Goal: Transaction & Acquisition: Purchase product/service

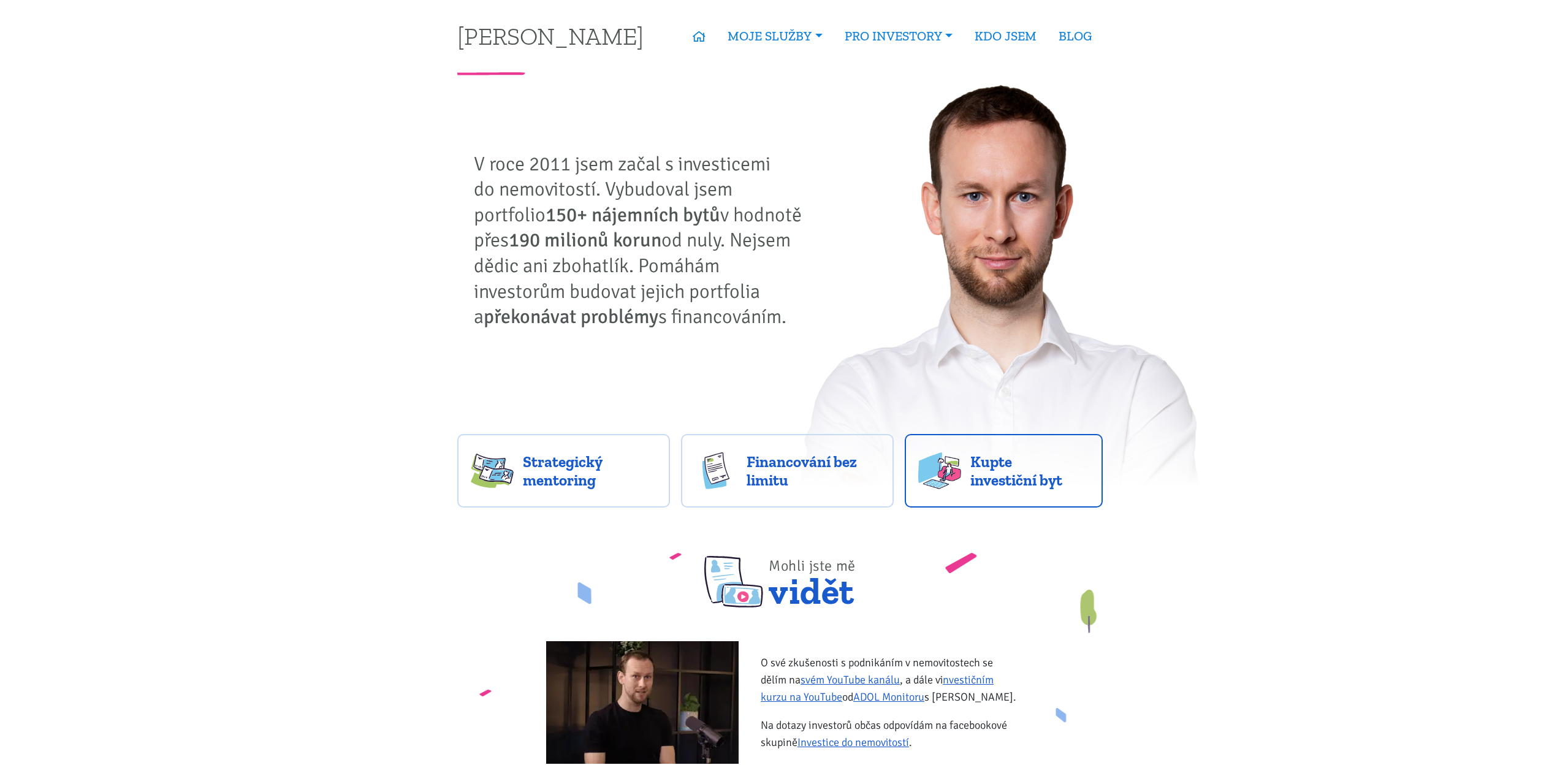
click at [987, 444] on link "Kupte investiční byt" at bounding box center [1003, 470] width 198 height 73
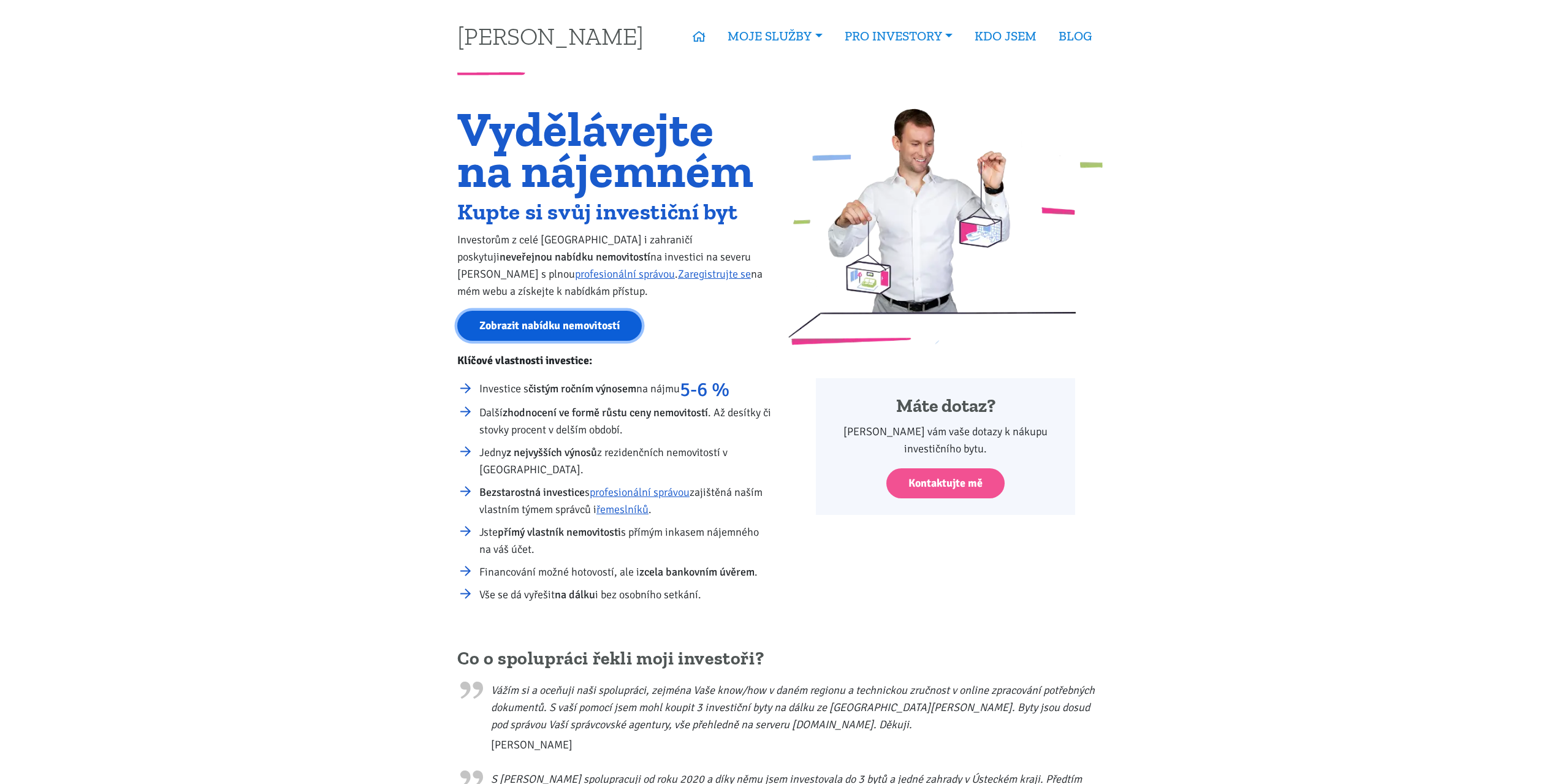
click at [508, 315] on link "Zobrazit nabídku nemovitostí" at bounding box center [550, 326] width 185 height 30
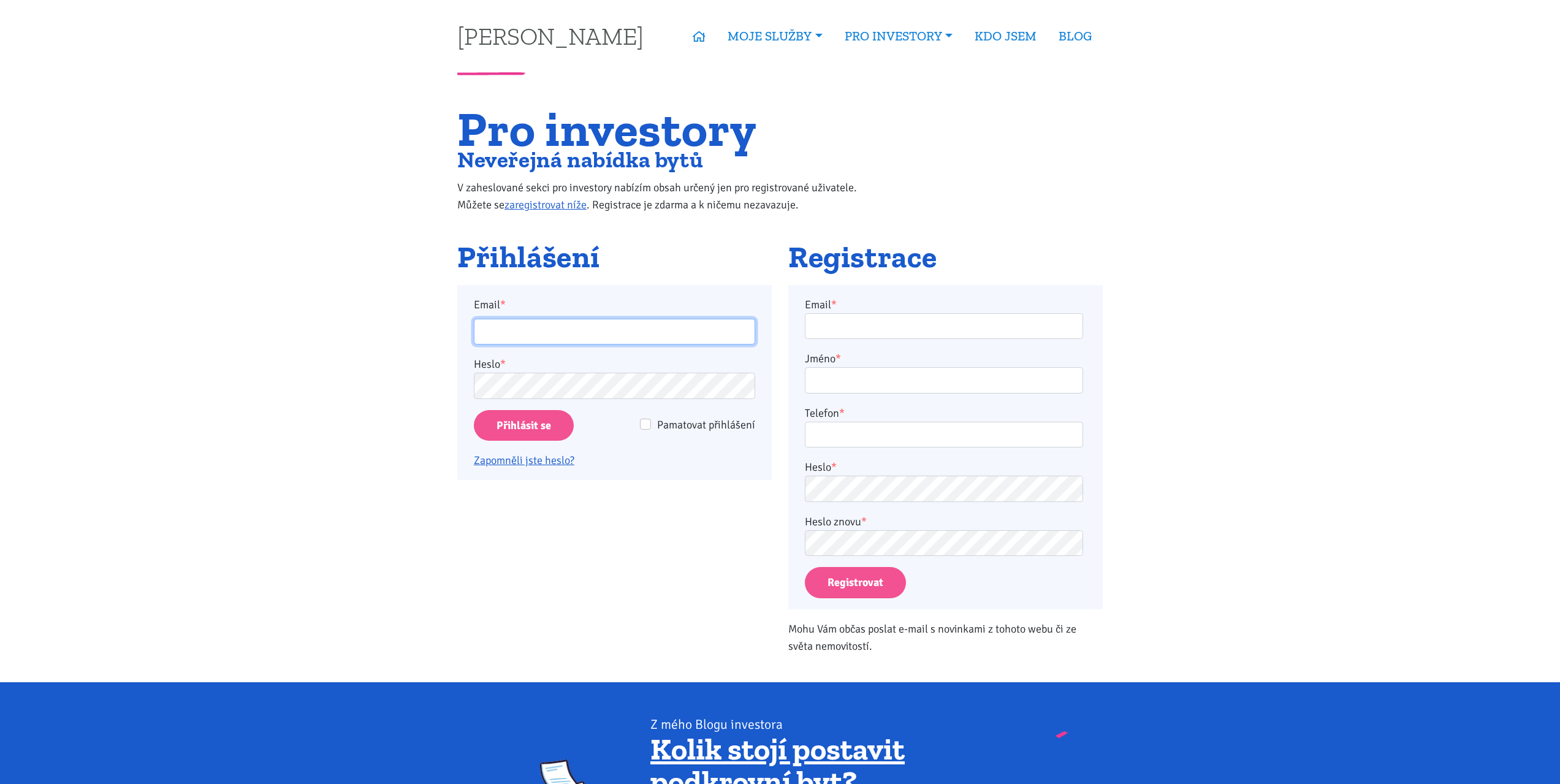
click at [625, 336] on input "Email *" at bounding box center [615, 331] width 281 height 26
type input "[EMAIL_ADDRESS][DOMAIN_NAME]"
click at [474, 410] on input "Přihlásit se" at bounding box center [524, 425] width 100 height 31
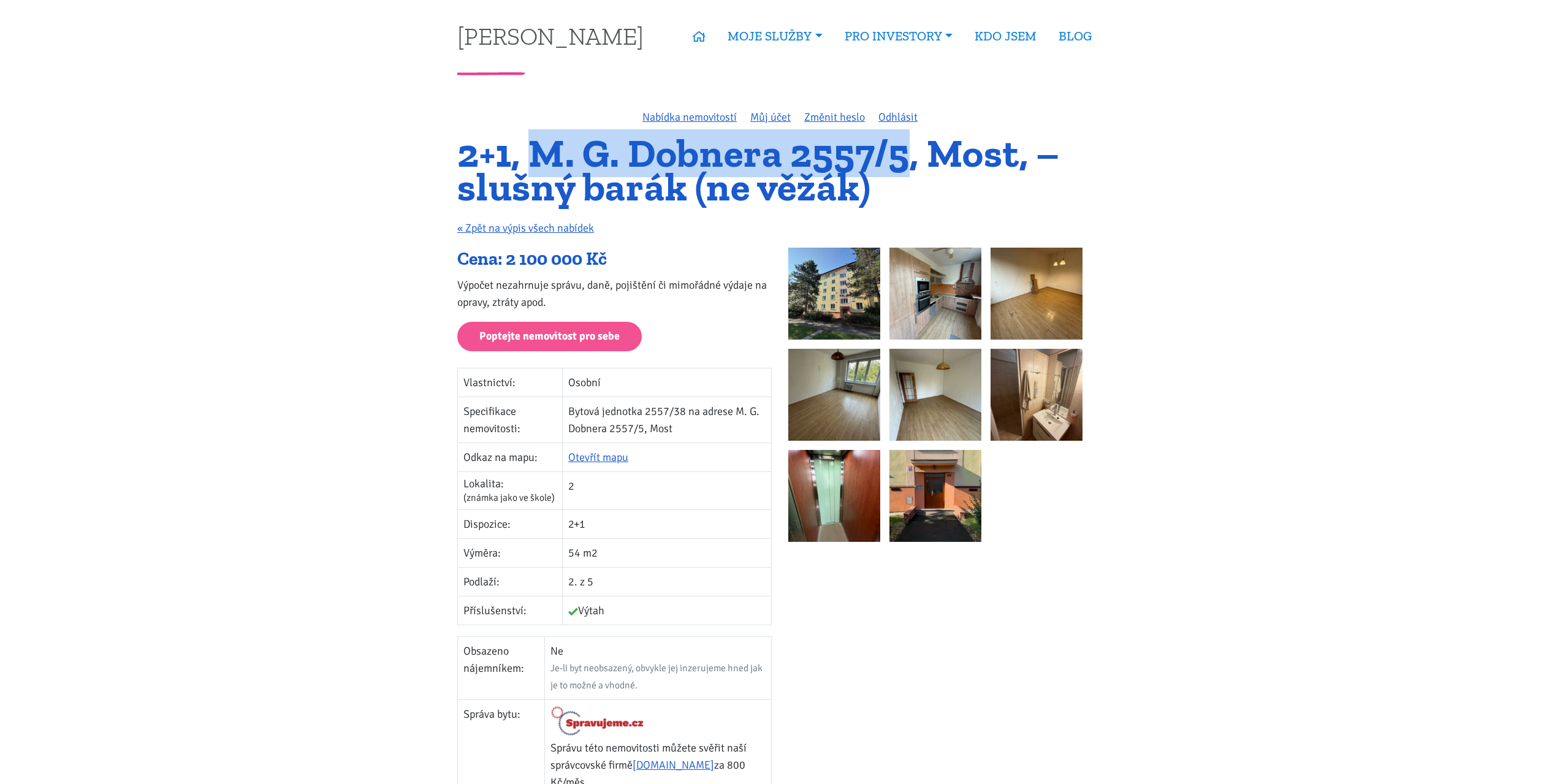
drag, startPoint x: 540, startPoint y: 154, endPoint x: 911, endPoint y: 135, distance: 371.5
click at [911, 137] on h1 "2+1, M. G. Dobnera 2557/5, Most, – slušný barák (ne věžák)" at bounding box center [780, 170] width 645 height 67
copy h1 "M. G. Dobnera 2557/5"
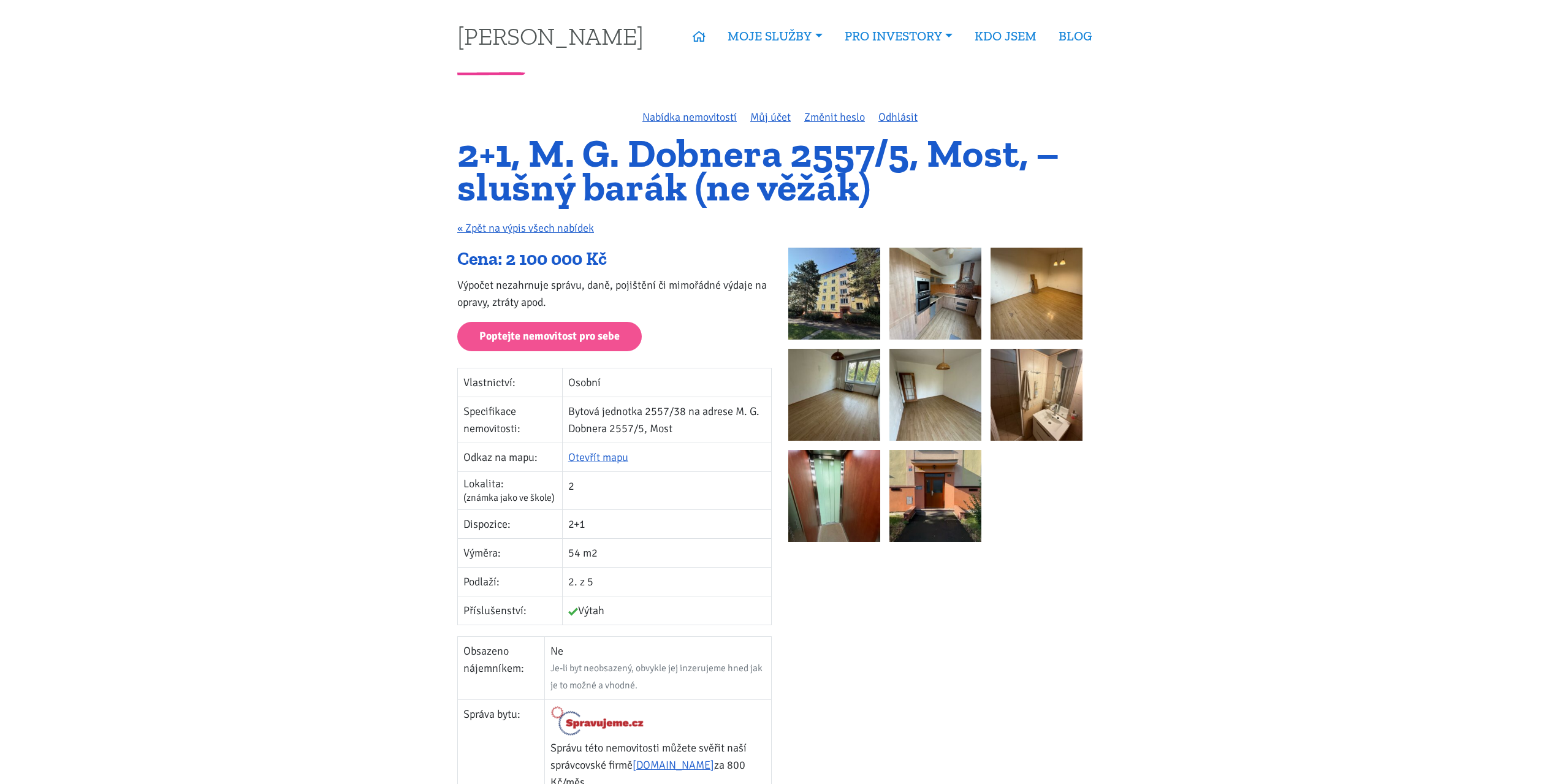
click at [513, 171] on h1 "2+1, M. G. Dobnera 2557/5, Most, – slušný barák (ne věžák)" at bounding box center [780, 170] width 645 height 67
click at [913, 499] on img at bounding box center [935, 496] width 92 height 92
drag, startPoint x: 621, startPoint y: 262, endPoint x: 433, endPoint y: 264, distance: 188.0
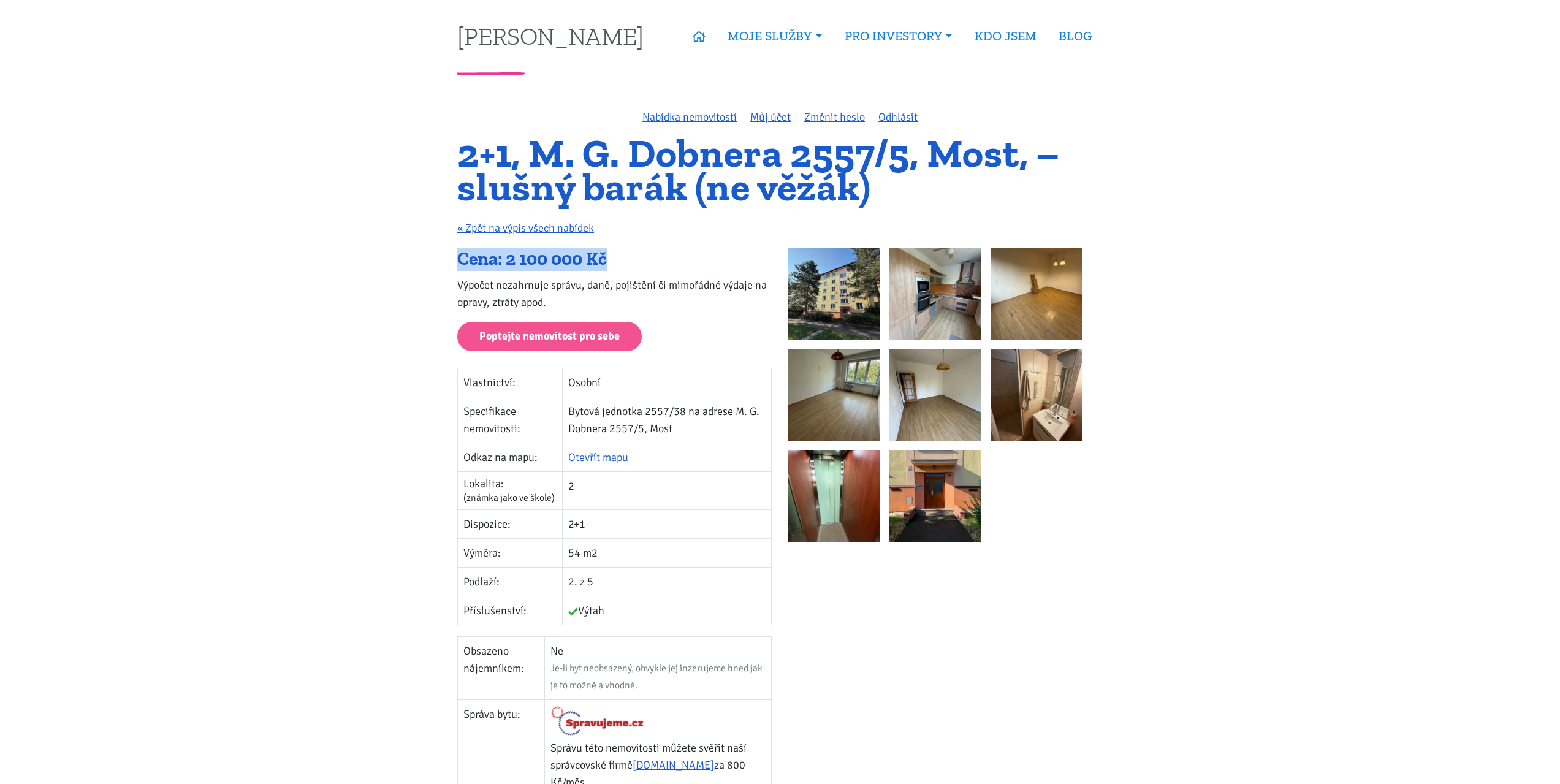
drag, startPoint x: 533, startPoint y: 250, endPoint x: 624, endPoint y: 256, distance: 91.2
click at [624, 256] on div "Cena: 2 100 000 Kč Výpočet nezahrnuje správu, daně, pojištění či mimořádné výda…" at bounding box center [615, 590] width 331 height 686
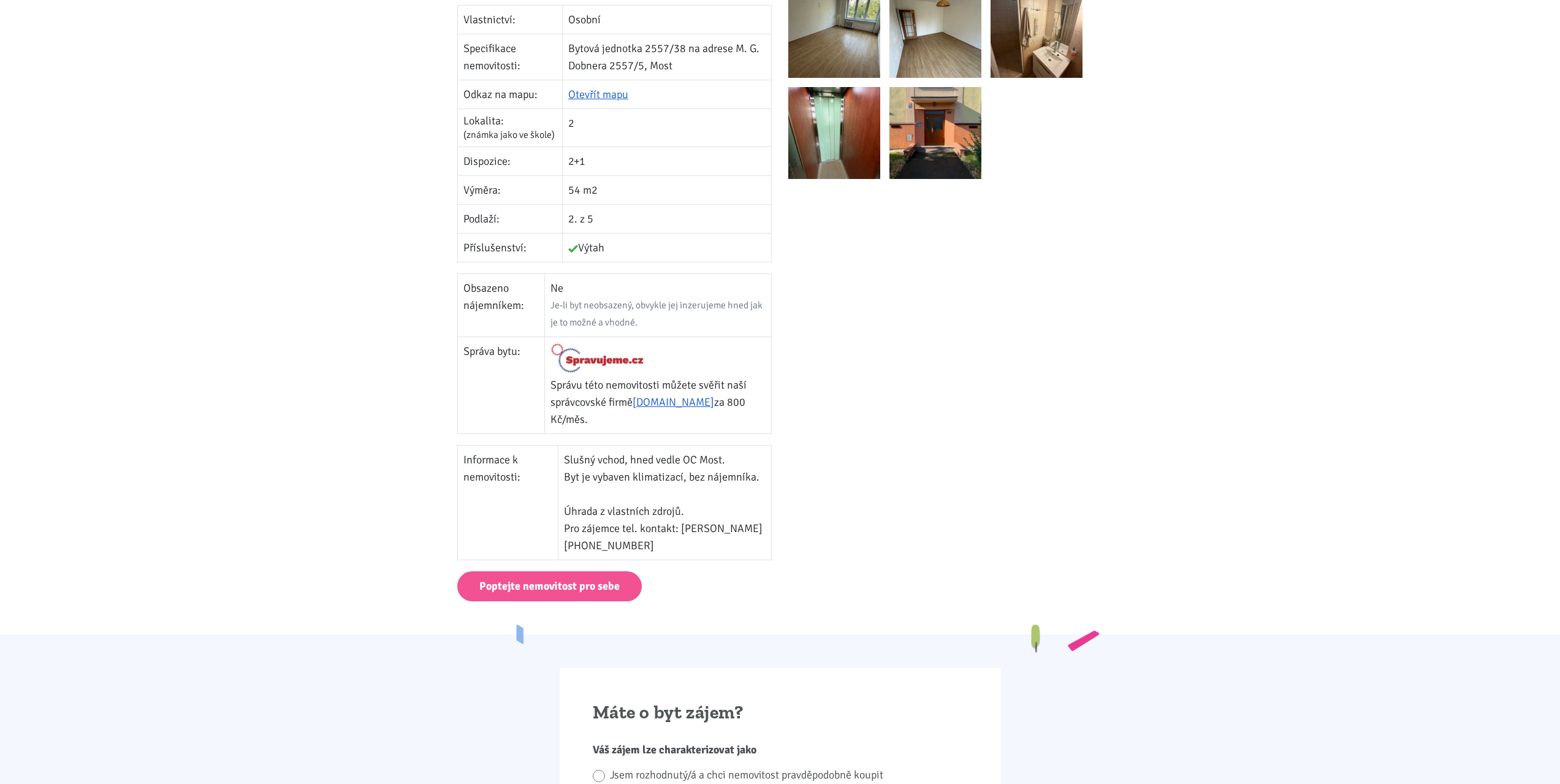
scroll to position [61, 0]
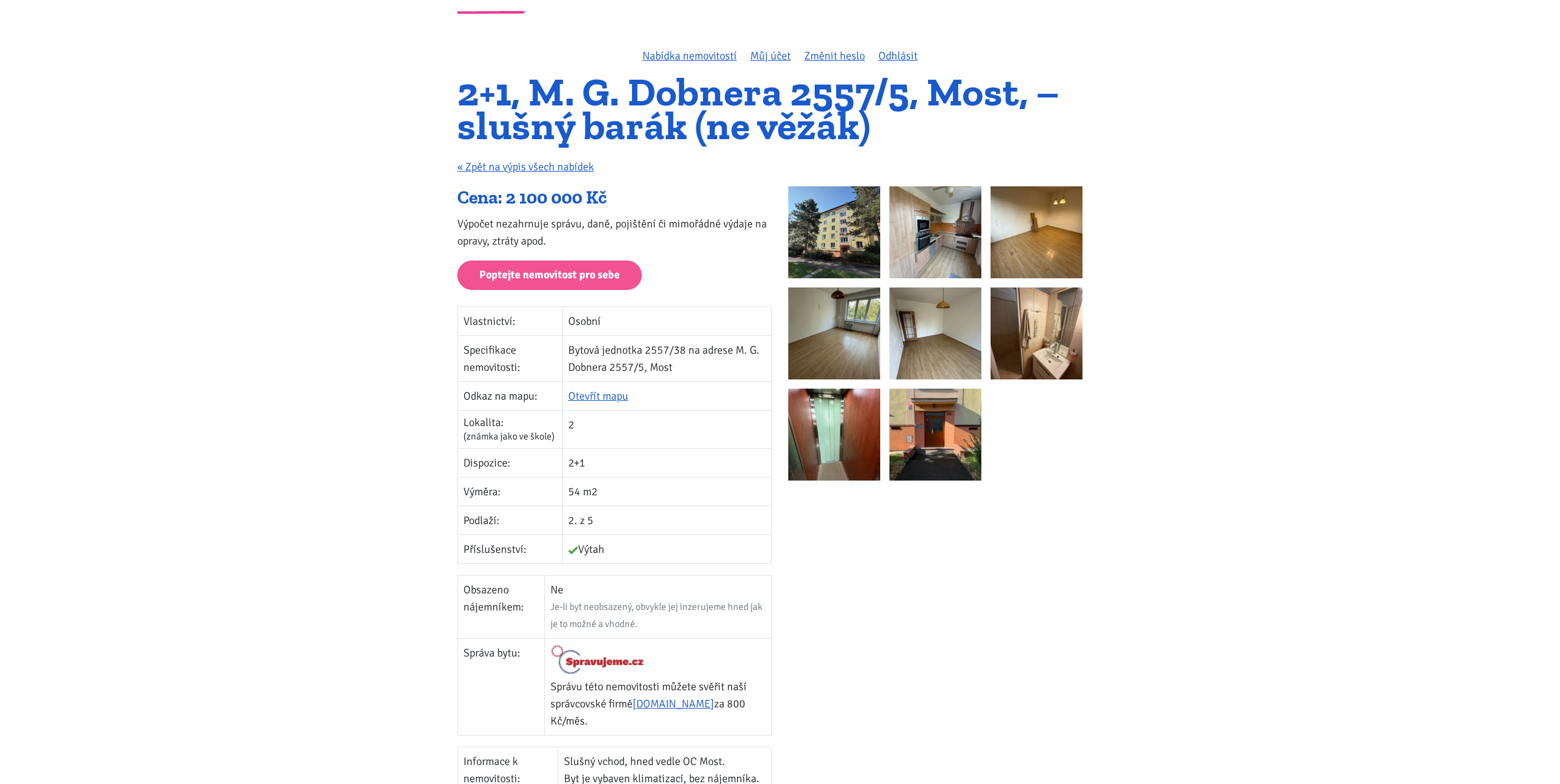
click at [636, 88] on h1 "2+1, M. G. Dobnera 2557/5, Most, – slušný barák (ne věžák)" at bounding box center [780, 109] width 645 height 67
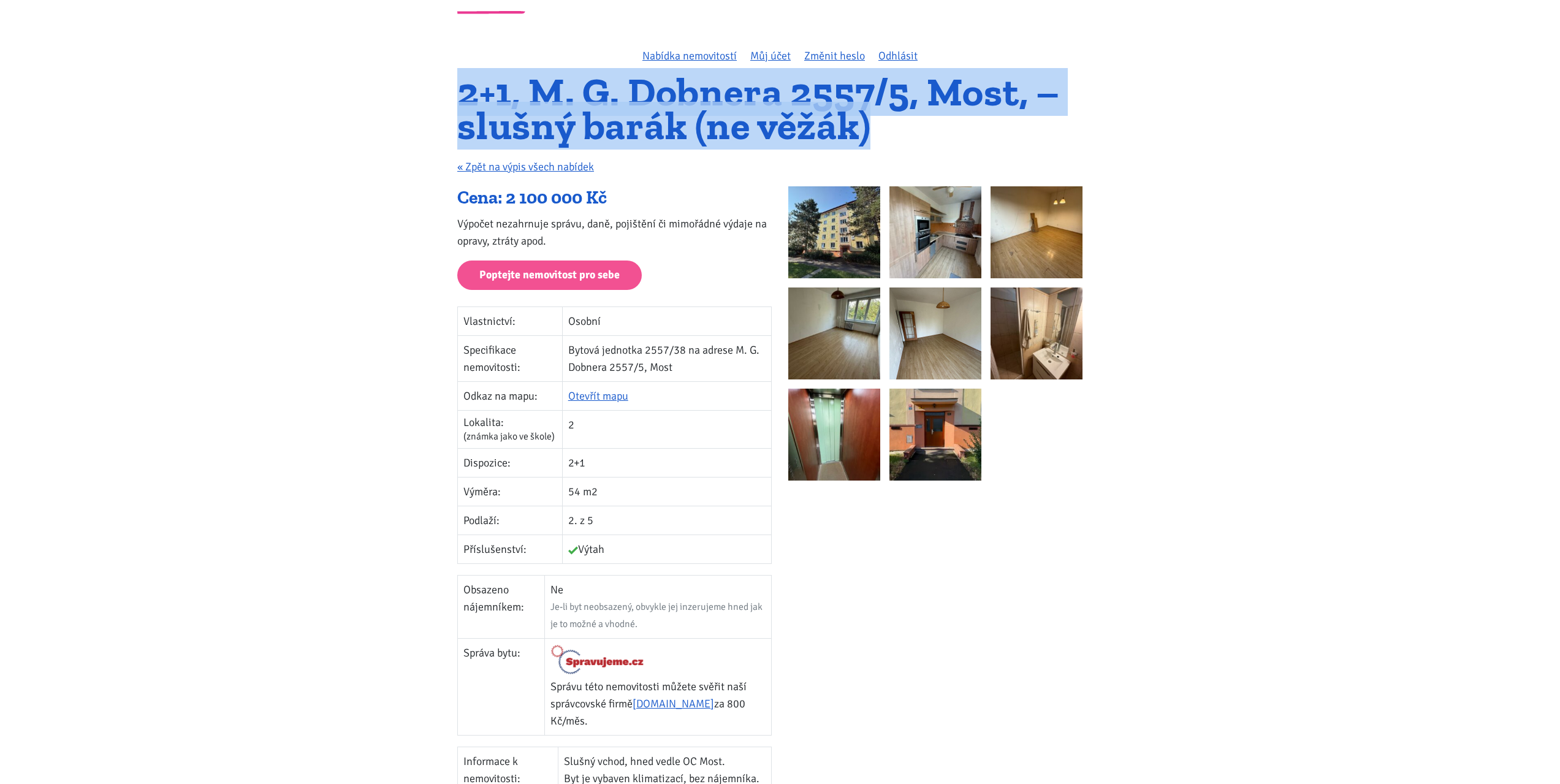
drag, startPoint x: 454, startPoint y: 88, endPoint x: 898, endPoint y: 128, distance: 445.8
click at [898, 128] on div "2+1, M. G. Dobnera 2557/5, Most, – slušný barák (ne věžák) « Zpět na výpis všec…" at bounding box center [780, 131] width 662 height 111
copy h1 "2+1, M. G. Dobnera 2557/5, Most, – slušný barák (ne věžák)"
click at [552, 86] on h1 "2+1, M. G. Dobnera 2557/5, Most, – slušný barák (ne věžák)" at bounding box center [780, 109] width 645 height 67
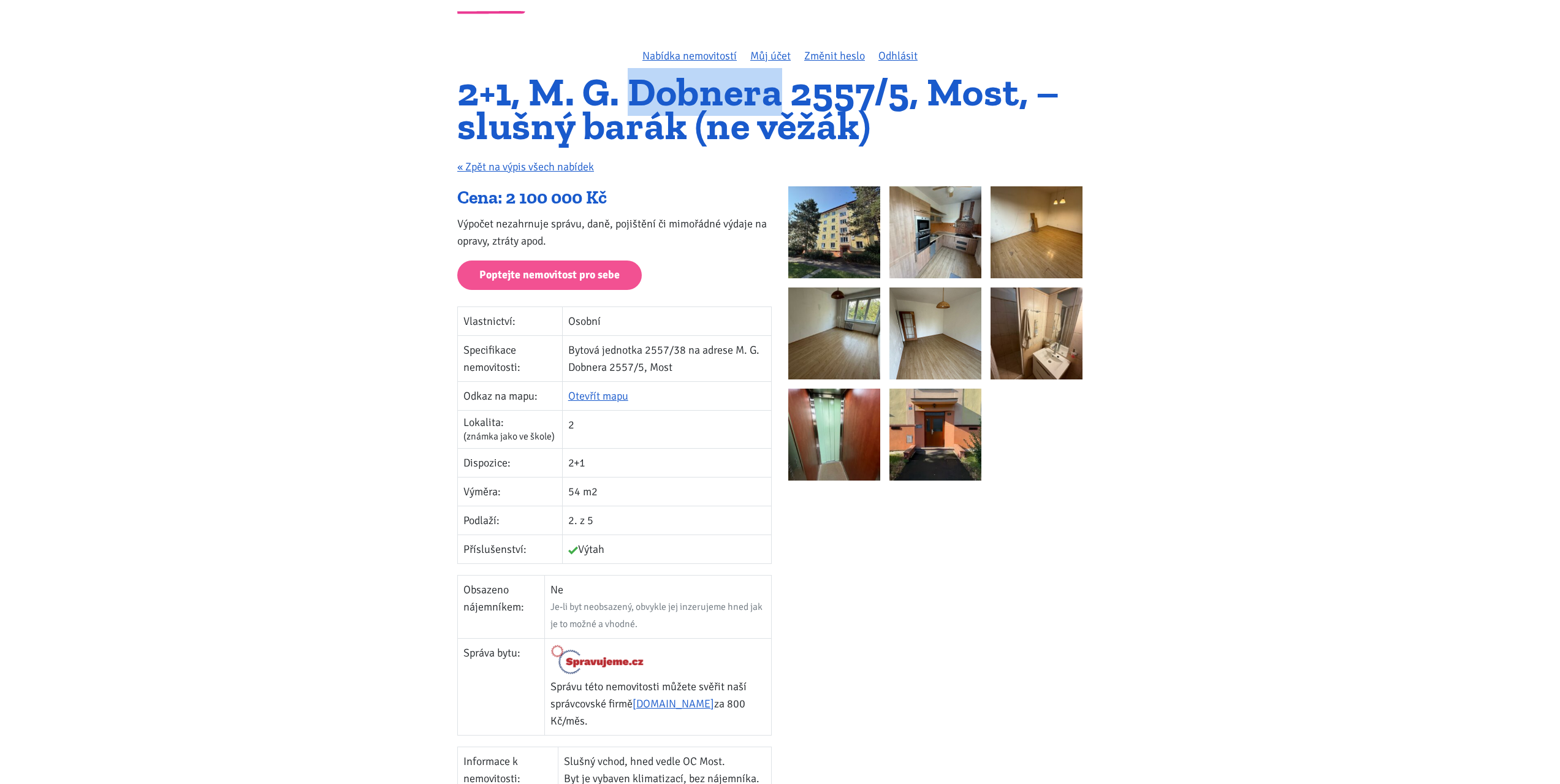
drag, startPoint x: 636, startPoint y: 92, endPoint x: 780, endPoint y: 90, distance: 144.0
click at [780, 90] on h1 "2+1, M. G. Dobnera 2557/5, Most, – slušný barák (ne věžák)" at bounding box center [780, 109] width 645 height 67
click at [746, 93] on h1 "2+1, M. G. Dobnera 2557/5, Most, – slušný barák (ne věžák)" at bounding box center [780, 109] width 645 height 67
click at [743, 93] on h1 "2+1, M. G. Dobnera 2557/5, Most, – slušný barák (ne věžák)" at bounding box center [780, 109] width 645 height 67
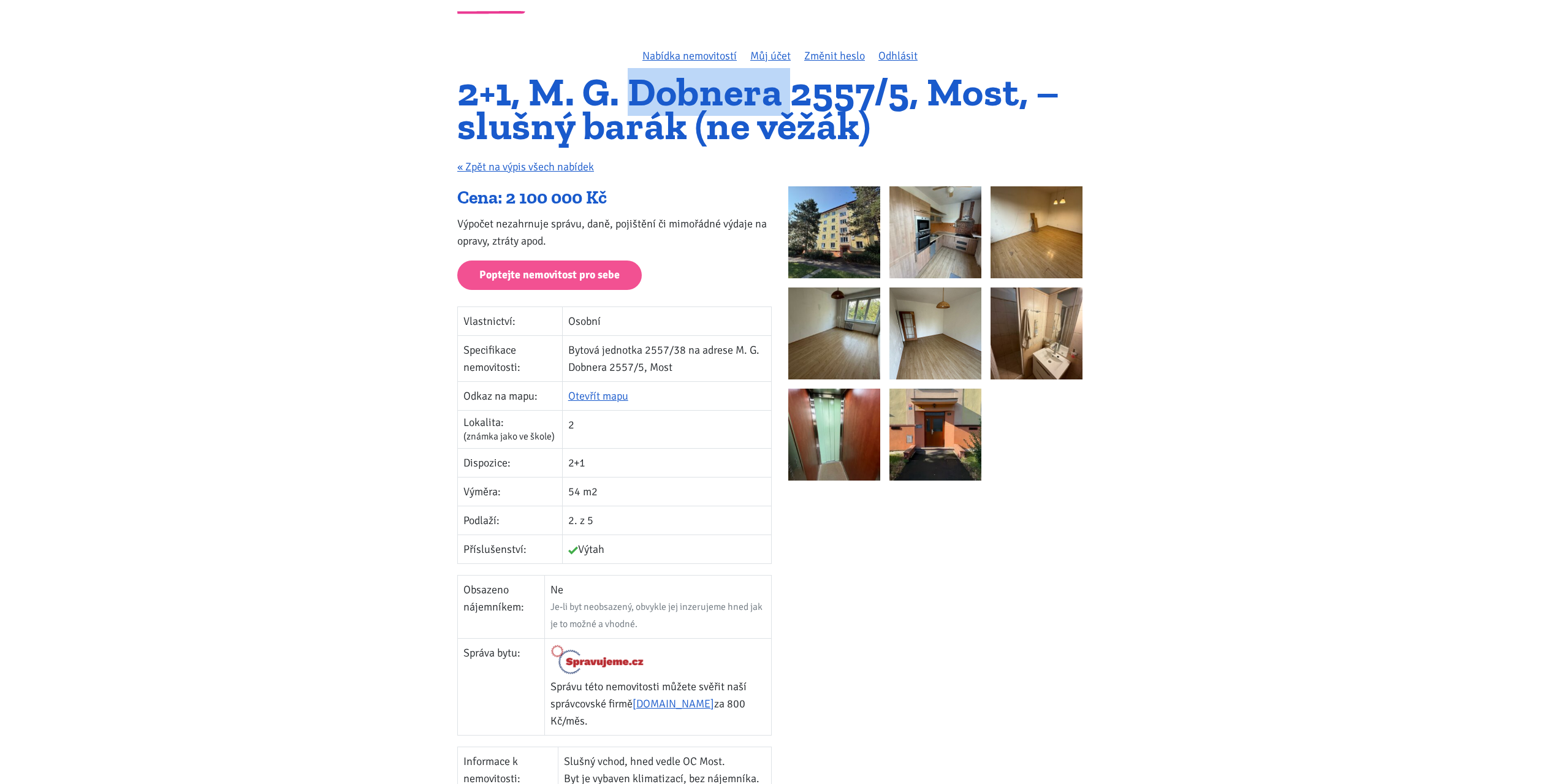
click at [743, 93] on h1 "2+1, M. G. Dobnera 2557/5, Most, – slušný barák (ne věžák)" at bounding box center [780, 109] width 645 height 67
click at [668, 121] on h1 "2+1, M. G. Dobnera 2557/5, Most, – slušný barák (ne věžák)" at bounding box center [780, 109] width 645 height 67
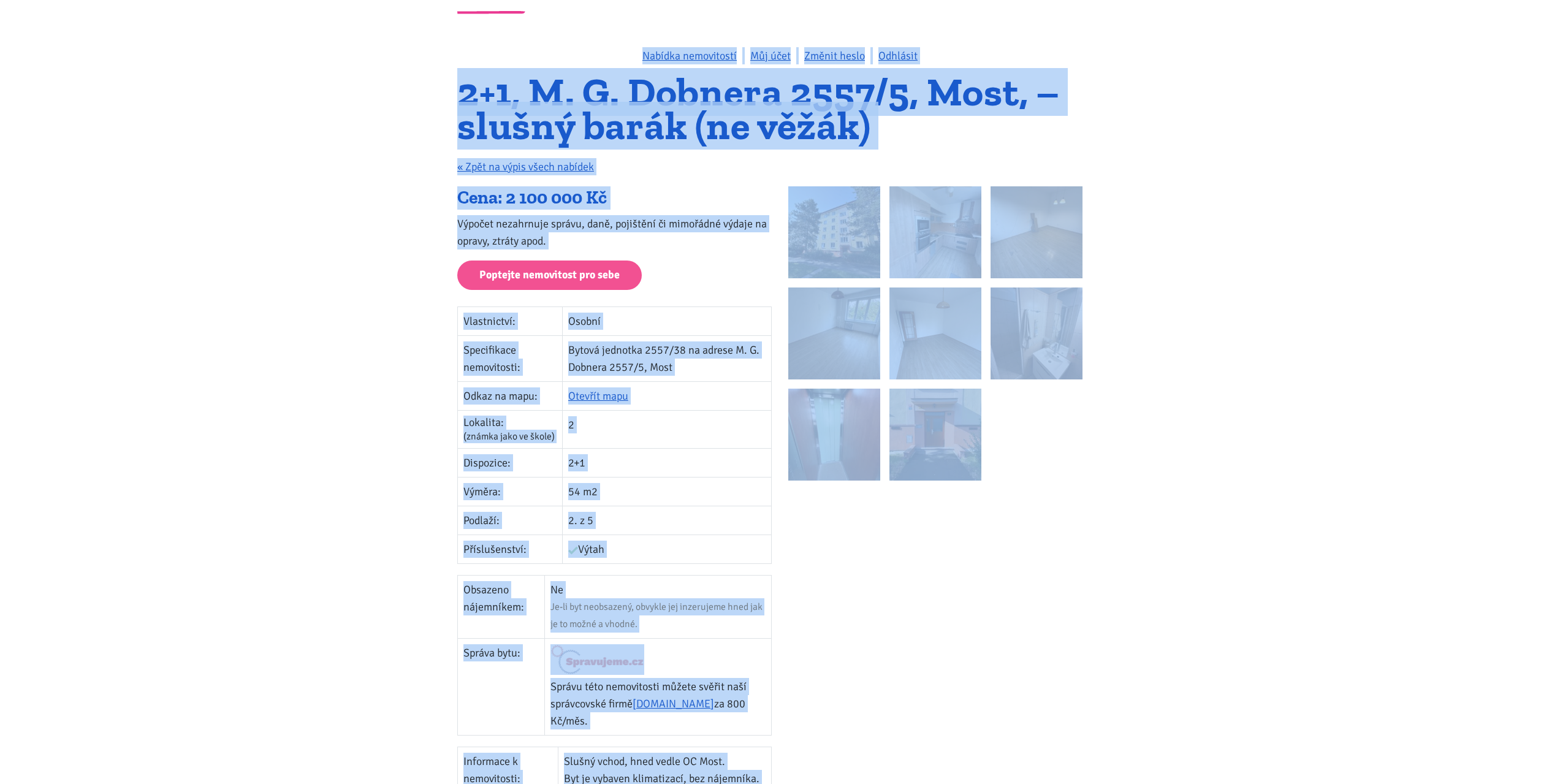
click at [668, 121] on h1 "2+1, M. G. Dobnera 2557/5, Most, – slušný barák (ne věžák)" at bounding box center [780, 109] width 645 height 67
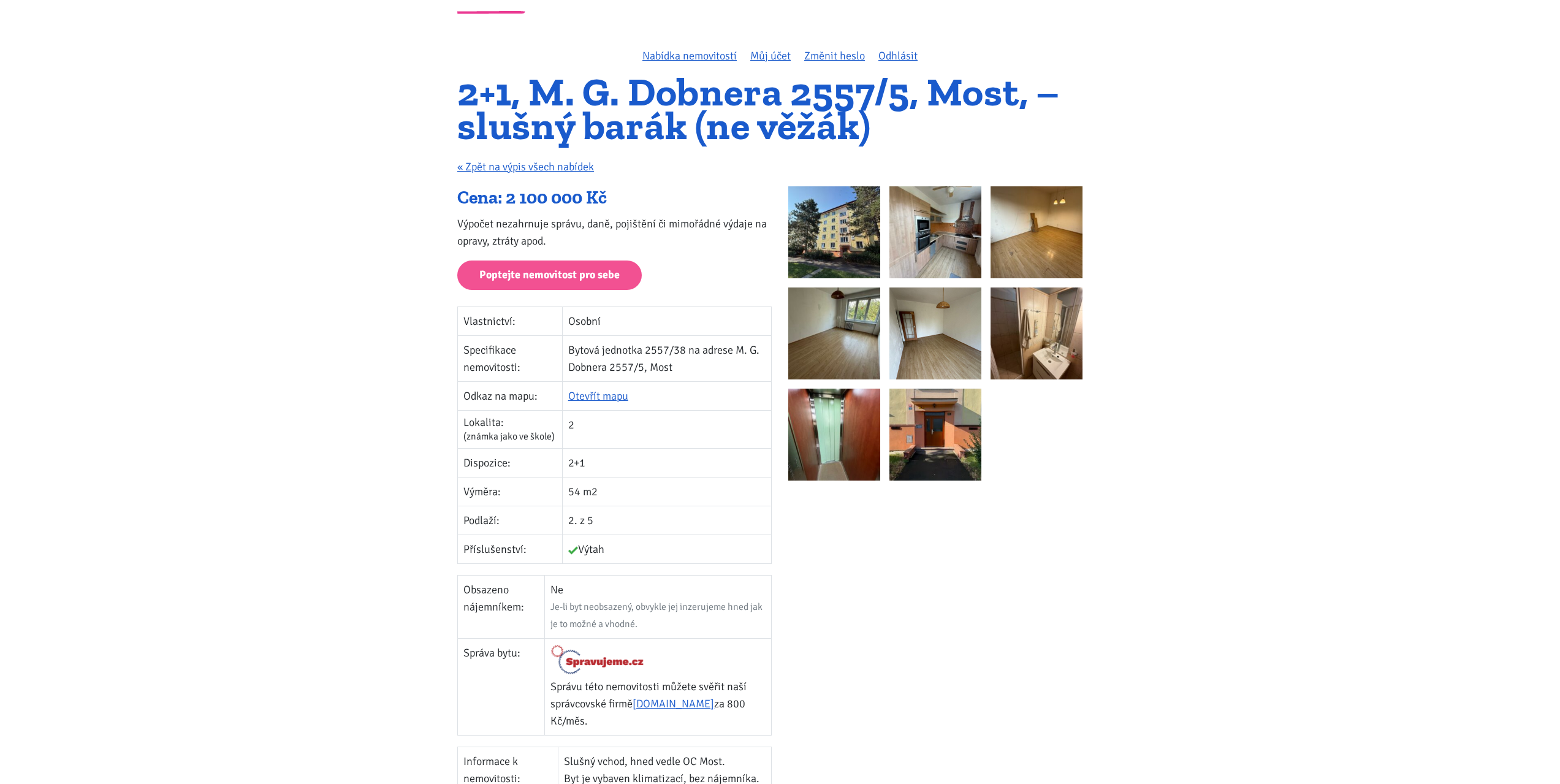
click at [817, 217] on img at bounding box center [834, 232] width 92 height 92
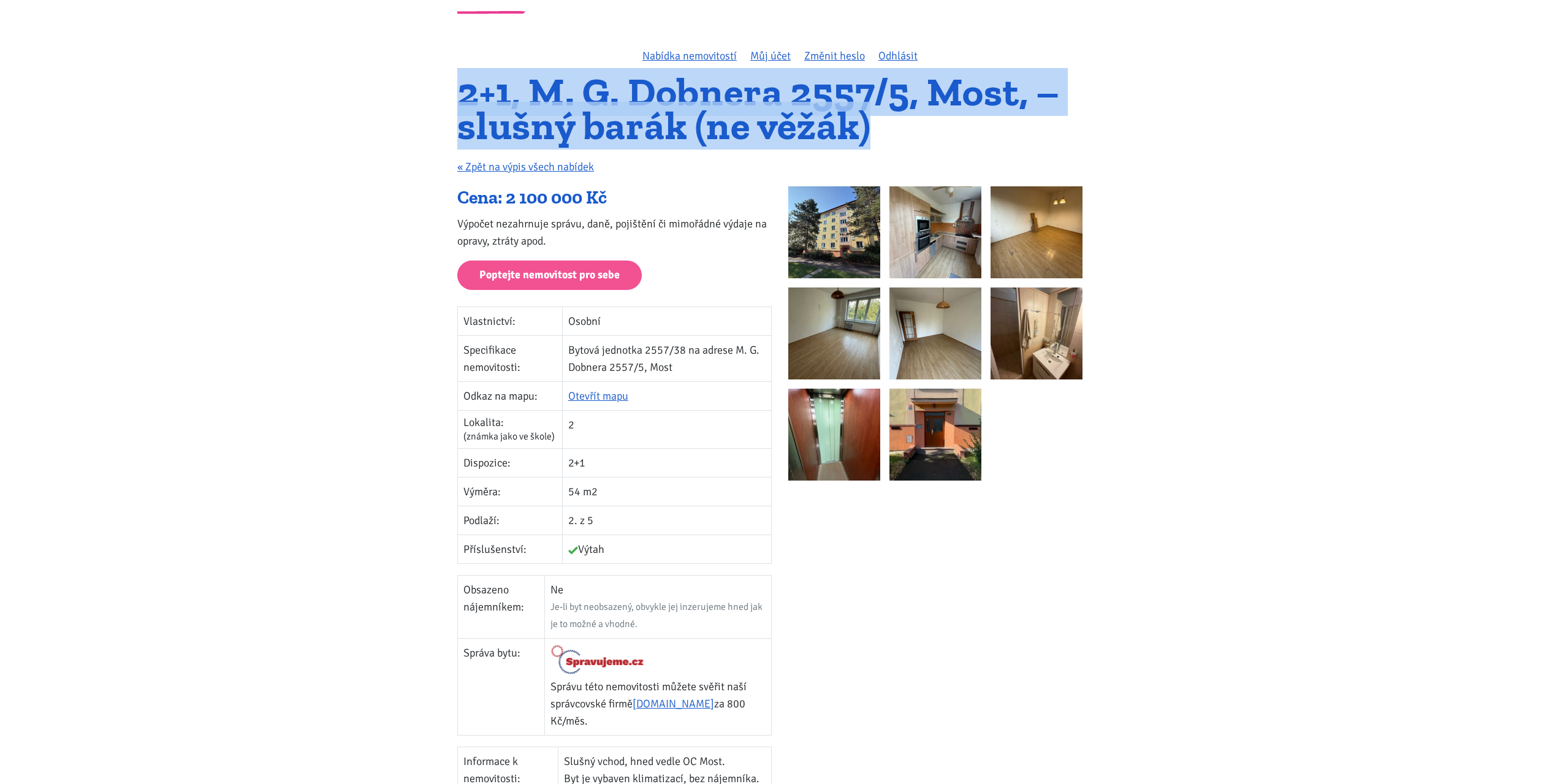
drag, startPoint x: 459, startPoint y: 91, endPoint x: 963, endPoint y: 121, distance: 504.9
click at [963, 121] on h1 "2+1, M. G. Dobnera 2557/5, Most, – slušný barák (ne věžák)" at bounding box center [780, 109] width 645 height 67
click at [953, 126] on h1 "2+1, M. G. Dobnera 2557/5, Most, – slušný barák (ne věžák)" at bounding box center [780, 109] width 645 height 67
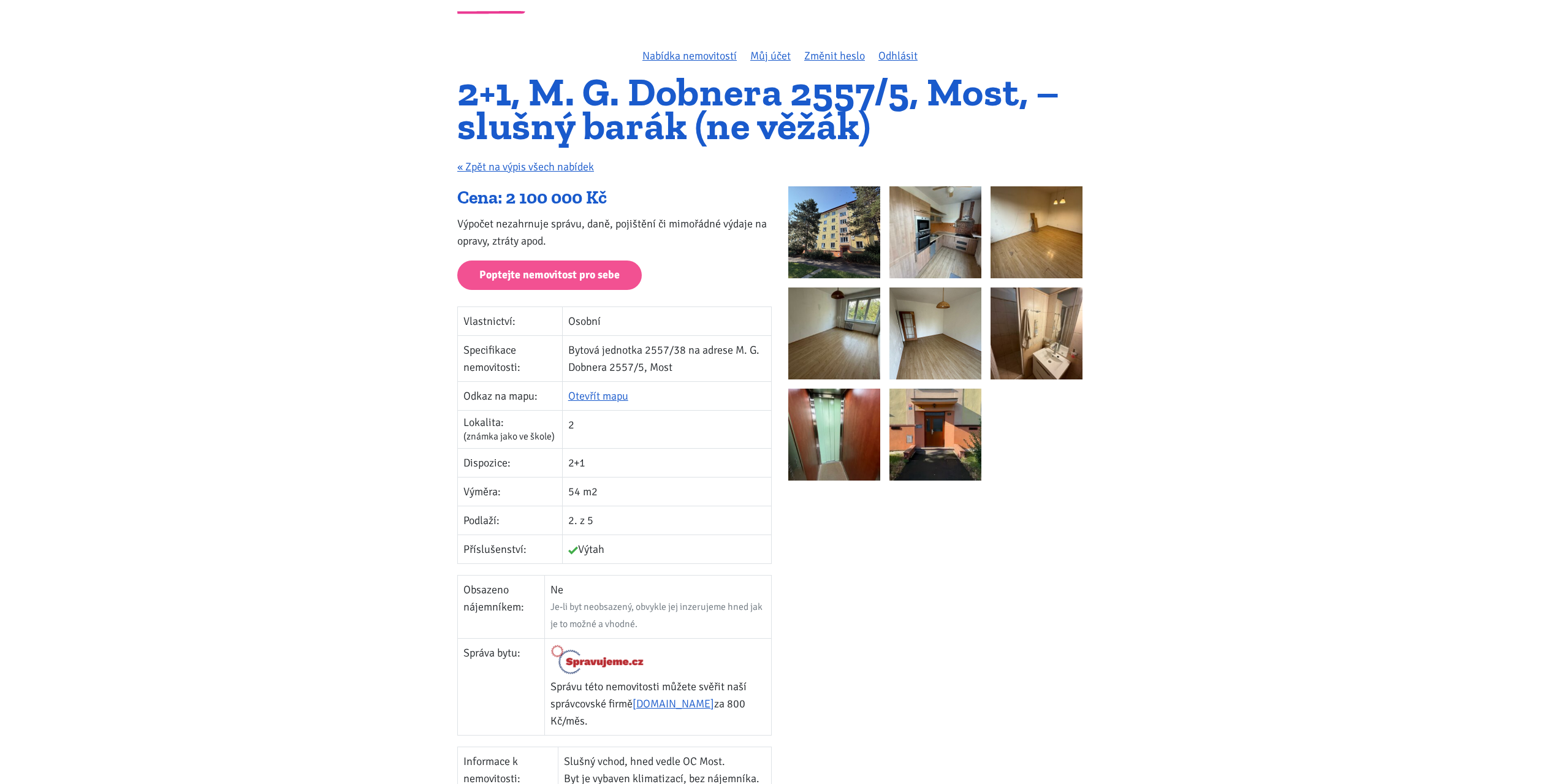
click at [930, 132] on h1 "2+1, M. G. Dobnera 2557/5, Most, – slušný barák (ne věžák)" at bounding box center [780, 109] width 645 height 67
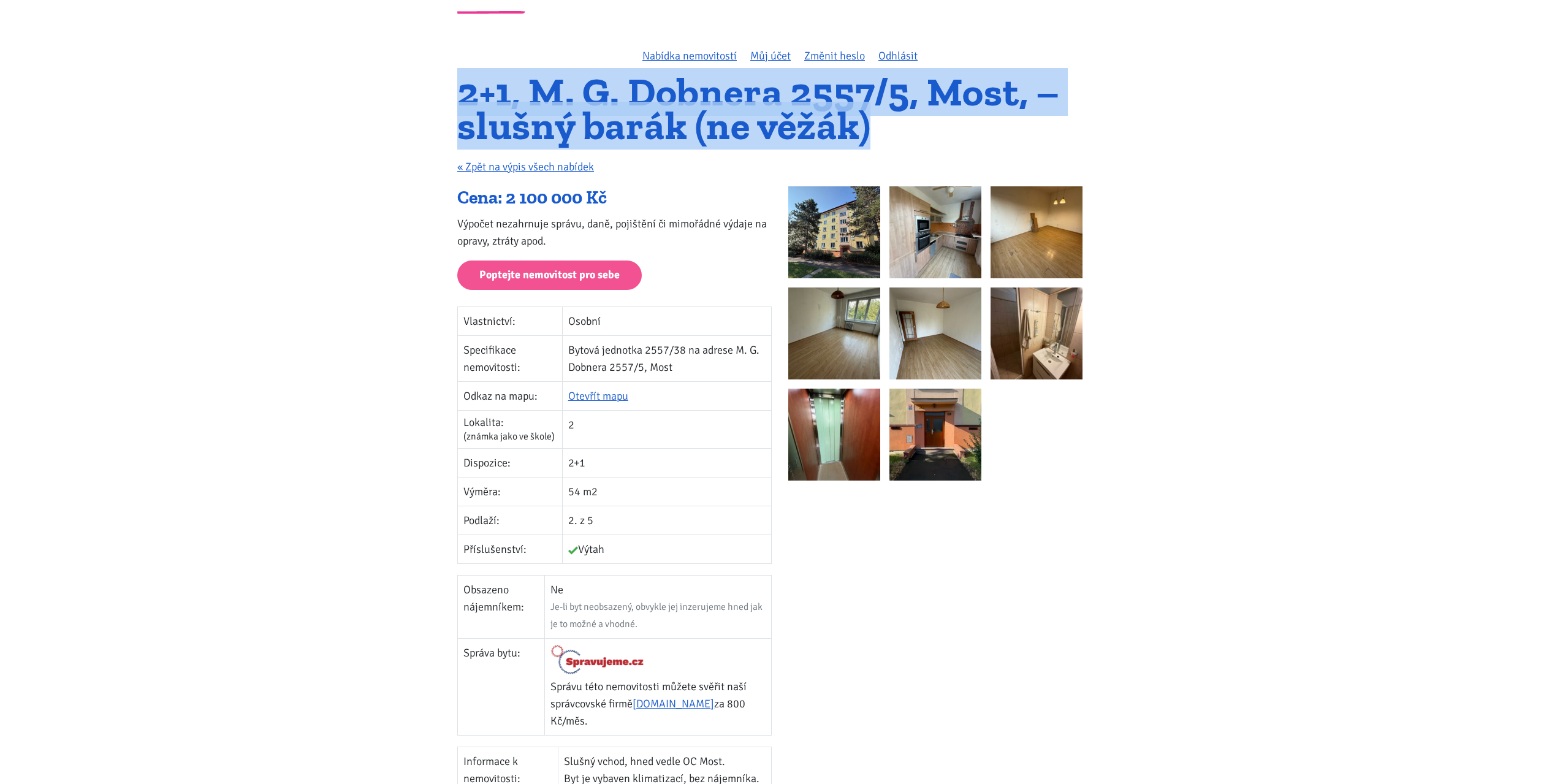
drag, startPoint x: 908, startPoint y: 135, endPoint x: 437, endPoint y: 101, distance: 472.2
click at [550, 89] on h1 "2+1, M. G. Dobnera 2557/5, Most, – slušný barák (ne věžák)" at bounding box center [780, 109] width 645 height 67
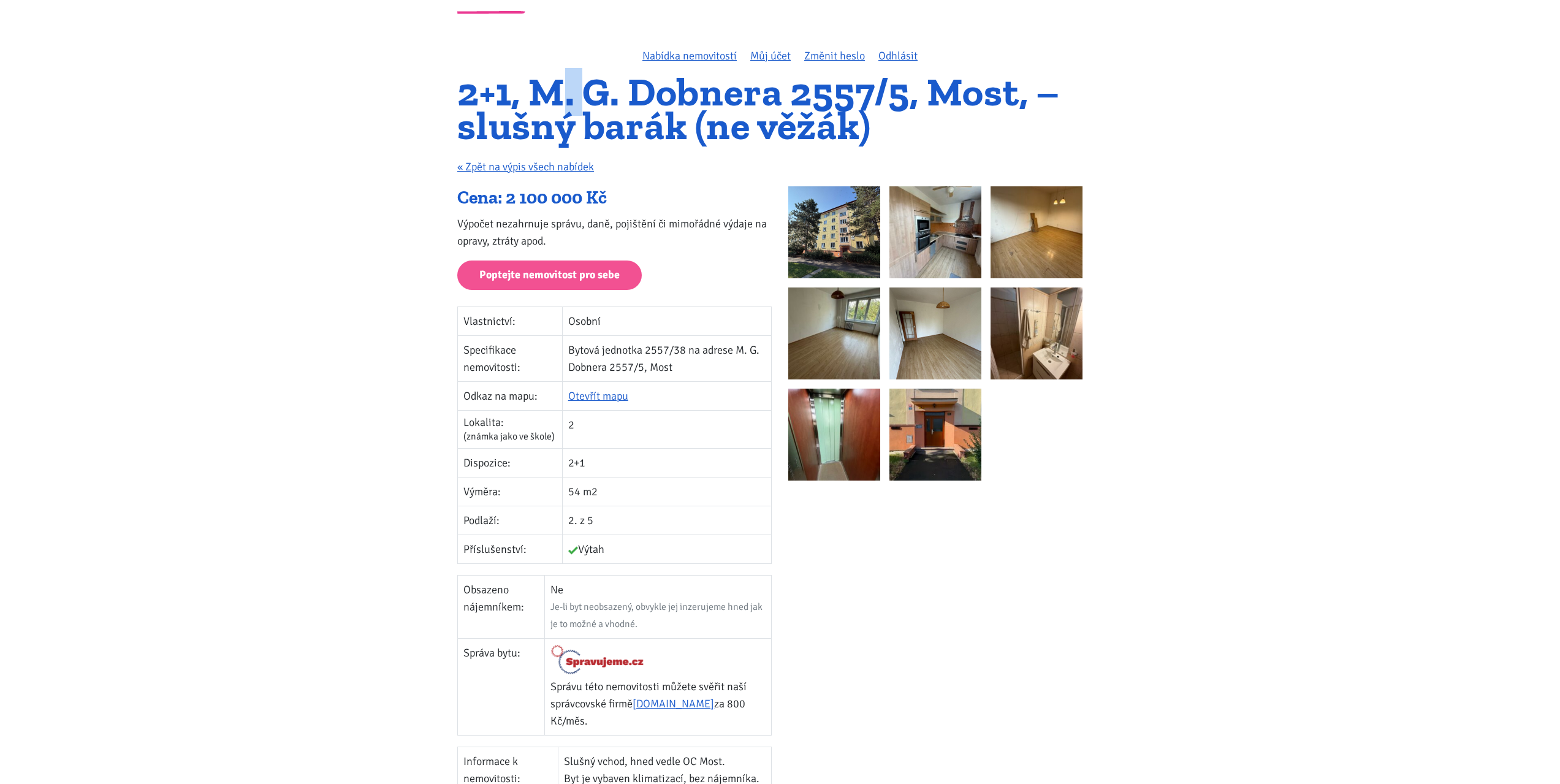
click at [550, 89] on h1 "2+1, M. G. Dobnera 2557/5, Most, – slušný barák (ne věžák)" at bounding box center [780, 109] width 645 height 67
drag, startPoint x: 498, startPoint y: 92, endPoint x: 487, endPoint y: 92, distance: 11.0
click at [500, 92] on h1 "2+1, M. G. Dobnera 2557/5, Most, – slušný barák (ne věžák)" at bounding box center [780, 109] width 645 height 67
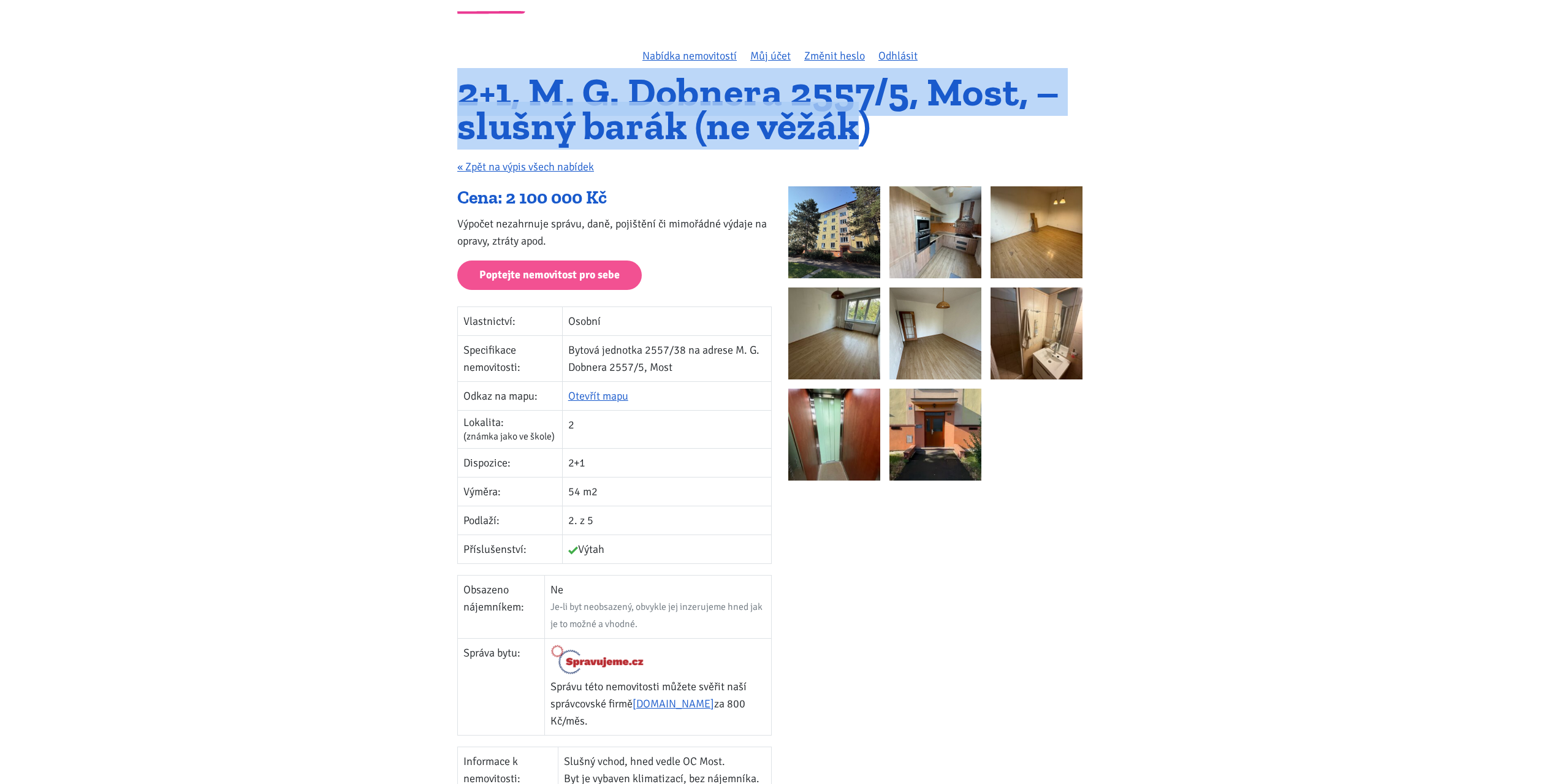
drag, startPoint x: 457, startPoint y: 95, endPoint x: 853, endPoint y: 128, distance: 397.4
click at [853, 128] on h1 "2+1, M. G. Dobnera 2557/5, Most, – slušný barák (ne věžák)" at bounding box center [780, 109] width 645 height 67
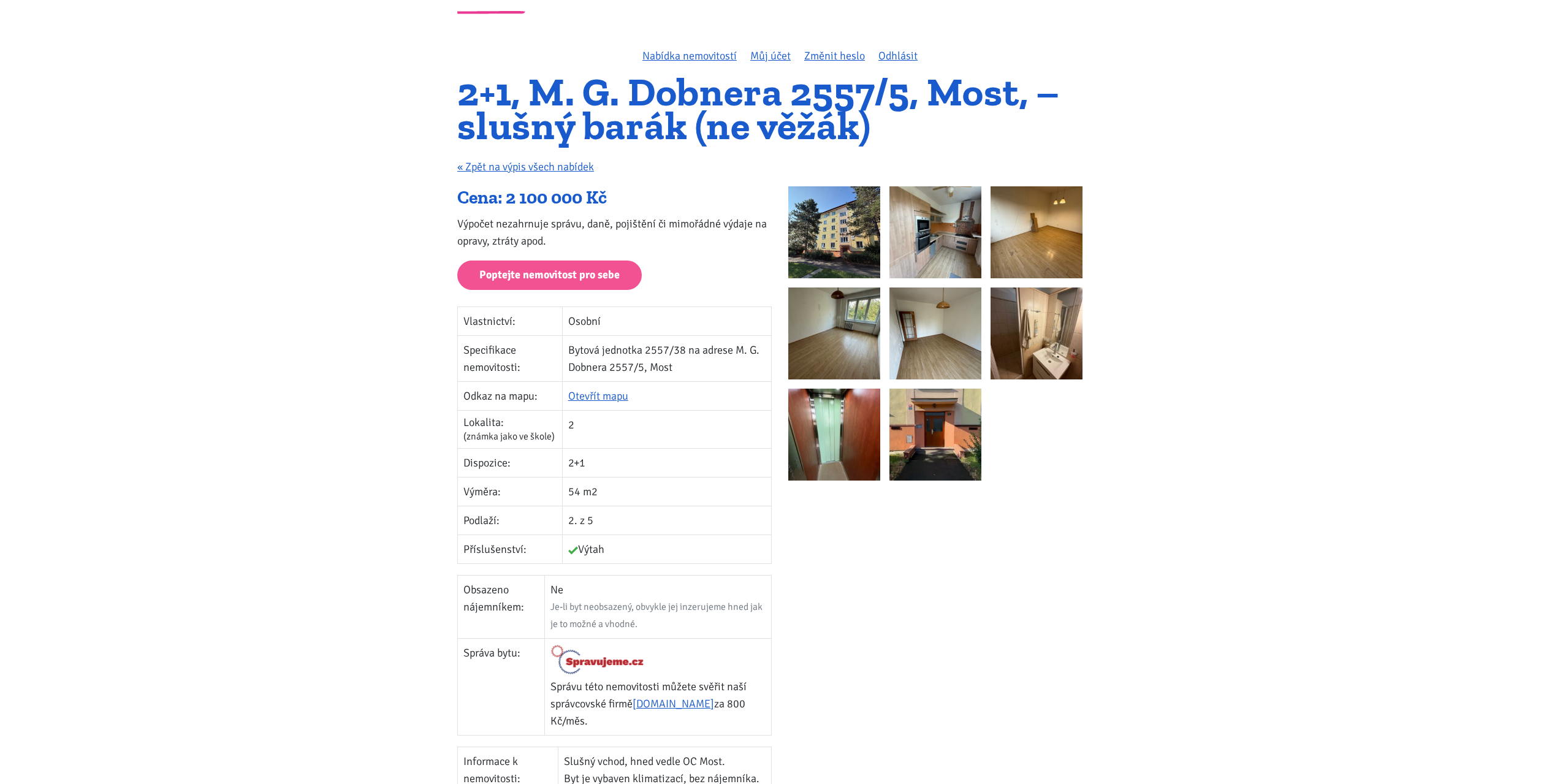
click at [867, 128] on h1 "2+1, M. G. Dobnera 2557/5, Most, – slušný barák (ne věžák)" at bounding box center [780, 109] width 645 height 67
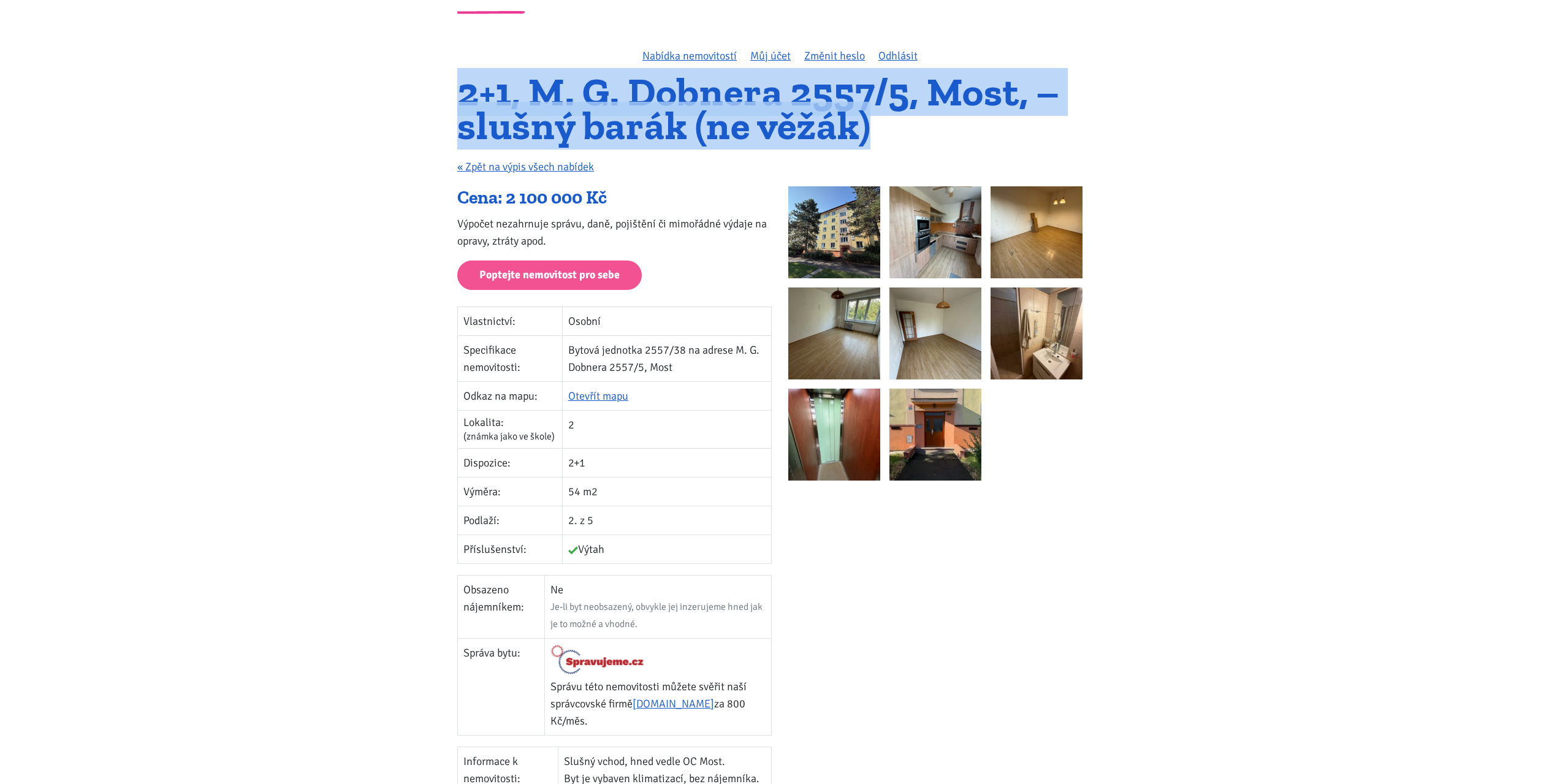
drag, startPoint x: 867, startPoint y: 128, endPoint x: 457, endPoint y: 90, distance: 411.8
click at [457, 90] on h1 "2+1, M. G. Dobnera 2557/5, Most, – slušný barák (ne věžák)" at bounding box center [780, 109] width 645 height 67
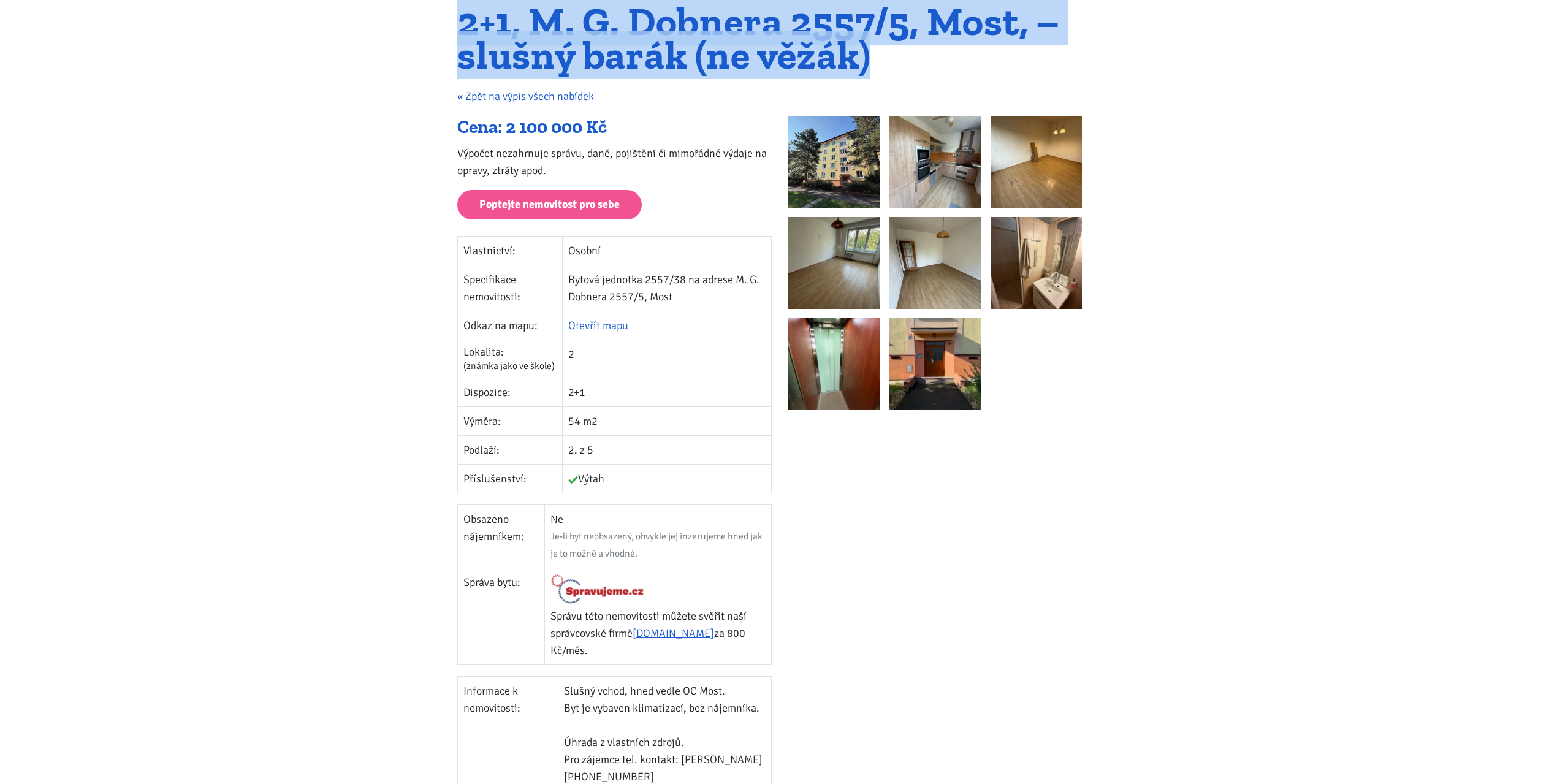
scroll to position [122, 0]
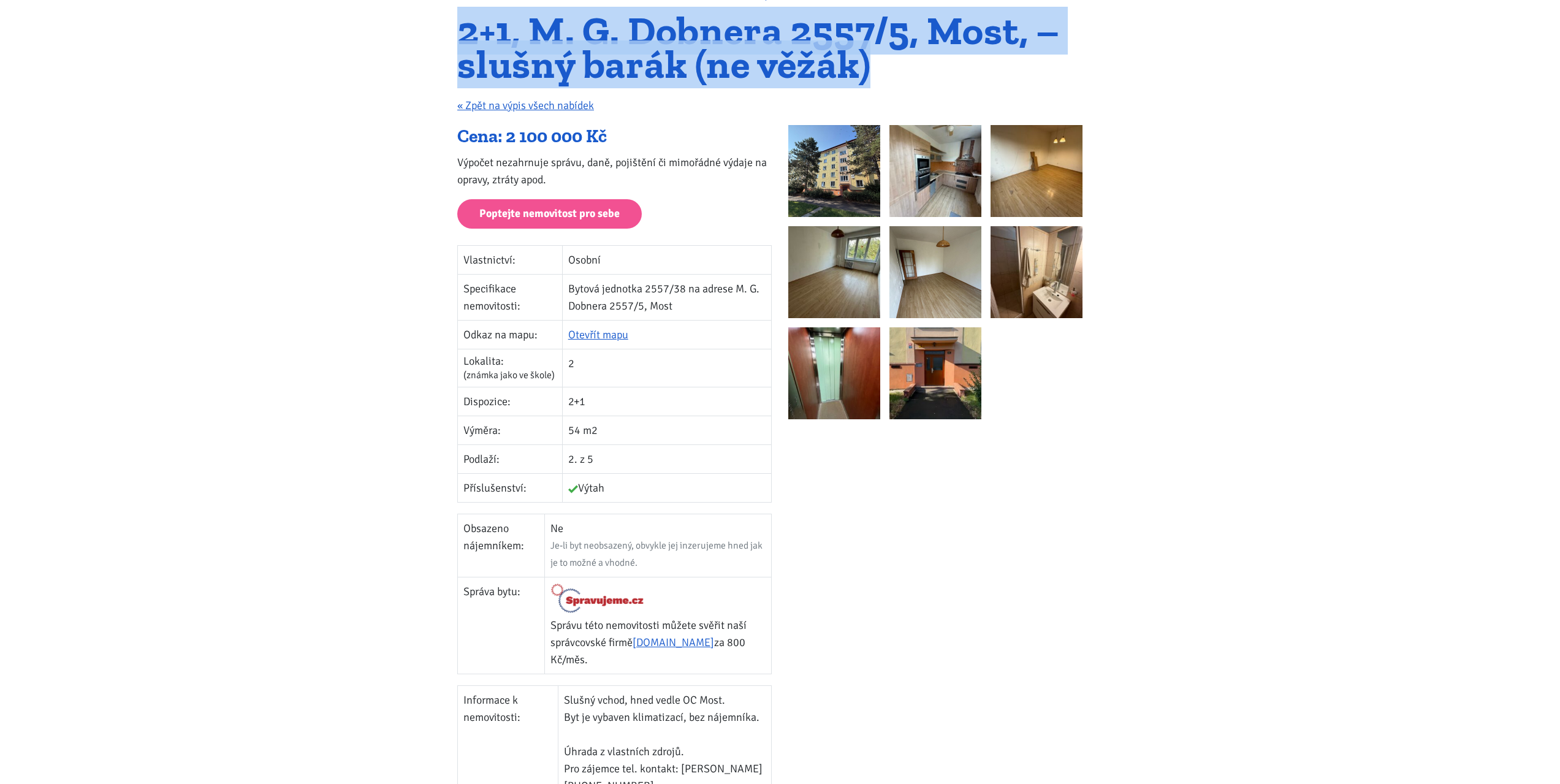
click at [805, 76] on h1 "2+1, M. G. Dobnera 2557/5, Most, – slušný barák (ne věžák)" at bounding box center [780, 48] width 645 height 67
drag, startPoint x: 875, startPoint y: 67, endPoint x: 433, endPoint y: 31, distance: 443.5
drag, startPoint x: 723, startPoint y: 78, endPoint x: 881, endPoint y: 76, distance: 158.0
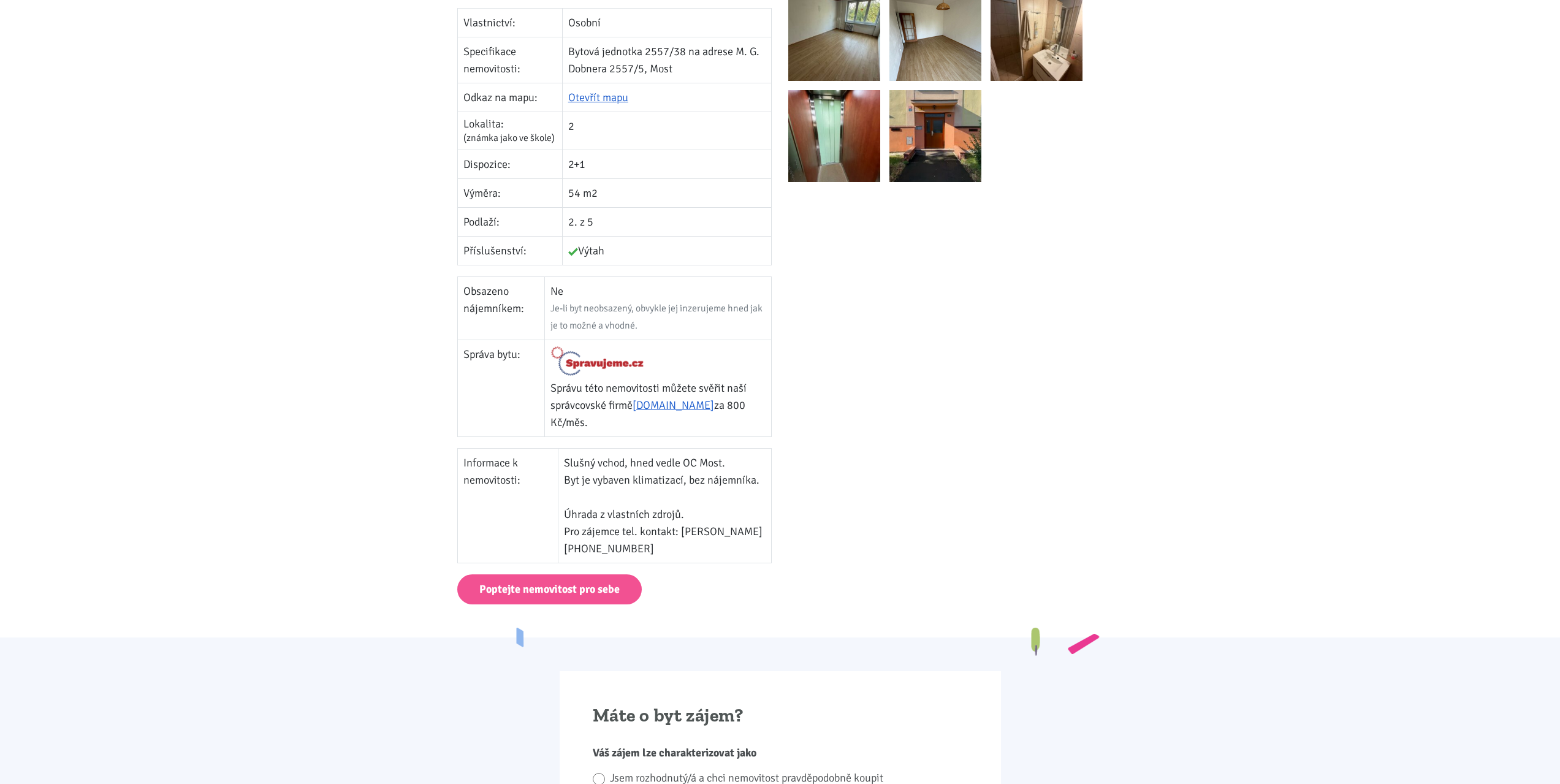
scroll to position [429, 0]
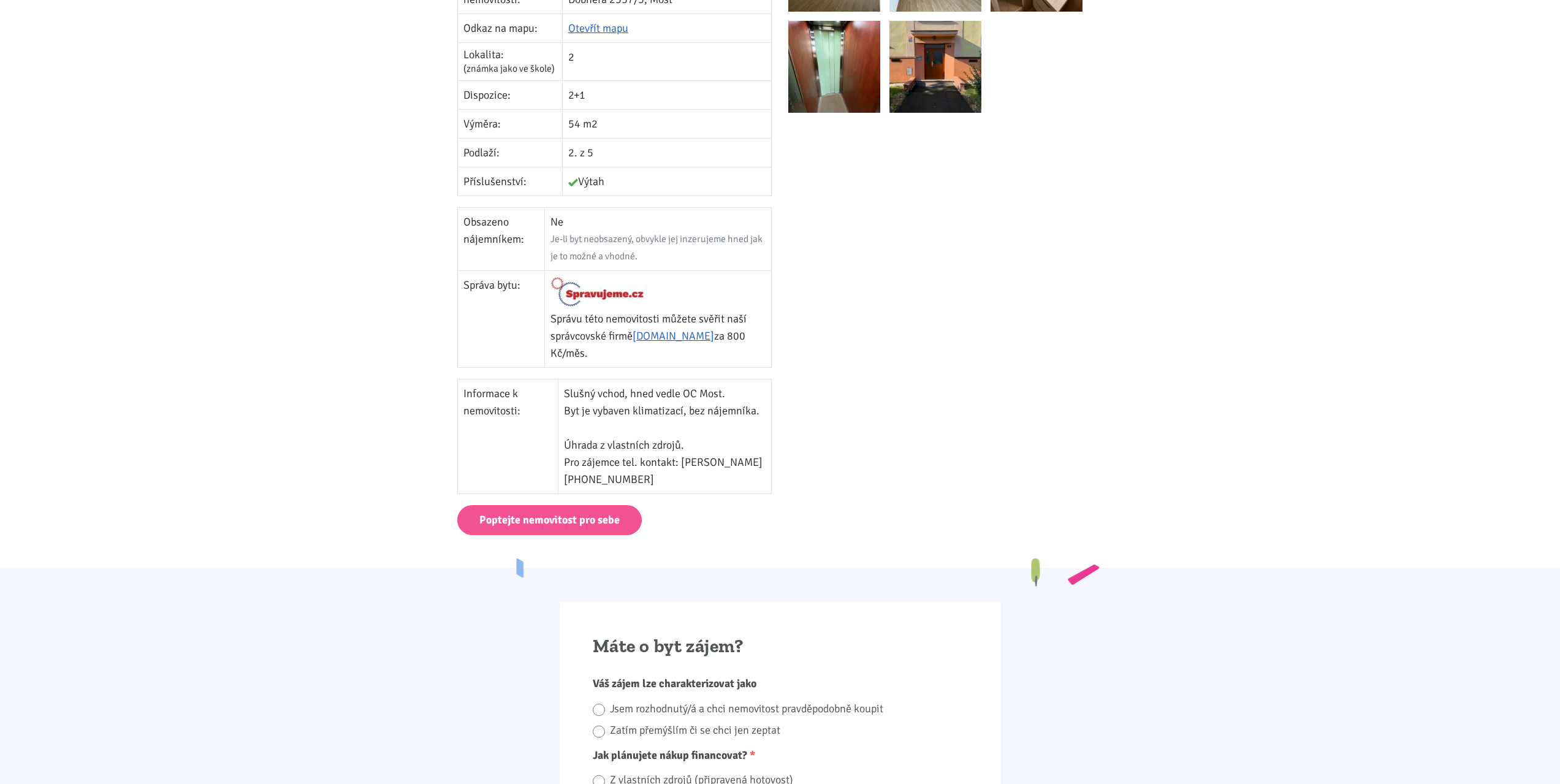
drag, startPoint x: 730, startPoint y: 442, endPoint x: 569, endPoint y: 445, distance: 161.0
click at [569, 445] on td "Slušný vchod, hned vedle OC Most. Byt je vybaven klimatizací, bez nájemníka. Úh…" at bounding box center [665, 436] width 213 height 115
drag, startPoint x: 569, startPoint y: 443, endPoint x: 707, endPoint y: 440, distance: 138.0
click at [707, 440] on td "Slušný vchod, hned vedle OC Most. Byt je vybaven klimatizací, bez nájemníka. Úh…" at bounding box center [665, 436] width 213 height 115
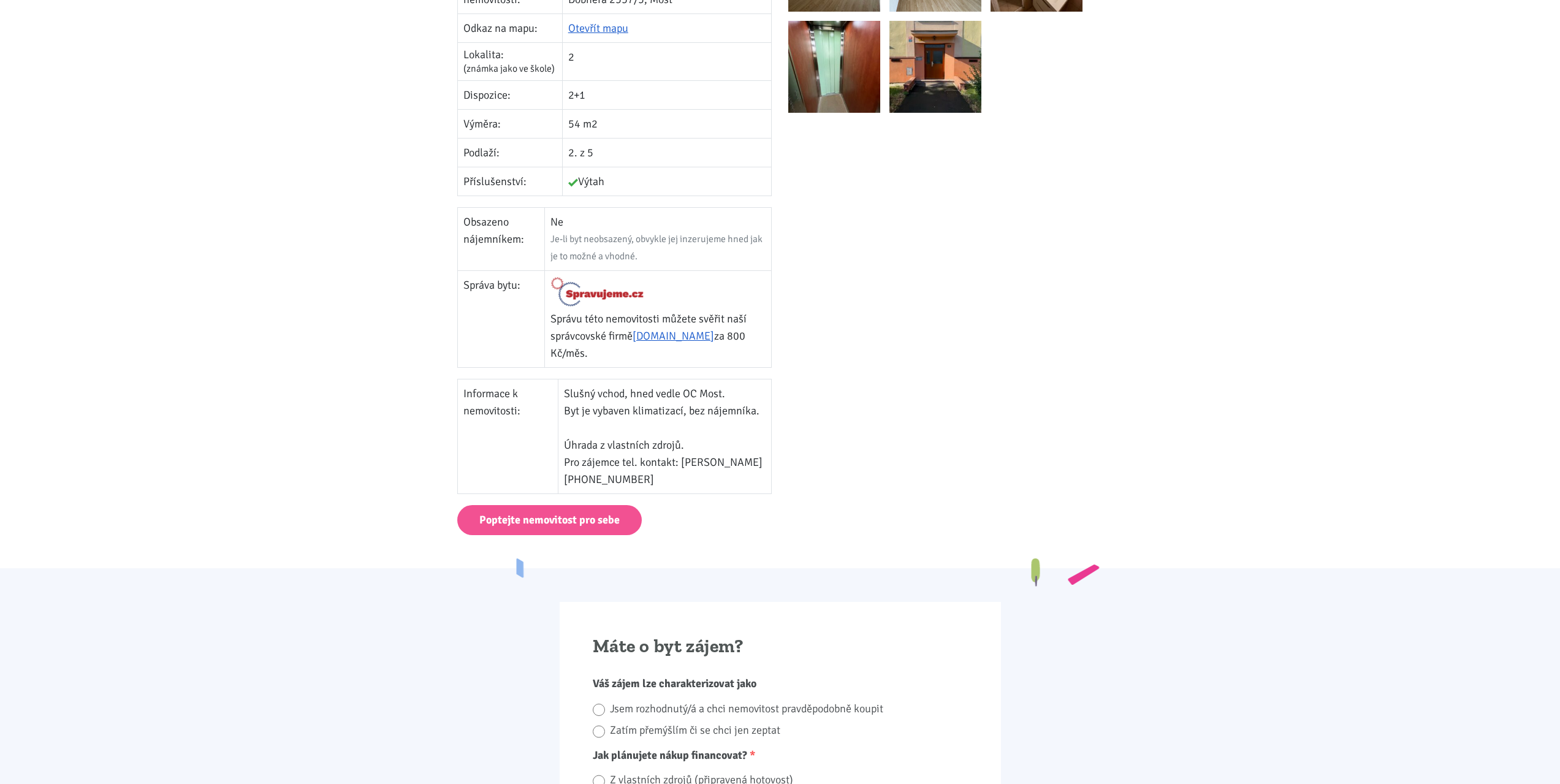
click at [707, 440] on td "Slušný vchod, hned vedle OC Most. Byt je vybaven klimatizací, bez nájemníka. Úh…" at bounding box center [665, 436] width 213 height 115
drag, startPoint x: 702, startPoint y: 445, endPoint x: 568, endPoint y: 440, distance: 134.1
click at [569, 441] on td "Slušný vchod, hned vedle OC Most. Byt je vybaven klimatizací, bez nájemníka. Úh…" at bounding box center [665, 436] width 213 height 115
click at [566, 441] on td "Slušný vchod, hned vedle OC Most. Byt je vybaven klimatizací, bez nájemníka. Úh…" at bounding box center [665, 436] width 213 height 115
drag, startPoint x: 574, startPoint y: 441, endPoint x: 699, endPoint y: 437, distance: 125.1
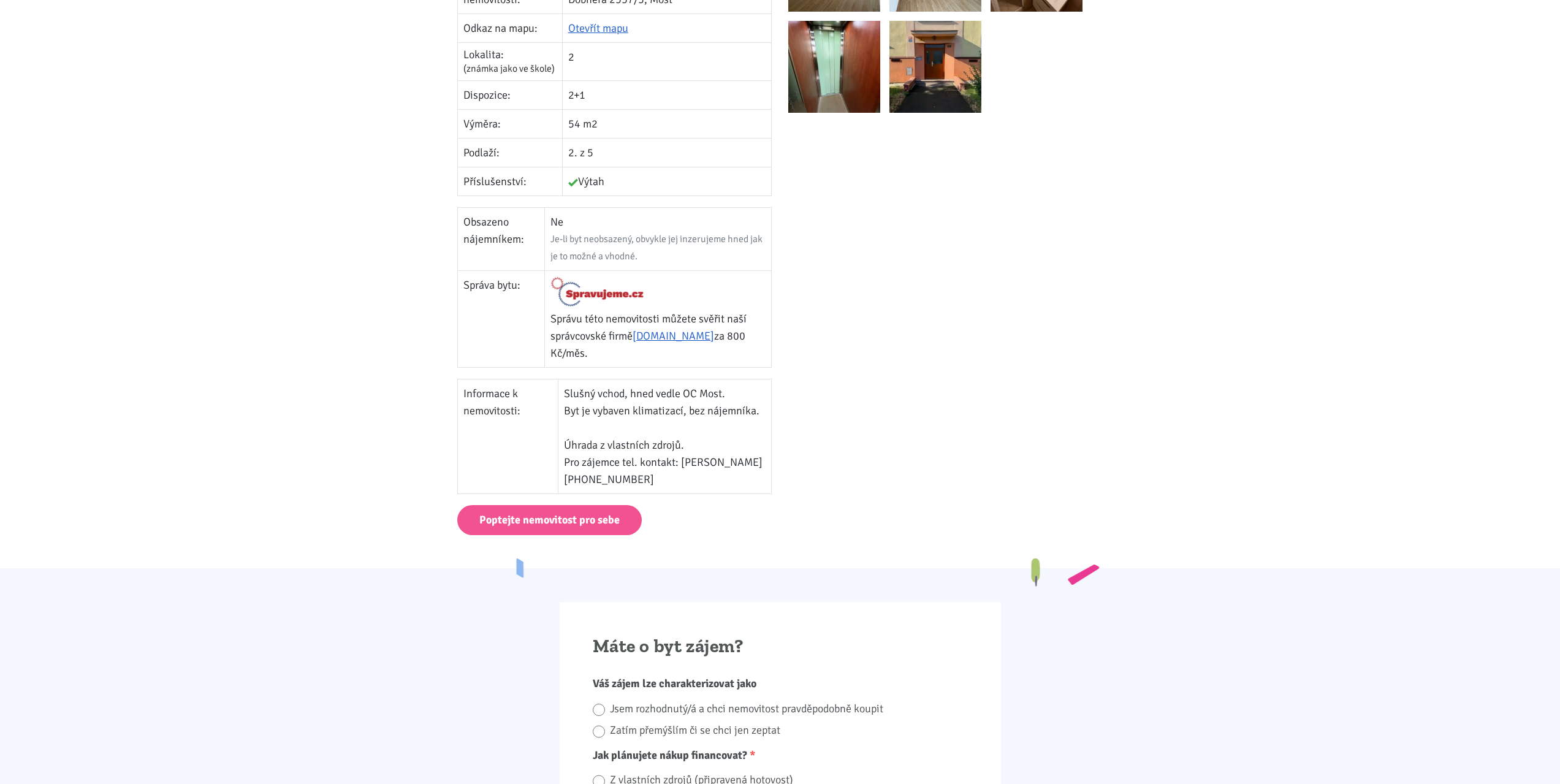
click at [699, 437] on td "Slušný vchod, hned vedle OC Most. Byt je vybaven klimatizací, bez nájemníka. Úh…" at bounding box center [665, 436] width 213 height 115
click at [706, 440] on td "Slušný vchod, hned vedle OC Most. Byt je vybaven klimatizací, bez nájemníka. Úh…" at bounding box center [665, 436] width 213 height 115
drag, startPoint x: 699, startPoint y: 448, endPoint x: 564, endPoint y: 445, distance: 135.0
click at [564, 445] on td "Slušný vchod, hned vedle OC Most. Byt je vybaven klimatizací, bez nájemníka. Úh…" at bounding box center [665, 436] width 213 height 115
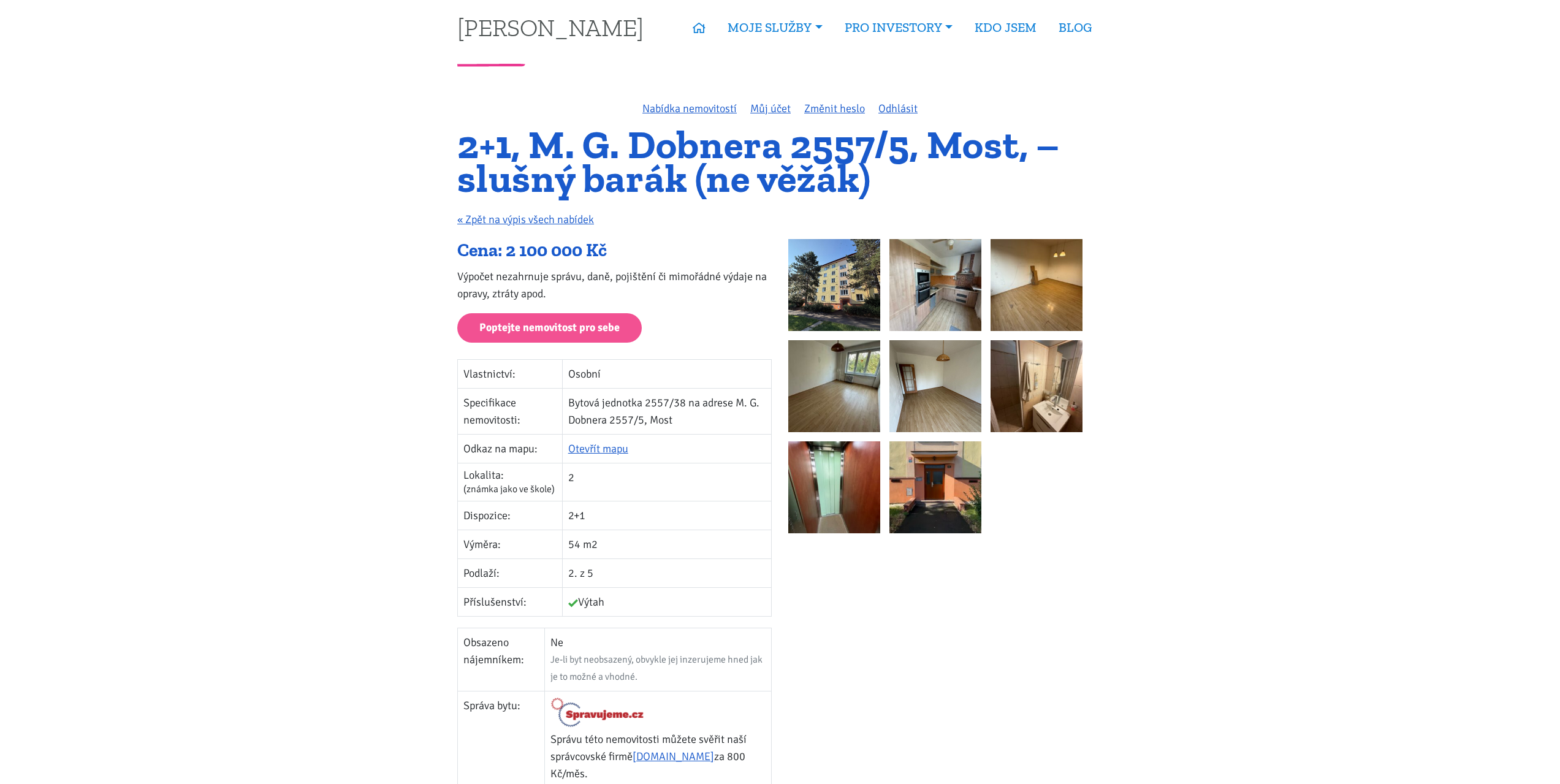
scroll to position [0, 0]
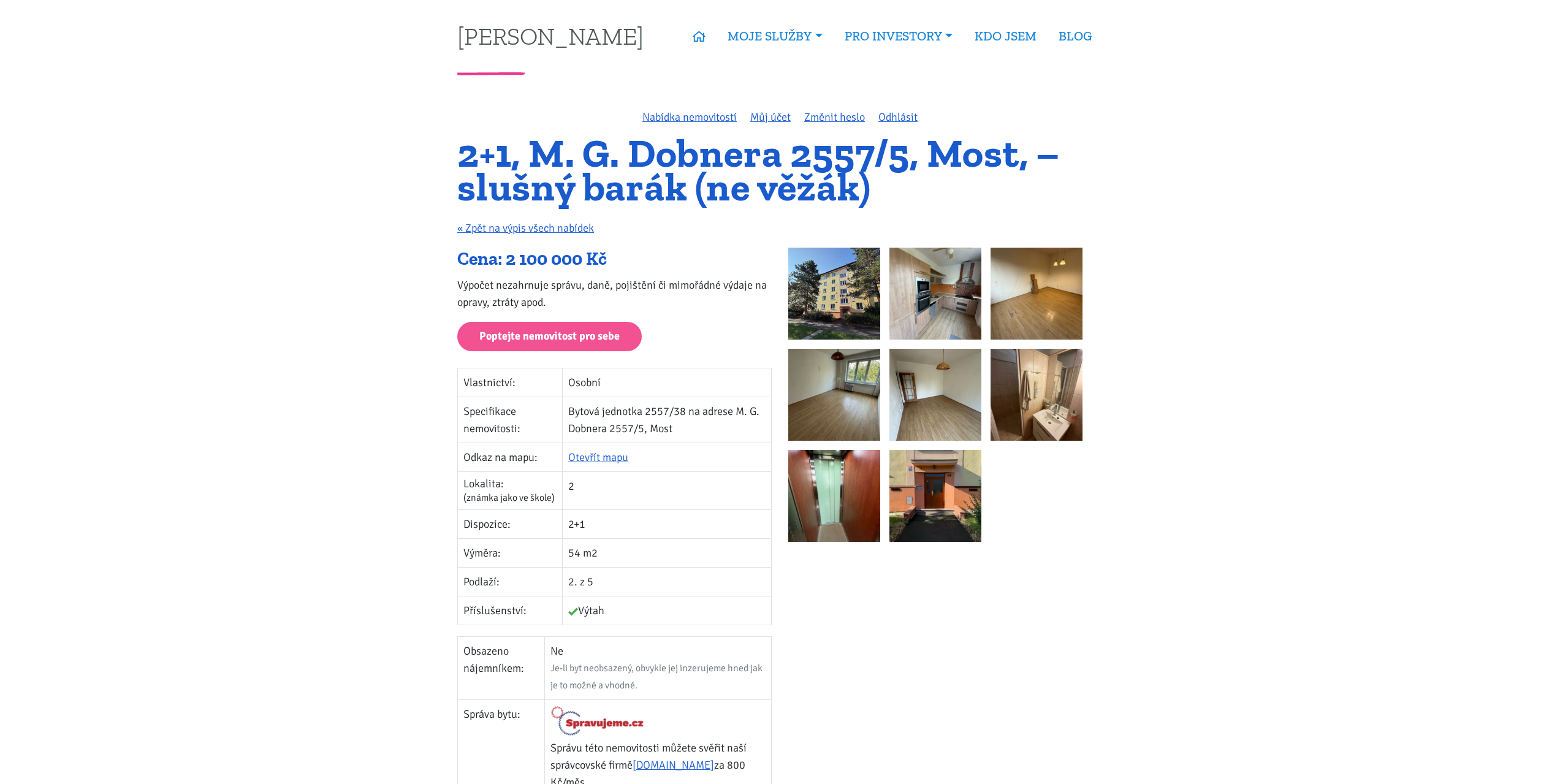
click at [656, 259] on div "Cena: 2 100 000 Kč" at bounding box center [615, 259] width 315 height 23
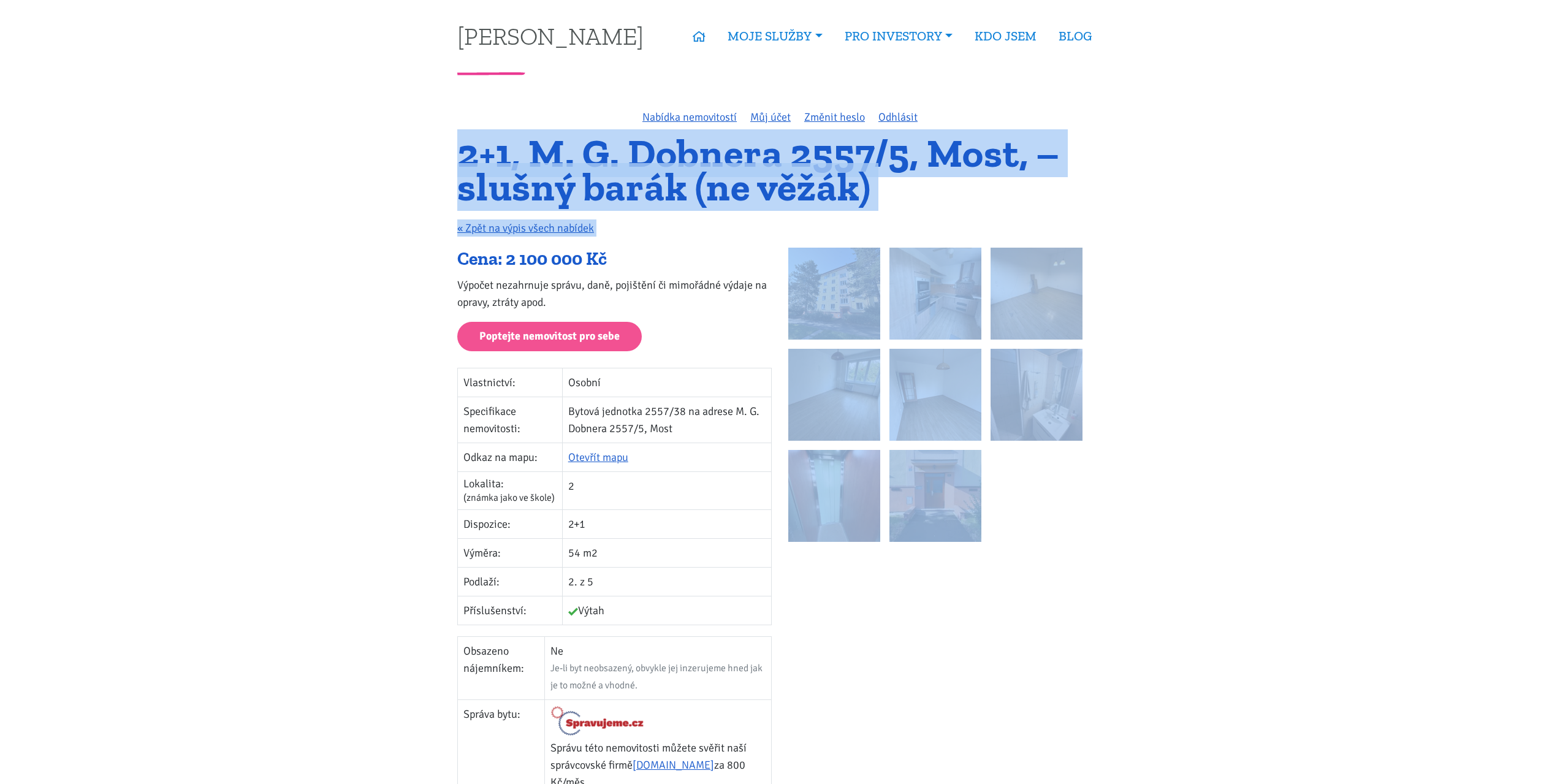
drag, startPoint x: 450, startPoint y: 153, endPoint x: 936, endPoint y: 684, distance: 719.8
click at [936, 684] on div "Nabídka nemovitostí Můj účet Změnit heslo Odhlásit 2+1, M. G. Dobnera 2557/5, M…" at bounding box center [780, 535] width 662 height 855
click at [936, 684] on div at bounding box center [946, 590] width 331 height 686
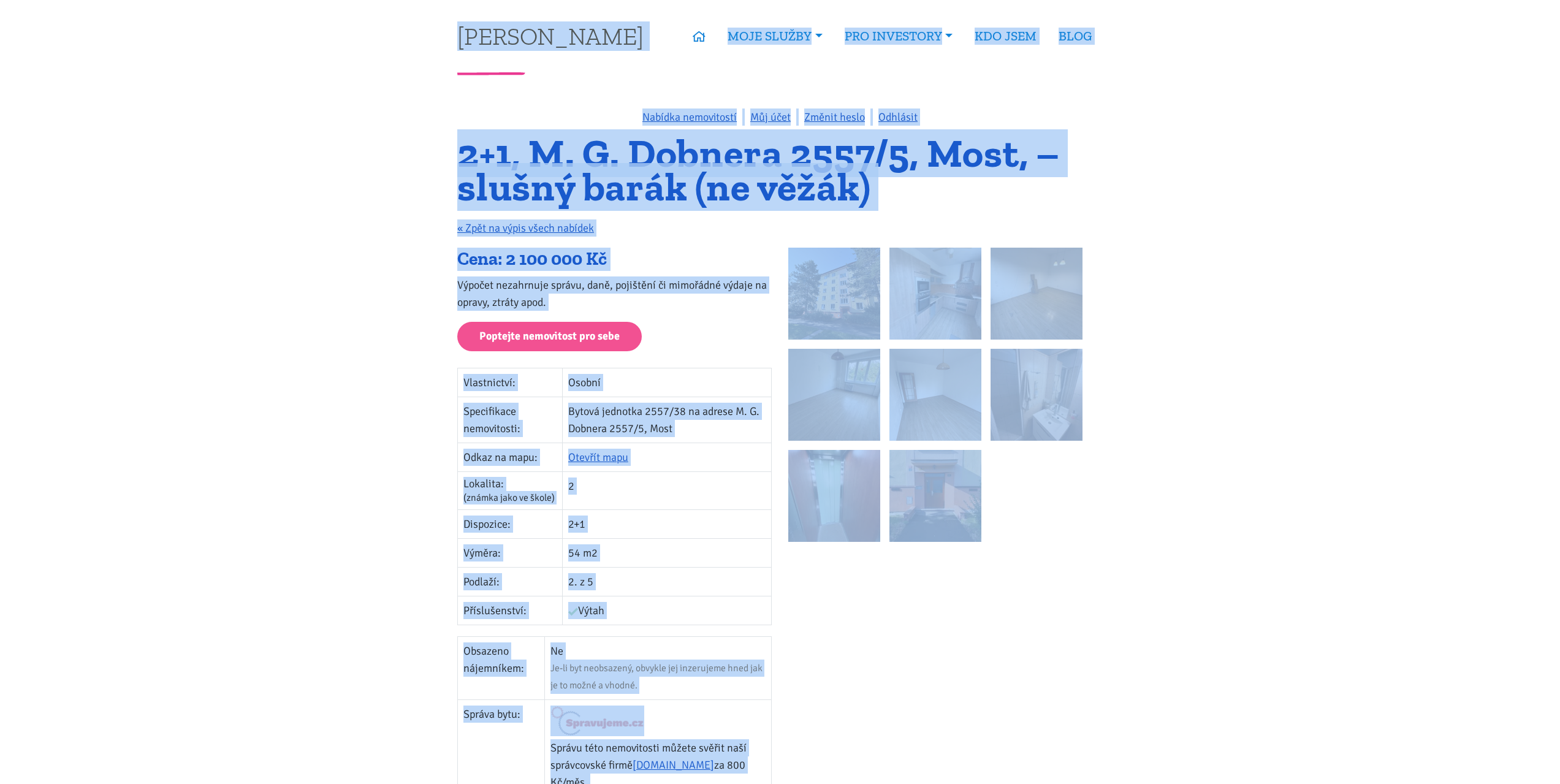
click at [936, 675] on div at bounding box center [946, 590] width 331 height 686
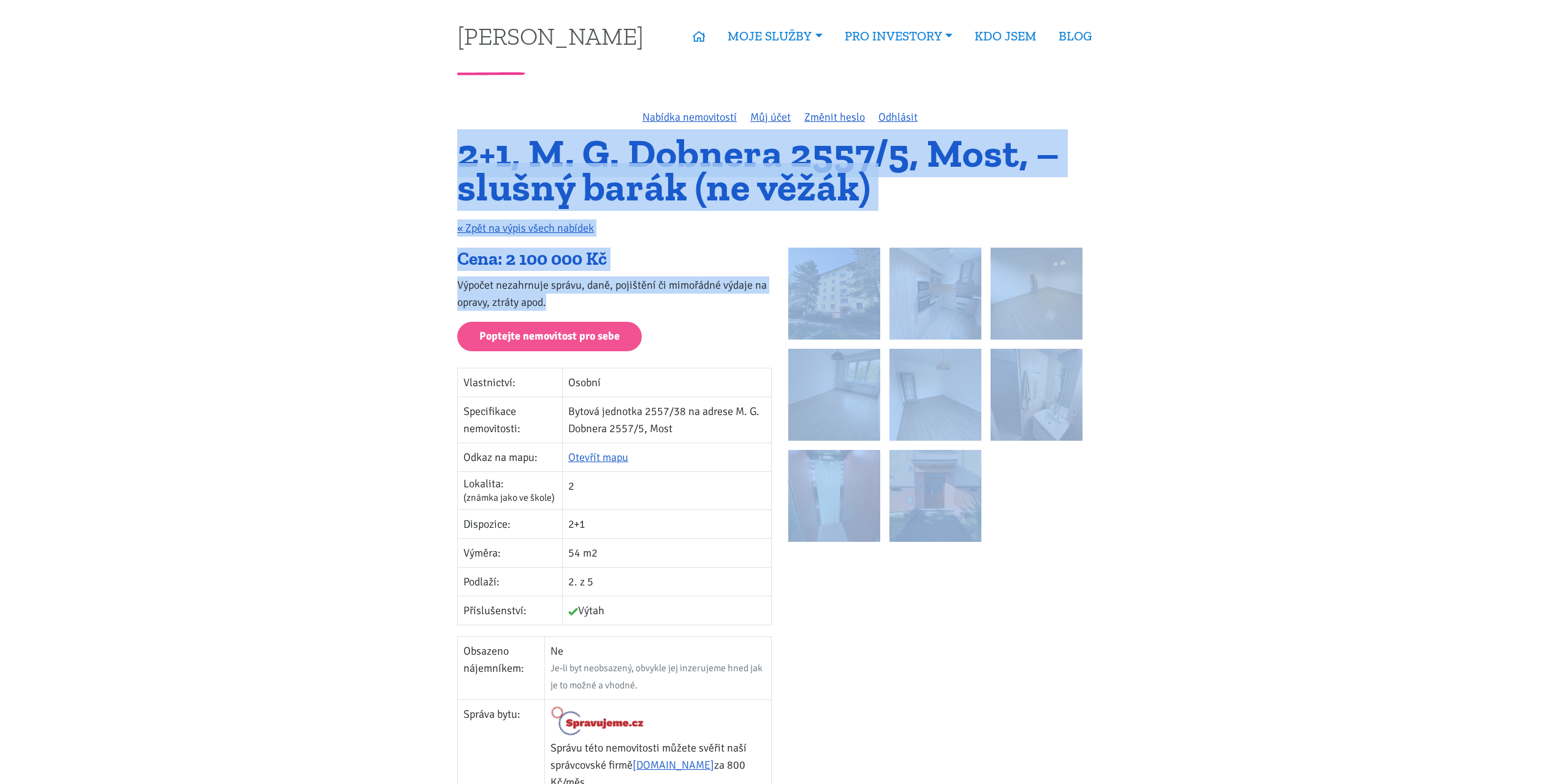
drag, startPoint x: 461, startPoint y: 150, endPoint x: 728, endPoint y: 302, distance: 307.2
click at [728, 302] on div "Nabídka nemovitostí Můj účet Změnit heslo Odhlásit 2+1, M. G. Dobnera 2557/5, M…" at bounding box center [780, 535] width 662 height 855
click at [728, 302] on p "Výpočet nezahrnuje správu, daně, pojištění či mimořádné výdaje na opravy, ztrát…" at bounding box center [615, 293] width 315 height 34
drag, startPoint x: 730, startPoint y: 304, endPoint x: 461, endPoint y: 156, distance: 307.0
click at [461, 156] on div "Nabídka nemovitostí Můj účet Změnit heslo Odhlásit 2+1, M. G. Dobnera 2557/5, M…" at bounding box center [780, 535] width 662 height 855
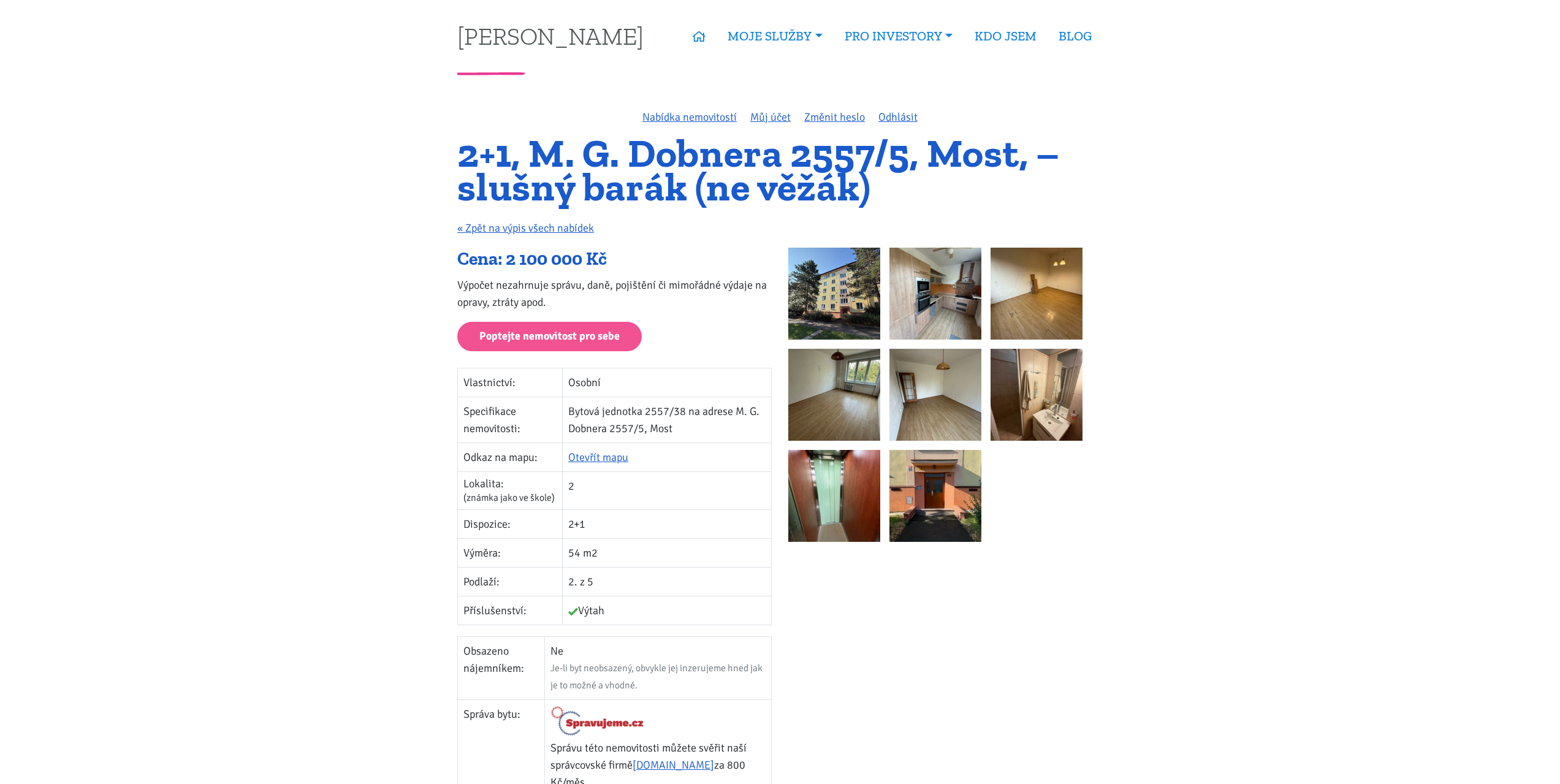
click at [622, 481] on td "2" at bounding box center [666, 491] width 209 height 38
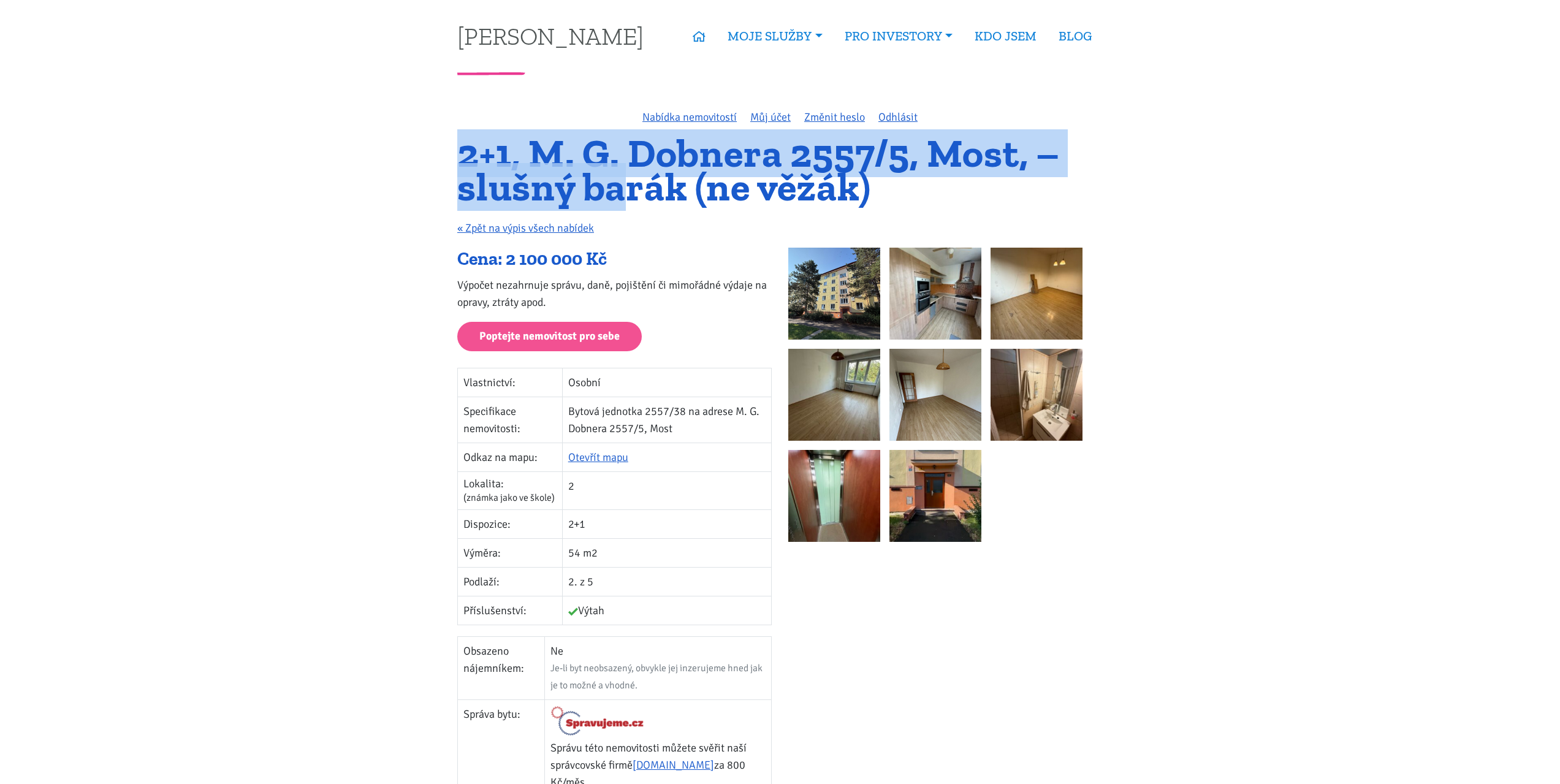
drag, startPoint x: 445, startPoint y: 154, endPoint x: 631, endPoint y: 201, distance: 191.8
drag, startPoint x: 609, startPoint y: 553, endPoint x: 543, endPoint y: 552, distance: 66.0
click at [543, 552] on tr "Výměra: 54 m2" at bounding box center [614, 553] width 314 height 29
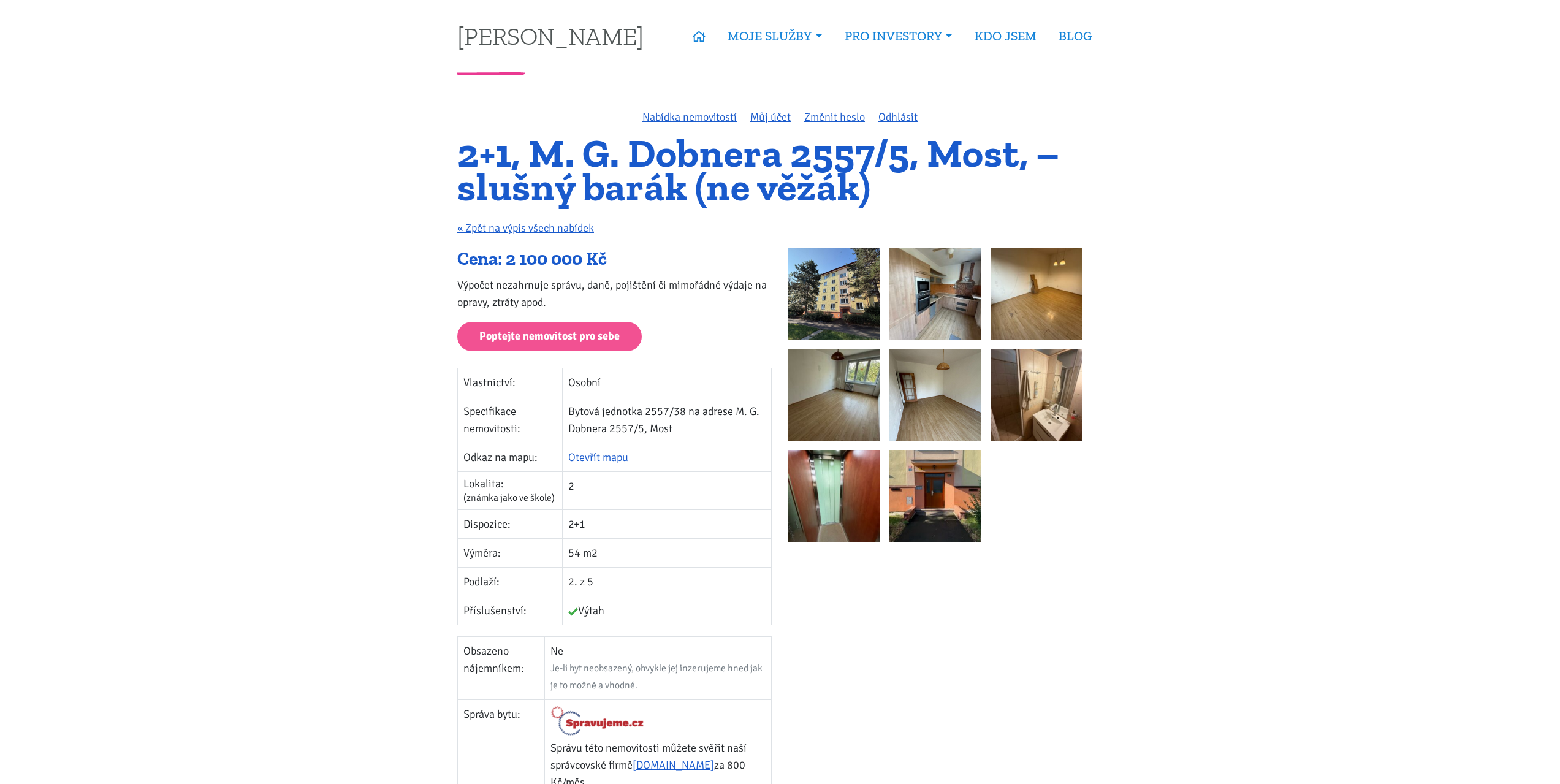
click at [467, 156] on h1 "2+1, M. G. Dobnera 2557/5, Most, – slušný barák (ne věžák)" at bounding box center [780, 170] width 645 height 67
click at [932, 288] on img at bounding box center [935, 293] width 92 height 92
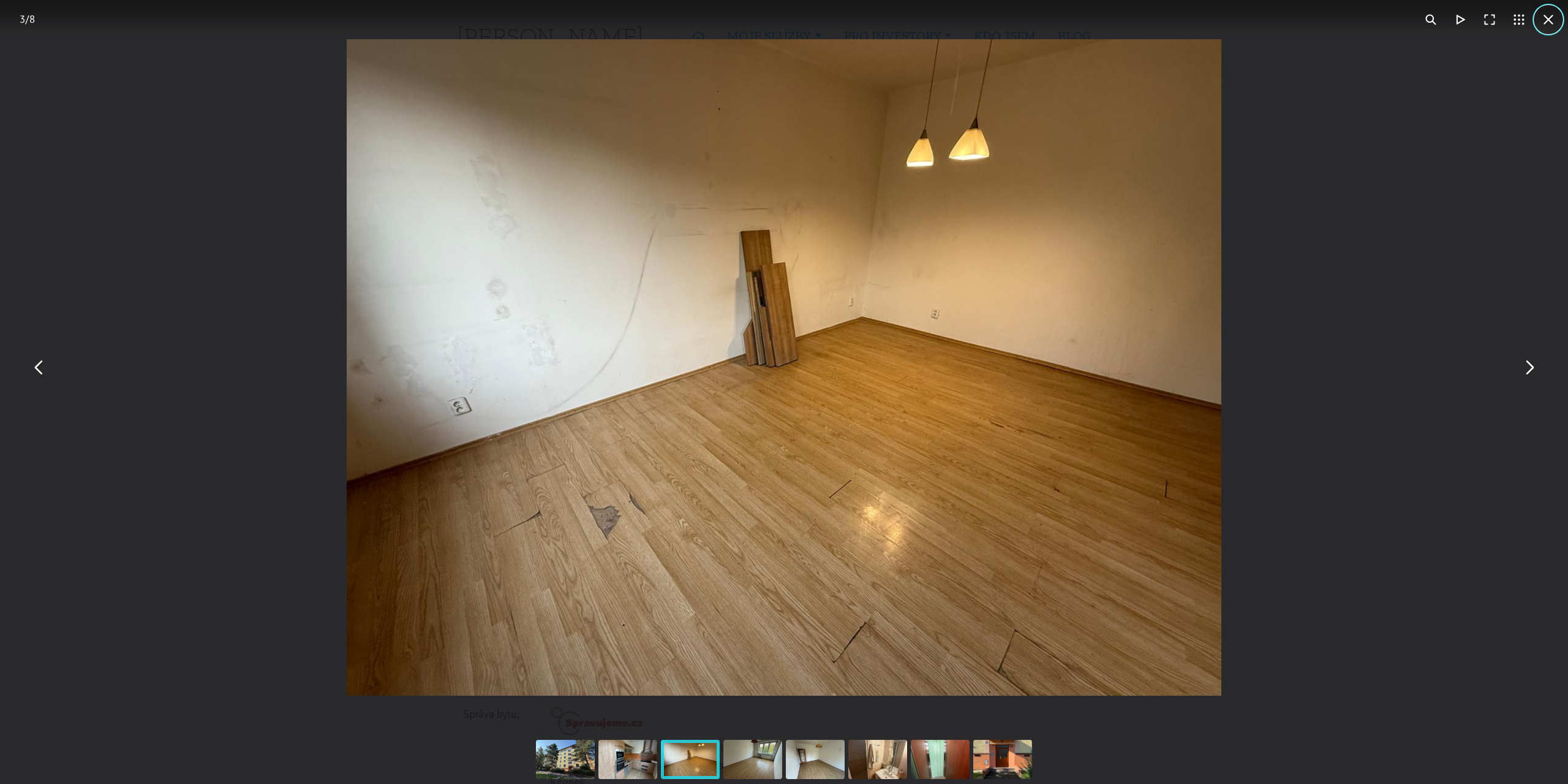
click at [1544, 17] on button "You can close this modal content with the ESC key" at bounding box center [1548, 19] width 29 height 29
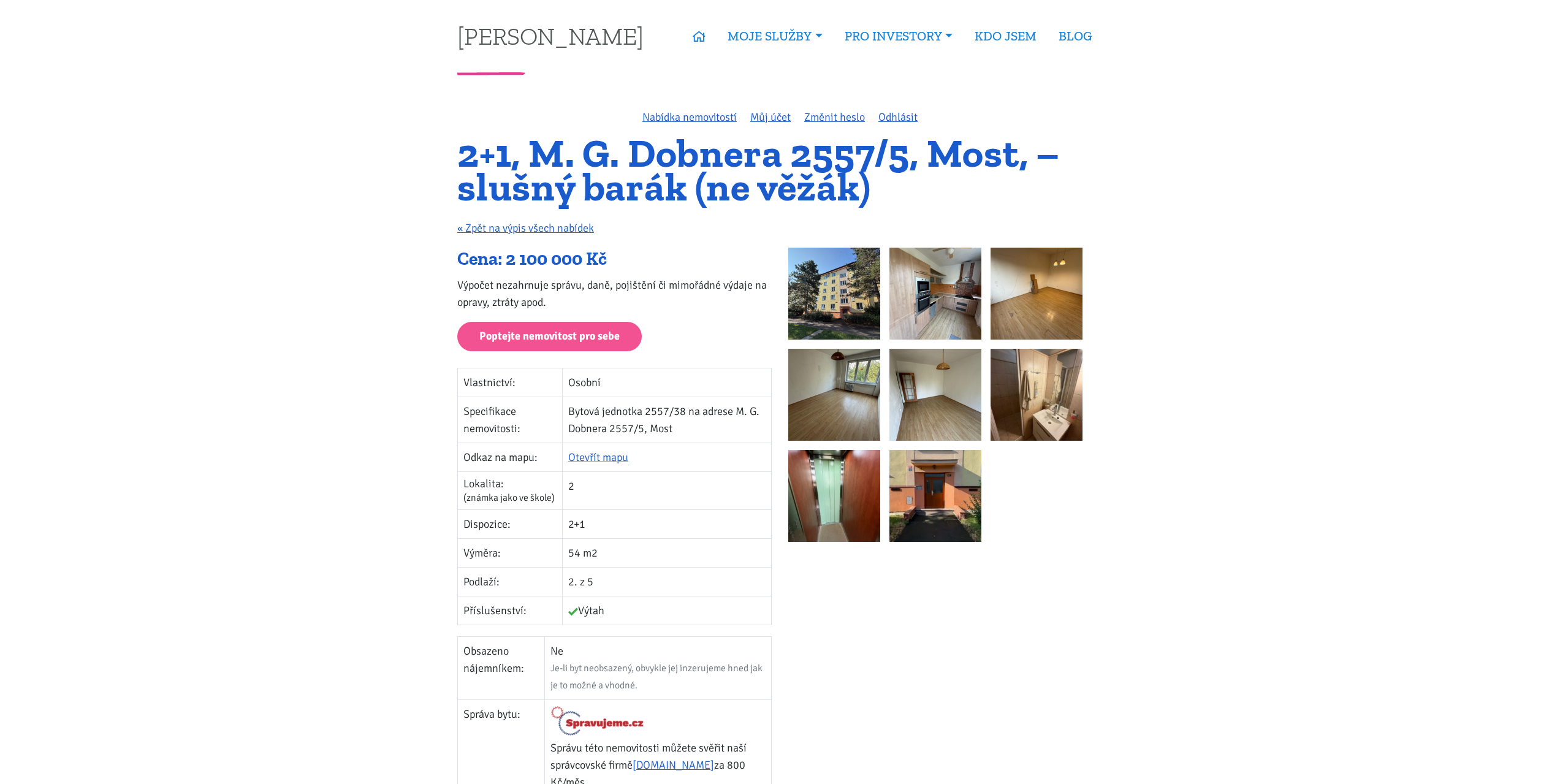
click at [454, 148] on div "2+1, M. G. Dobnera 2557/5, Most, – slušný barák (ne věžák) « Zpět na výpis všec…" at bounding box center [780, 192] width 662 height 111
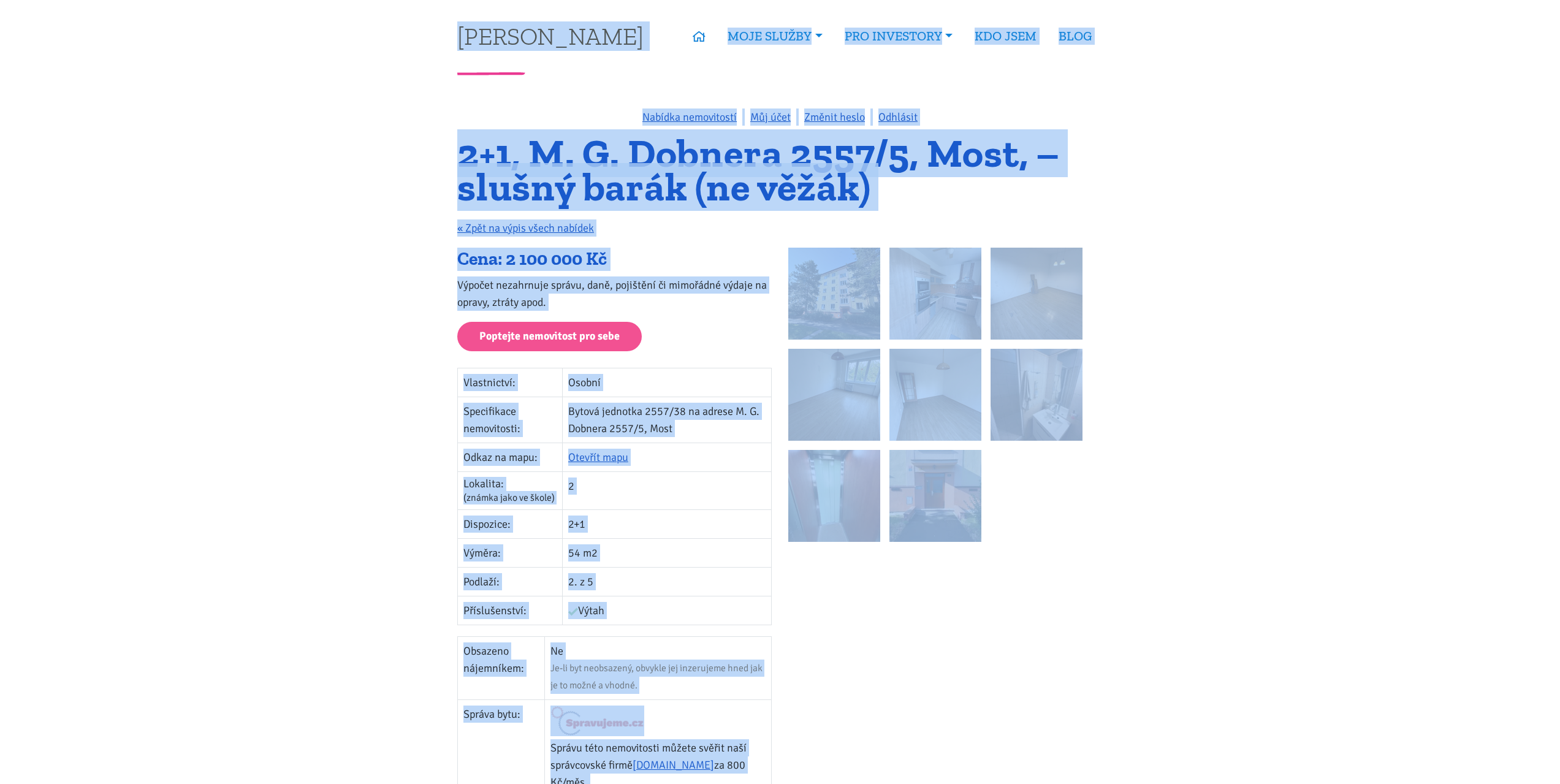
click at [454, 148] on div "2+1, M. G. Dobnera 2557/5, Most, – slušný barák (ne věžák) « Zpět na výpis všec…" at bounding box center [780, 192] width 662 height 111
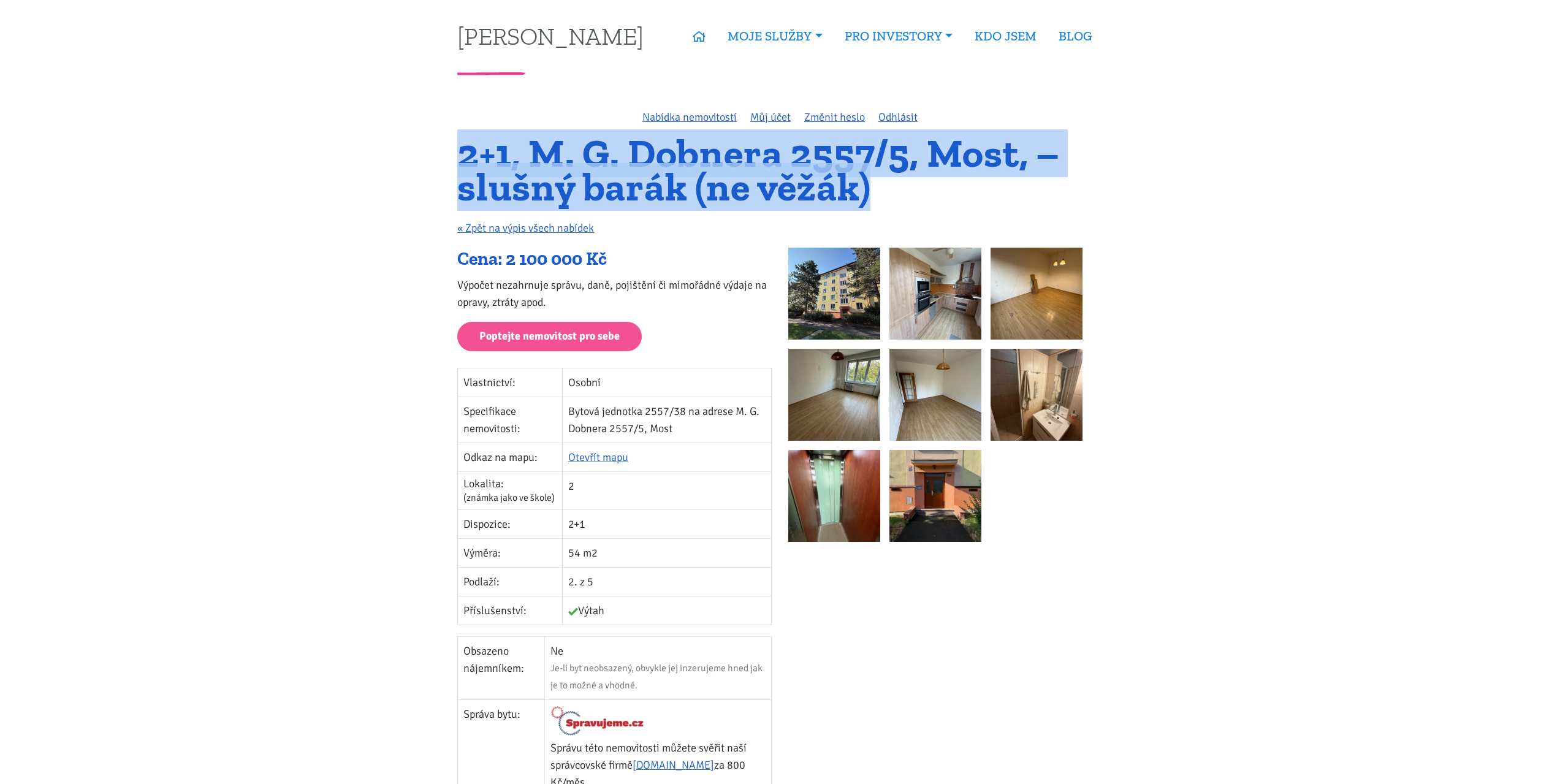
drag, startPoint x: 461, startPoint y: 150, endPoint x: 896, endPoint y: 193, distance: 437.1
click at [896, 193] on h1 "2+1, M. G. Dobnera 2557/5, Most, – slušný barák (ne věžák)" at bounding box center [780, 170] width 645 height 67
click at [894, 193] on h1 "2+1, M. G. Dobnera 2557/5, Most, – slušný barák (ne věžák)" at bounding box center [780, 170] width 645 height 67
drag, startPoint x: 894, startPoint y: 193, endPoint x: 457, endPoint y: 147, distance: 439.4
click at [457, 147] on div "2+1, M. G. Dobnera 2557/5, Most, – slušný barák (ne věžák) « Zpět na výpis všec…" at bounding box center [780, 192] width 662 height 111
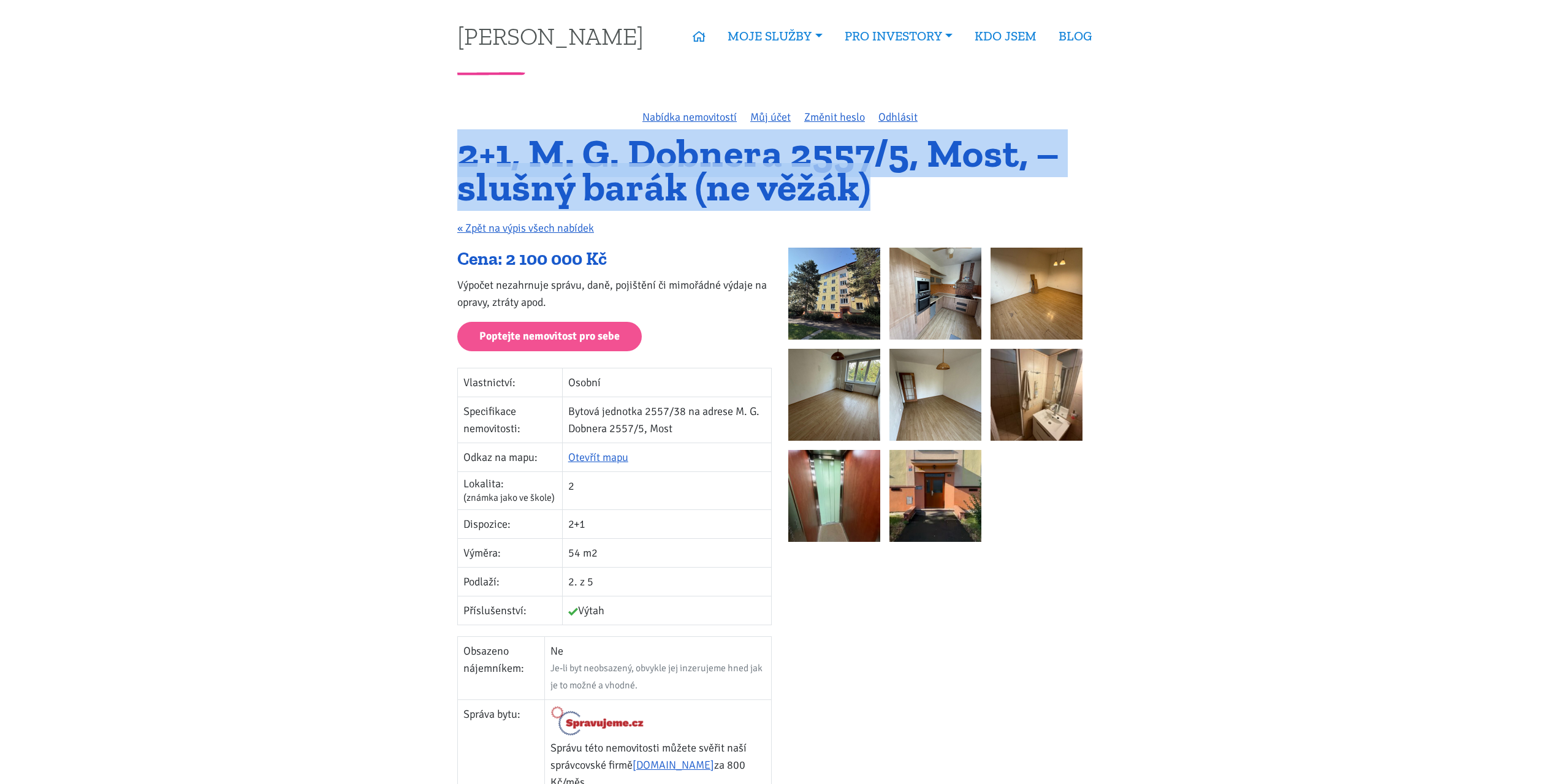
click at [457, 147] on h1 "2+1, M. G. Dobnera 2557/5, Most, – slušný barák (ne věžák)" at bounding box center [780, 170] width 645 height 67
drag, startPoint x: 460, startPoint y: 145, endPoint x: 907, endPoint y: 212, distance: 452.0
click at [907, 212] on div "2+1, M. G. Dobnera 2557/5, Most, – slušný barák (ne věžák) « Zpět na výpis všec…" at bounding box center [780, 192] width 662 height 111
click at [898, 199] on h1 "2+1, M. G. Dobnera 2557/5, Most, – slušný barák (ne věžák)" at bounding box center [780, 170] width 645 height 67
drag, startPoint x: 892, startPoint y: 191, endPoint x: 454, endPoint y: 148, distance: 440.1
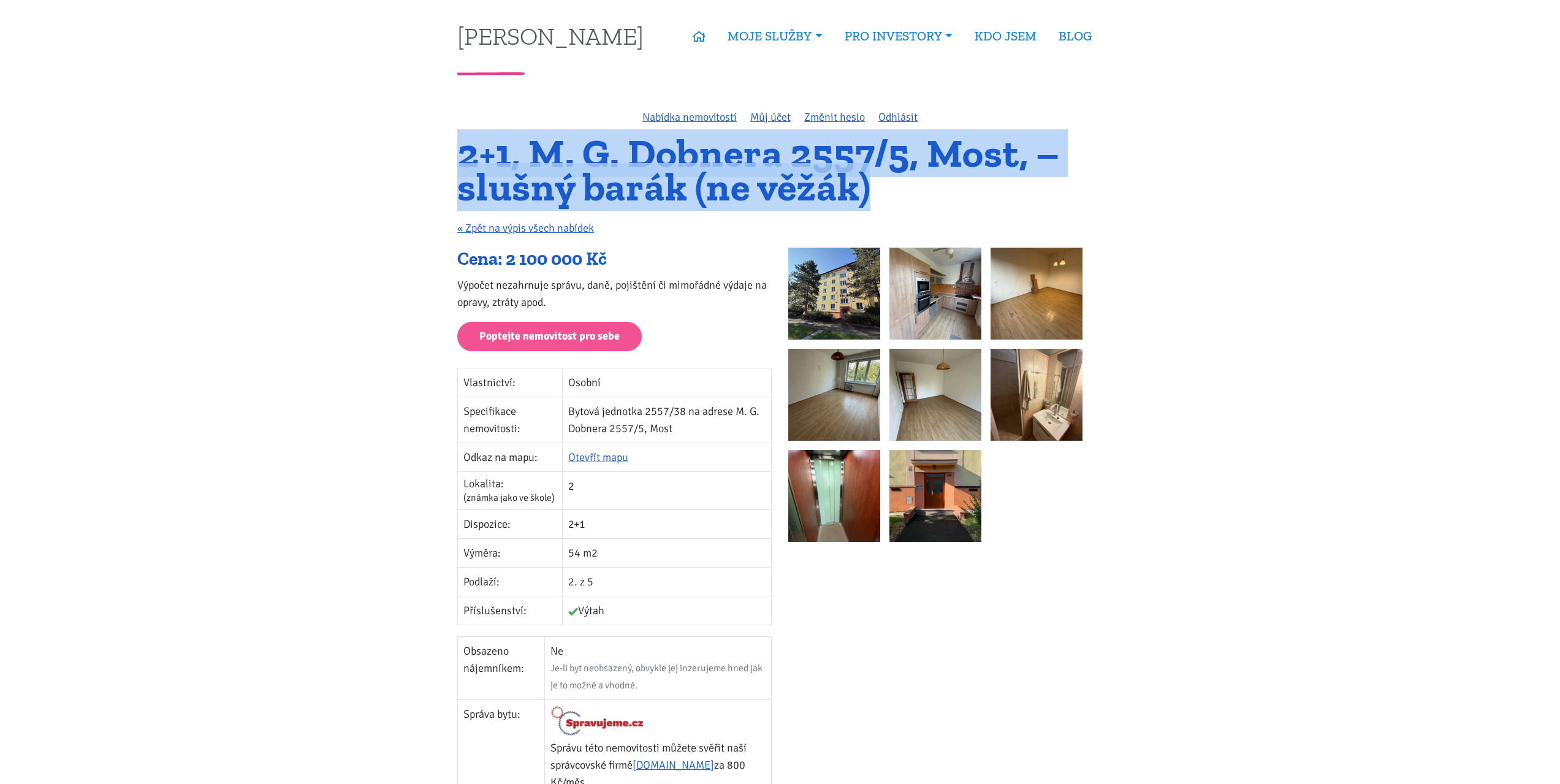
click at [454, 149] on div "2+1, M. G. Dobnera 2557/5, Most, – slušný barák (ne věžák) « Zpět na výpis všec…" at bounding box center [780, 192] width 662 height 111
click at [454, 148] on div "2+1, M. G. Dobnera 2557/5, Most, – slušný barák (ne věžák) « Zpět na výpis všec…" at bounding box center [780, 192] width 662 height 111
drag, startPoint x: 457, startPoint y: 147, endPoint x: 920, endPoint y: 202, distance: 466.3
click at [920, 202] on h1 "2+1, M. G. Dobnera 2557/5, Most, – slušný barák (ne věžák)" at bounding box center [780, 170] width 645 height 67
click at [879, 201] on h1 "2+1, M. G. Dobnera 2557/5, Most, – slušný barák (ne věžák)" at bounding box center [780, 170] width 645 height 67
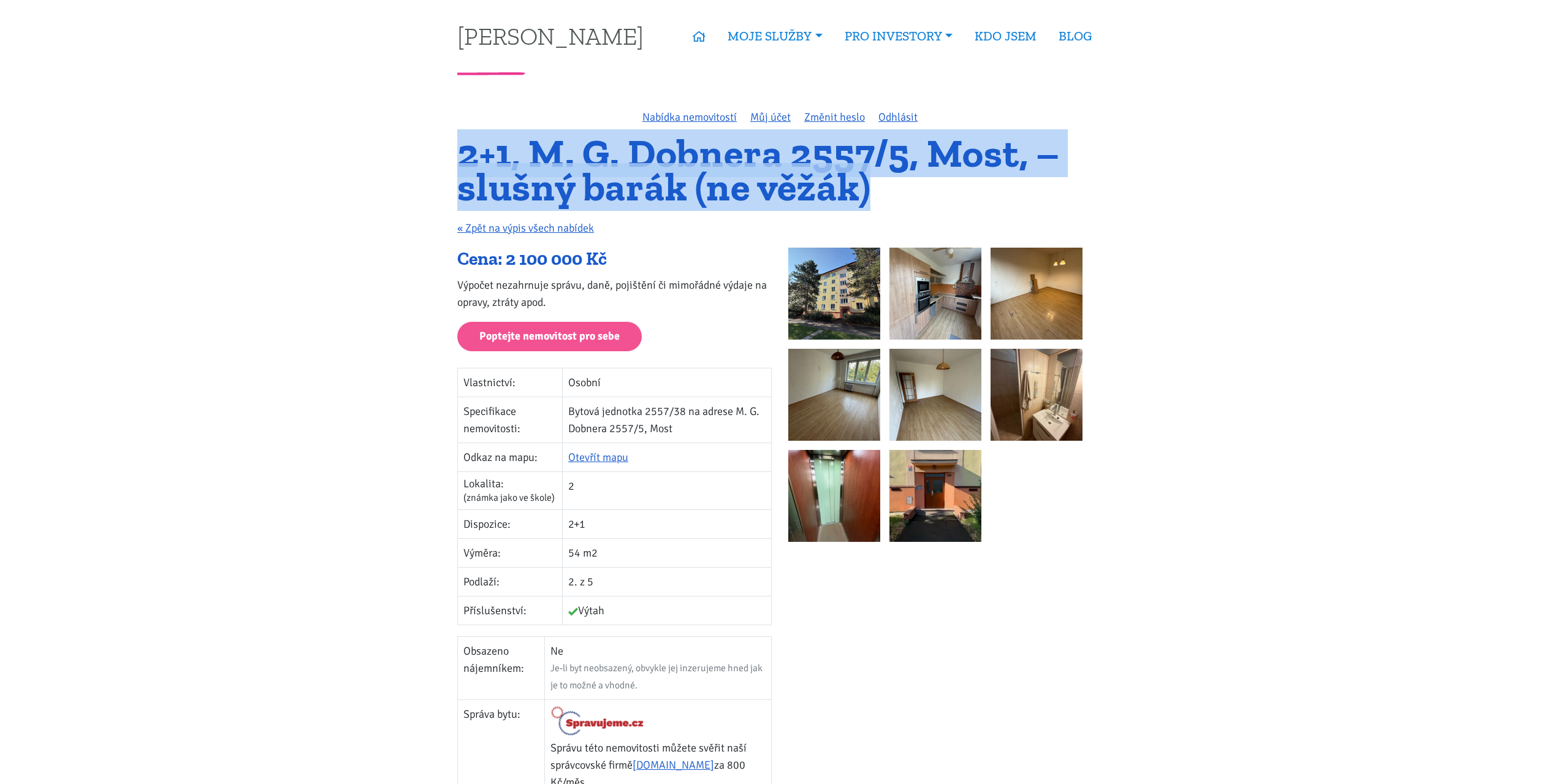
drag, startPoint x: 879, startPoint y: 192, endPoint x: 454, endPoint y: 160, distance: 426.2
click at [454, 160] on div "2+1, M. G. Dobnera 2557/5, Most, – slušný barák (ne věžák) « Zpět na výpis všec…" at bounding box center [780, 192] width 662 height 111
click at [453, 159] on div "2+1, M. G. Dobnera 2557/5, Most, – slušný barák (ne věžák) « Zpět na výpis všec…" at bounding box center [780, 192] width 662 height 111
drag, startPoint x: 457, startPoint y: 155, endPoint x: 920, endPoint y: 209, distance: 466.1
click at [920, 209] on div "2+1, M. G. Dobnera 2557/5, Most, – slušný barák (ne věžák) « Zpět na výpis všec…" at bounding box center [780, 192] width 662 height 111
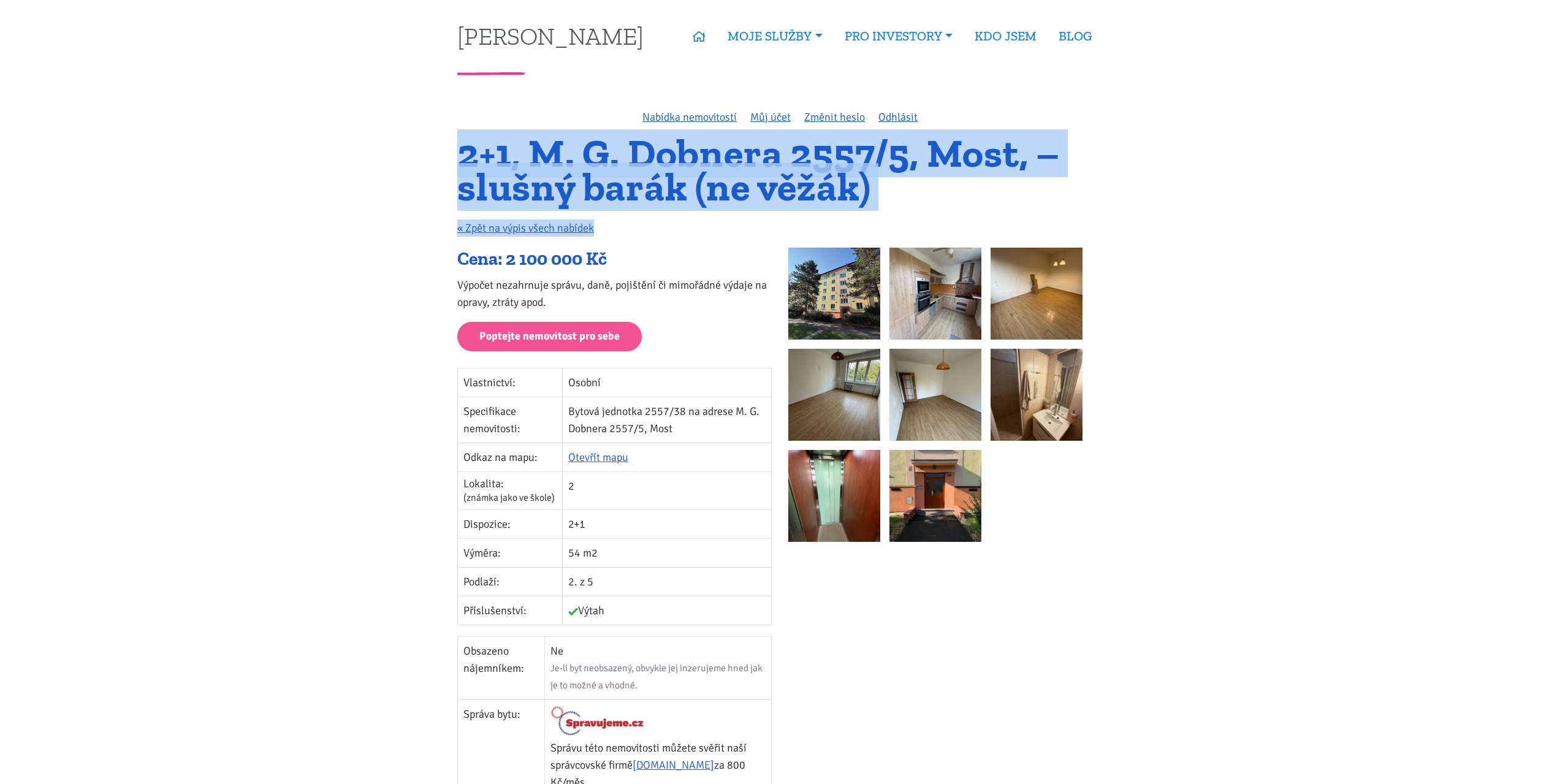
click at [920, 203] on h1 "2+1, M. G. Dobnera 2557/5, Most, – slušný barák (ne věžák)" at bounding box center [780, 170] width 645 height 67
drag, startPoint x: 888, startPoint y: 194, endPoint x: 451, endPoint y: 146, distance: 439.6
click at [451, 146] on div "2+1, M. G. Dobnera 2557/5, Most, – slušný barák (ne věžák) « Zpět na výpis všec…" at bounding box center [780, 192] width 662 height 111
click at [454, 145] on div "2+1, M. G. Dobnera 2557/5, Most, – slušný barák (ne věžák) « Zpět na výpis všec…" at bounding box center [780, 192] width 662 height 111
drag, startPoint x: 455, startPoint y: 150, endPoint x: 867, endPoint y: 186, distance: 413.6
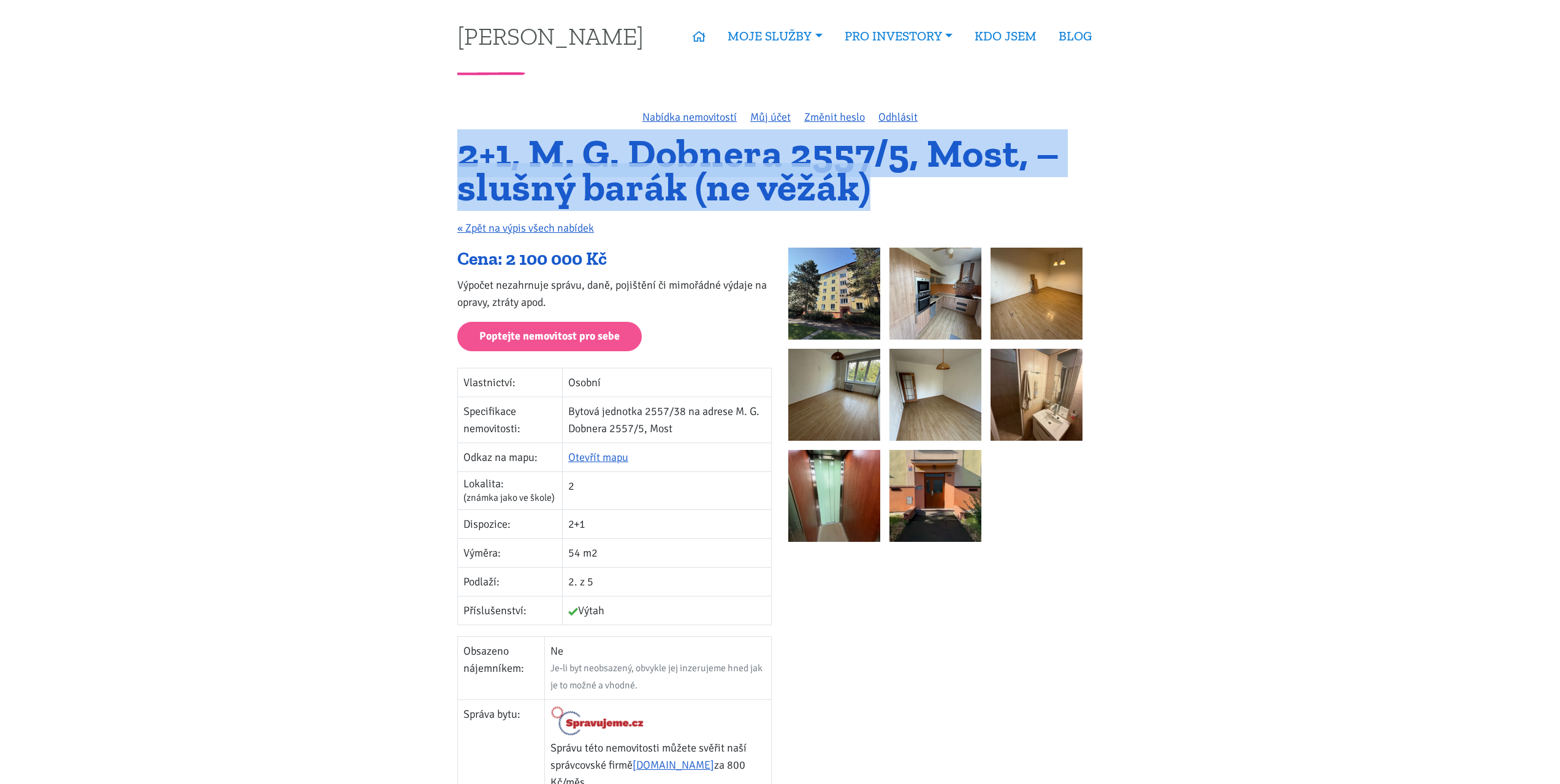
click at [867, 186] on div "2+1, M. G. Dobnera 2557/5, Most, – slušný barák (ne věžák) « Zpět na výpis všec…" at bounding box center [780, 192] width 662 height 111
click at [867, 186] on h1 "2+1, M. G. Dobnera 2557/5, Most, – slušný barák (ne věžák)" at bounding box center [780, 170] width 645 height 67
drag, startPoint x: 867, startPoint y: 186, endPoint x: 435, endPoint y: 135, distance: 435.0
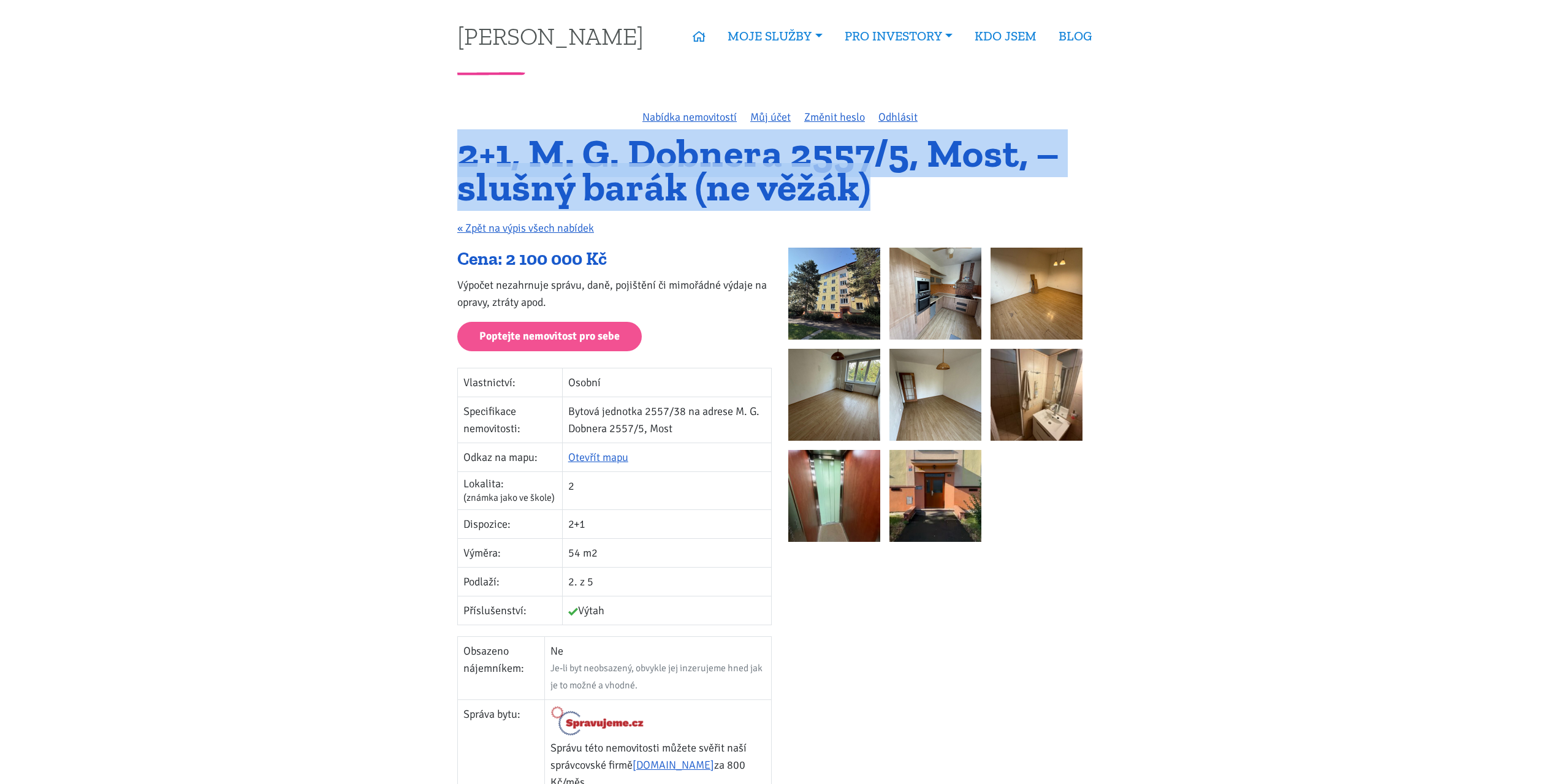
click at [454, 147] on div "2+1, M. G. Dobnera 2557/5, Most, – slušný barák (ne věžák) « Zpět na výpis všec…" at bounding box center [780, 192] width 662 height 111
drag, startPoint x: 454, startPoint y: 147, endPoint x: 879, endPoint y: 193, distance: 427.5
click at [879, 193] on div "2+1, M. G. Dobnera 2557/5, Most, – slušný barák (ne věžák) « Zpět na výpis všec…" at bounding box center [780, 192] width 662 height 111
click at [913, 293] on img at bounding box center [935, 293] width 92 height 92
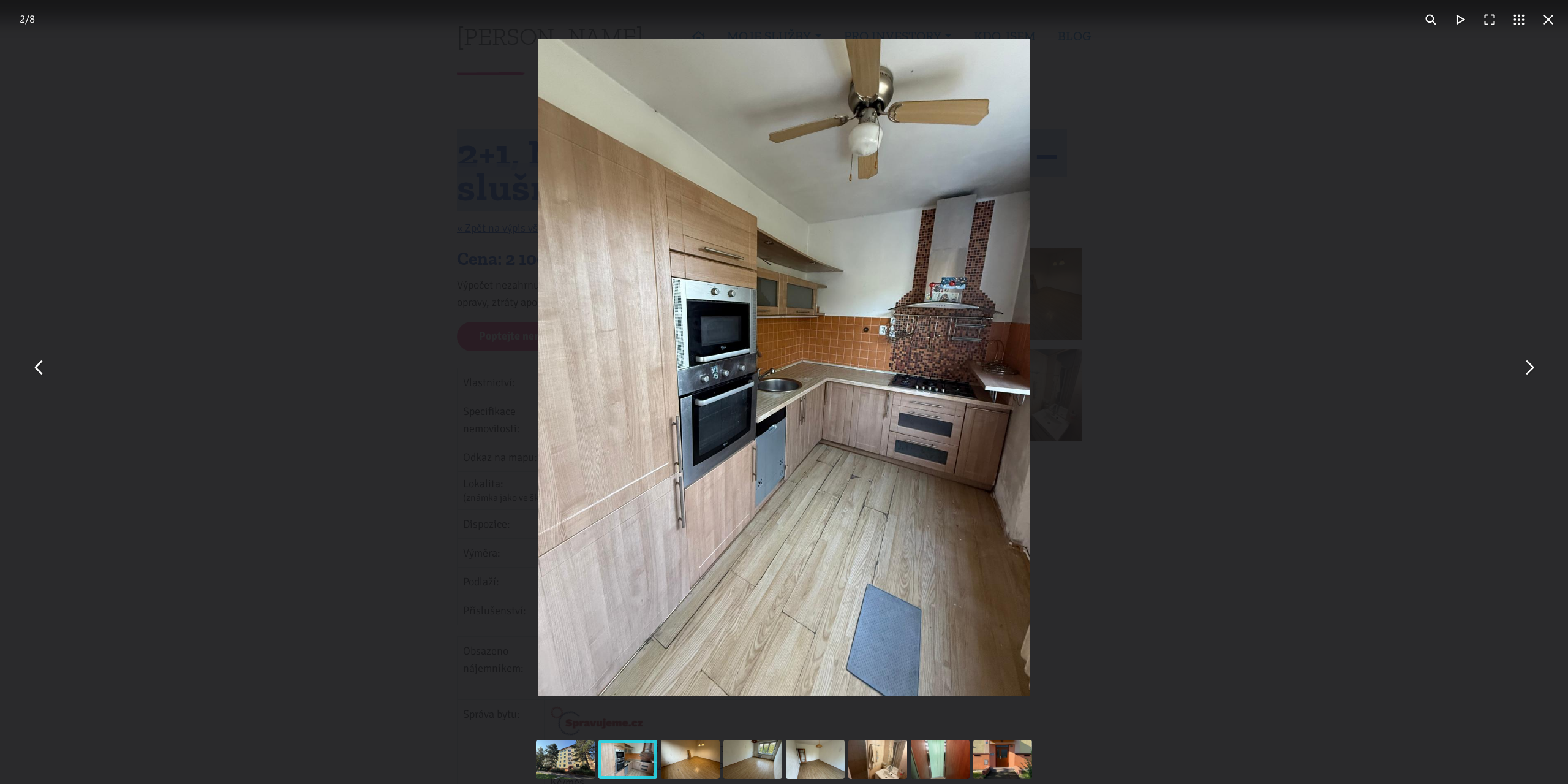
click at [1180, 191] on div "You can close this modal content with the ESC key" at bounding box center [784, 367] width 1568 height 735
click at [1182, 202] on div "You can close this modal content with the ESC key" at bounding box center [784, 367] width 1568 height 735
click at [1130, 253] on div "You can close this modal content with the ESC key" at bounding box center [784, 367] width 1568 height 735
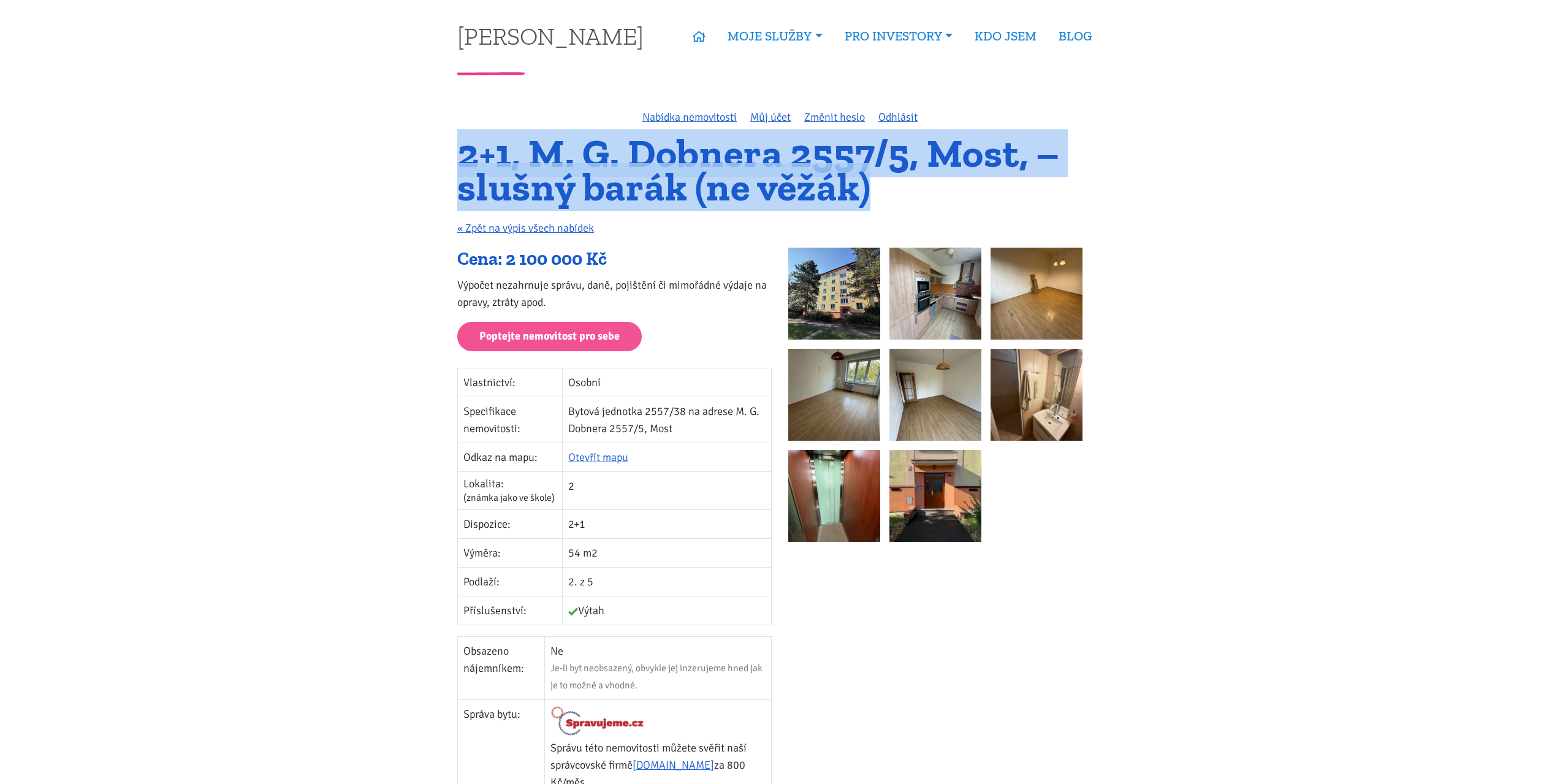
click at [951, 466] on img at bounding box center [935, 496] width 92 height 92
click at [845, 296] on img at bounding box center [834, 293] width 92 height 92
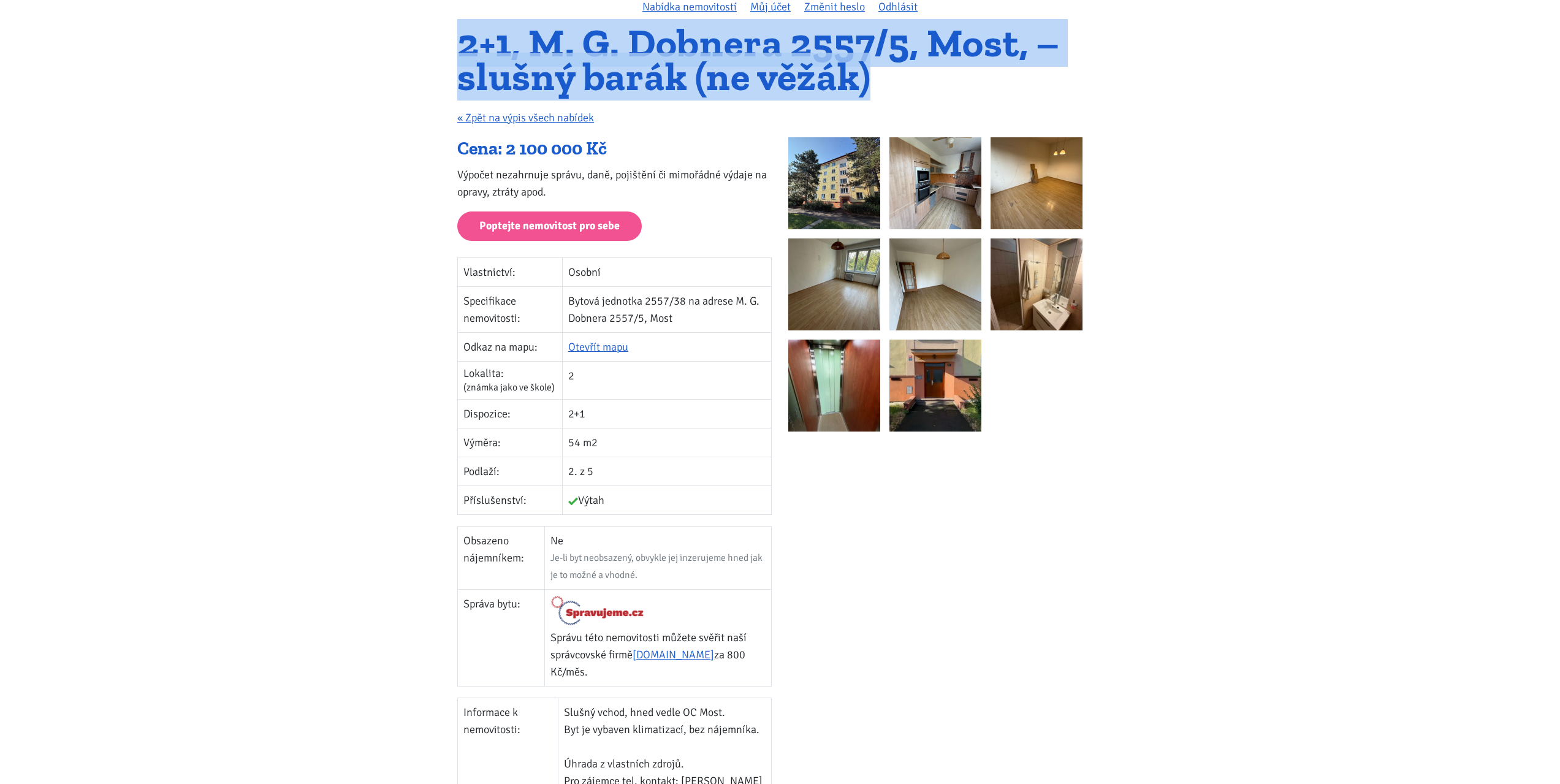
scroll to position [184, 0]
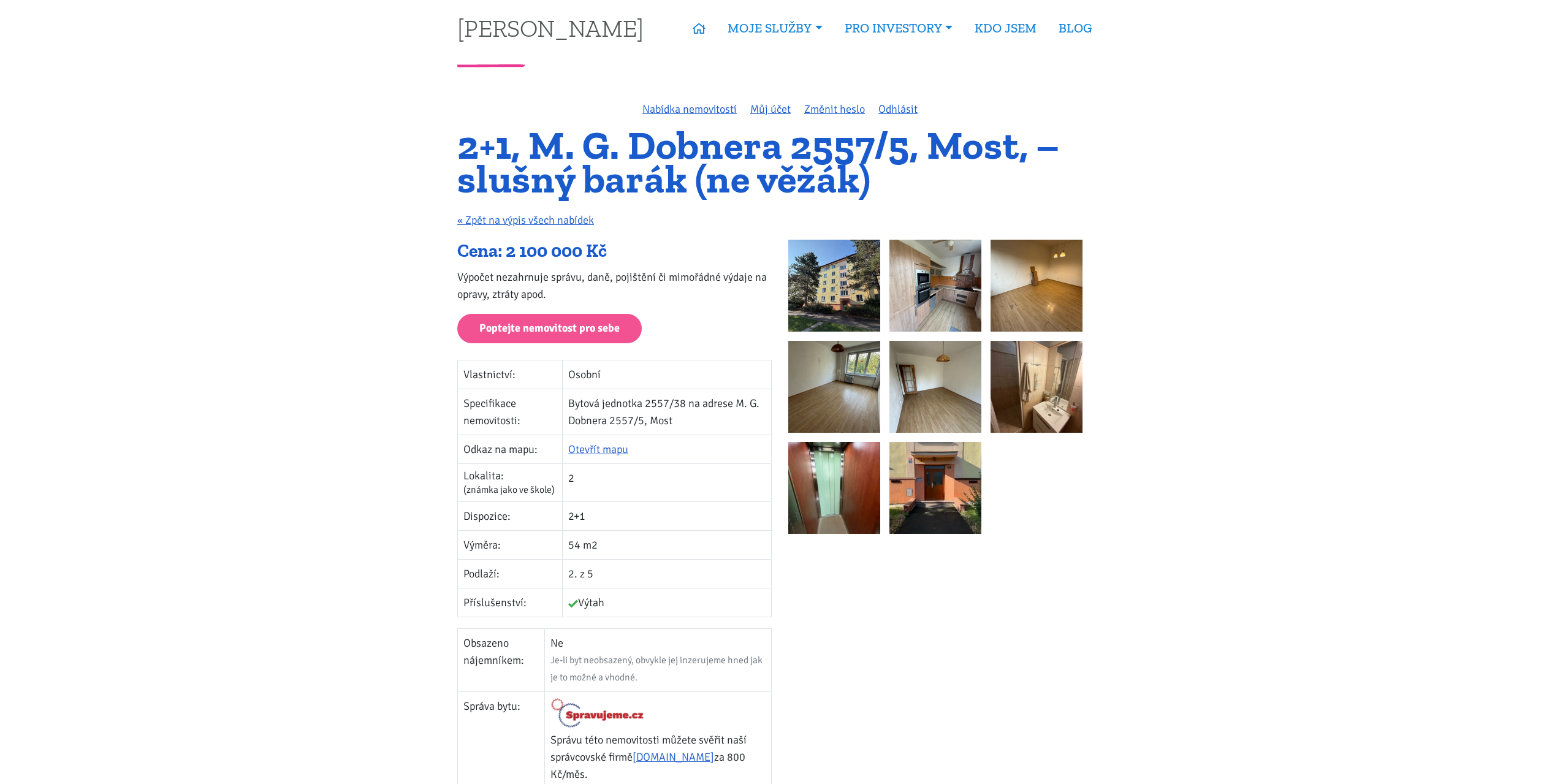
scroll to position [0, 0]
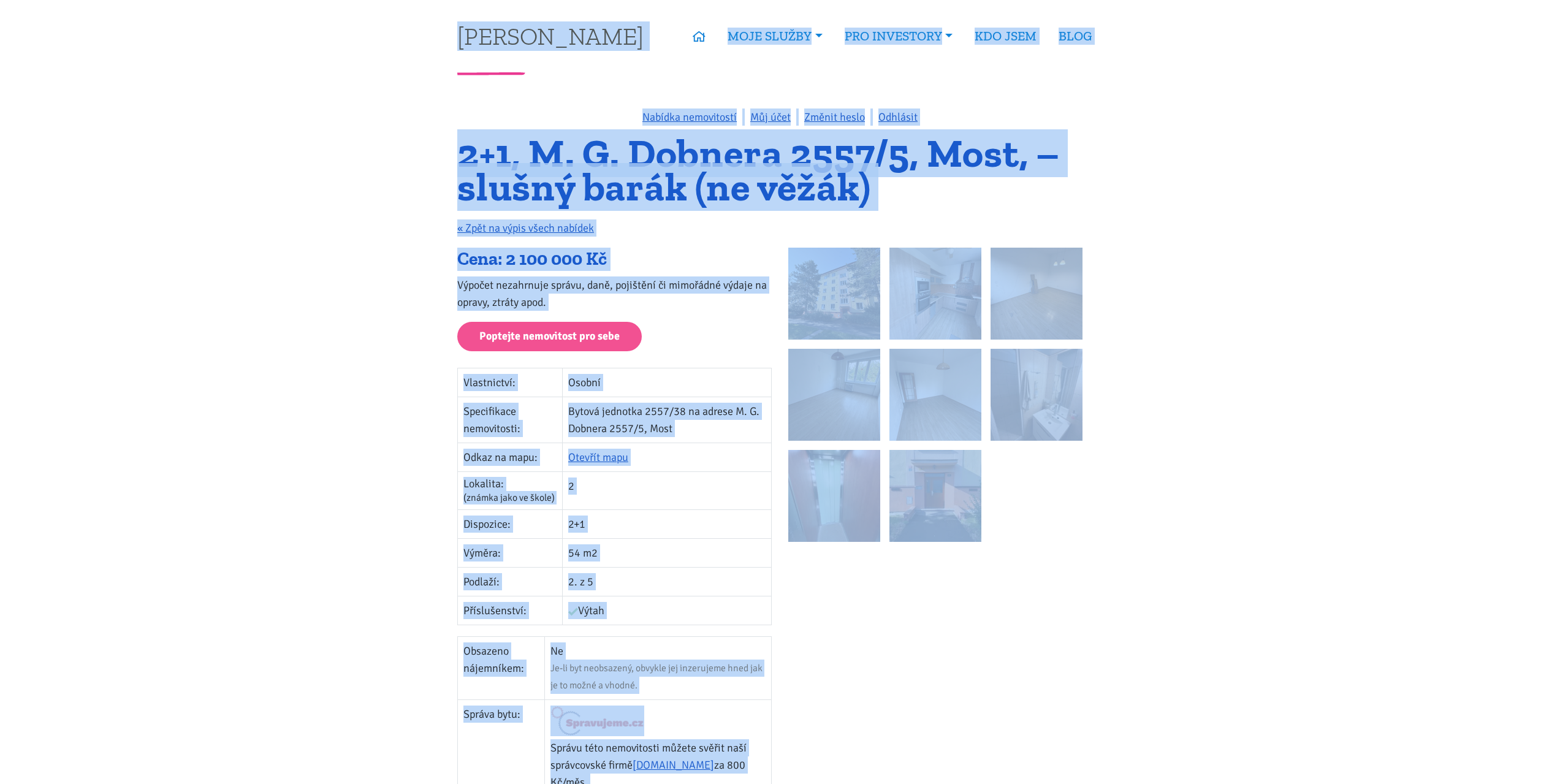
click at [558, 153] on h1 "2+1, M. G. Dobnera 2557/5, Most, – slušný barák (ne věžák)" at bounding box center [780, 170] width 645 height 67
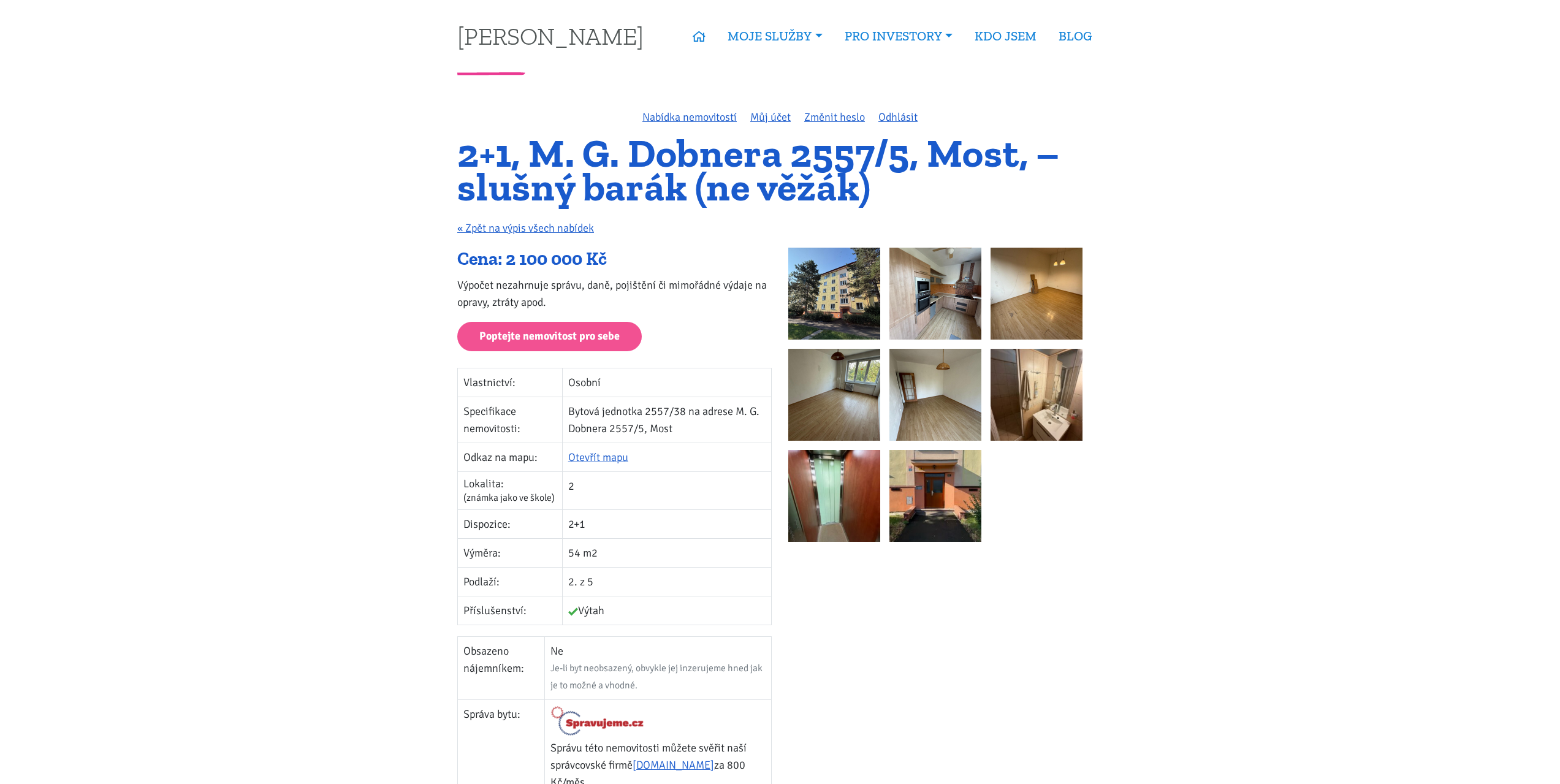
click at [494, 160] on h1 "2+1, M. G. Dobnera 2557/5, Most, – slušný barák (ne věžák)" at bounding box center [780, 170] width 645 height 67
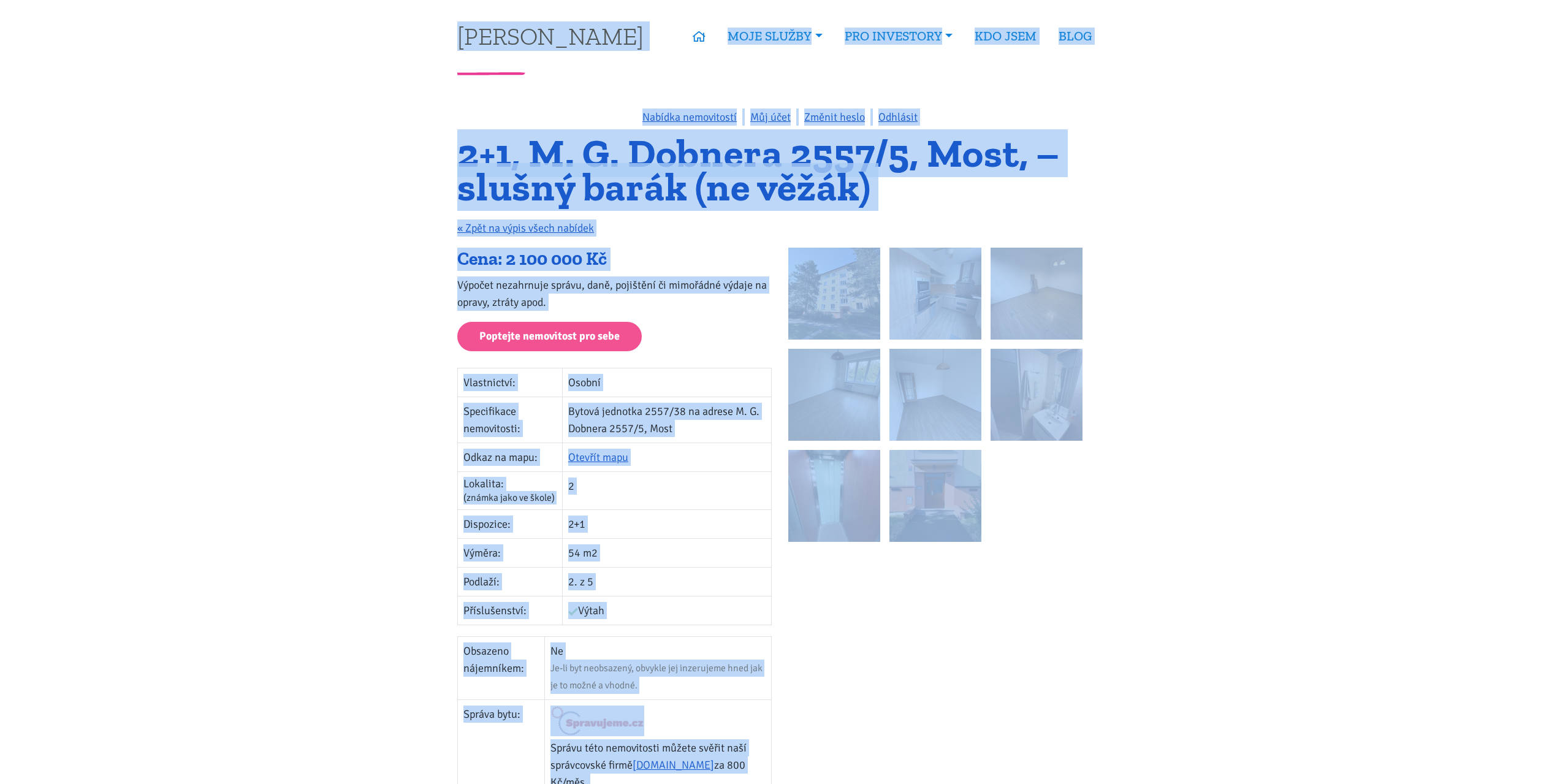
click at [494, 160] on h1 "2+1, M. G. Dobnera 2557/5, Most, – slušný barák (ne věžák)" at bounding box center [780, 170] width 645 height 67
click at [498, 148] on h1 "2+1, M. G. Dobnera 2557/5, Most, – slušný barák (ne věžák)" at bounding box center [780, 170] width 645 height 67
click at [612, 137] on h1 "2+1, M. G. Dobnera 2557/5, Most, – slušný barák (ne věžák)" at bounding box center [780, 170] width 645 height 67
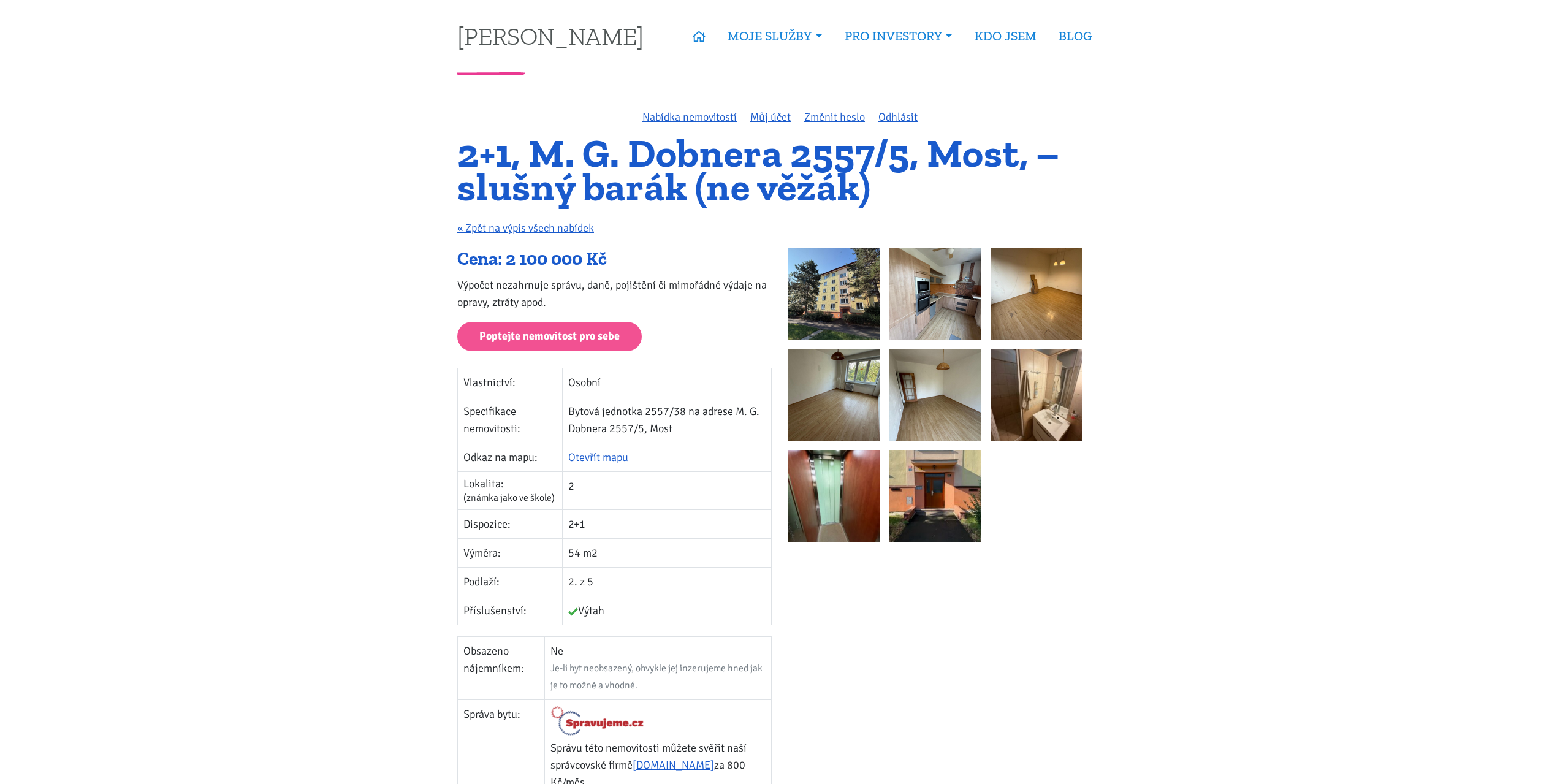
click at [578, 153] on h1 "2+1, M. G. Dobnera 2557/5, Most, – slušný barák (ne věžák)" at bounding box center [780, 170] width 645 height 67
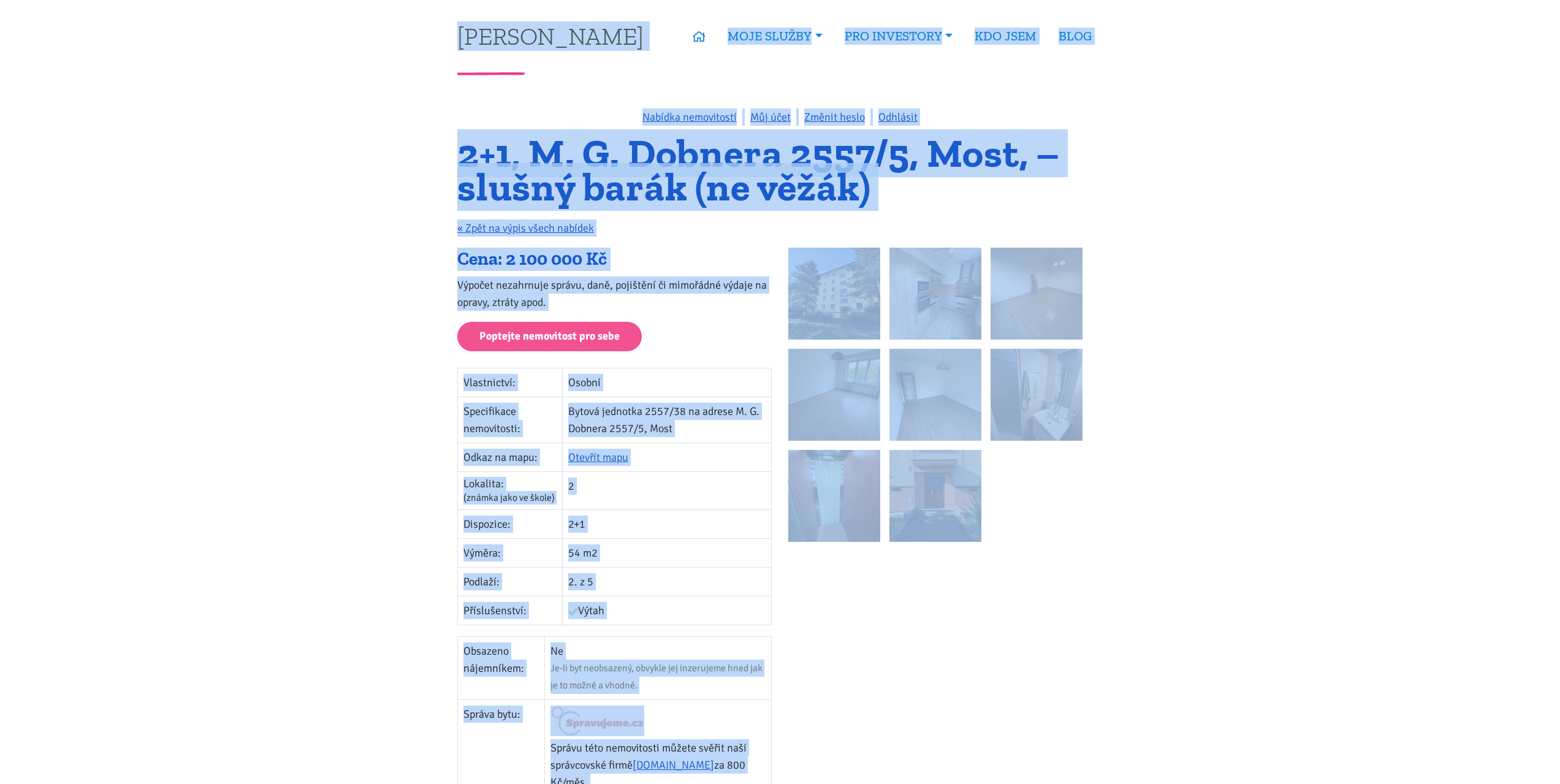
click at [578, 155] on h1 "2+1, M. G. Dobnera 2557/5, Most, – slušný barák (ne věžák)" at bounding box center [780, 170] width 645 height 67
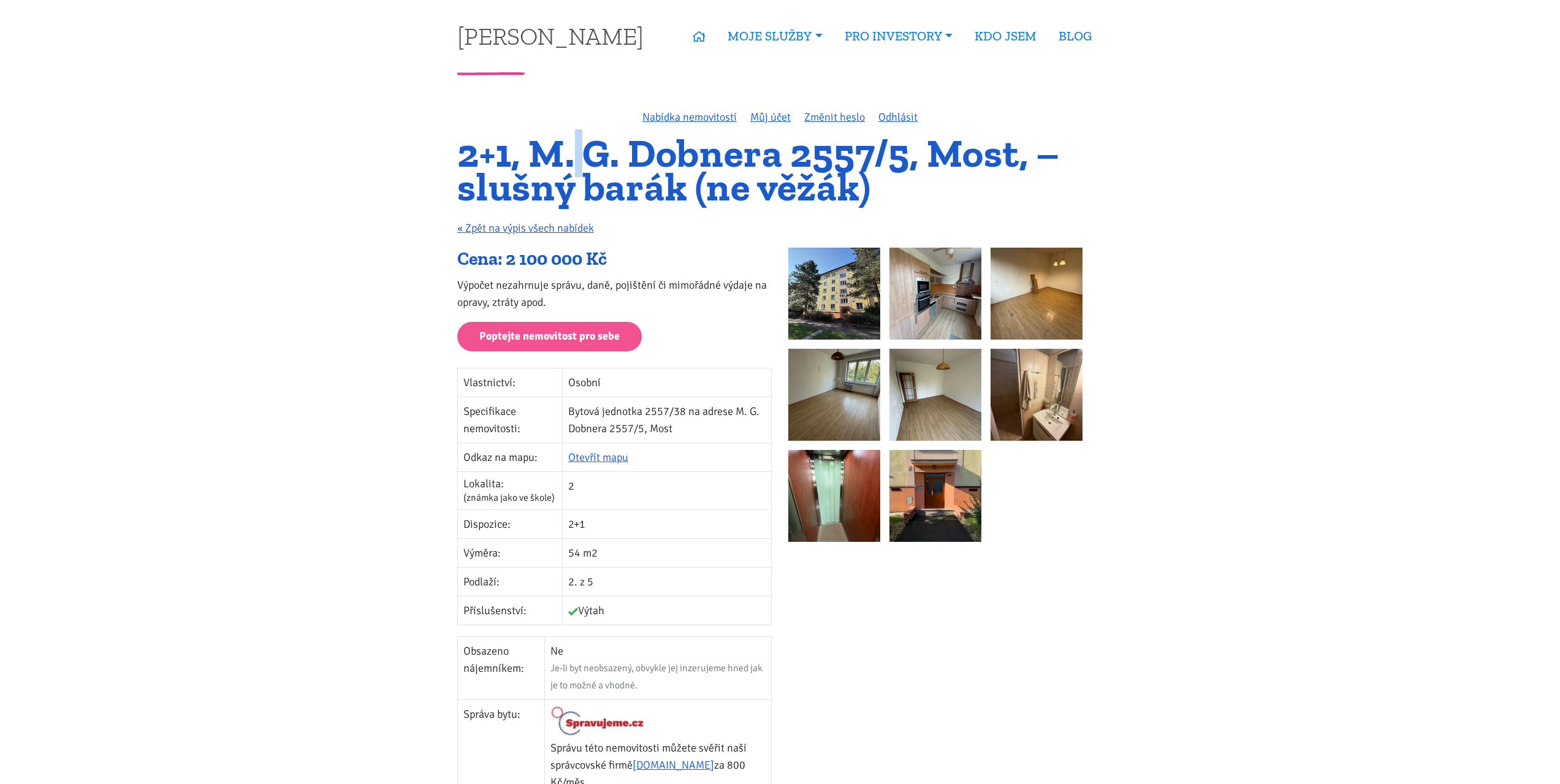
click at [578, 155] on h1 "2+1, M. G. Dobnera 2557/5, Most, – slušný barák (ne věžák)" at bounding box center [780, 170] width 645 height 67
click at [578, 152] on h1 "2+1, M. G. Dobnera 2557/5, Most, – slušný barák (ne věžák)" at bounding box center [780, 170] width 645 height 67
click at [681, 150] on h1 "2+1, M. G. Dobnera 2557/5, Most, – slušný barák (ne věžák)" at bounding box center [780, 170] width 645 height 67
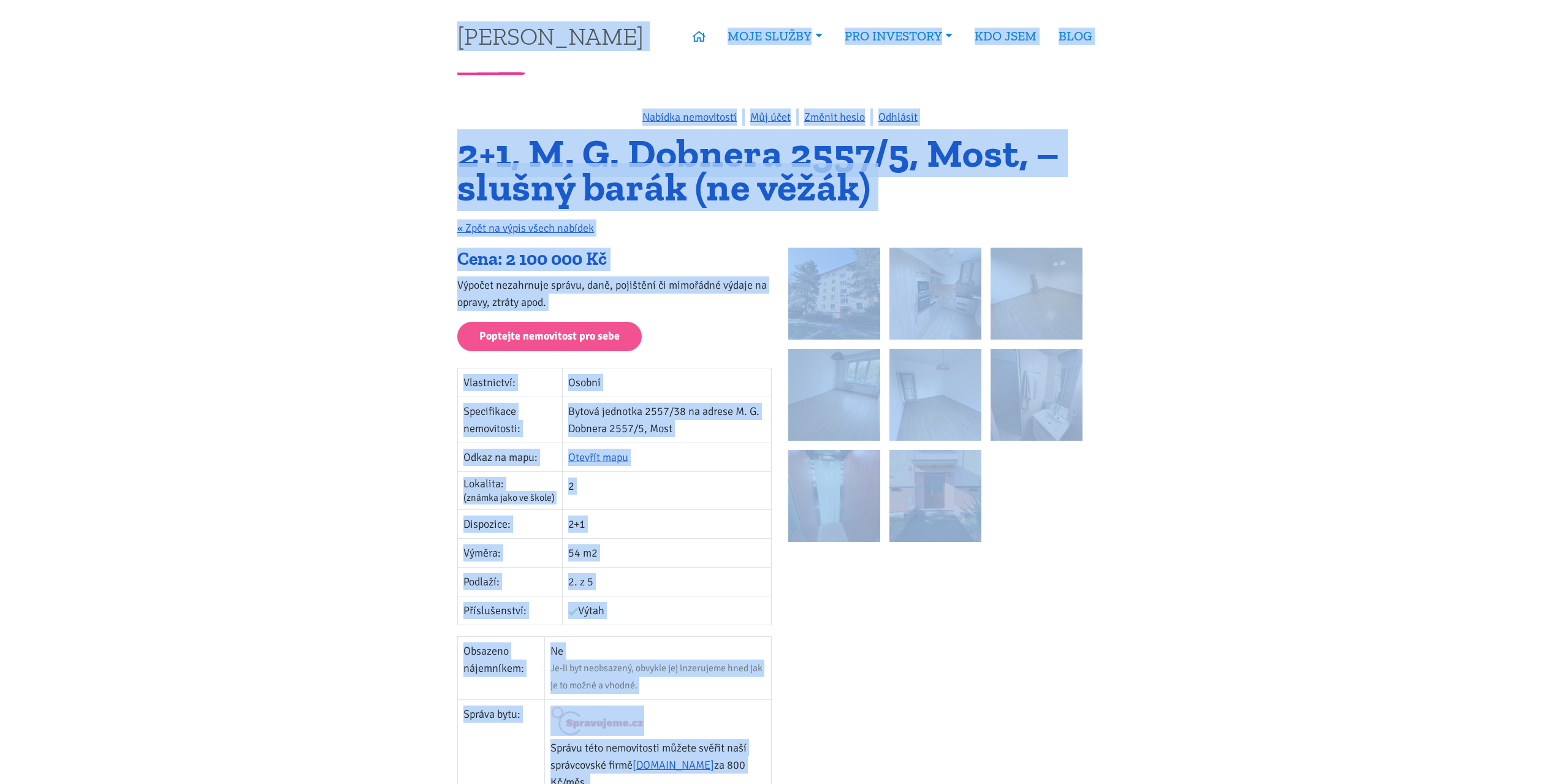
click at [681, 150] on h1 "2+1, M. G. Dobnera 2557/5, Most, – slušný barák (ne věžák)" at bounding box center [780, 170] width 645 height 67
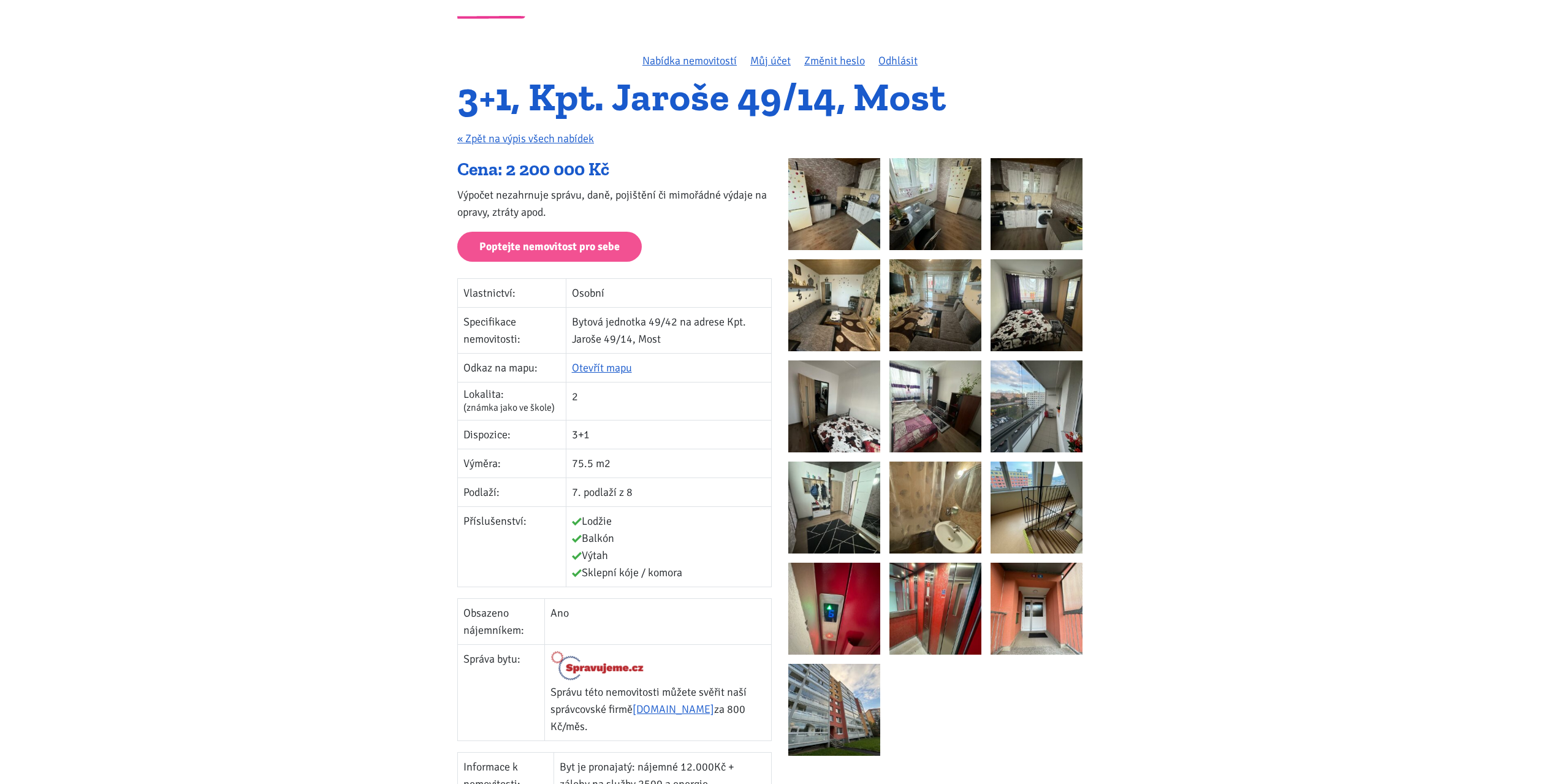
scroll to position [61, 0]
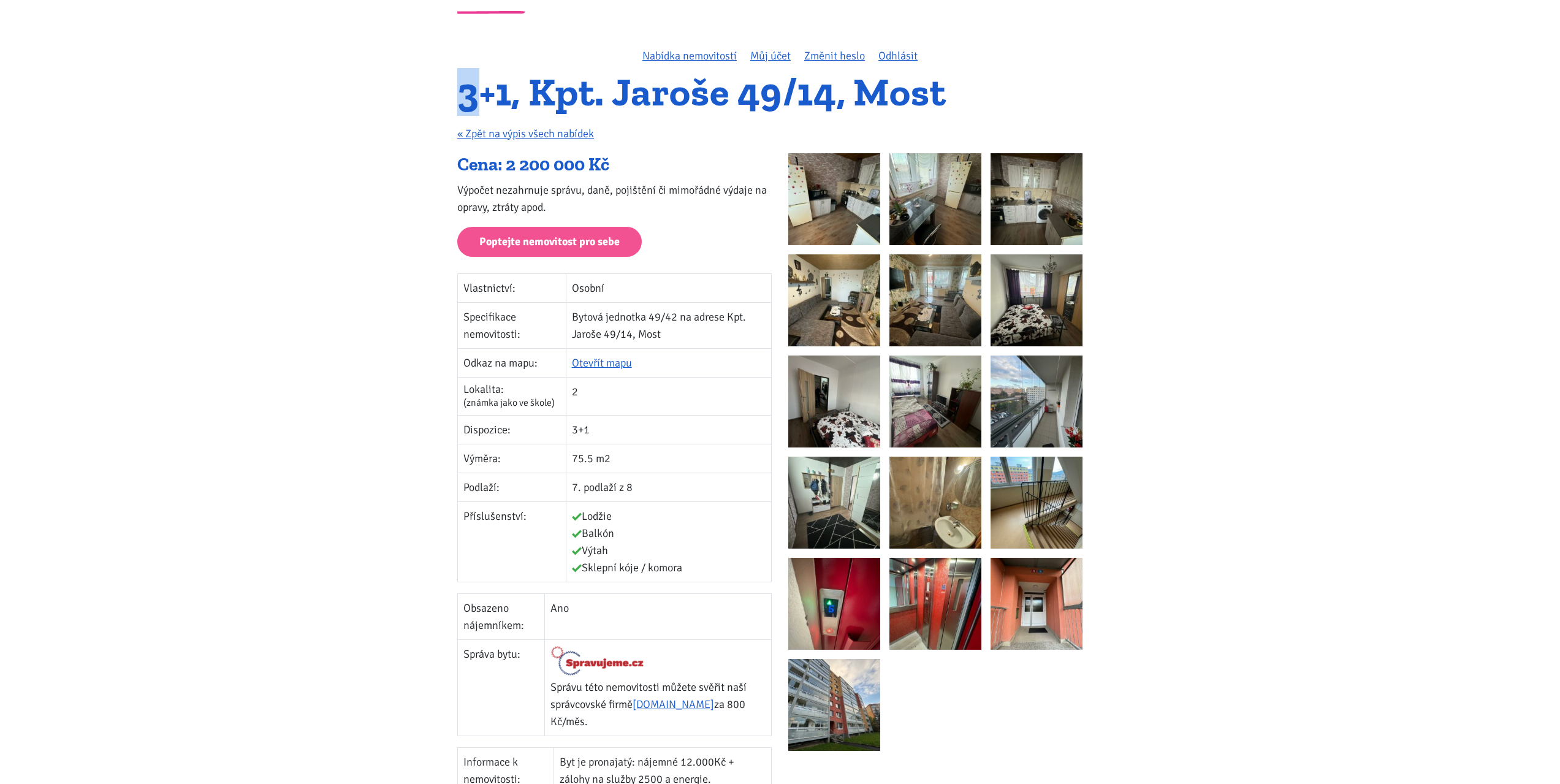
drag, startPoint x: 445, startPoint y: 94, endPoint x: 474, endPoint y: 86, distance: 30.1
drag, startPoint x: 498, startPoint y: 81, endPoint x: 526, endPoint y: 79, distance: 28.1
click at [500, 81] on h1 "3+1, Kpt. Jaroše 49/14, Most" at bounding box center [780, 92] width 645 height 34
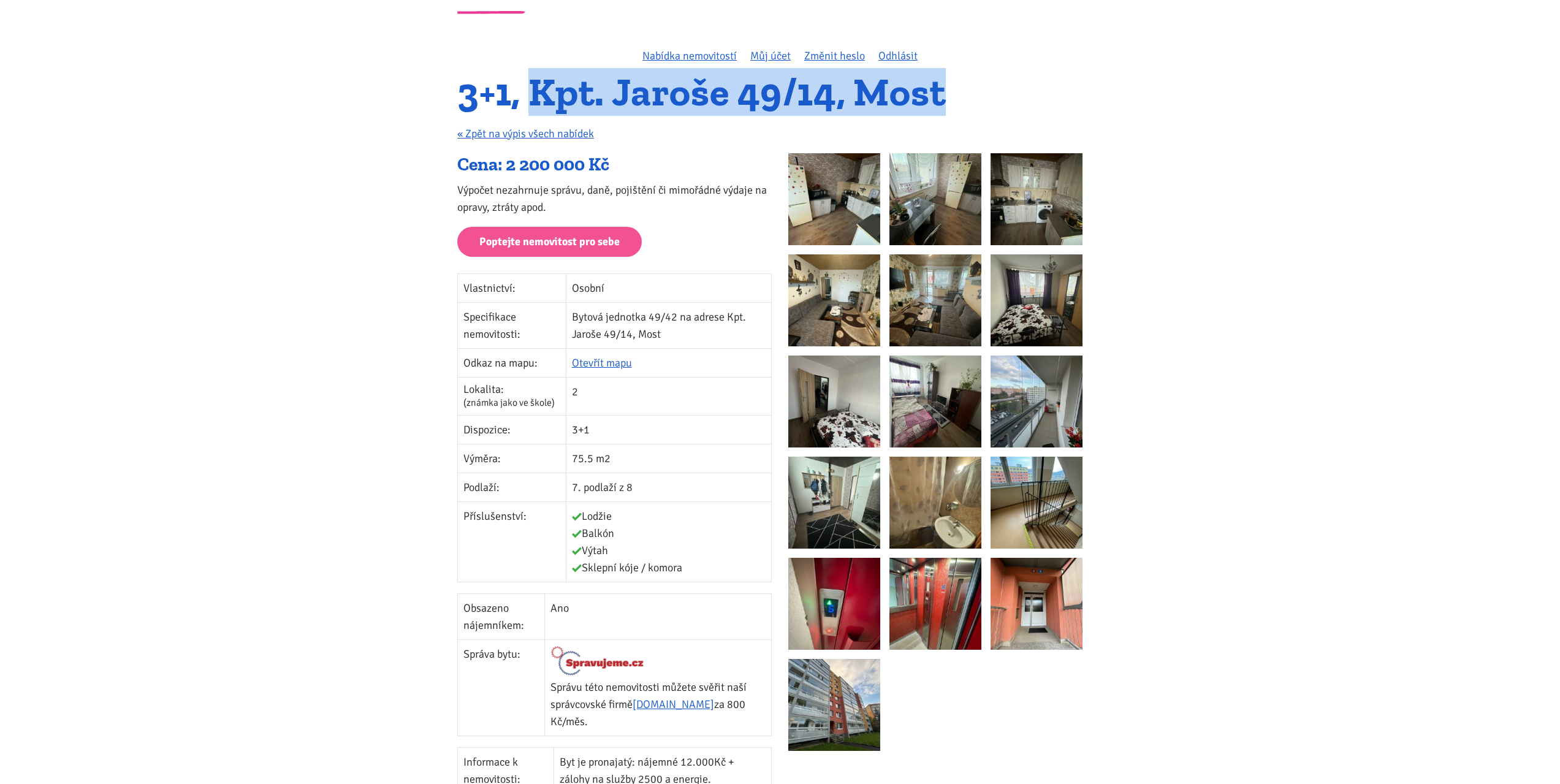
drag, startPoint x: 541, startPoint y: 90, endPoint x: 947, endPoint y: 89, distance: 406.0
click at [947, 89] on h1 "3+1, Kpt. Jaroše 49/14, Most" at bounding box center [780, 92] width 645 height 34
copy h1 "Kpt. Jaroše 49/14, Most"
click at [1028, 206] on img at bounding box center [1037, 200] width 92 height 92
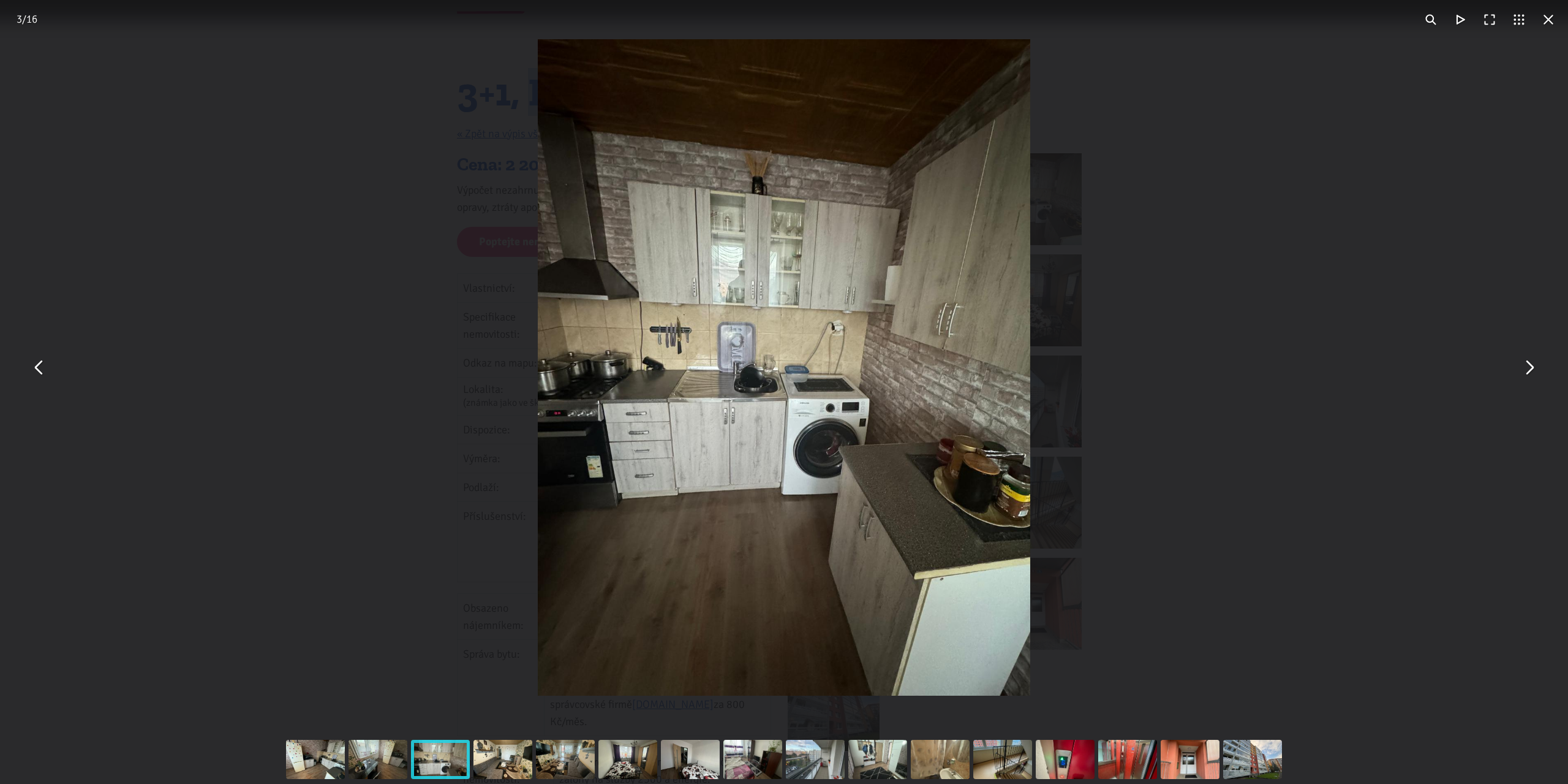
click at [1256, 191] on div "You can close this modal content with the ESC key" at bounding box center [784, 367] width 1568 height 735
click at [1245, 189] on div "You can close this modal content with the ESC key" at bounding box center [784, 367] width 1568 height 735
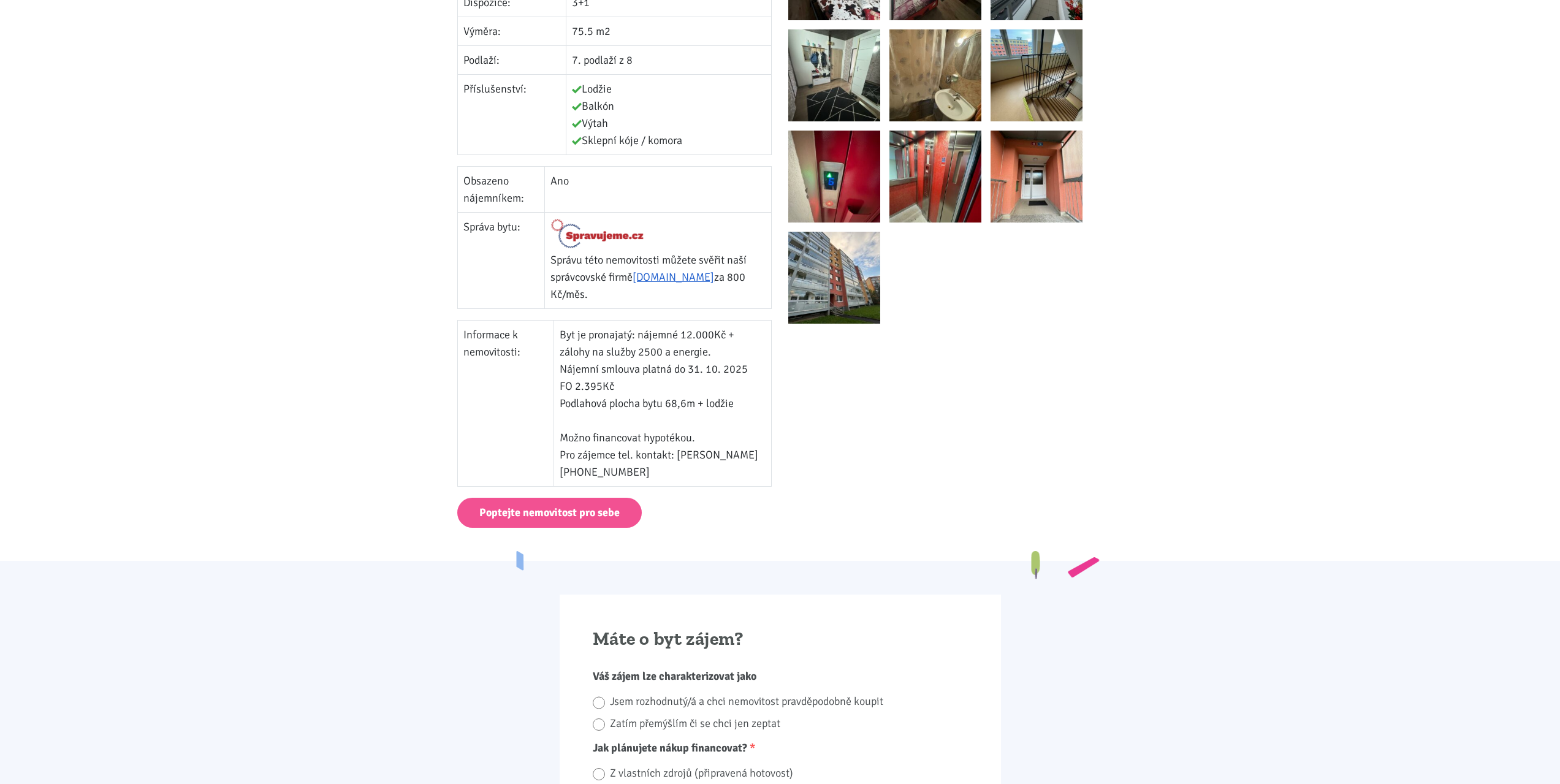
scroll to position [490, 0]
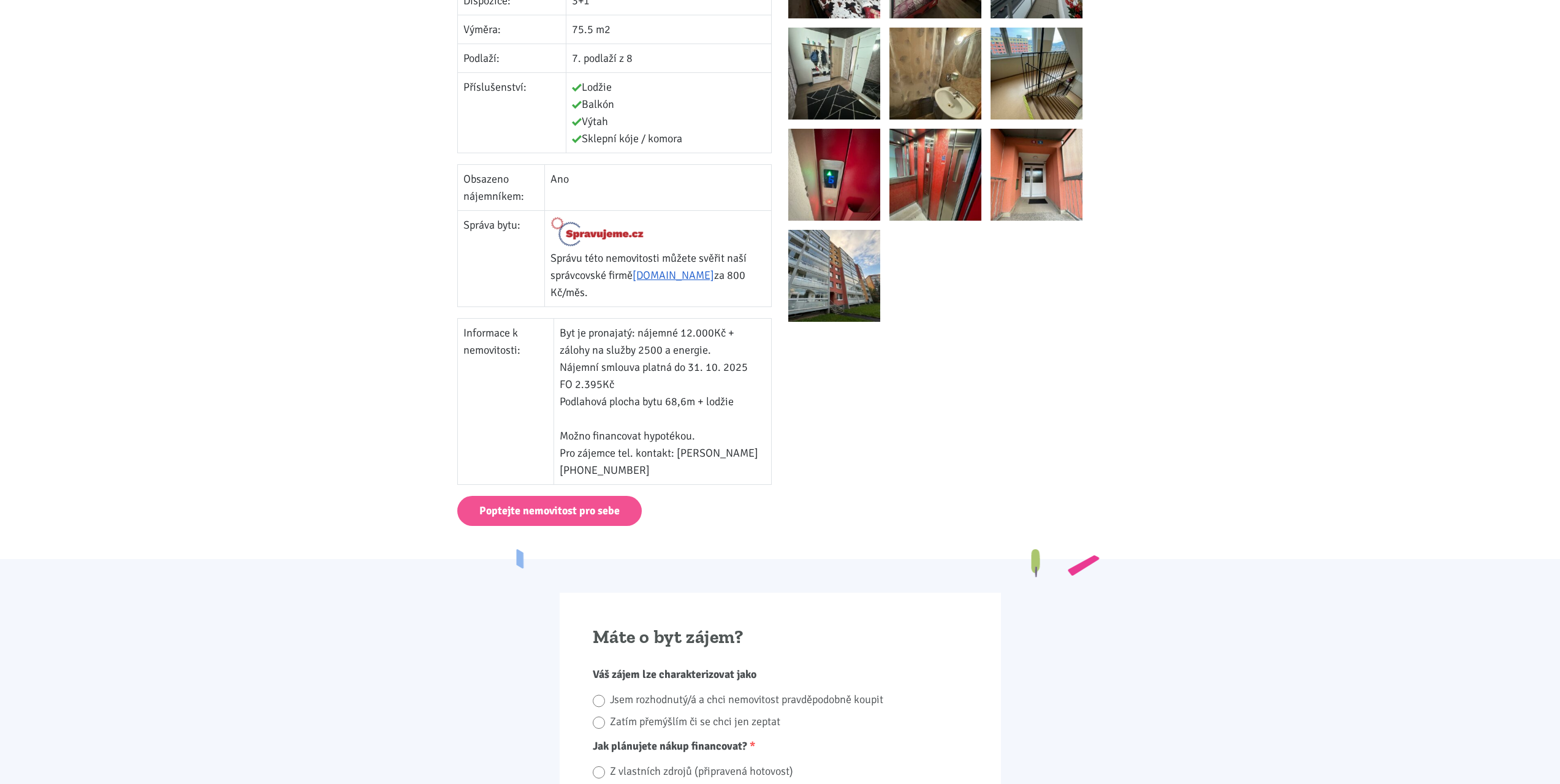
click at [871, 444] on div at bounding box center [946, 110] width 331 height 772
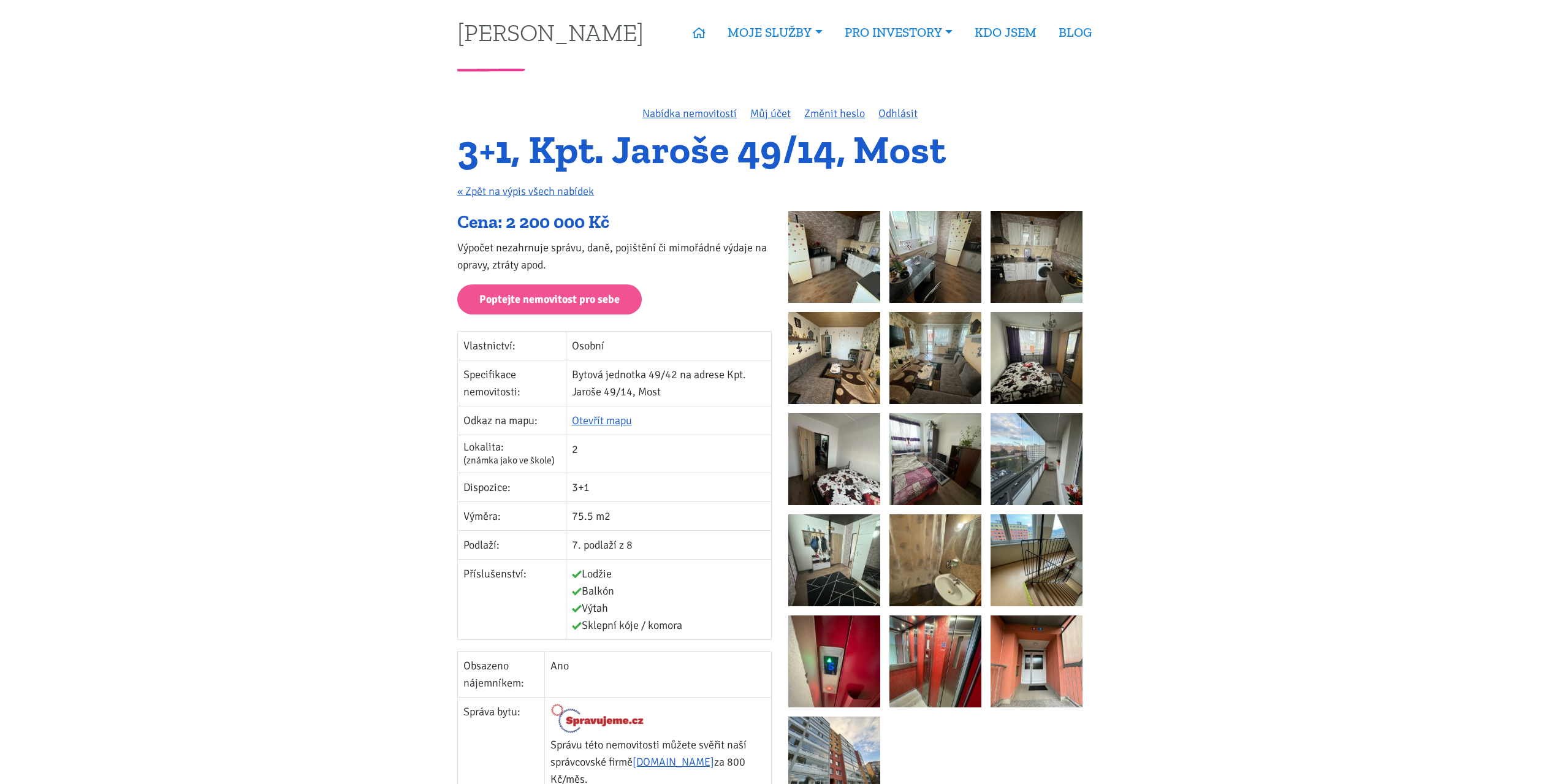
scroll to position [0, 0]
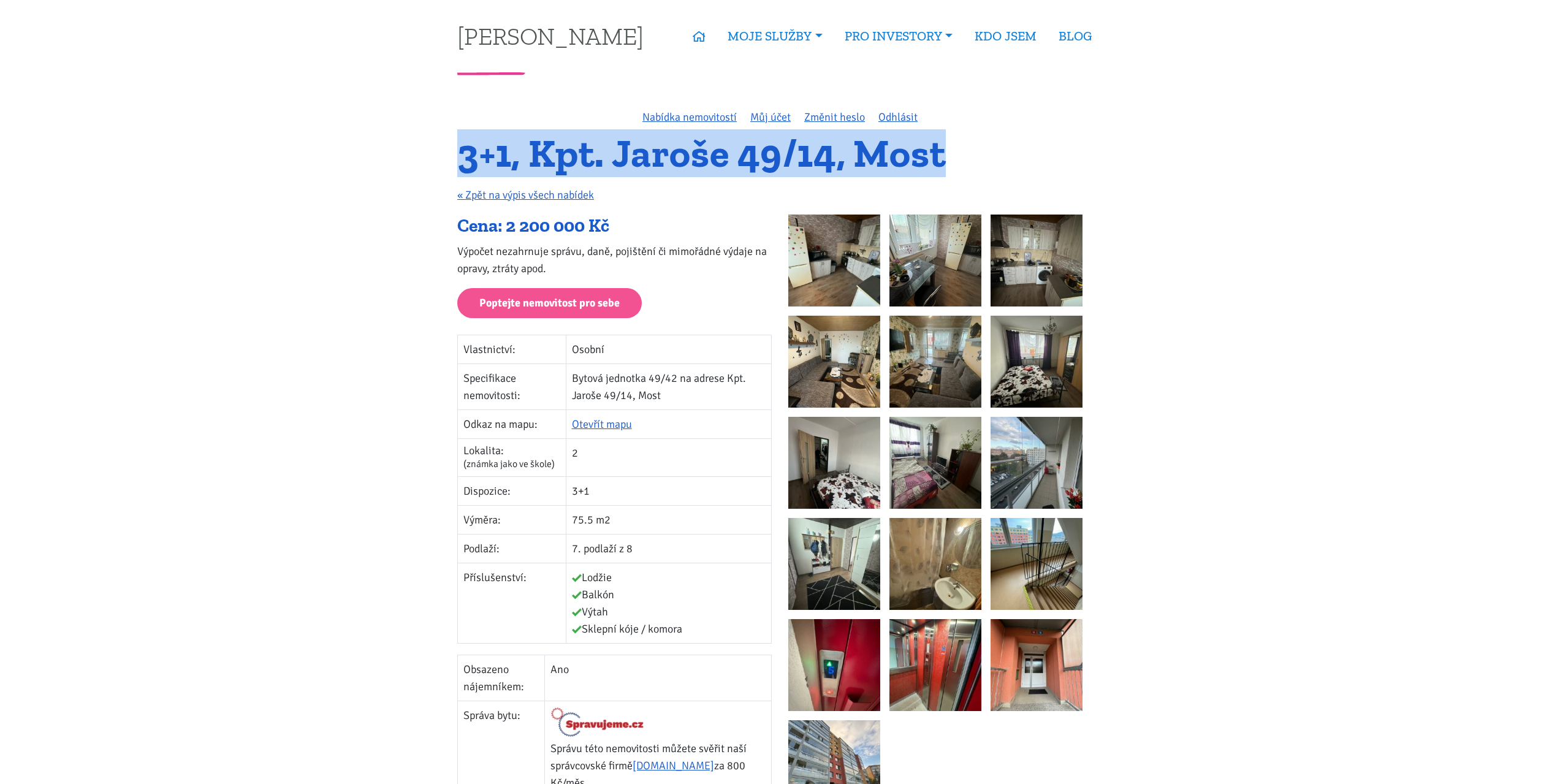
drag, startPoint x: 978, startPoint y: 160, endPoint x: 457, endPoint y: 160, distance: 521.0
click at [457, 160] on h1 "3+1, Kpt. Jaroše 49/14, Most" at bounding box center [780, 153] width 645 height 34
click at [457, 158] on h1 "3+1, Kpt. Jaroše 49/14, Most" at bounding box center [780, 153] width 645 height 34
drag, startPoint x: 457, startPoint y: 147, endPoint x: 937, endPoint y: 150, distance: 480.0
click at [937, 150] on div "3+1, Kpt. Jaroše 49/14, Most « Zpět na výpis všech nabídek" at bounding box center [780, 175] width 662 height 78
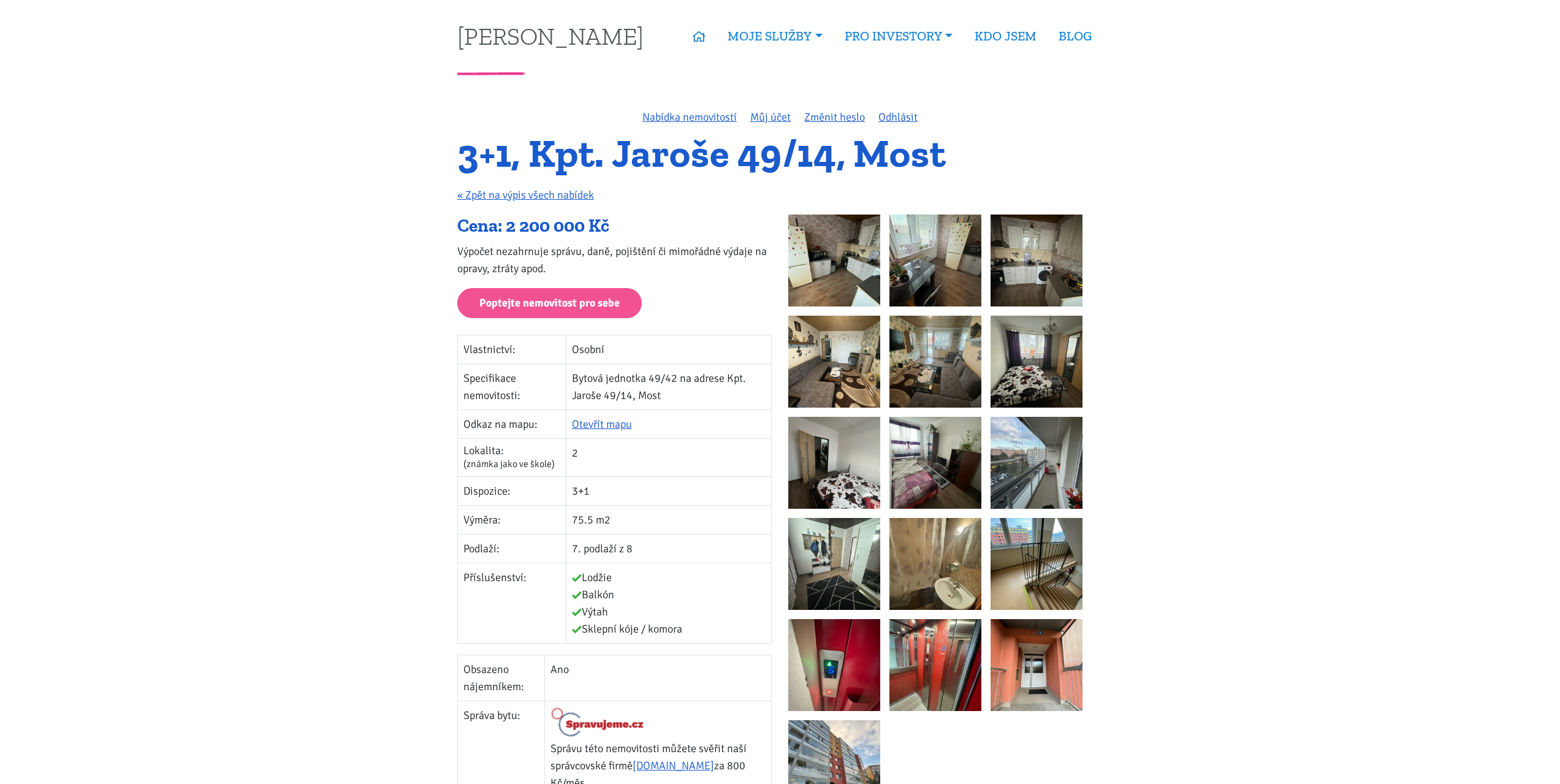
click at [950, 152] on h1 "3+1, Kpt. Jaroše 49/14, Most" at bounding box center [780, 153] width 645 height 34
click at [545, 169] on h1 "3+1, Kpt. Jaroše 49/14, Most" at bounding box center [780, 153] width 645 height 34
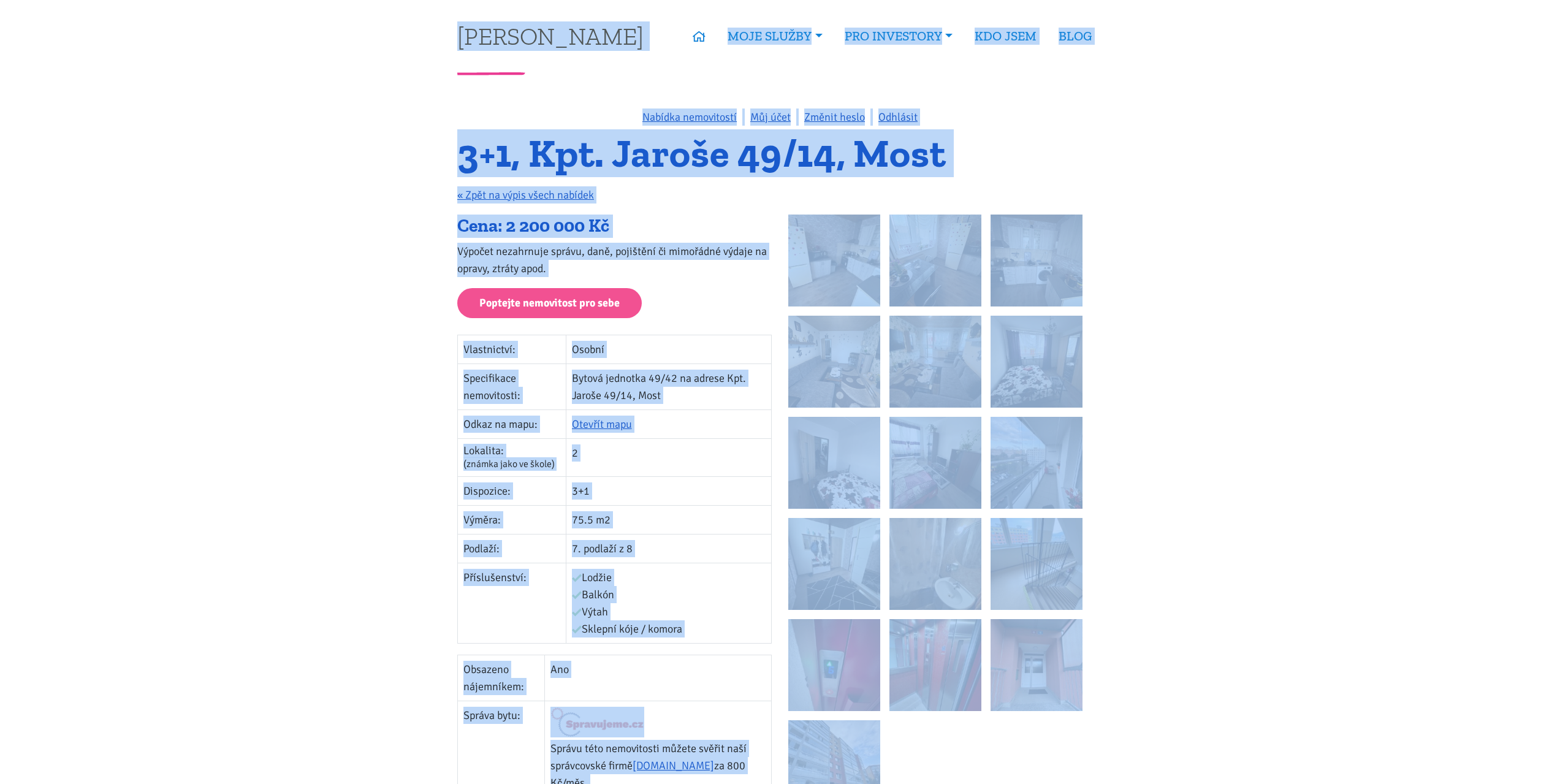
click at [545, 151] on h1 "3+1, Kpt. Jaroše 49/14, Most" at bounding box center [780, 153] width 645 height 34
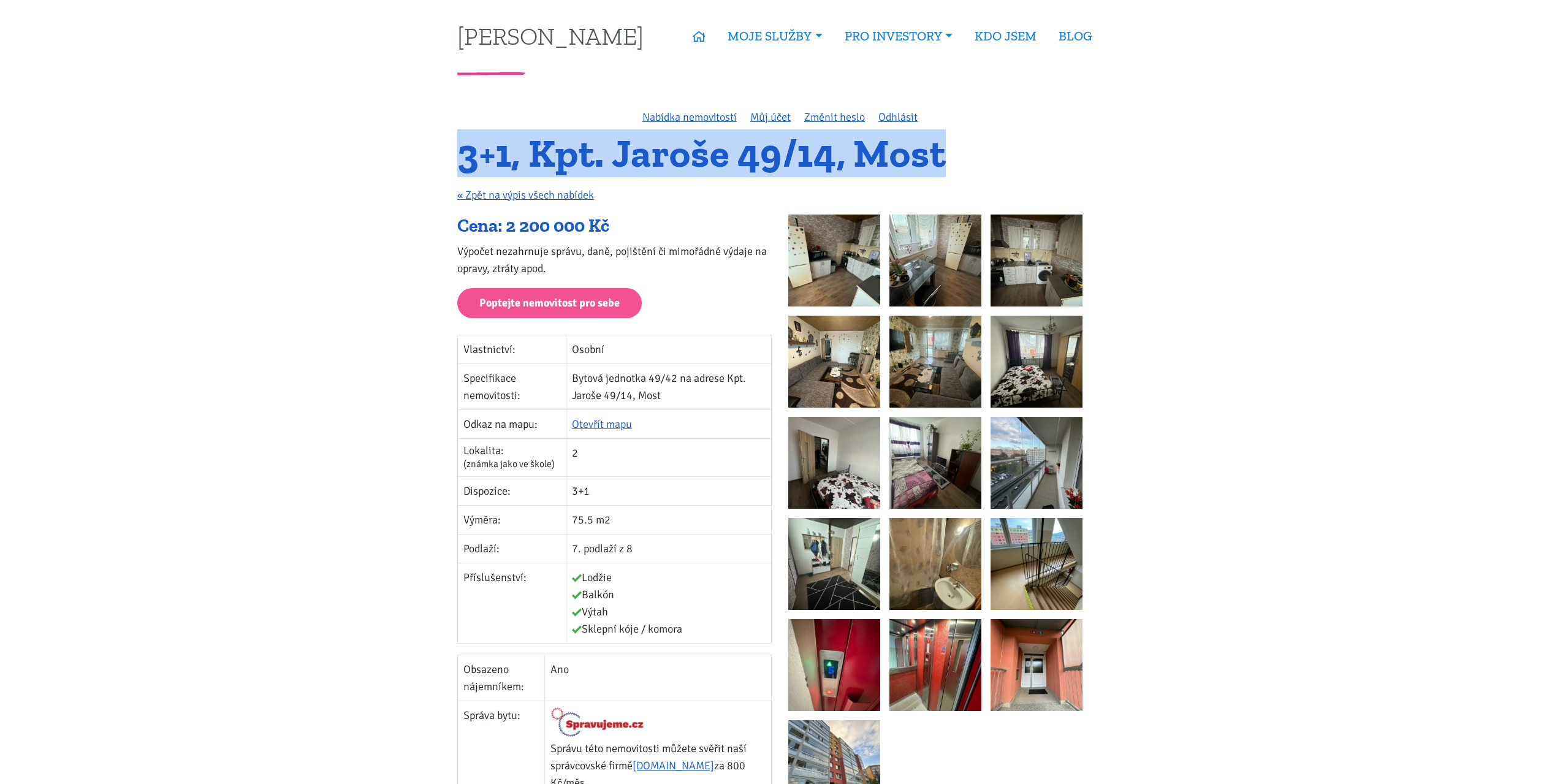
drag, startPoint x: 457, startPoint y: 150, endPoint x: 992, endPoint y: 141, distance: 535.1
click at [992, 141] on div "3+1, Kpt. Jaroše 49/14, Most « Zpět na výpis všech nabídek" at bounding box center [780, 175] width 662 height 78
click at [550, 170] on h1 "3+1, Kpt. Jaroše 49/14, Most" at bounding box center [780, 153] width 645 height 34
drag, startPoint x: 469, startPoint y: 157, endPoint x: 946, endPoint y: 150, distance: 477.1
click at [946, 150] on h1 "3+1, Kpt. Jaroše 49/14, Most" at bounding box center [780, 153] width 645 height 34
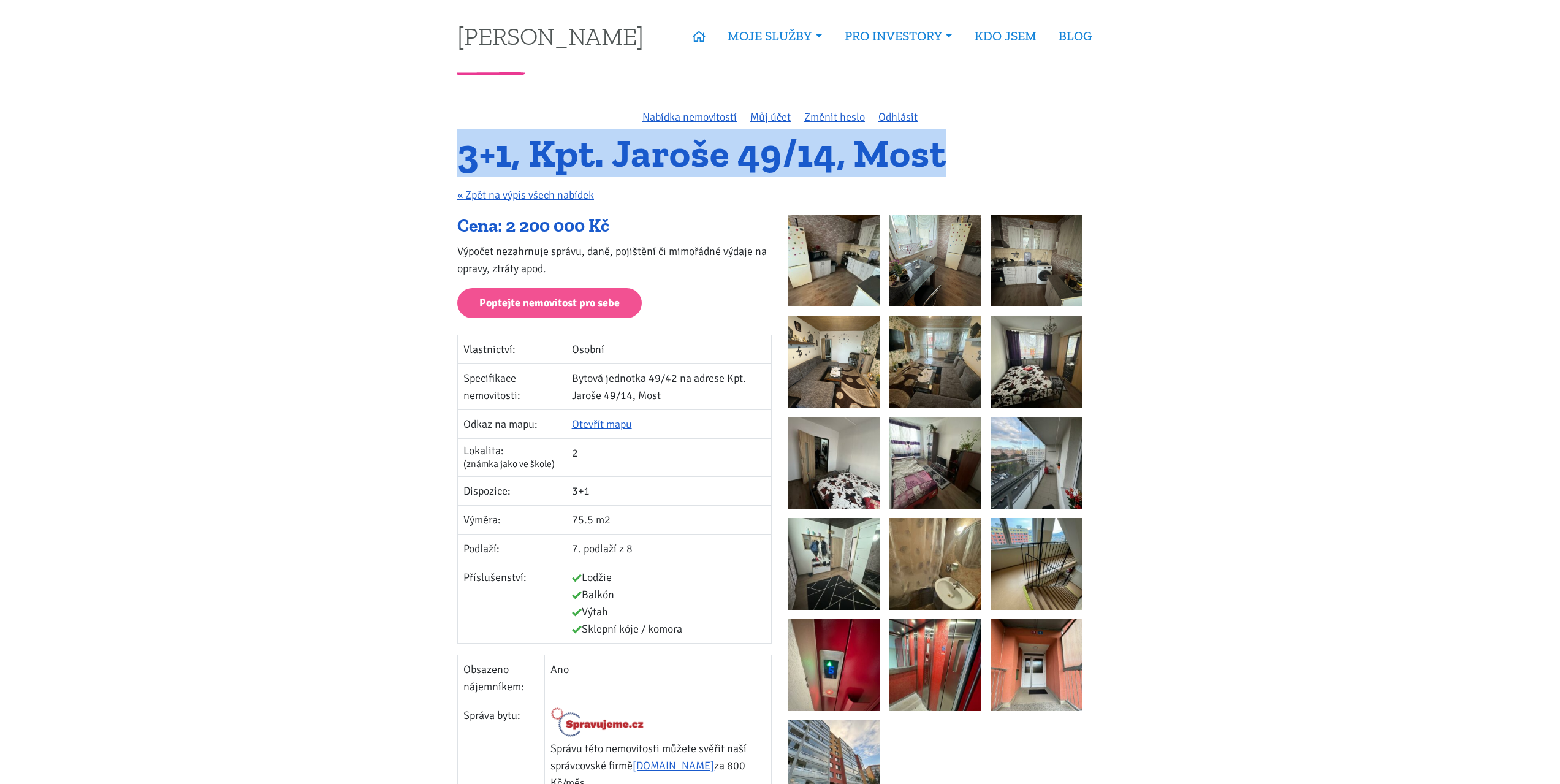
click at [683, 151] on h1 "3+1, Kpt. Jaroše 49/14, Most" at bounding box center [780, 153] width 645 height 34
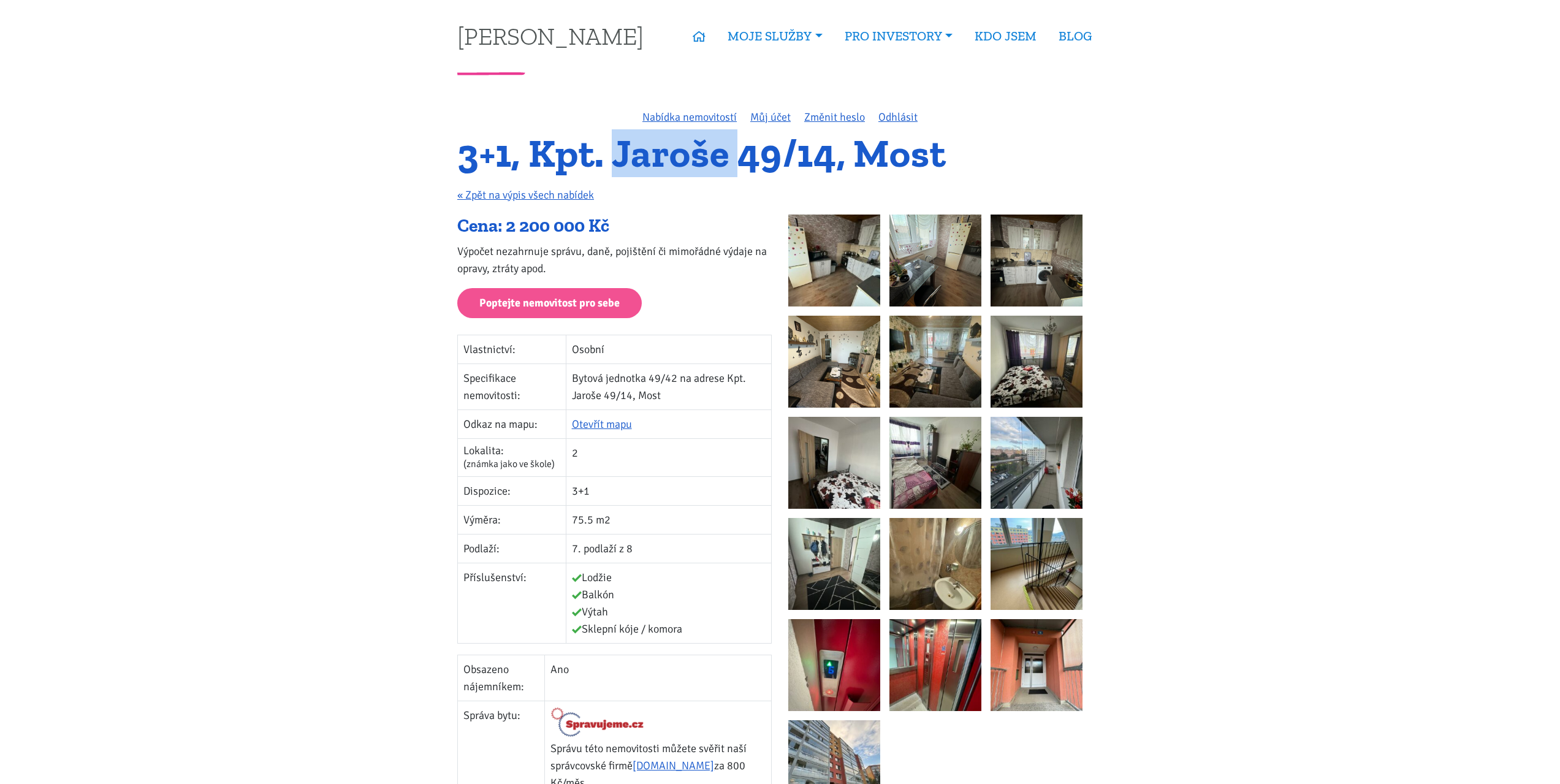
click at [683, 151] on h1 "3+1, Kpt. Jaroše 49/14, Most" at bounding box center [780, 153] width 645 height 34
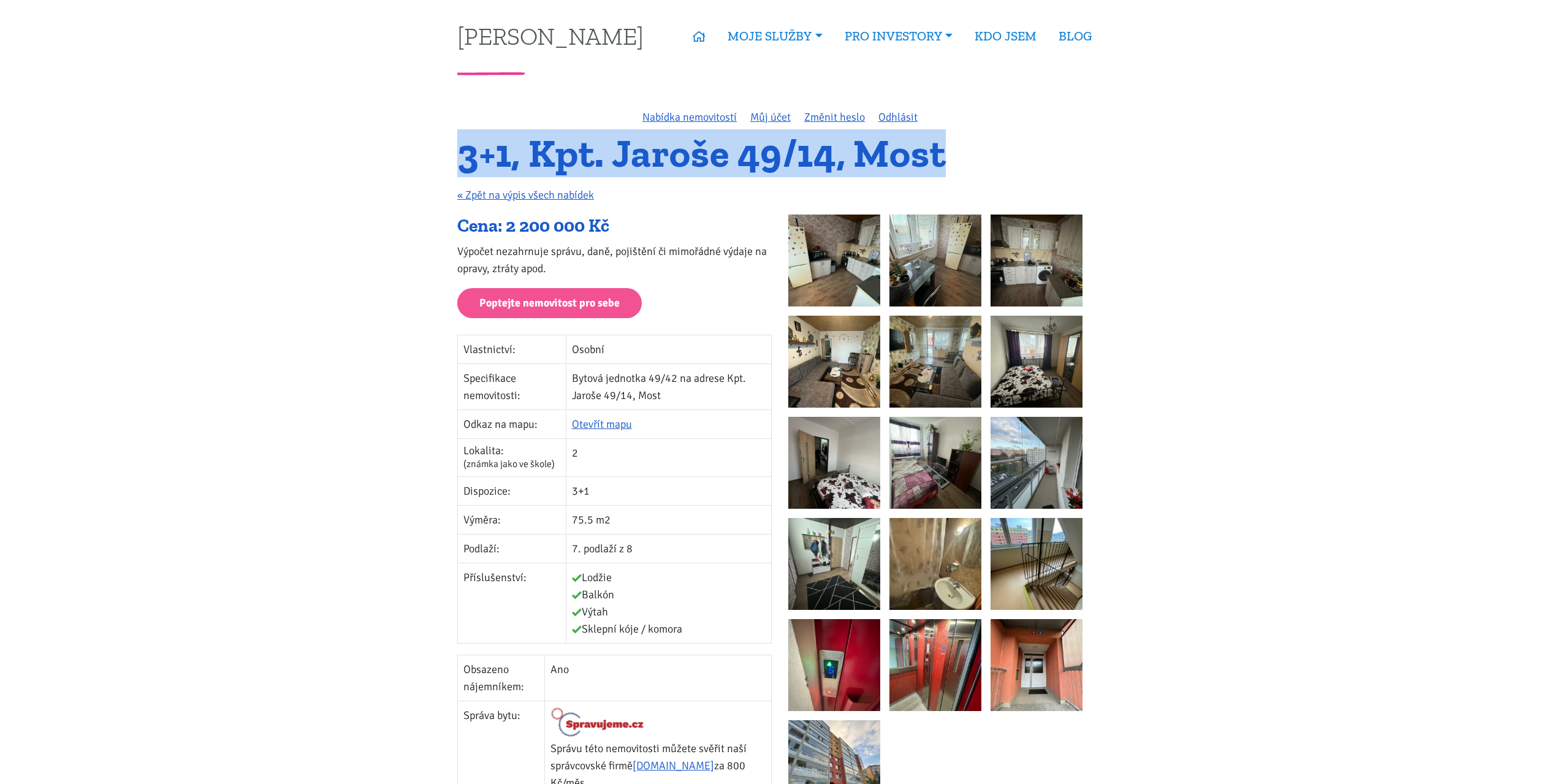
click at [683, 151] on h1 "3+1, Kpt. Jaroše 49/14, Most" at bounding box center [780, 153] width 645 height 34
drag, startPoint x: 445, startPoint y: 163, endPoint x: 957, endPoint y: 160, distance: 512.0
click at [941, 153] on h1 "3+1, Kpt. Jaroše 49/14, Most" at bounding box center [780, 153] width 645 height 34
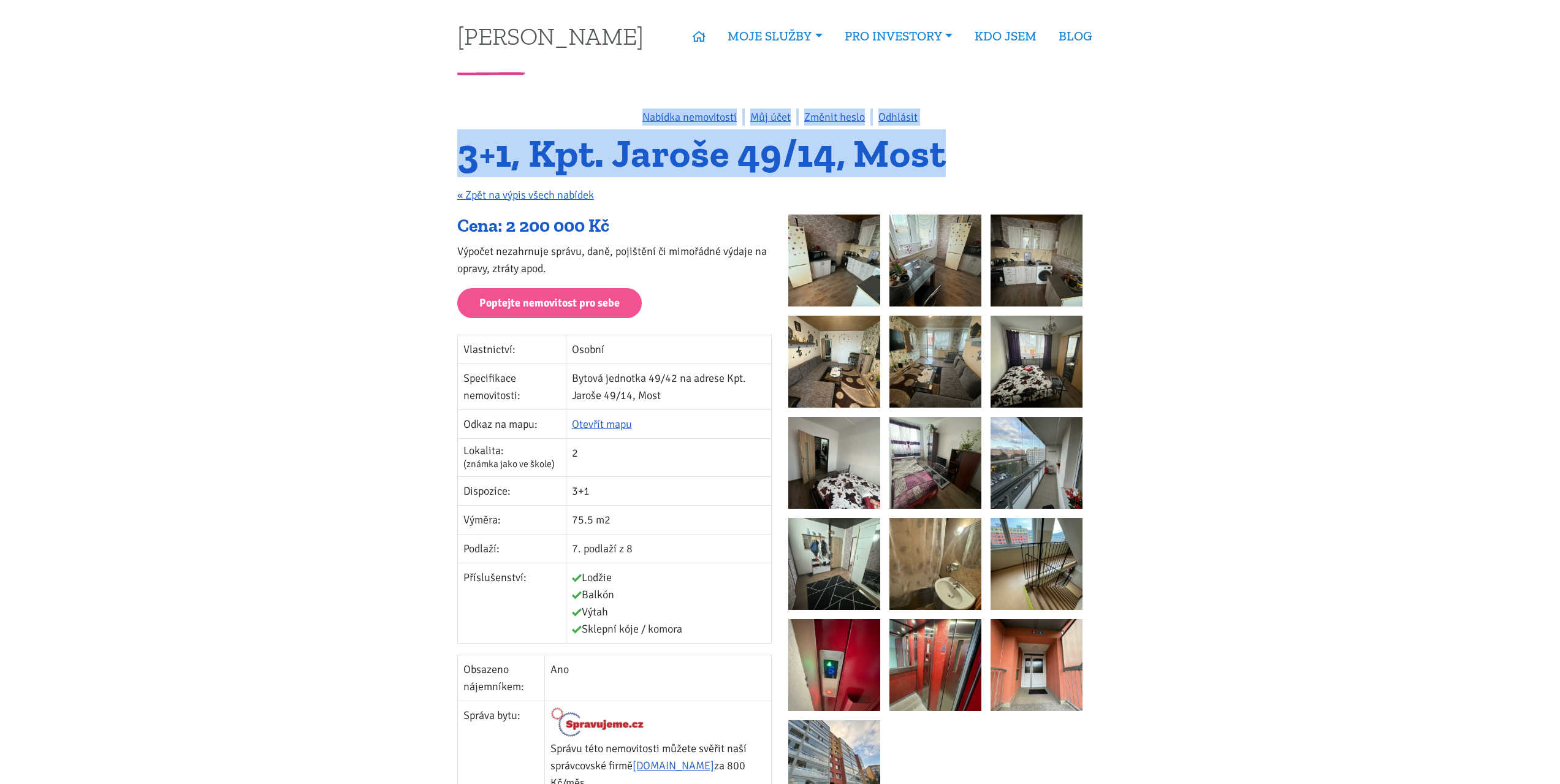
drag, startPoint x: 941, startPoint y: 153, endPoint x: 466, endPoint y: 105, distance: 477.4
click at [473, 146] on h1 "3+1, Kpt. Jaroše 49/14, Most" at bounding box center [780, 153] width 645 height 34
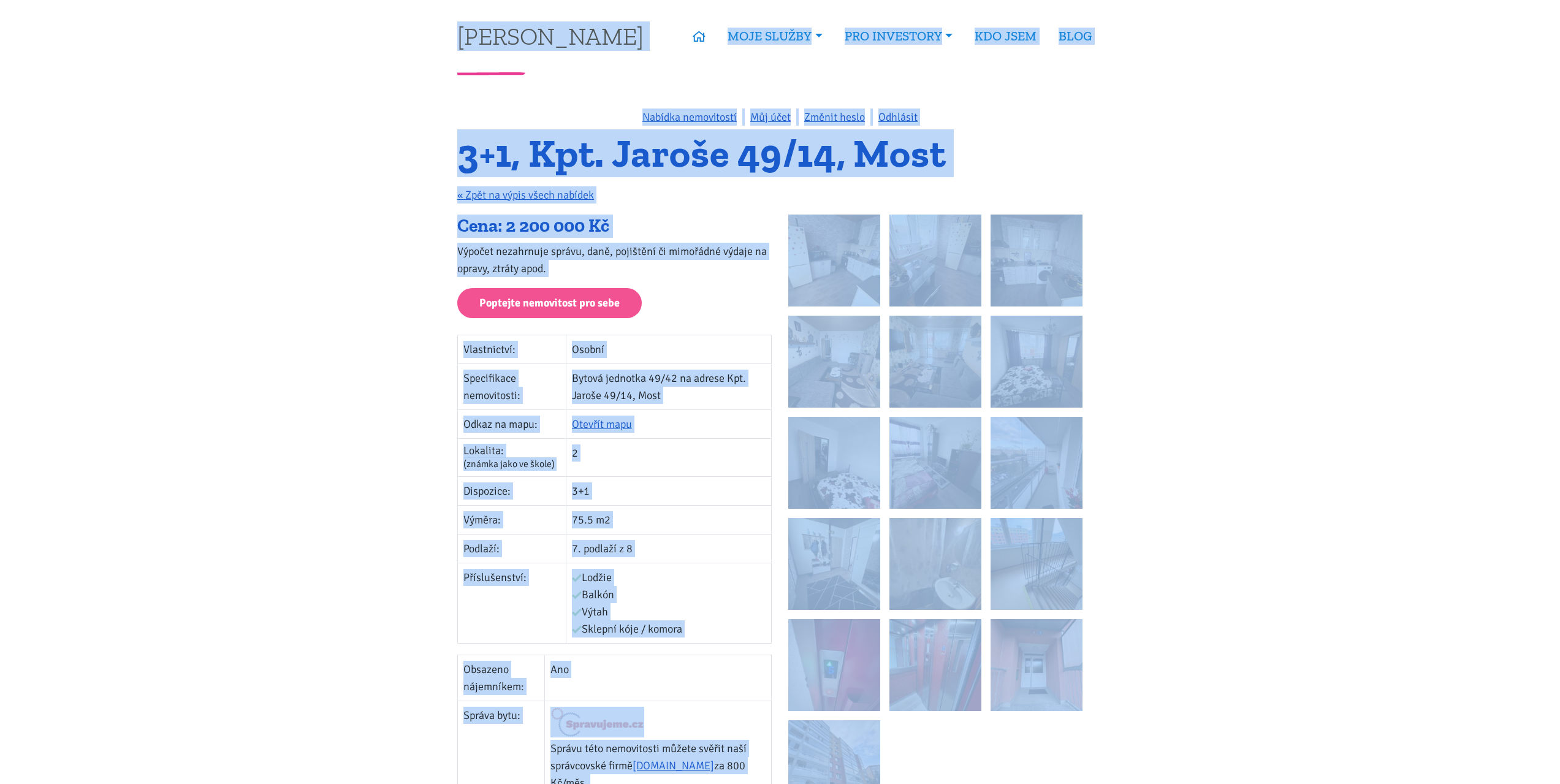
click at [473, 146] on h1 "3+1, Kpt. Jaroše 49/14, Most" at bounding box center [780, 153] width 645 height 34
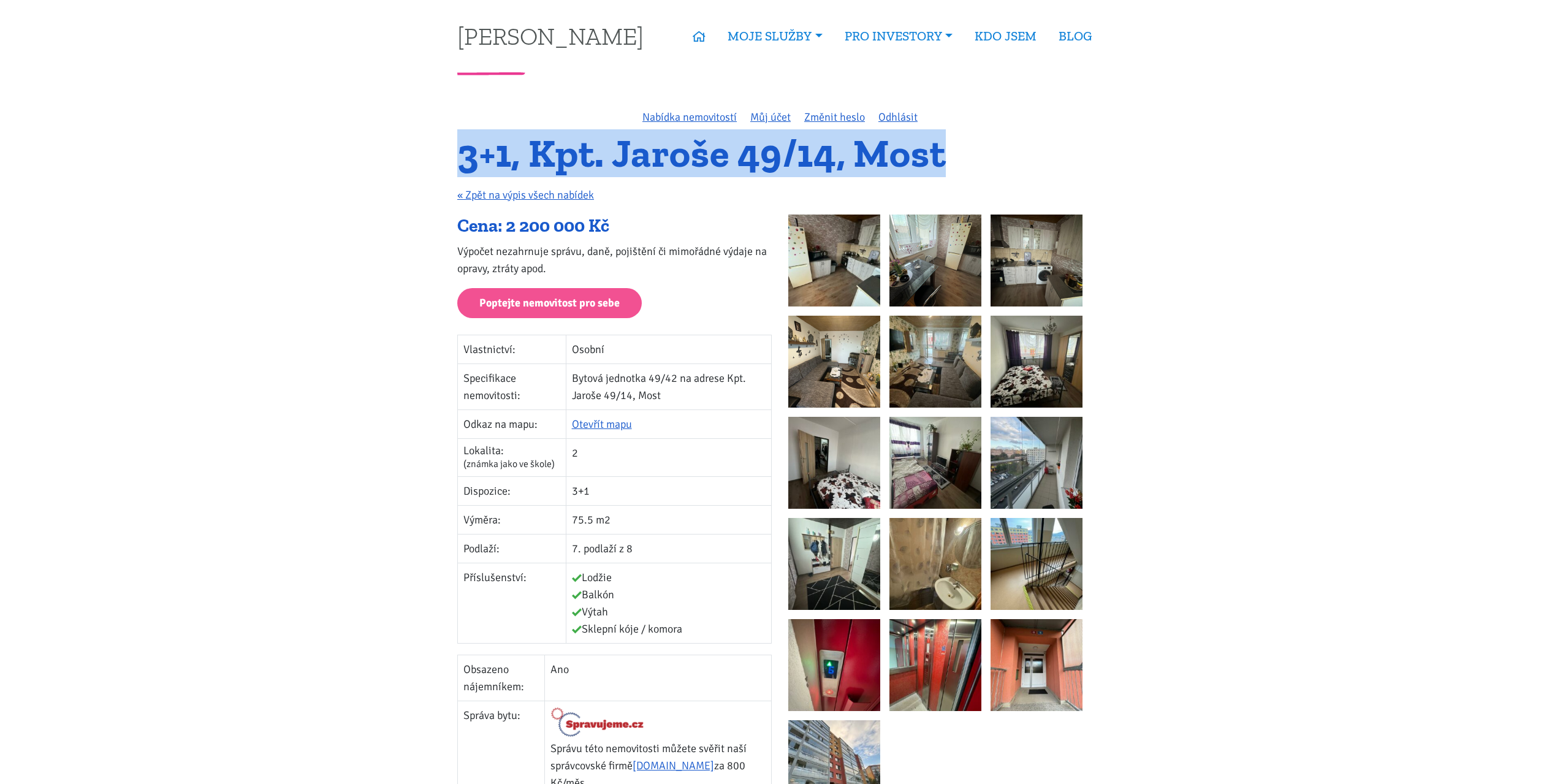
drag, startPoint x: 475, startPoint y: 152, endPoint x: 944, endPoint y: 153, distance: 469.0
click at [944, 153] on h1 "3+1, Kpt. Jaroše 49/14, Most" at bounding box center [780, 153] width 645 height 34
drag, startPoint x: 949, startPoint y: 151, endPoint x: 430, endPoint y: 153, distance: 519.0
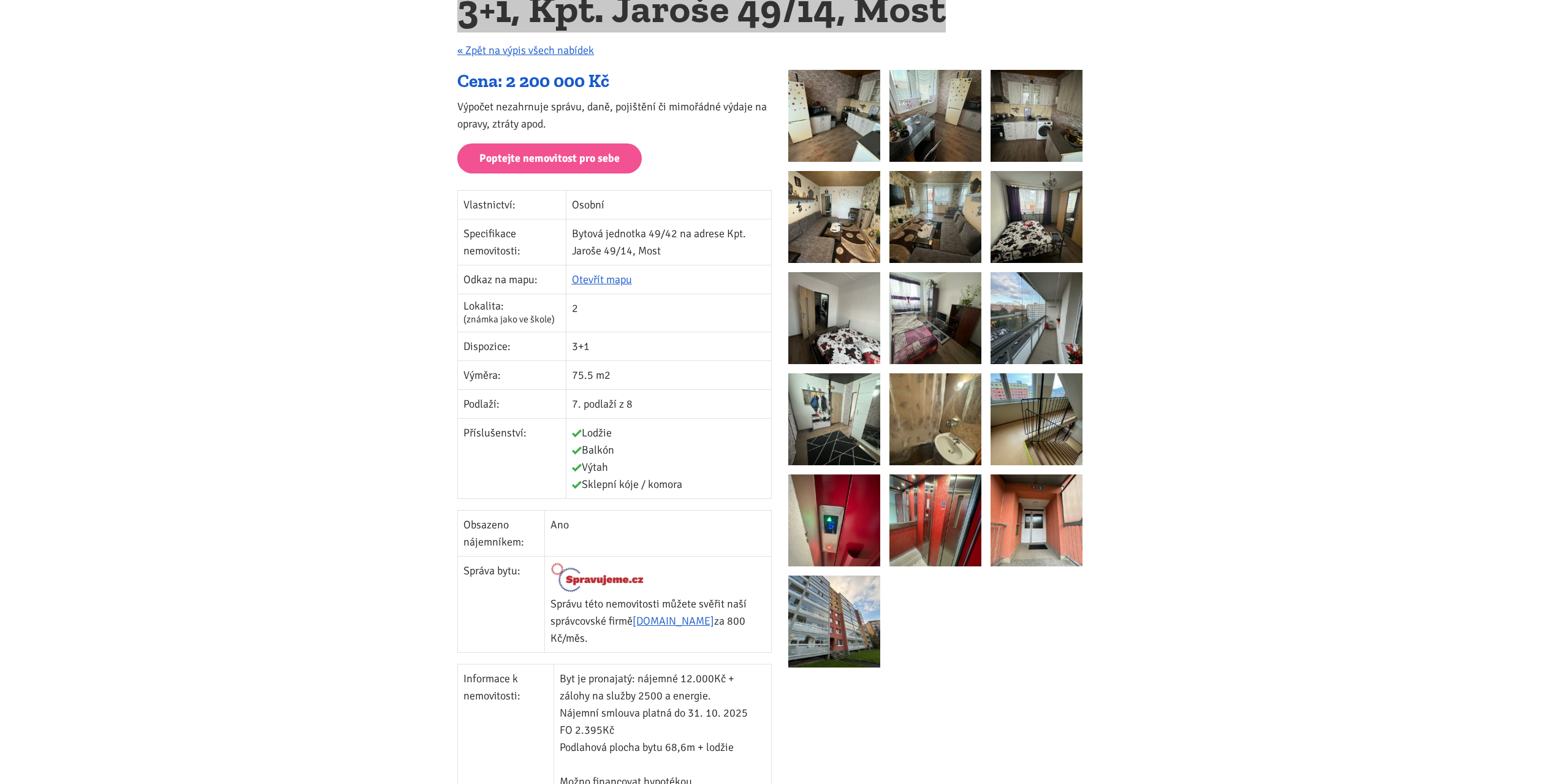
scroll to position [184, 0]
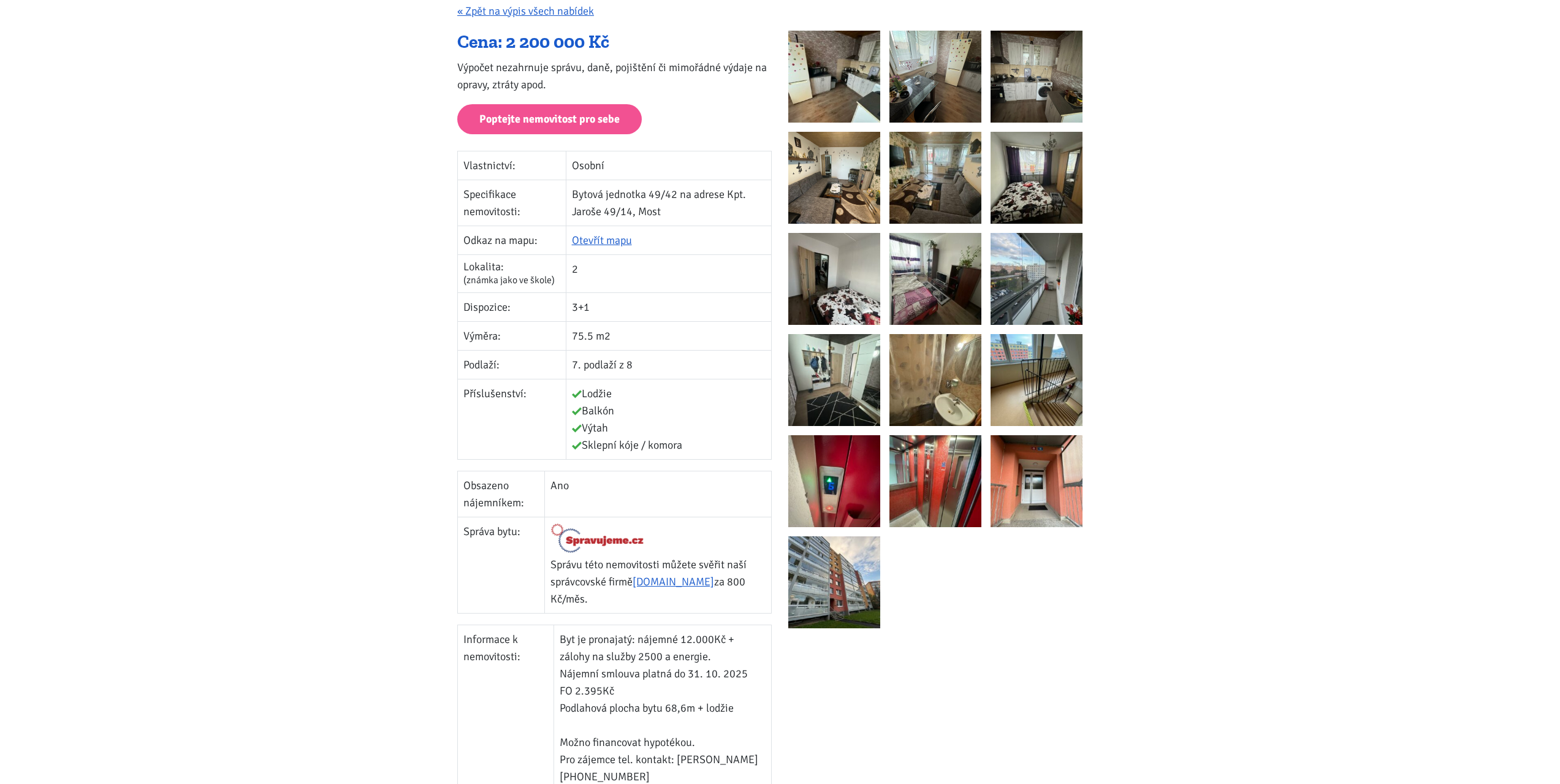
click at [631, 328] on td "75.5 m2" at bounding box center [668, 336] width 206 height 29
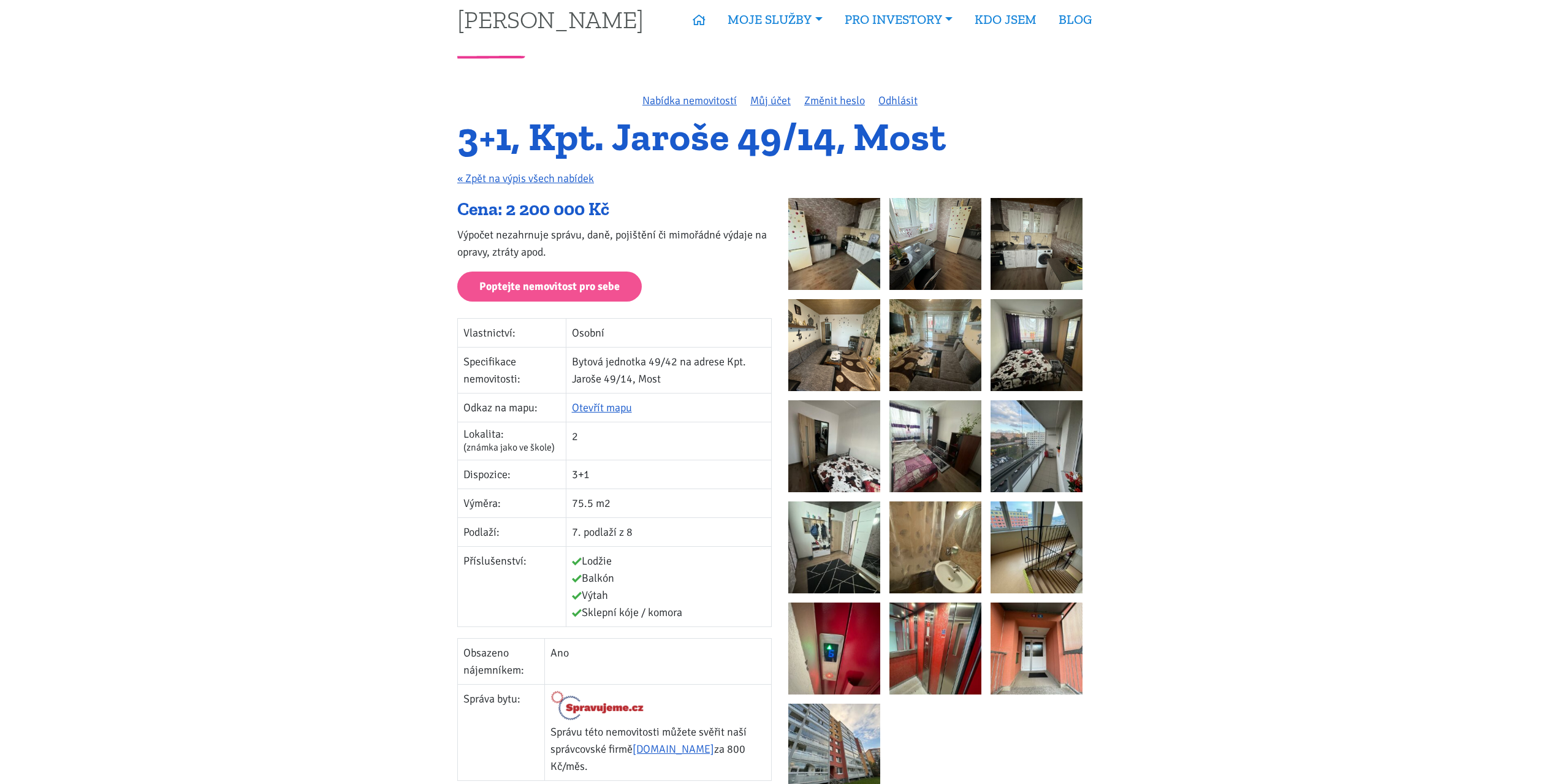
scroll to position [0, 0]
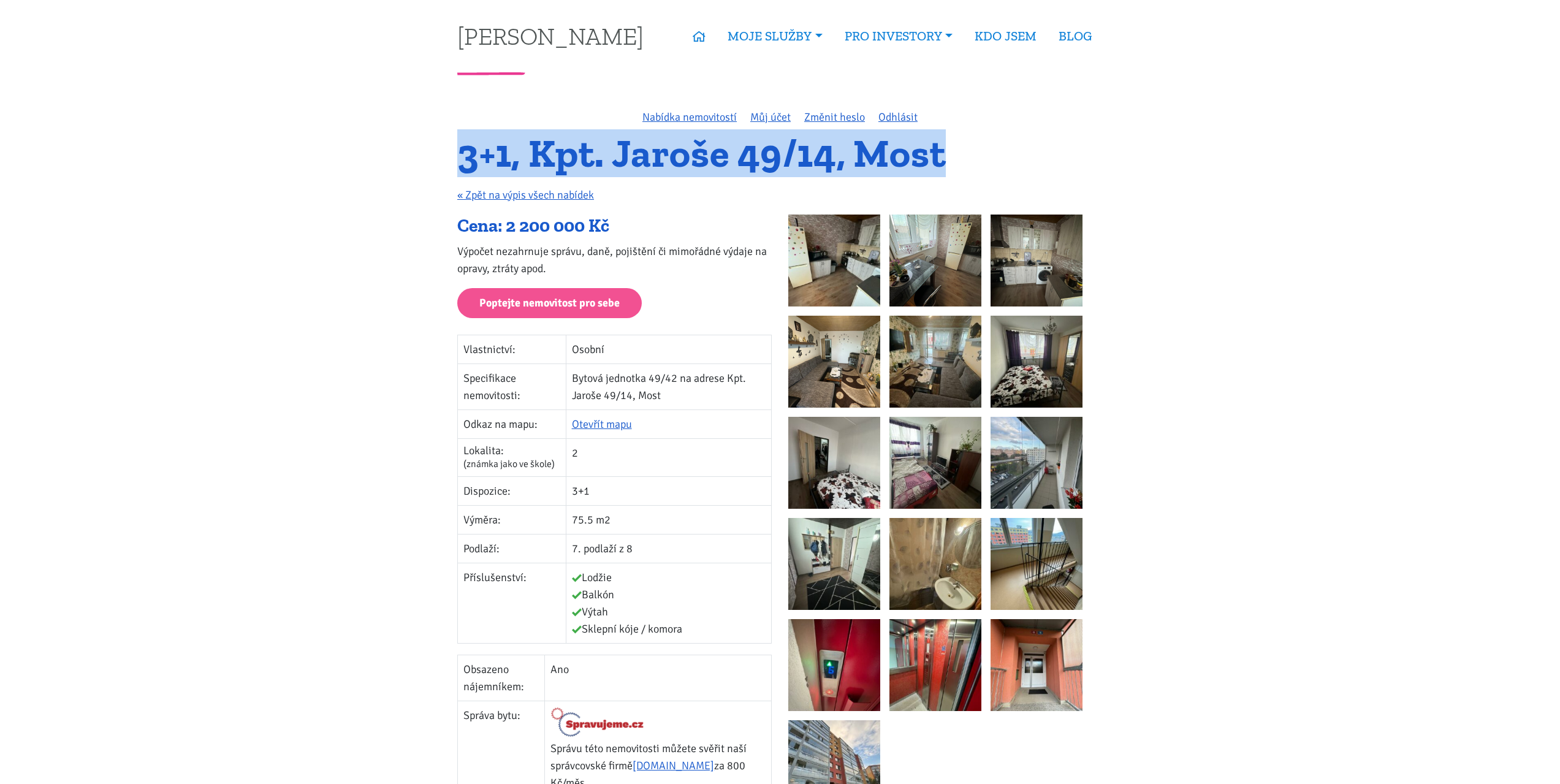
drag, startPoint x: 463, startPoint y: 165, endPoint x: 976, endPoint y: 146, distance: 513.4
click at [976, 146] on h1 "3+1, Kpt. Jaroše 49/14, Most" at bounding box center [780, 153] width 645 height 34
drag, startPoint x: 969, startPoint y: 147, endPoint x: 457, endPoint y: 160, distance: 512.2
click at [457, 160] on h1 "3+1, Kpt. Jaroše 49/14, Most" at bounding box center [780, 153] width 645 height 34
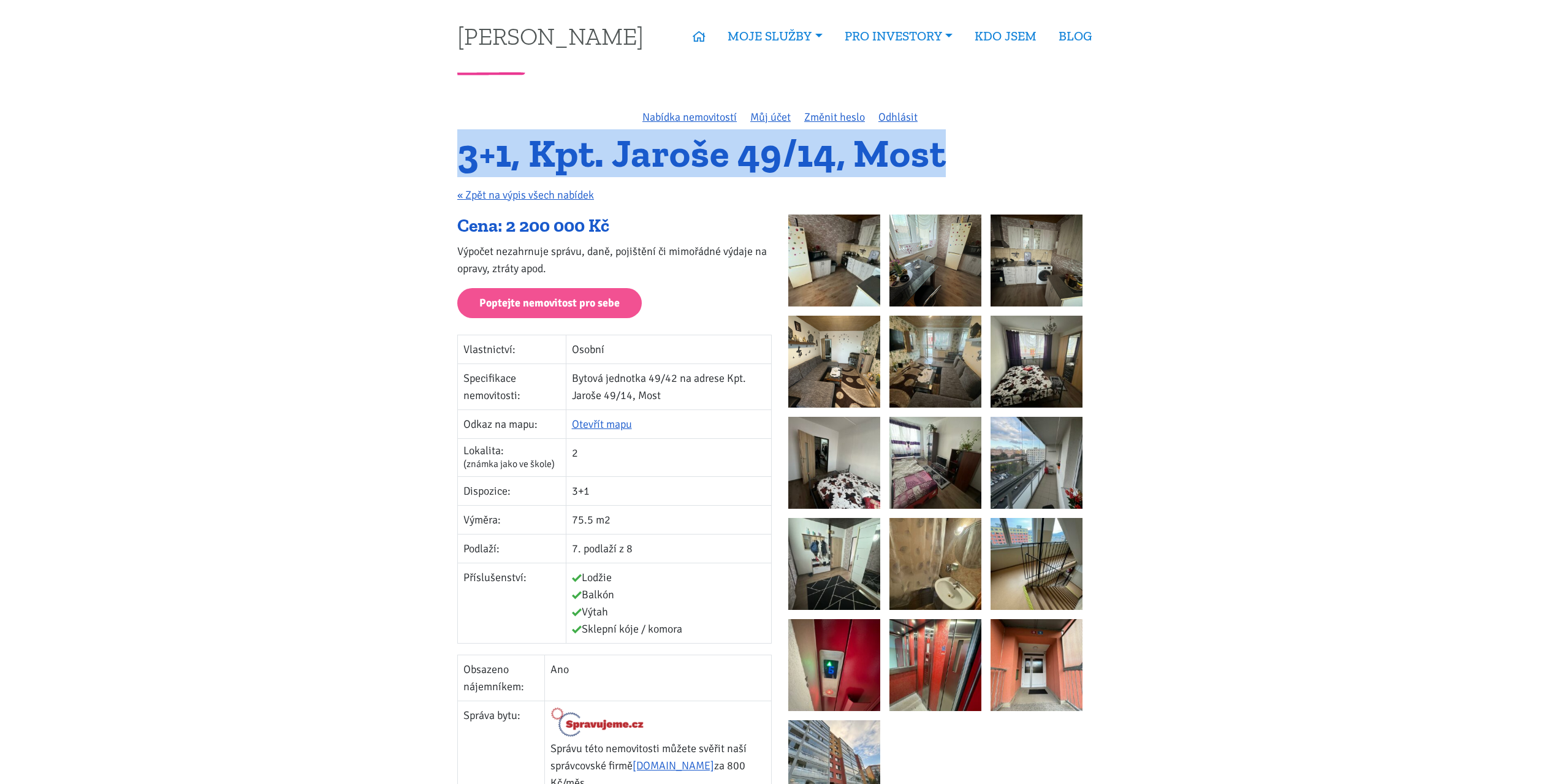
click at [457, 160] on h1 "3+1, Kpt. Jaroše 49/14, Most" at bounding box center [780, 153] width 645 height 34
drag, startPoint x: 457, startPoint y: 159, endPoint x: 976, endPoint y: 153, distance: 519.0
click at [976, 153] on h1 "3+1, Kpt. Jaroše 49/14, Most" at bounding box center [780, 153] width 645 height 34
drag, startPoint x: 975, startPoint y: 153, endPoint x: 464, endPoint y: 167, distance: 511.2
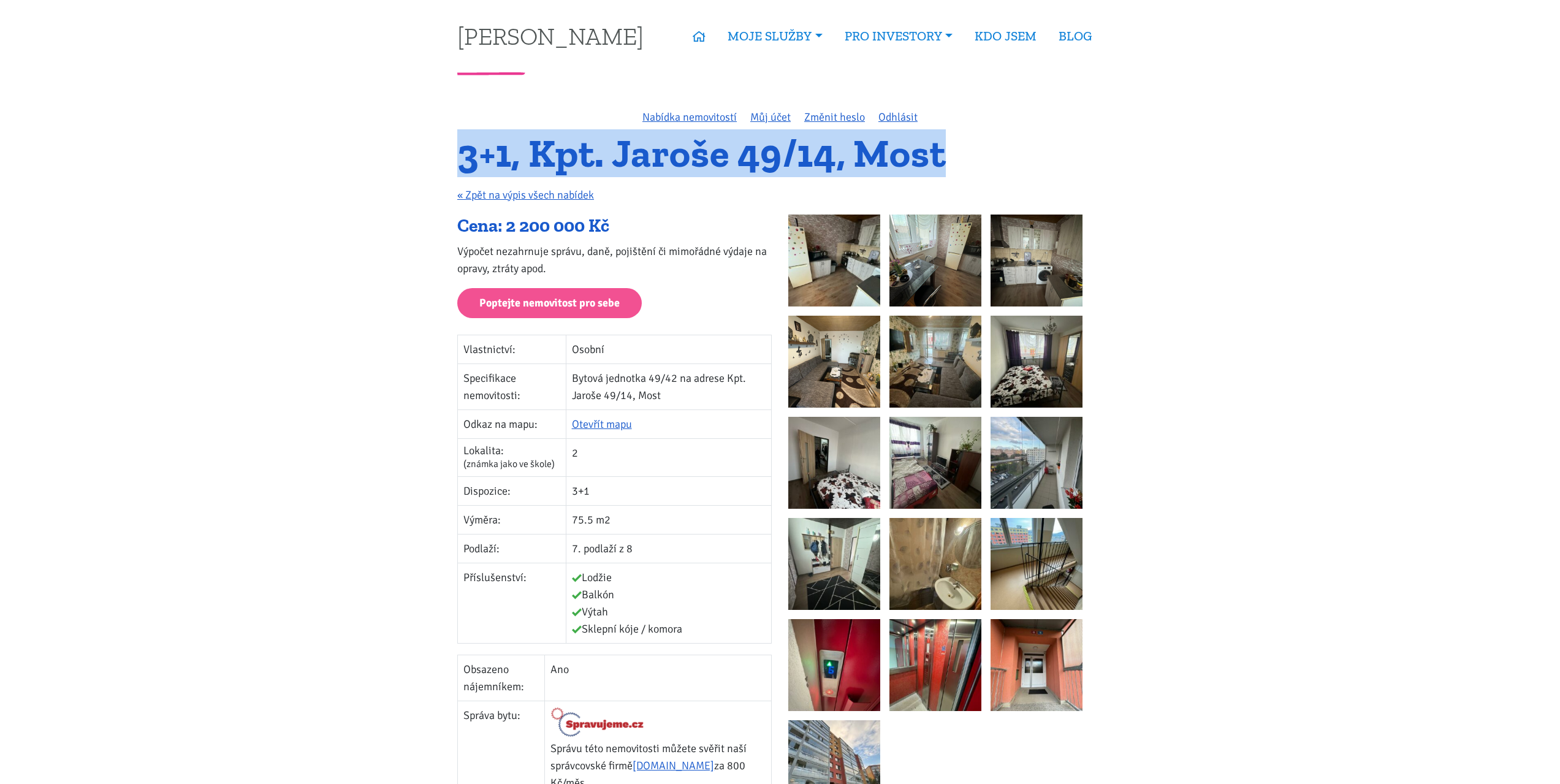
click at [464, 167] on h1 "3+1, Kpt. Jaroše 49/14, Most" at bounding box center [780, 153] width 645 height 34
click at [463, 167] on h1 "3+1, Kpt. Jaroše 49/14, Most" at bounding box center [780, 153] width 645 height 34
drag, startPoint x: 463, startPoint y: 165, endPoint x: 982, endPoint y: 138, distance: 519.7
click at [982, 138] on h1 "3+1, Kpt. Jaroše 49/14, Most" at bounding box center [780, 153] width 645 height 34
click at [919, 150] on h1 "3+1, Kpt. Jaroše 49/14, Most" at bounding box center [780, 153] width 645 height 34
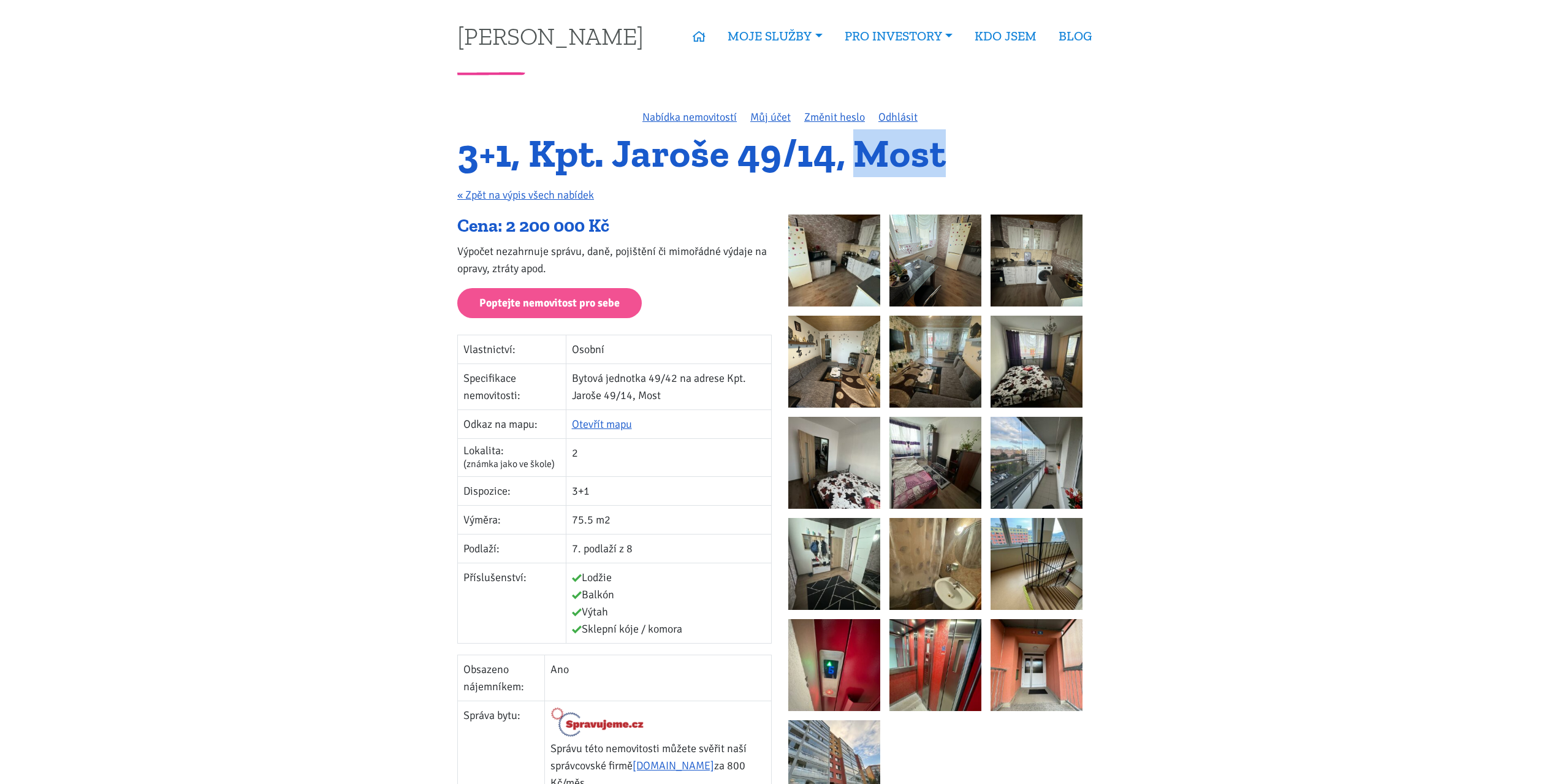
click at [919, 150] on h1 "3+1, Kpt. Jaroše 49/14, Most" at bounding box center [780, 153] width 645 height 34
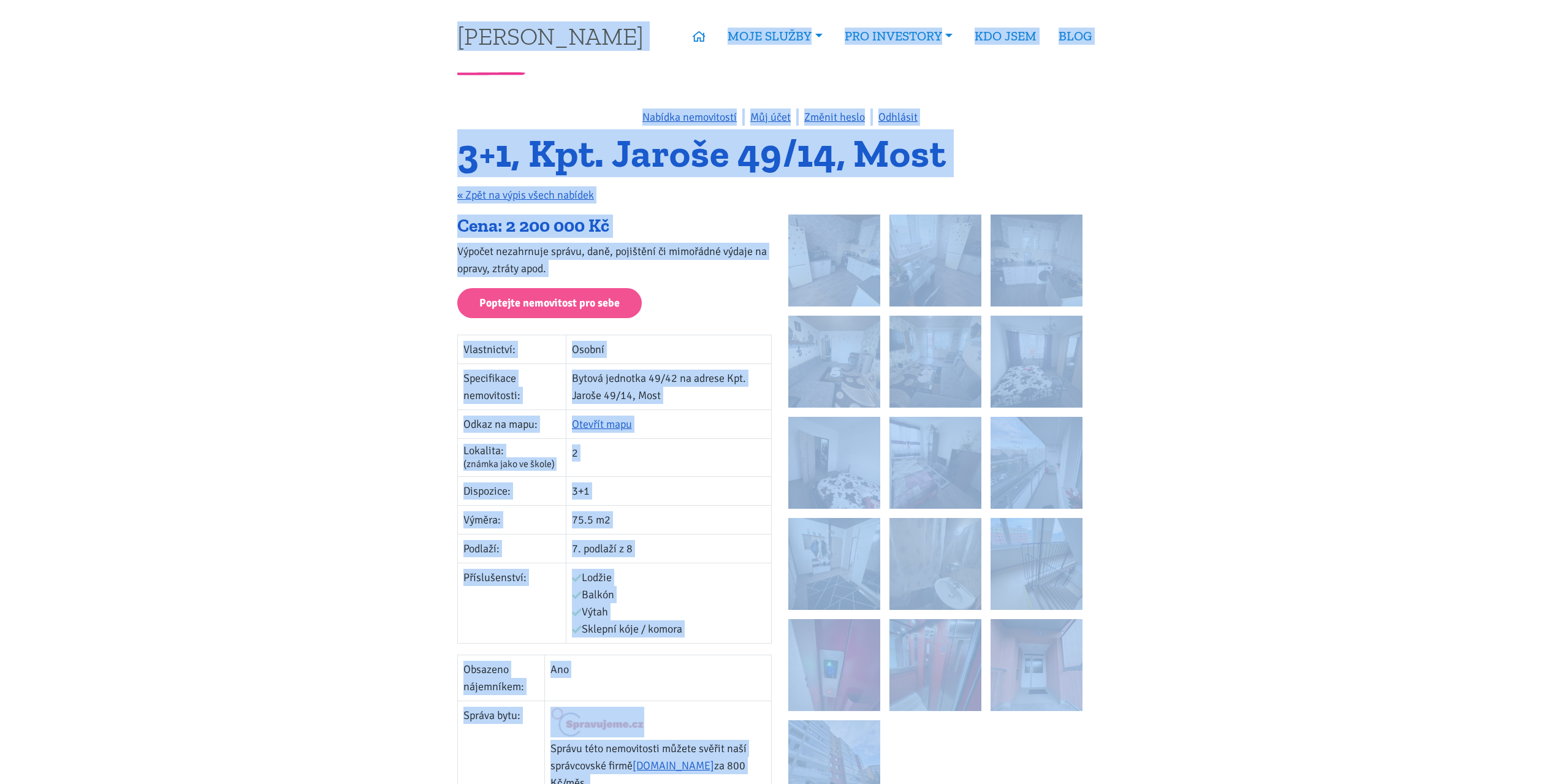
click at [919, 150] on h1 "3+1, Kpt. Jaroše 49/14, Most" at bounding box center [780, 153] width 645 height 34
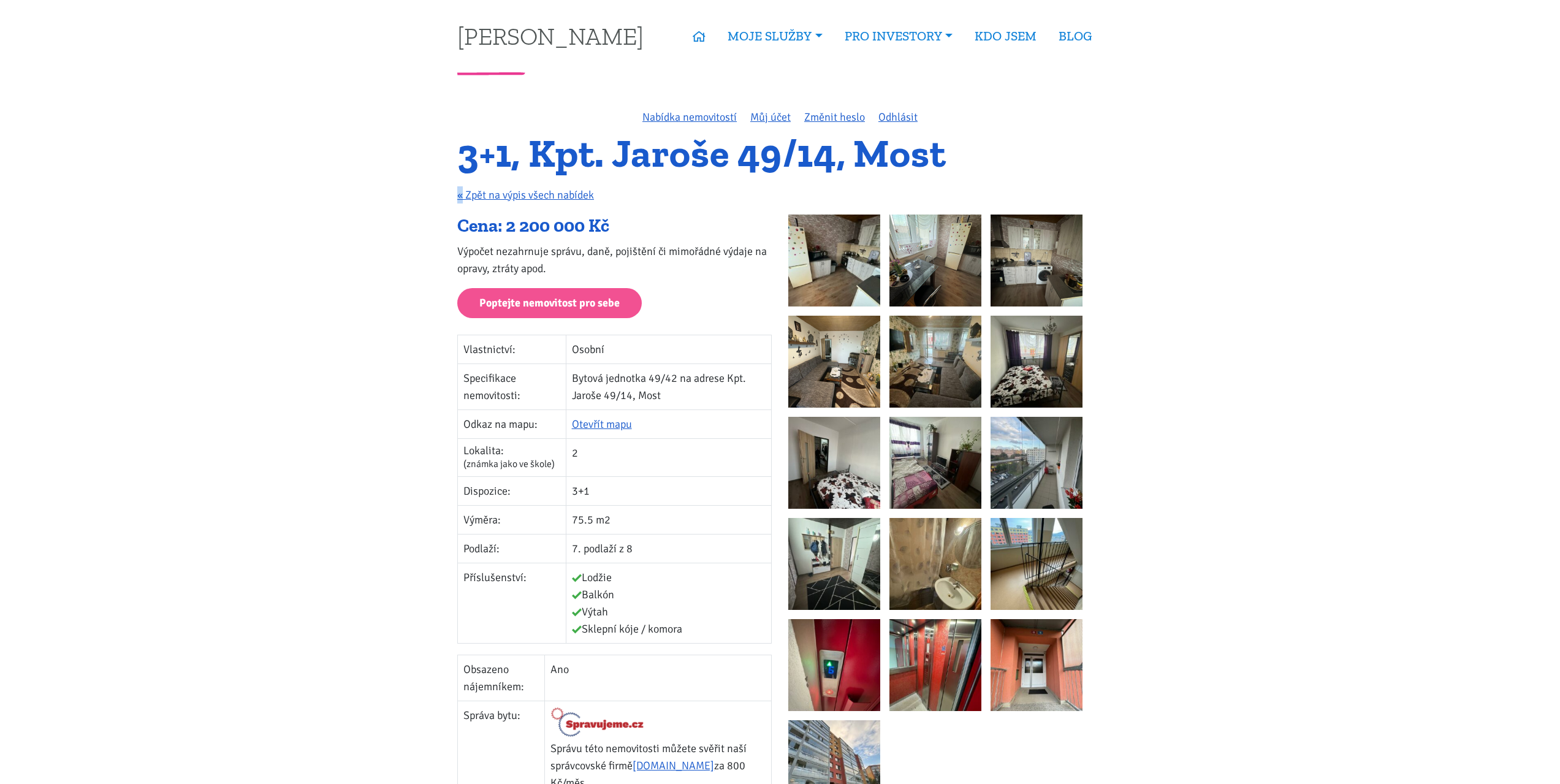
drag, startPoint x: 977, startPoint y: 163, endPoint x: 464, endPoint y: 171, distance: 513.1
click at [464, 178] on div "3+1, Kpt. Jaroše 49/14, Most « Zpět na výpis všech nabídek" at bounding box center [780, 175] width 662 height 78
click at [461, 163] on h1 "3+1, Kpt. Jaroše 49/14, Most" at bounding box center [780, 153] width 645 height 34
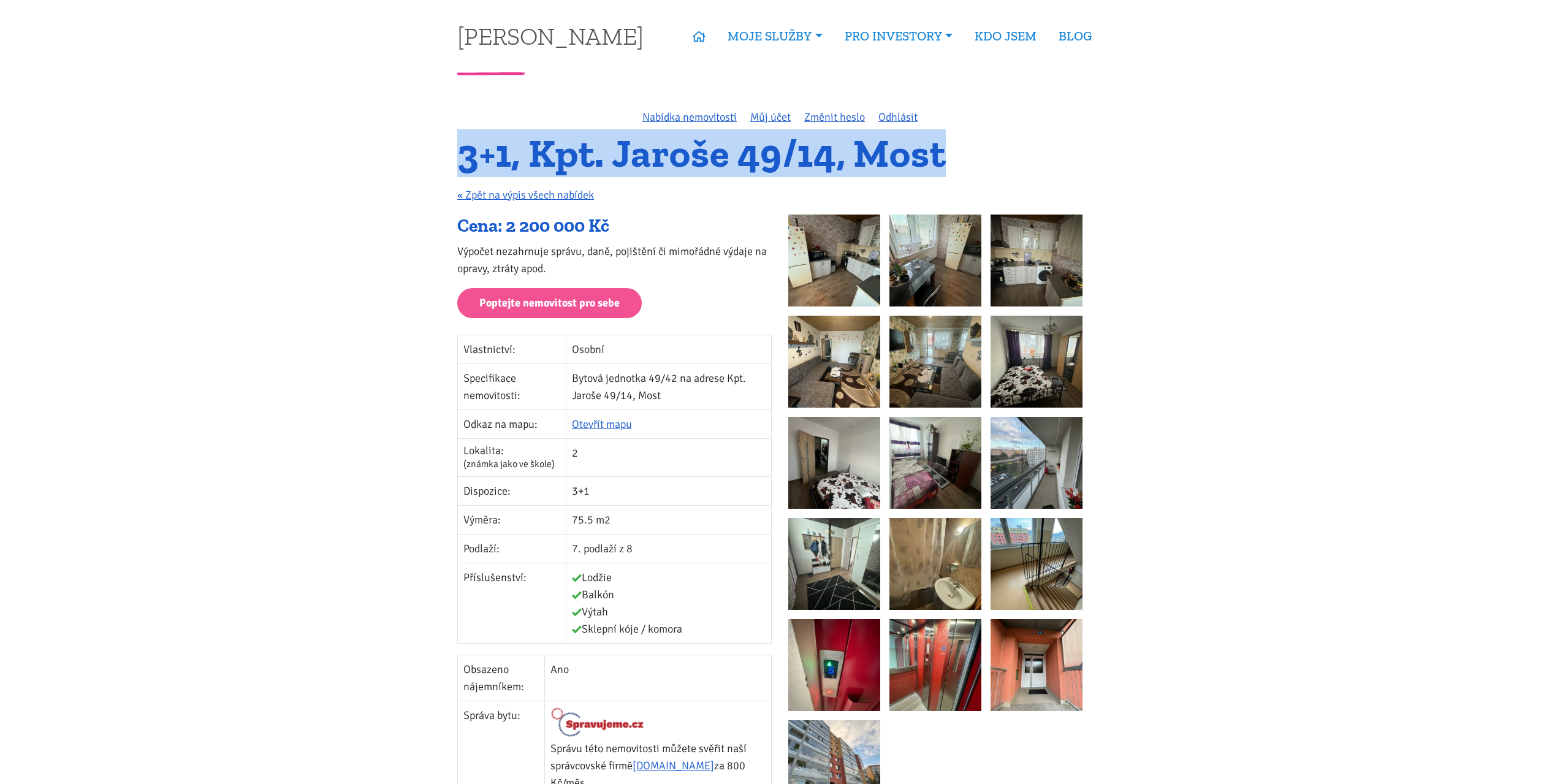
drag, startPoint x: 457, startPoint y: 153, endPoint x: 1002, endPoint y: 144, distance: 545.1
click at [1002, 144] on div "3+1, Kpt. Jaroše 49/14, Most « Zpět na výpis všech nabídek" at bounding box center [780, 175] width 662 height 78
click at [1002, 144] on h1 "3+1, Kpt. Jaroše 49/14, Most" at bounding box center [780, 153] width 645 height 34
drag, startPoint x: 984, startPoint y: 144, endPoint x: 457, endPoint y: 150, distance: 527.0
click at [457, 150] on h1 "3+1, Kpt. Jaroše 49/14, Most" at bounding box center [780, 153] width 645 height 34
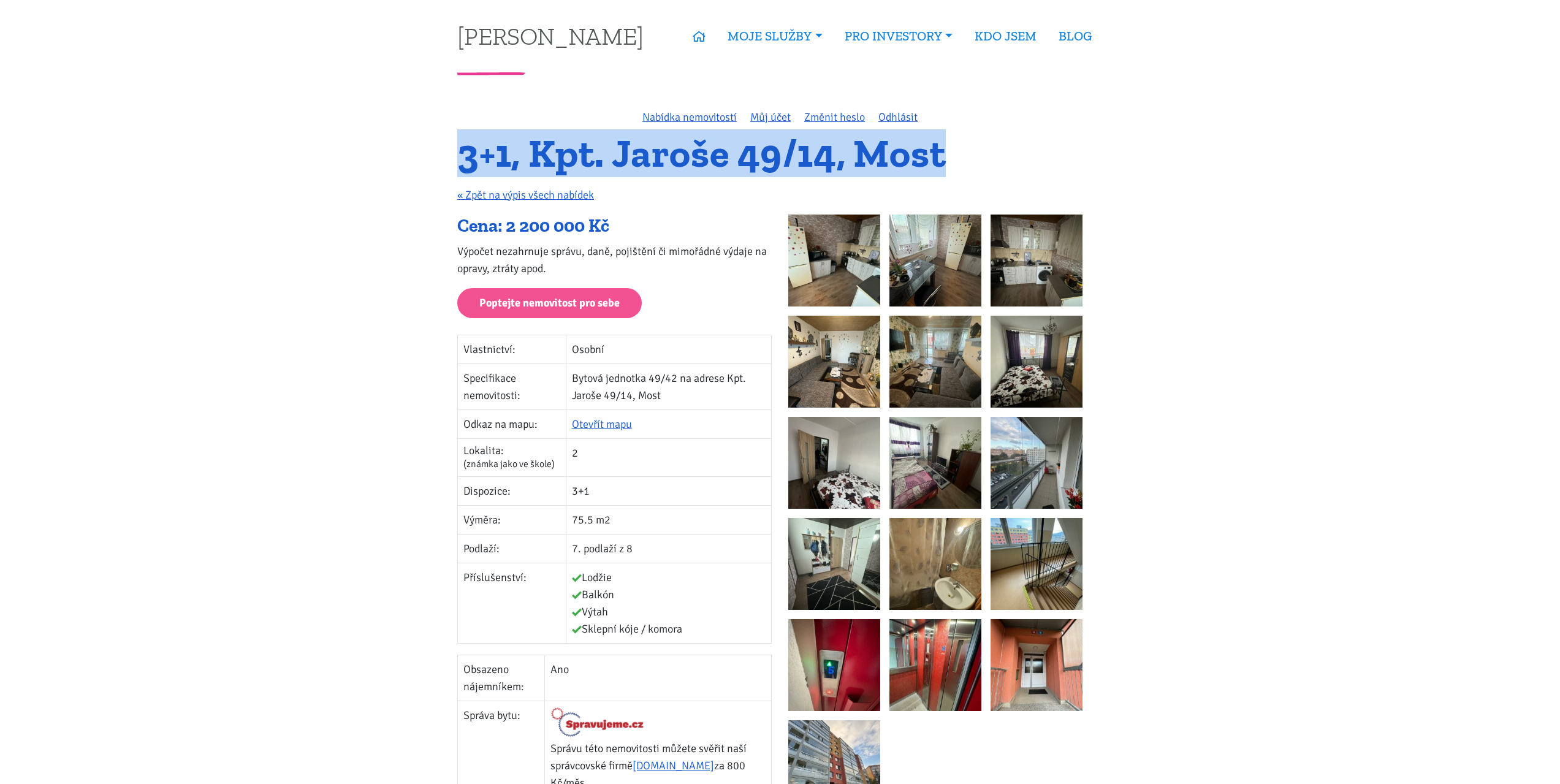
click at [457, 150] on h1 "3+1, Kpt. Jaroše 49/14, Most" at bounding box center [780, 153] width 645 height 34
drag, startPoint x: 457, startPoint y: 150, endPoint x: 954, endPoint y: 138, distance: 497.1
click at [954, 138] on h1 "3+1, Kpt. Jaroše 49/14, Most" at bounding box center [780, 153] width 645 height 34
drag, startPoint x: 953, startPoint y: 144, endPoint x: 465, endPoint y: 131, distance: 488.2
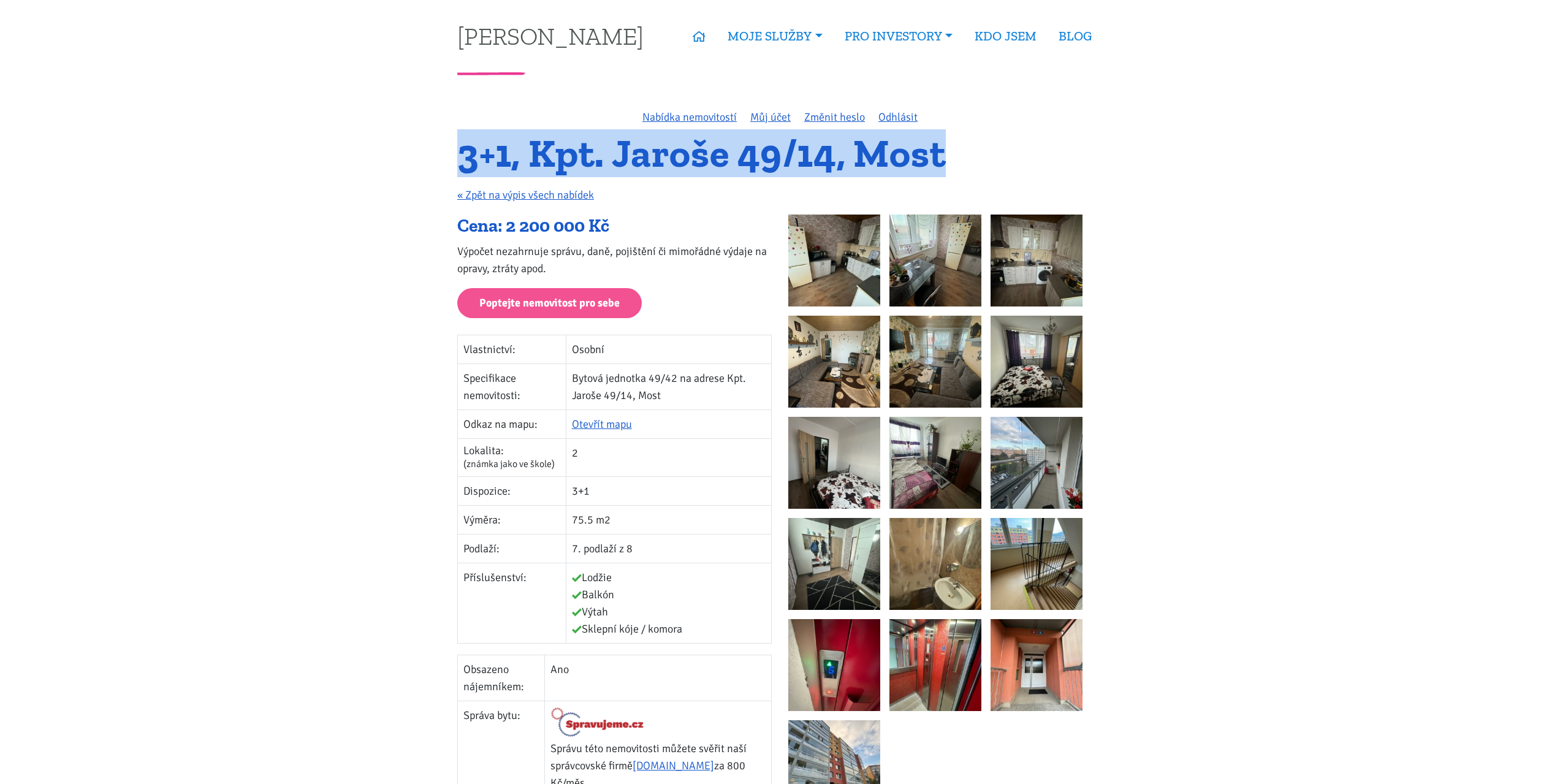
click at [465, 137] on h1 "3+1, Kpt. Jaroše 49/14, Most" at bounding box center [780, 153] width 645 height 34
click at [476, 146] on h1 "3+1, Kpt. Jaroše 49/14, Most" at bounding box center [780, 153] width 645 height 34
drag, startPoint x: 454, startPoint y: 150, endPoint x: 949, endPoint y: 142, distance: 495.1
click at [949, 142] on div "3+1, Kpt. Jaroše 49/14, Most « Zpět na výpis všech nabídek" at bounding box center [780, 175] width 662 height 78
click at [950, 142] on h1 "3+1, Kpt. Jaroše 49/14, Most" at bounding box center [780, 153] width 645 height 34
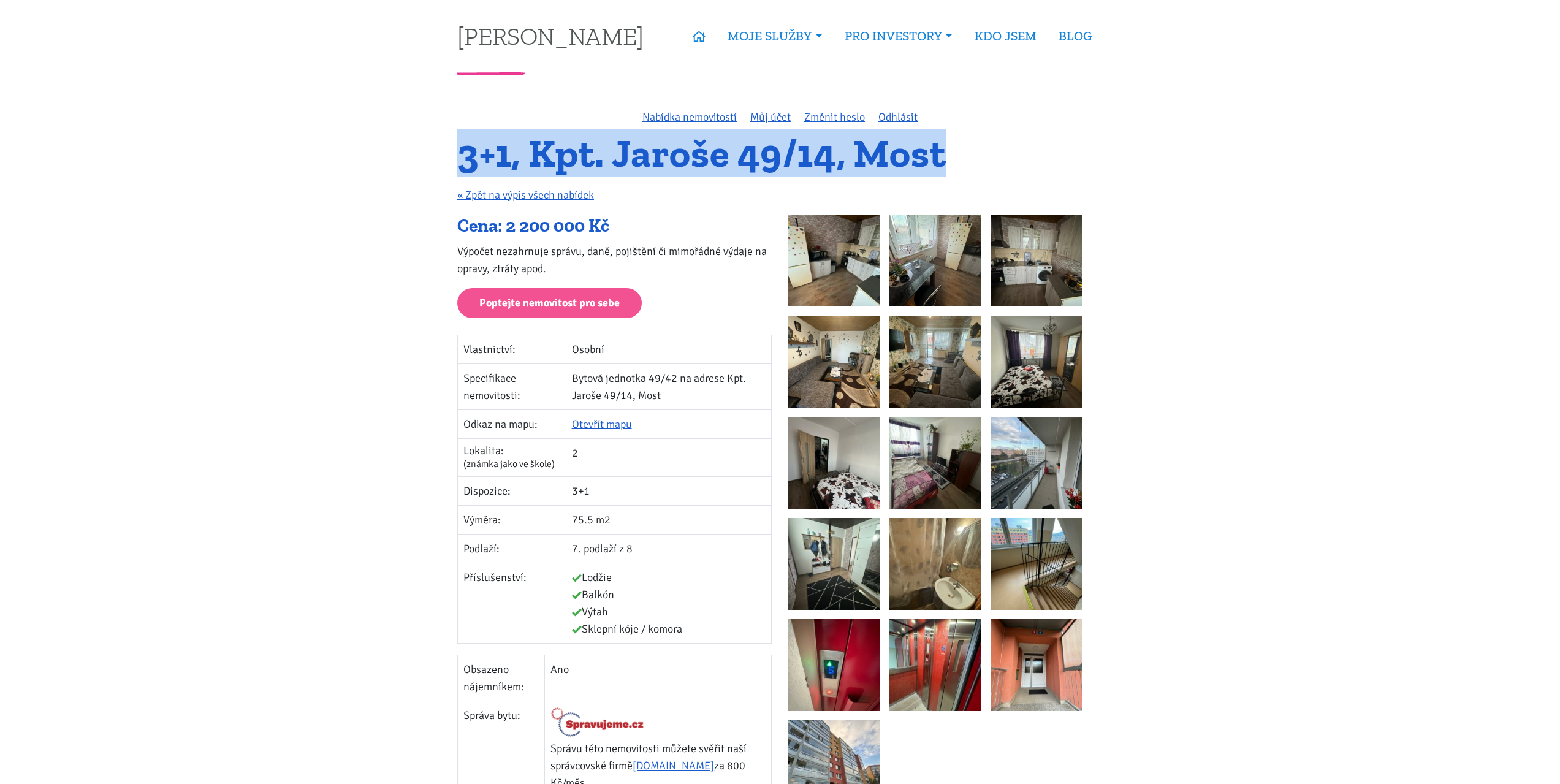
drag, startPoint x: 905, startPoint y: 156, endPoint x: 460, endPoint y: 162, distance: 445.0
click at [460, 162] on h1 "3+1, Kpt. Jaroše 49/14, Most" at bounding box center [780, 153] width 645 height 34
drag, startPoint x: 464, startPoint y: 160, endPoint x: 904, endPoint y: 157, distance: 440.0
click at [904, 157] on h1 "3+1, Kpt. Jaroše 49/14, Most" at bounding box center [780, 153] width 645 height 34
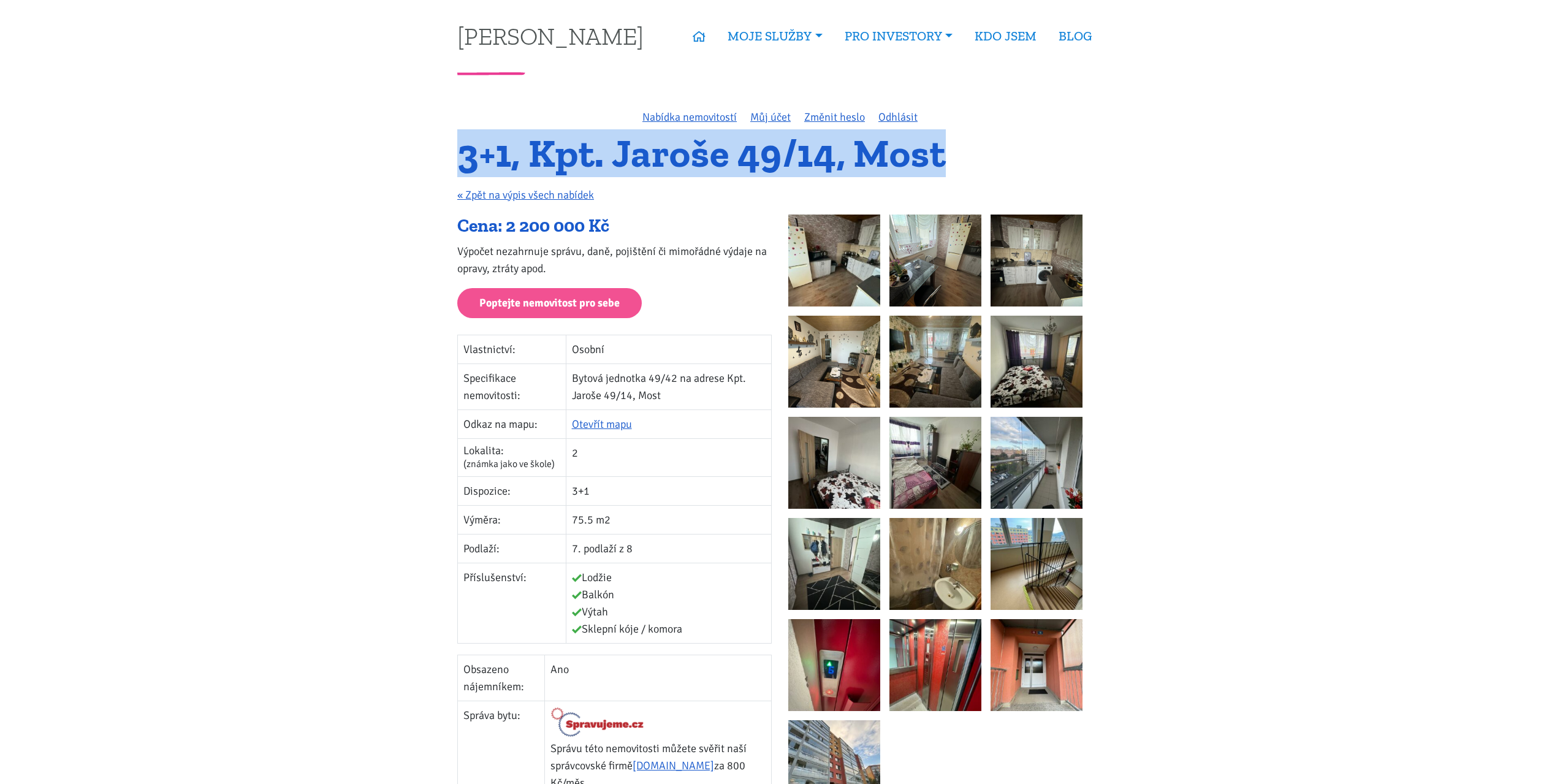
click at [953, 156] on h1 "3+1, Kpt. Jaroše 49/14, Most" at bounding box center [780, 153] width 645 height 34
drag, startPoint x: 923, startPoint y: 160, endPoint x: 461, endPoint y: 169, distance: 462.1
click at [461, 169] on h1 "3+1, Kpt. Jaroše 49/14, Most" at bounding box center [780, 153] width 645 height 34
click at [461, 168] on h1 "3+1, Kpt. Jaroše 49/14, Most" at bounding box center [780, 153] width 645 height 34
drag, startPoint x: 461, startPoint y: 164, endPoint x: 950, endPoint y: 148, distance: 489.3
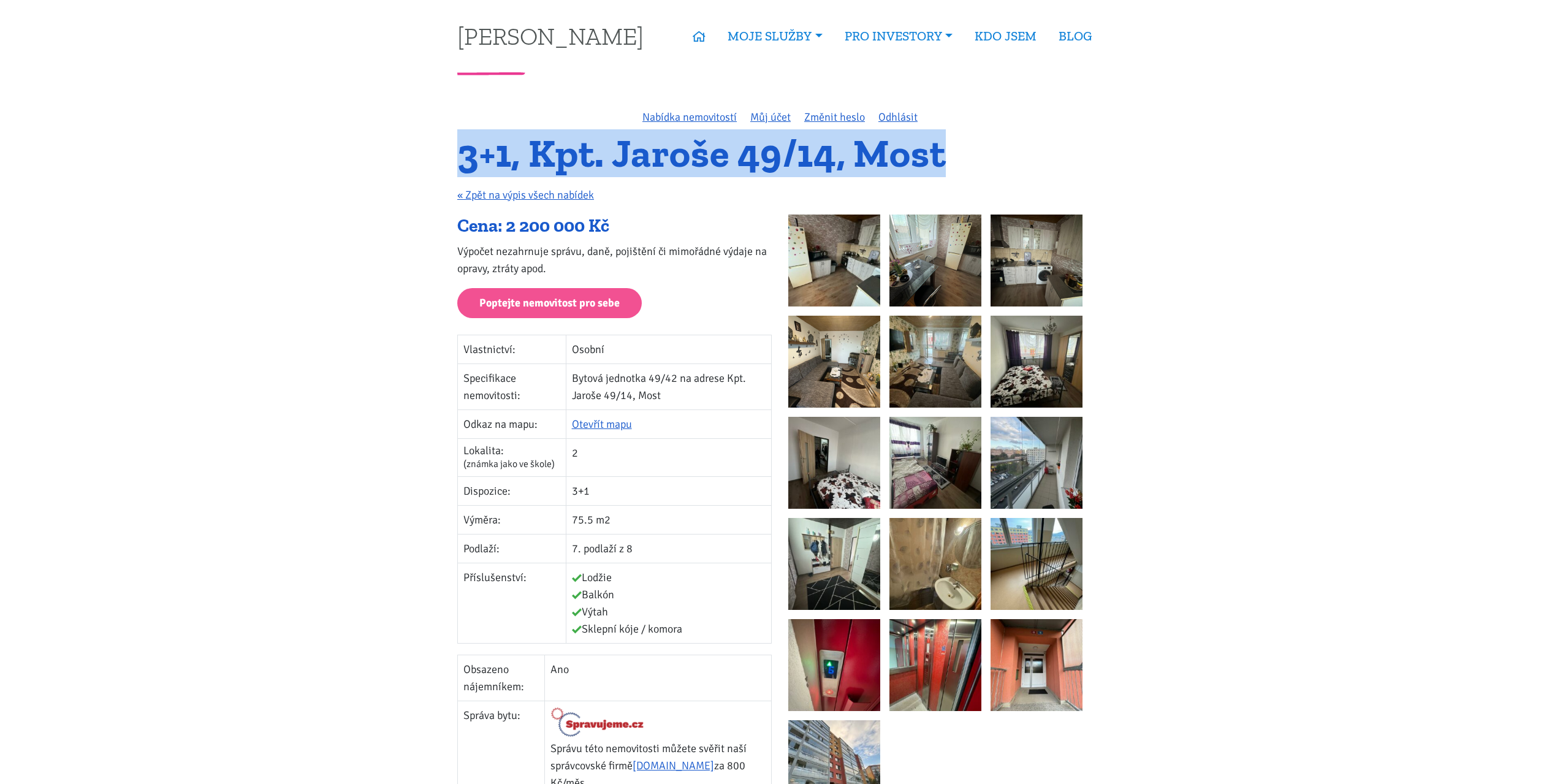
click at [952, 148] on h1 "3+1, Kpt. Jaroše 49/14, Most" at bounding box center [780, 153] width 645 height 34
click at [950, 148] on h1 "3+1, Kpt. Jaroše 49/14, Most" at bounding box center [780, 153] width 645 height 34
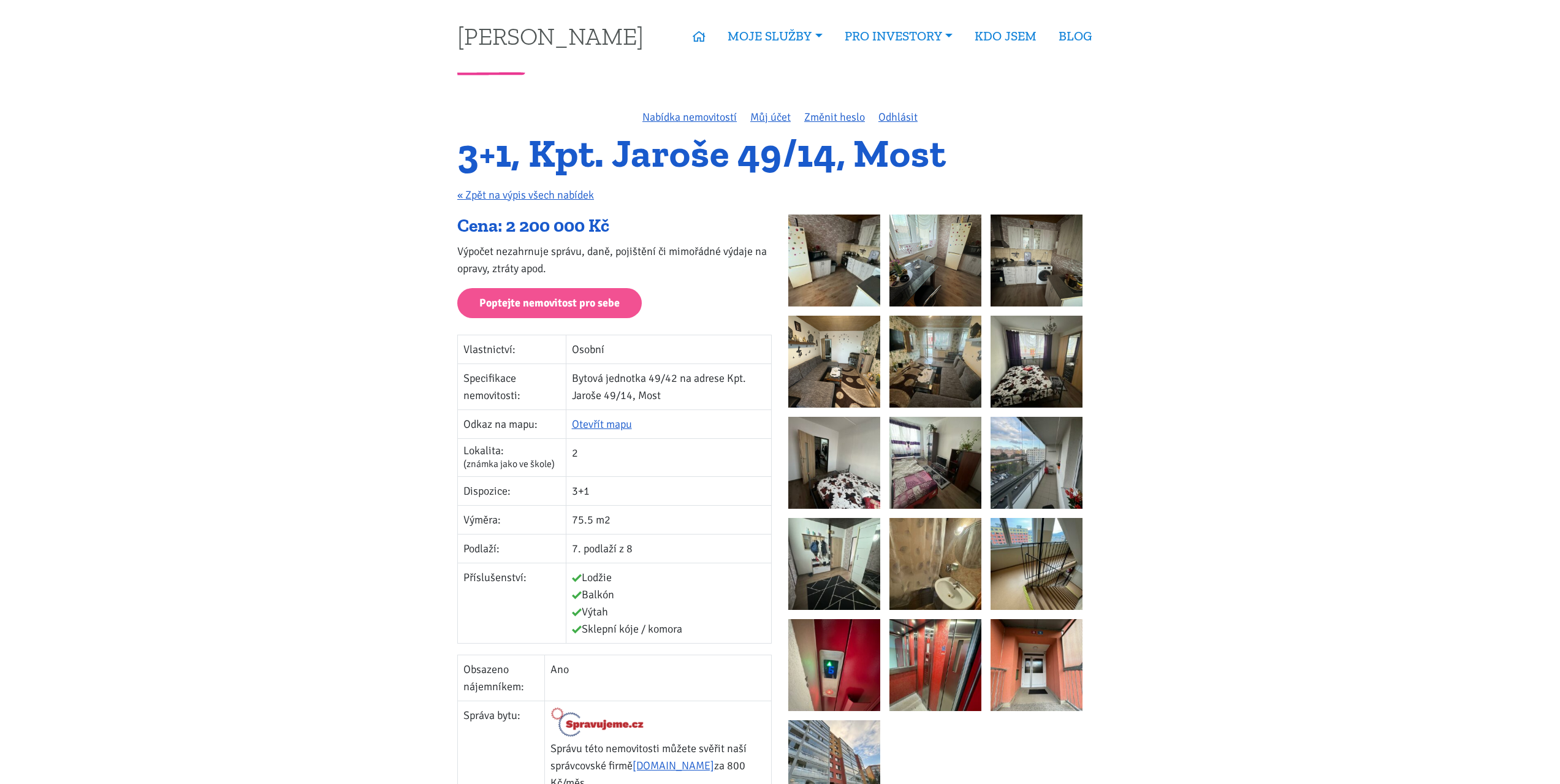
drag, startPoint x: 935, startPoint y: 150, endPoint x: 424, endPoint y: 172, distance: 511.5
click at [477, 169] on h1 "3+1, Kpt. Jaroše 49/14, Most" at bounding box center [780, 153] width 645 height 34
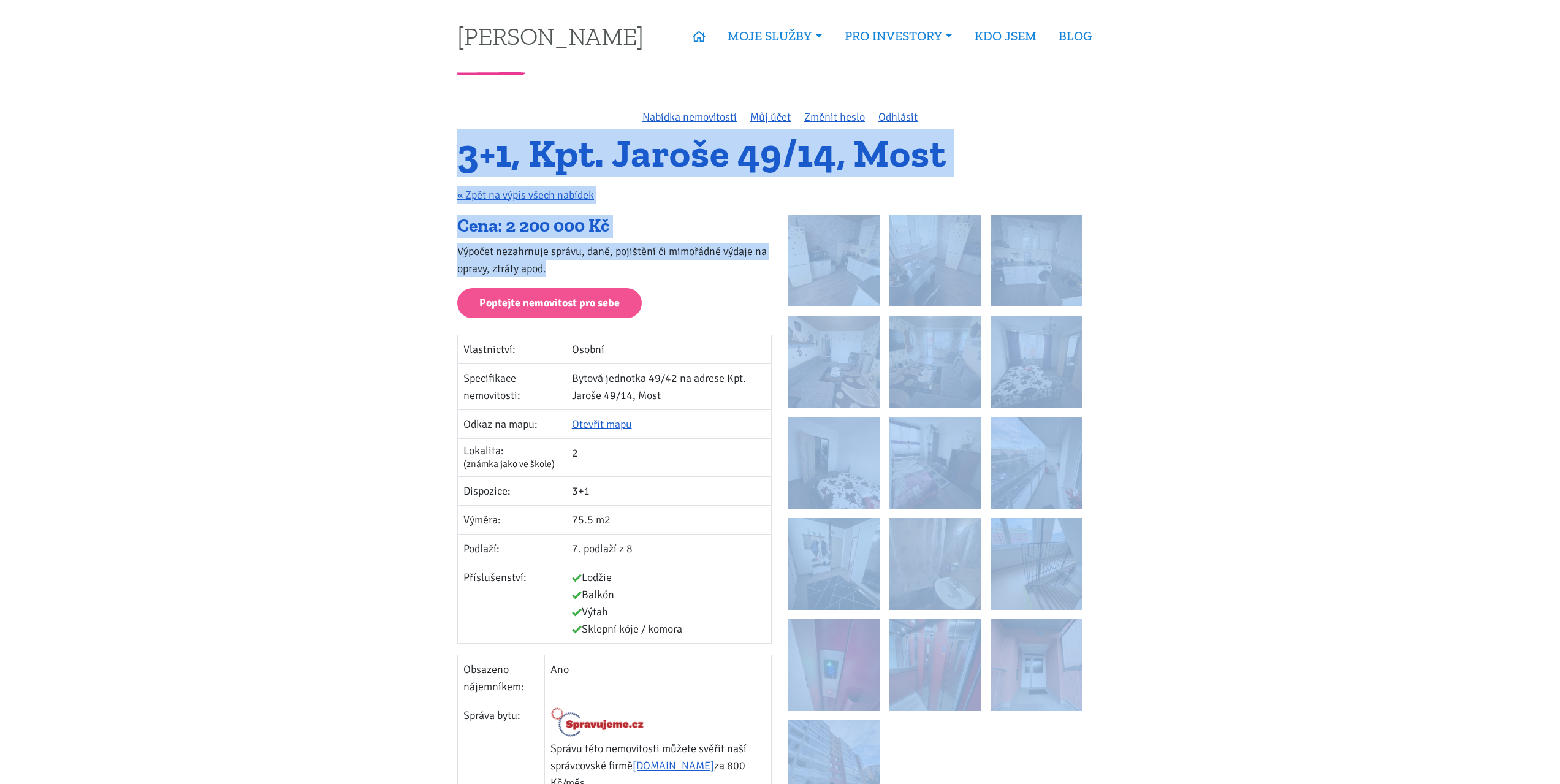
drag, startPoint x: 473, startPoint y: 168, endPoint x: 684, endPoint y: 267, distance: 233.1
click at [684, 267] on div "Nabídka nemovitostí Můj účet Změnit heslo Odhlásit 3+1, Kpt. Jaroše 49/14, Most…" at bounding box center [780, 562] width 662 height 907
click at [684, 267] on p "Výpočet nezahrnuje správu, daně, pojištění či mimořádné výdaje na opravy, ztrát…" at bounding box center [615, 259] width 315 height 34
drag, startPoint x: 684, startPoint y: 267, endPoint x: 398, endPoint y: 132, distance: 316.3
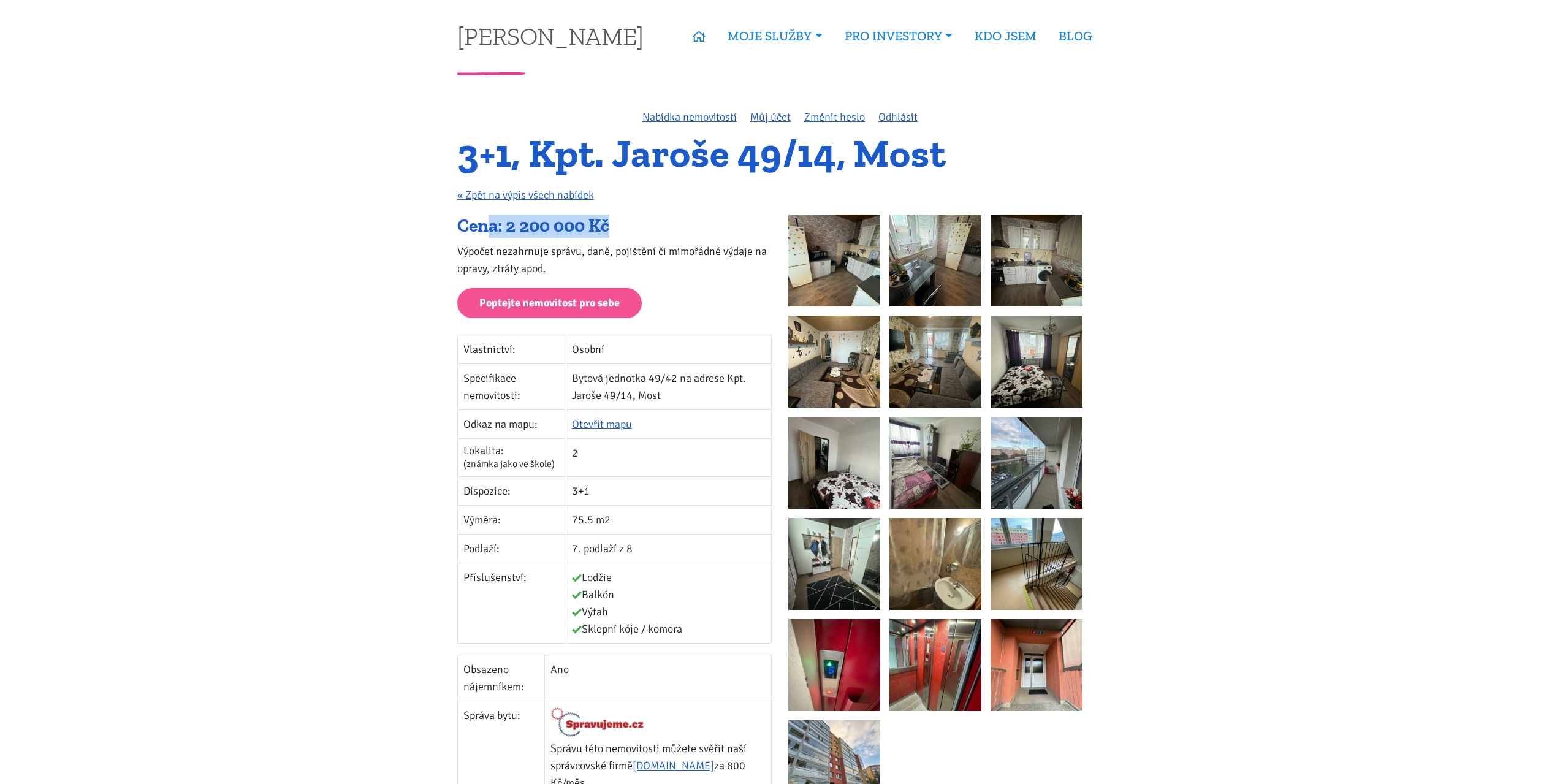
drag, startPoint x: 493, startPoint y: 233, endPoint x: 642, endPoint y: 231, distance: 149.0
click at [642, 231] on div "Cena: 2 200 000 Kč" at bounding box center [615, 226] width 315 height 23
drag, startPoint x: 642, startPoint y: 228, endPoint x: 431, endPoint y: 222, distance: 211.1
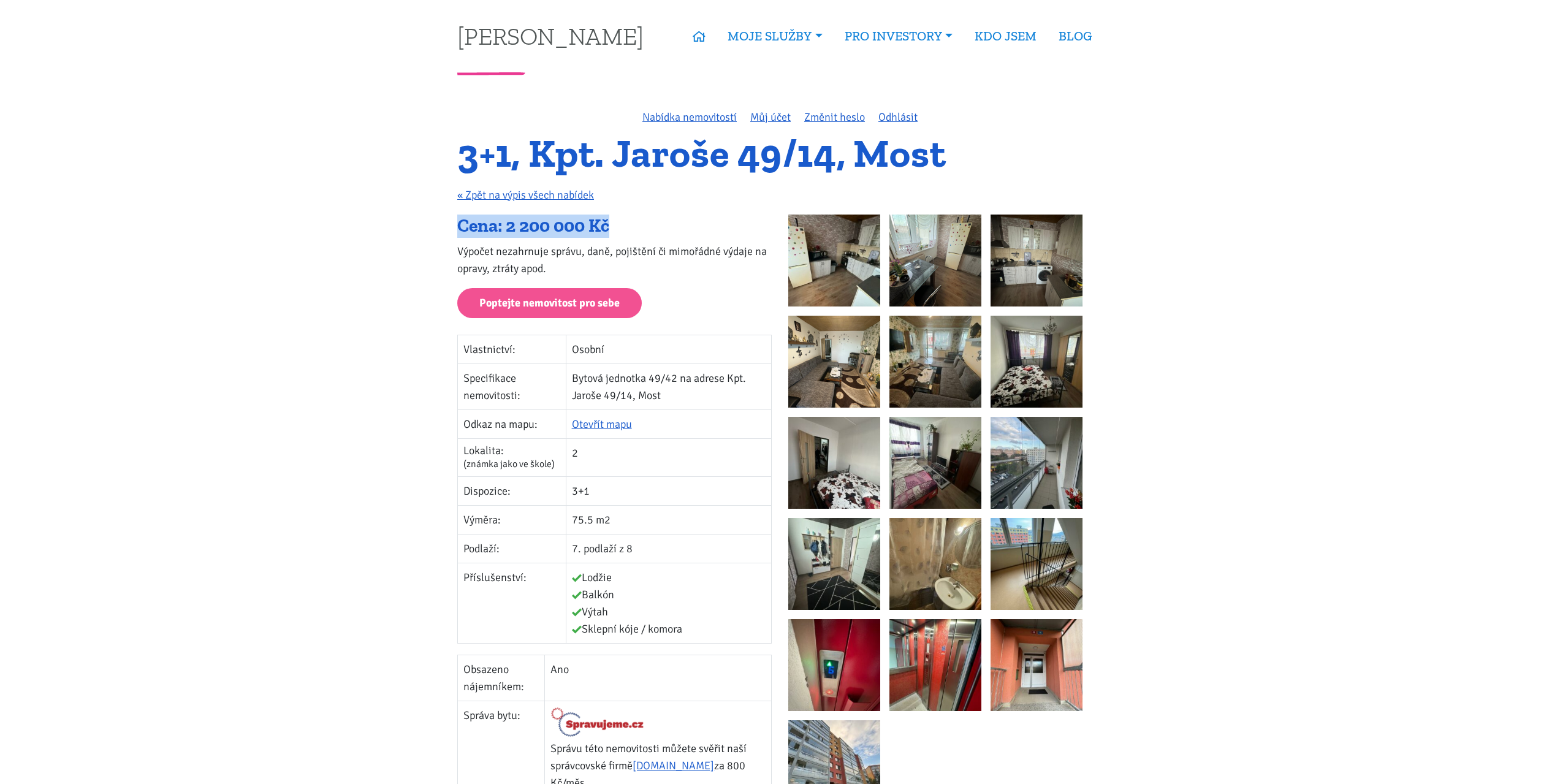
drag, startPoint x: 440, startPoint y: 225, endPoint x: 613, endPoint y: 222, distance: 173.0
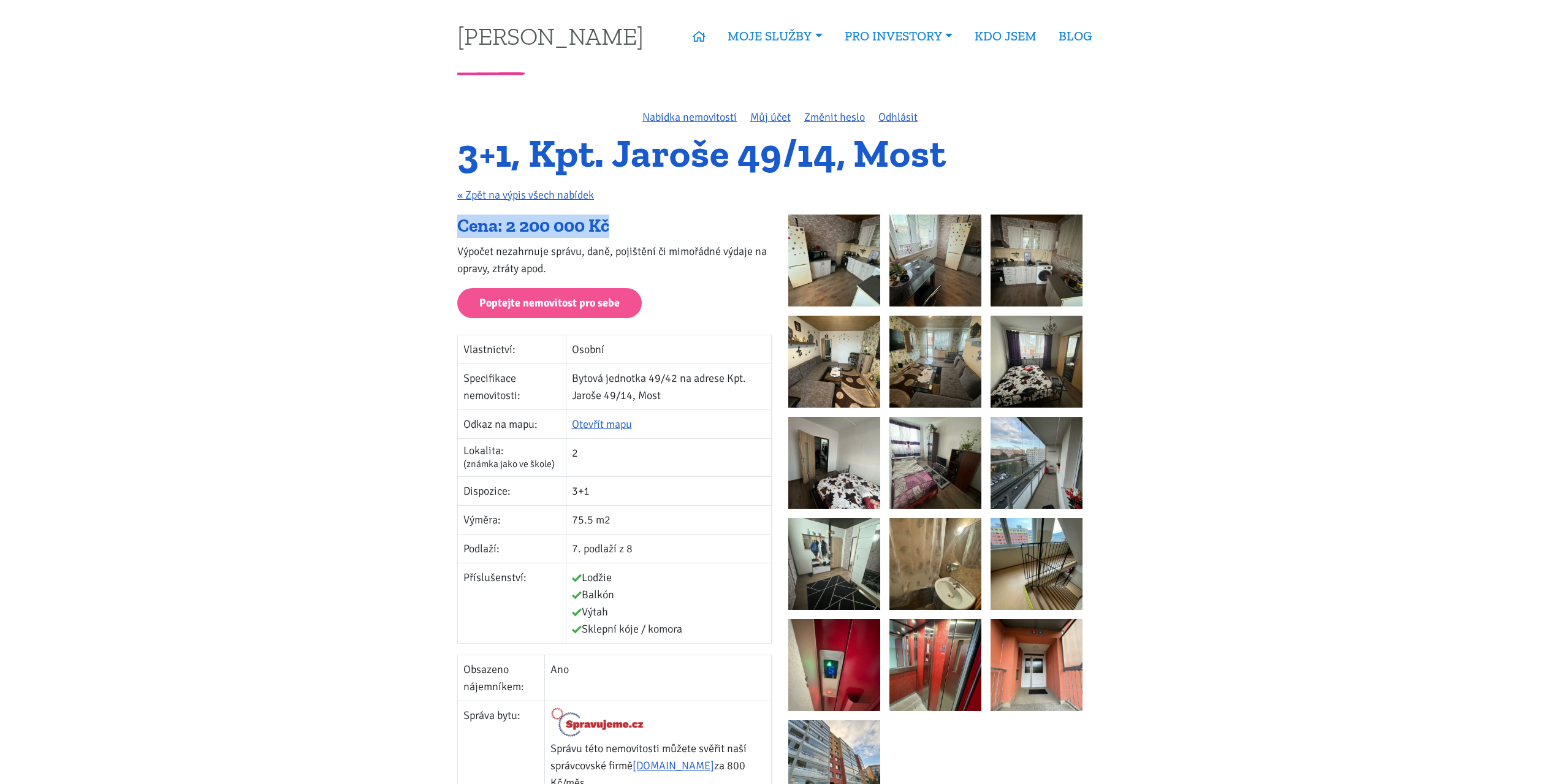
click at [613, 222] on div "Cena: 2 200 000 Kč" at bounding box center [615, 226] width 315 height 23
drag, startPoint x: 618, startPoint y: 222, endPoint x: 437, endPoint y: 221, distance: 181.0
drag, startPoint x: 439, startPoint y: 220, endPoint x: 648, endPoint y: 270, distance: 214.9
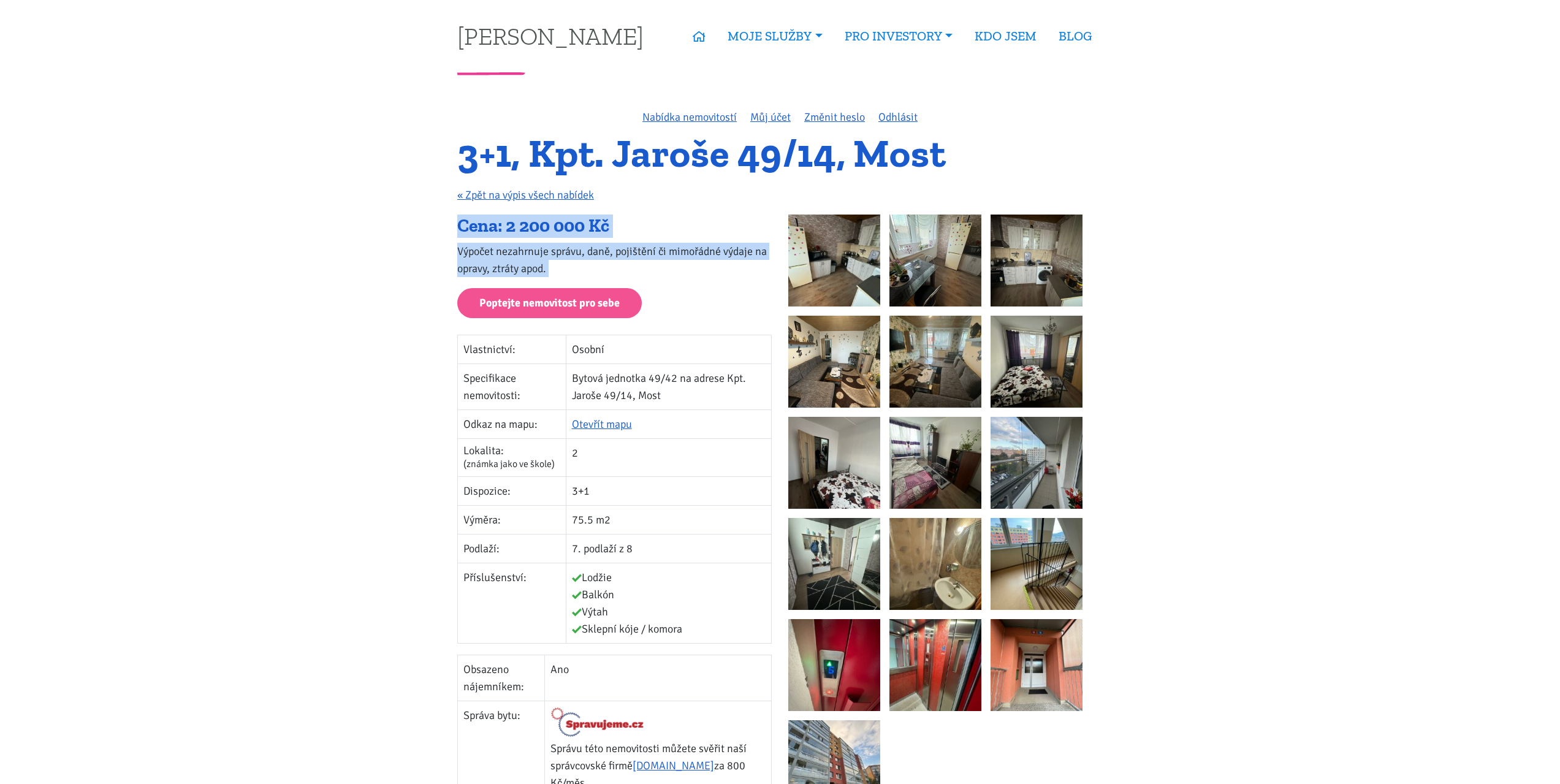
click at [648, 270] on p "Výpočet nezahrnuje správu, daně, pojištění či mimořádné výdaje na opravy, ztrát…" at bounding box center [615, 259] width 315 height 34
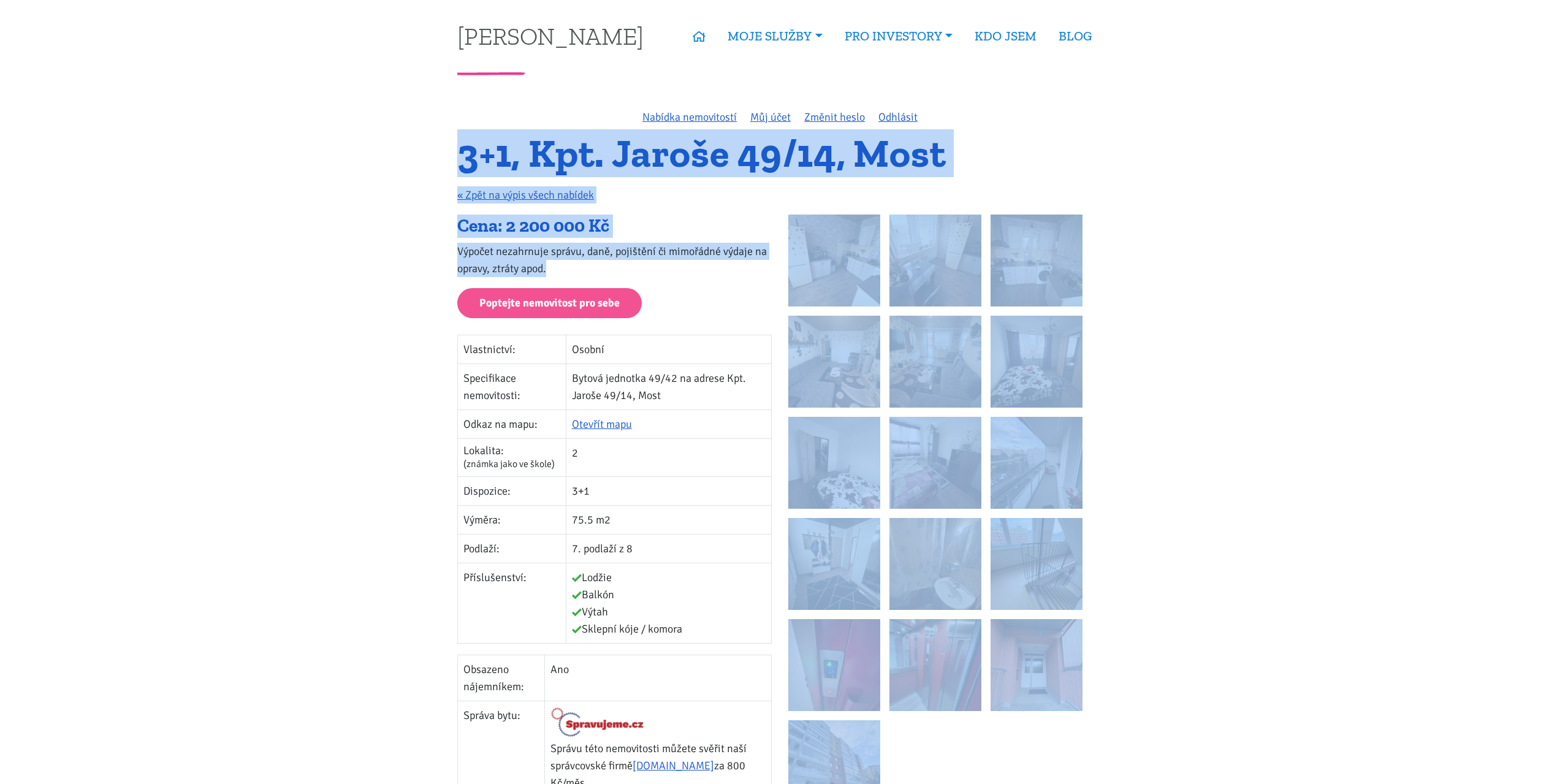
drag, startPoint x: 648, startPoint y: 270, endPoint x: 442, endPoint y: 143, distance: 242.0
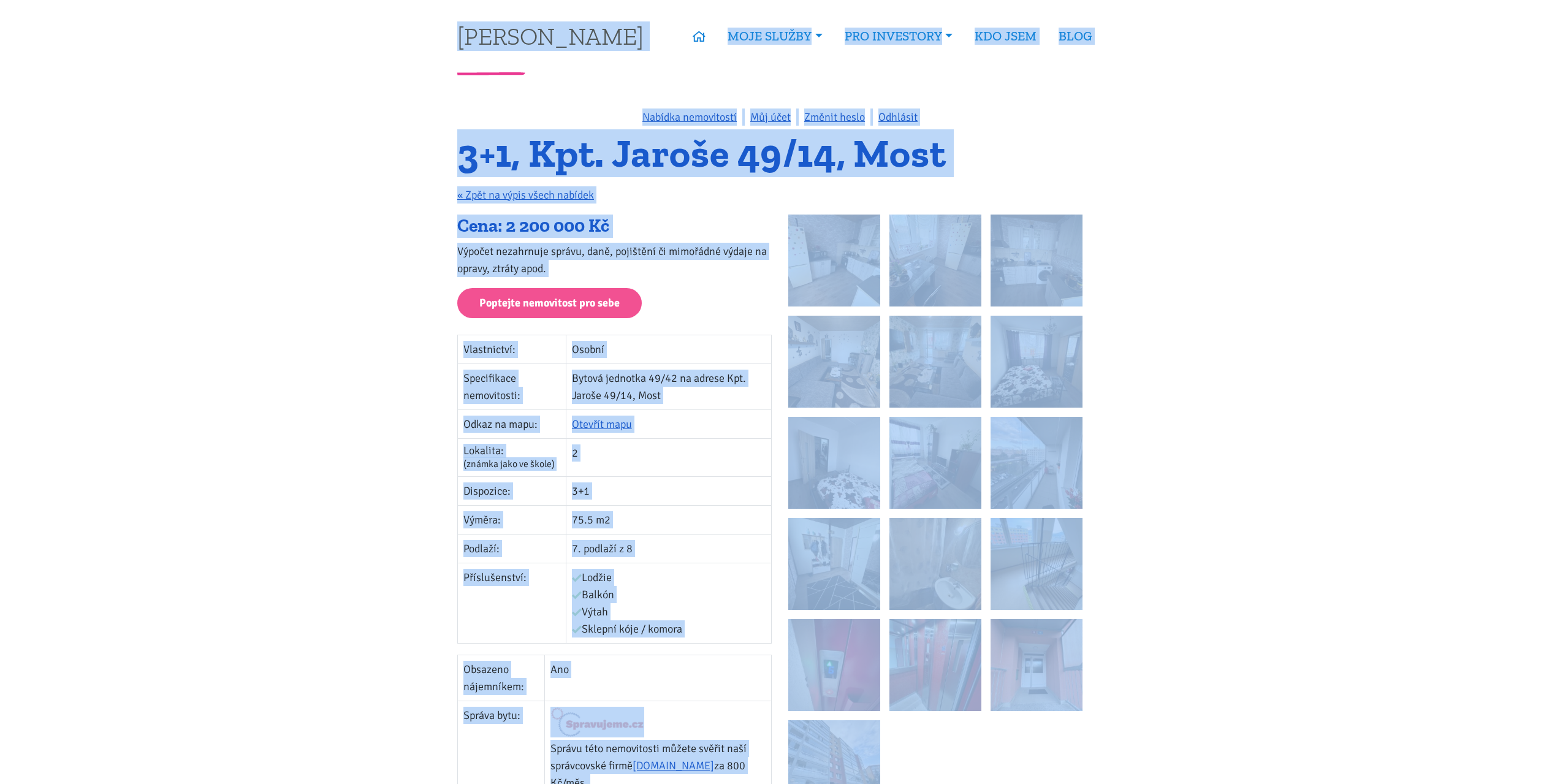
click at [464, 150] on h1 "3+1, Kpt. Jaroše 49/14, Most" at bounding box center [780, 153] width 645 height 34
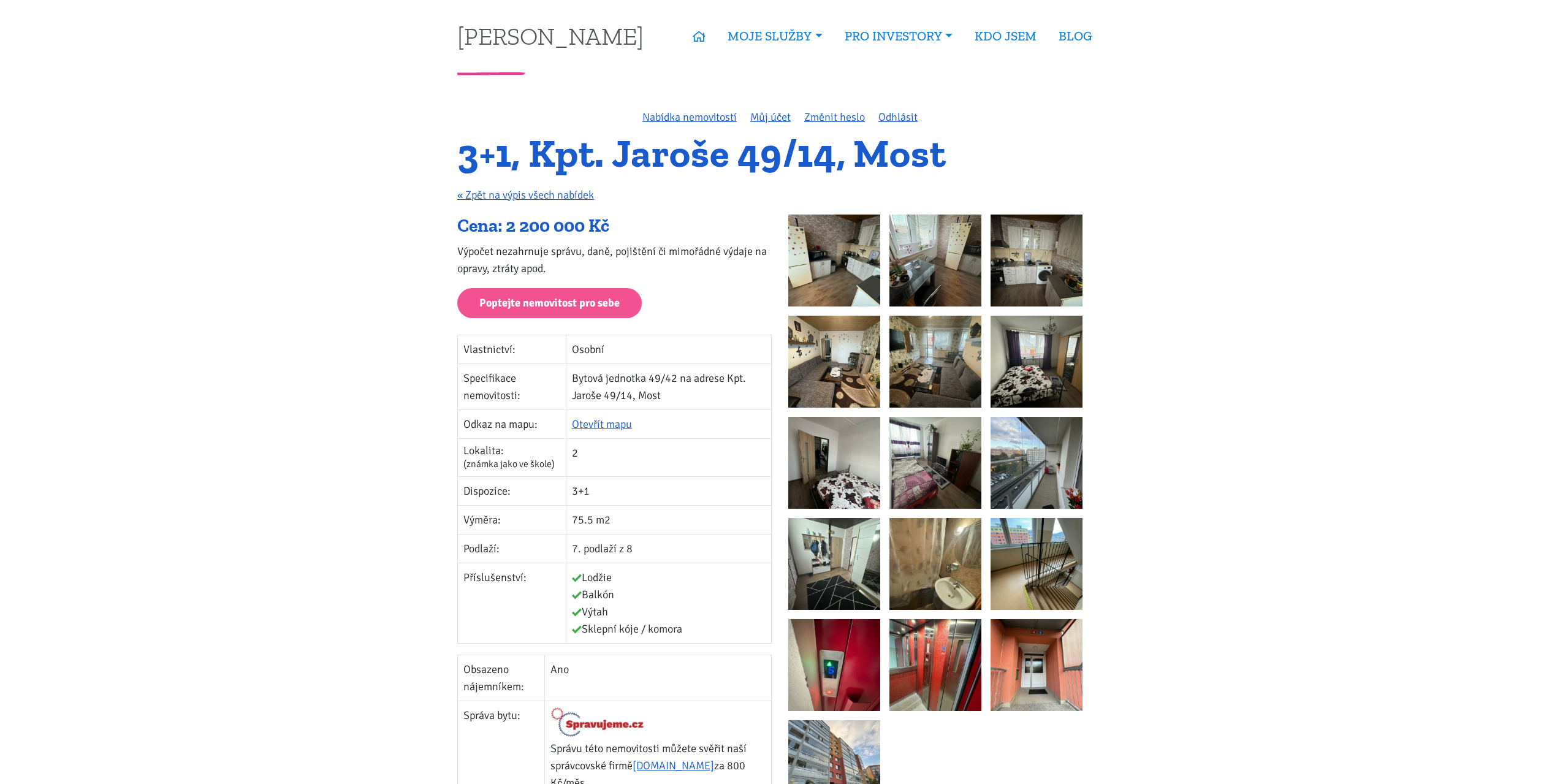
click at [849, 282] on img at bounding box center [834, 261] width 92 height 92
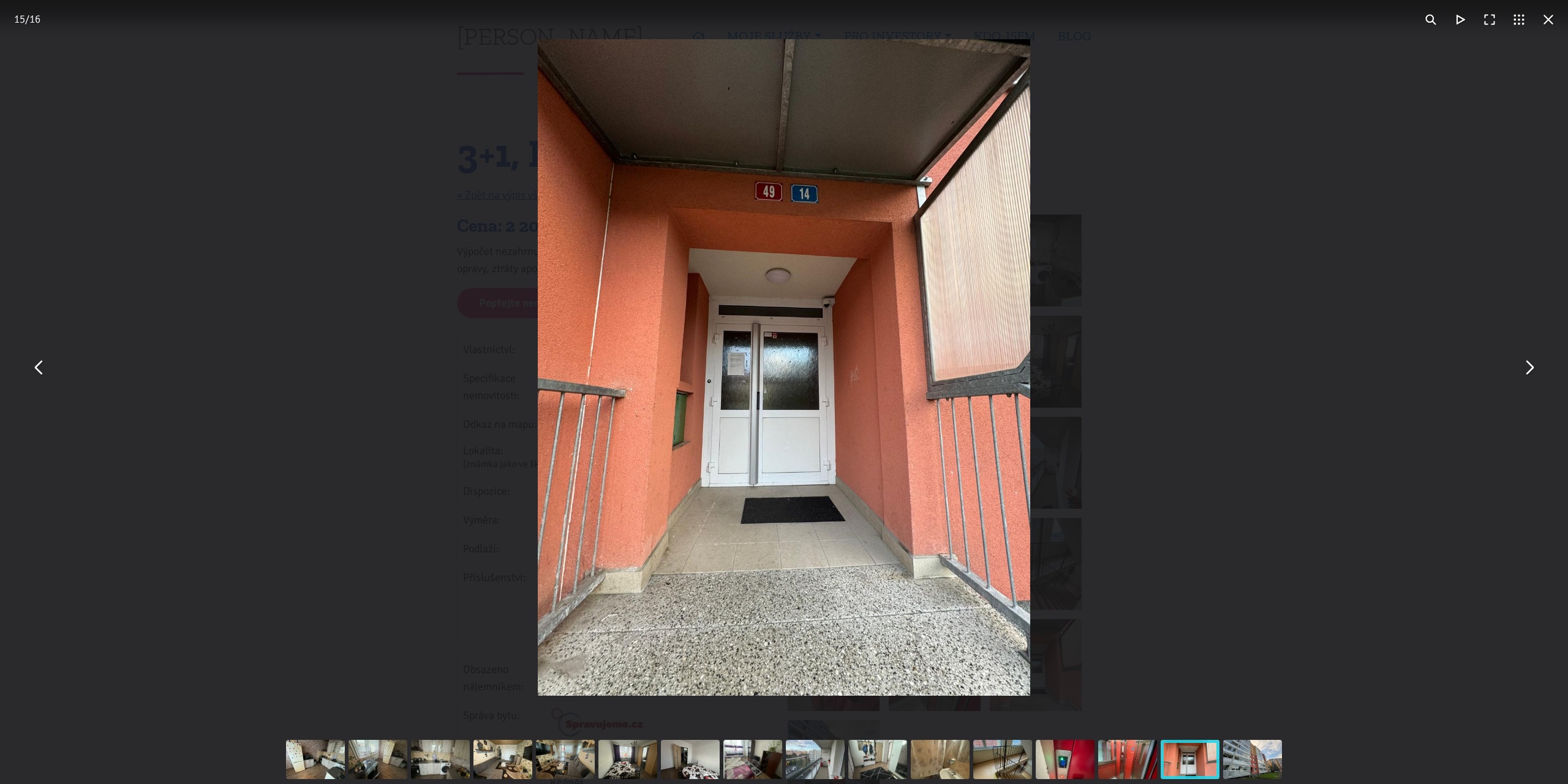
click at [1275, 104] on div "You can close this modal content with the ESC key" at bounding box center [784, 367] width 1568 height 735
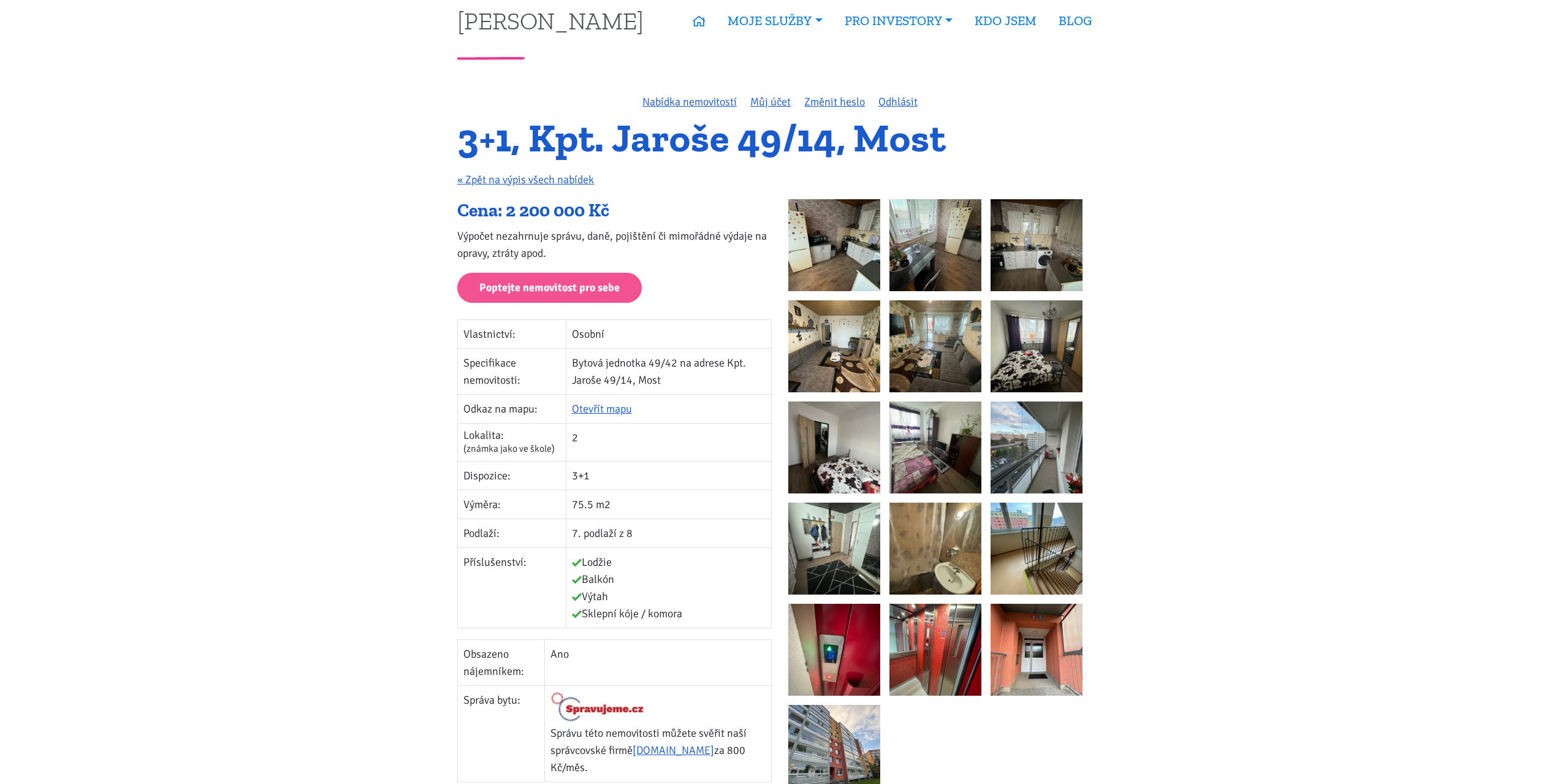
scroll to position [61, 0]
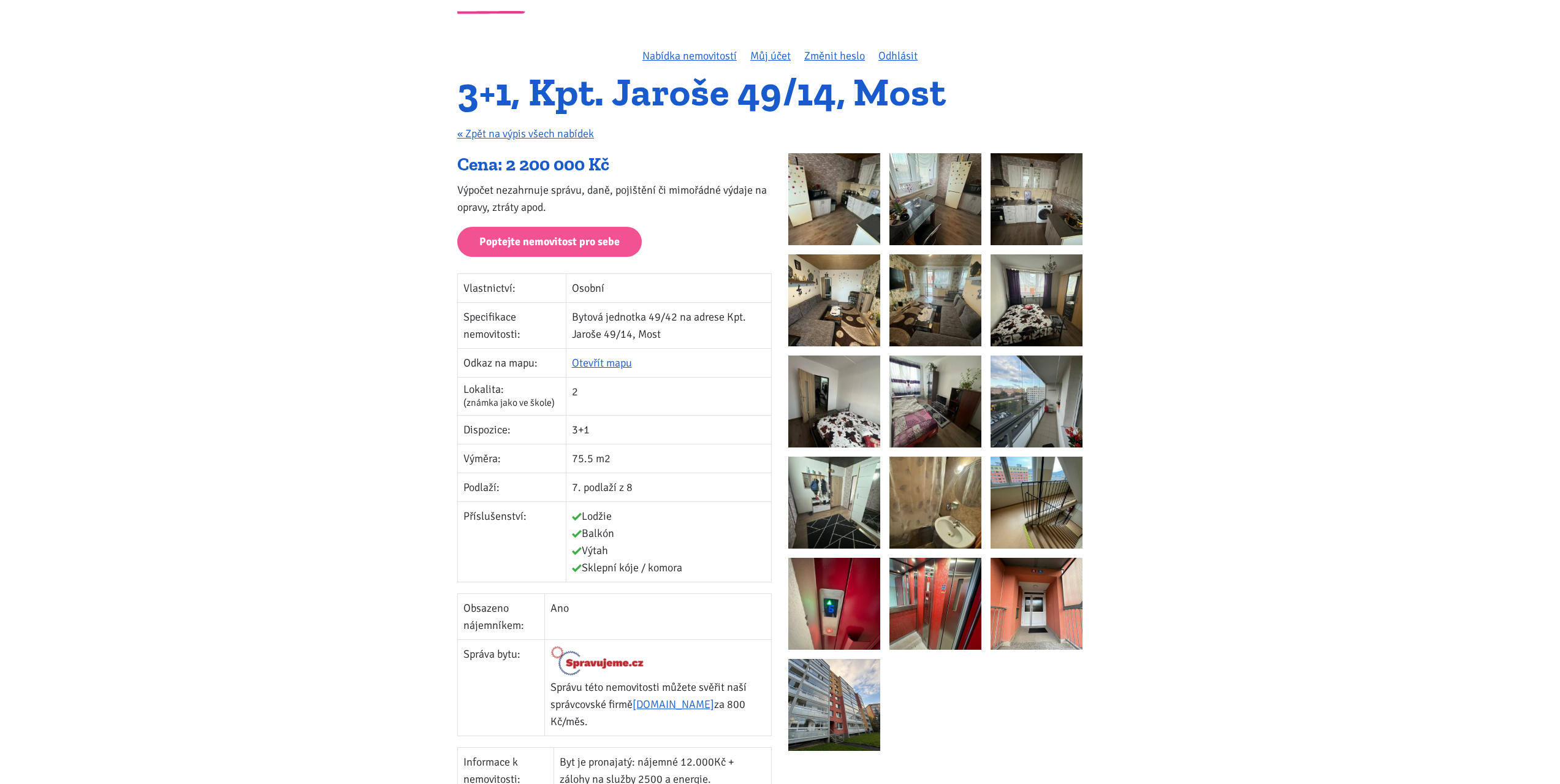
click at [519, 520] on td "Příslušenství:" at bounding box center [511, 541] width 108 height 80
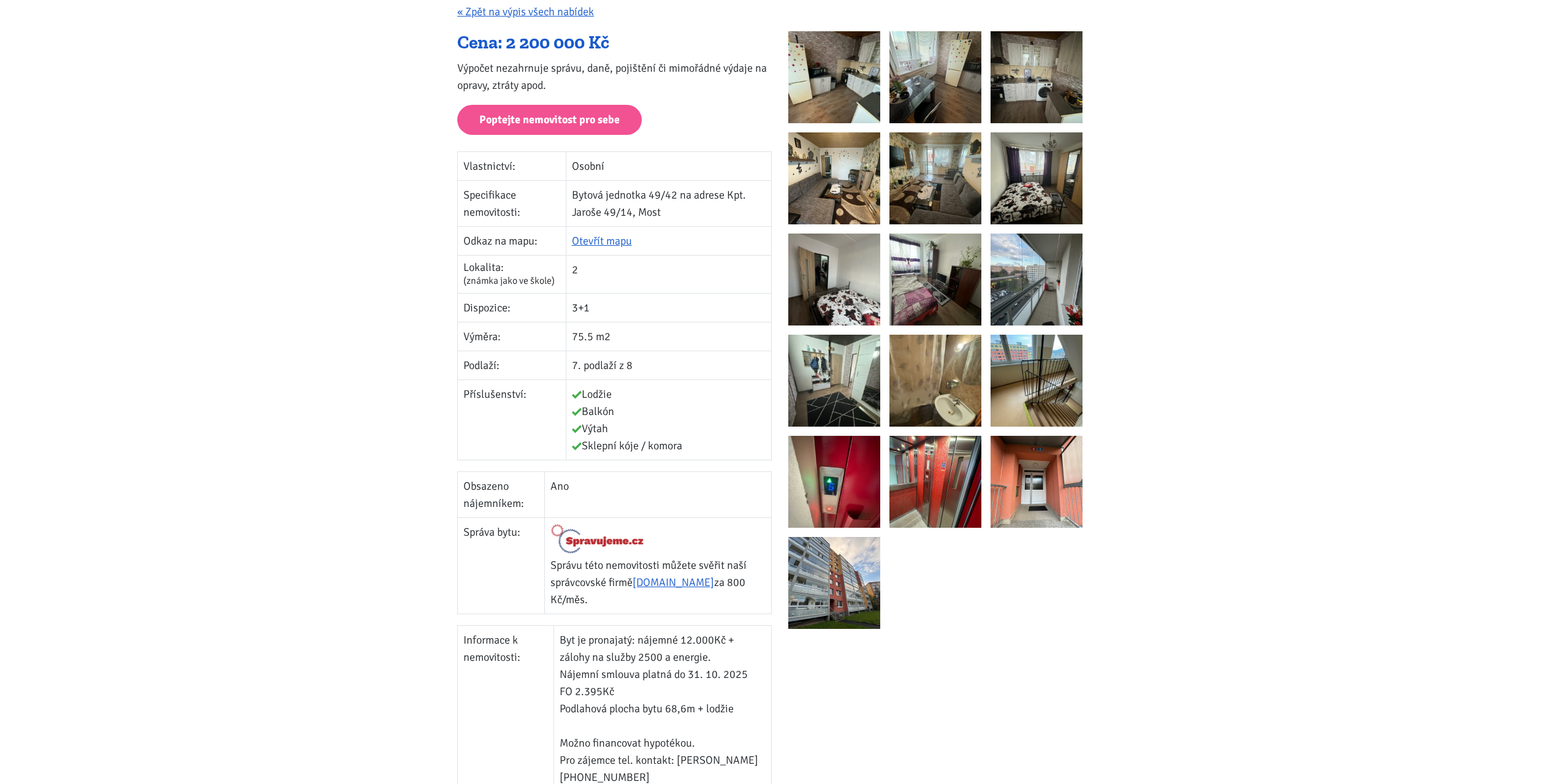
scroll to position [184, 0]
click at [528, 437] on td "Příslušenství:" at bounding box center [511, 419] width 108 height 80
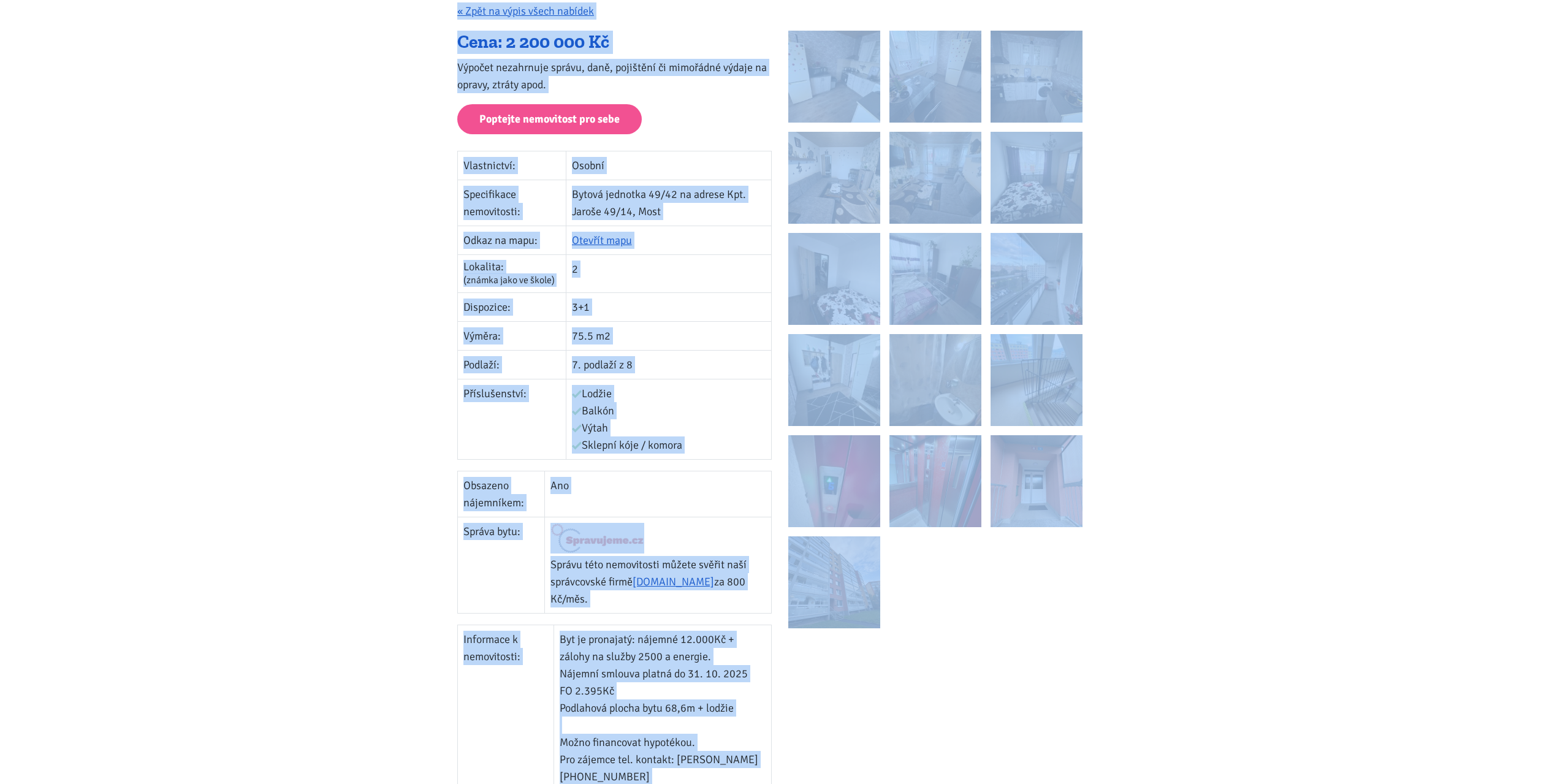
click at [528, 437] on td "Příslušenství:" at bounding box center [511, 419] width 108 height 80
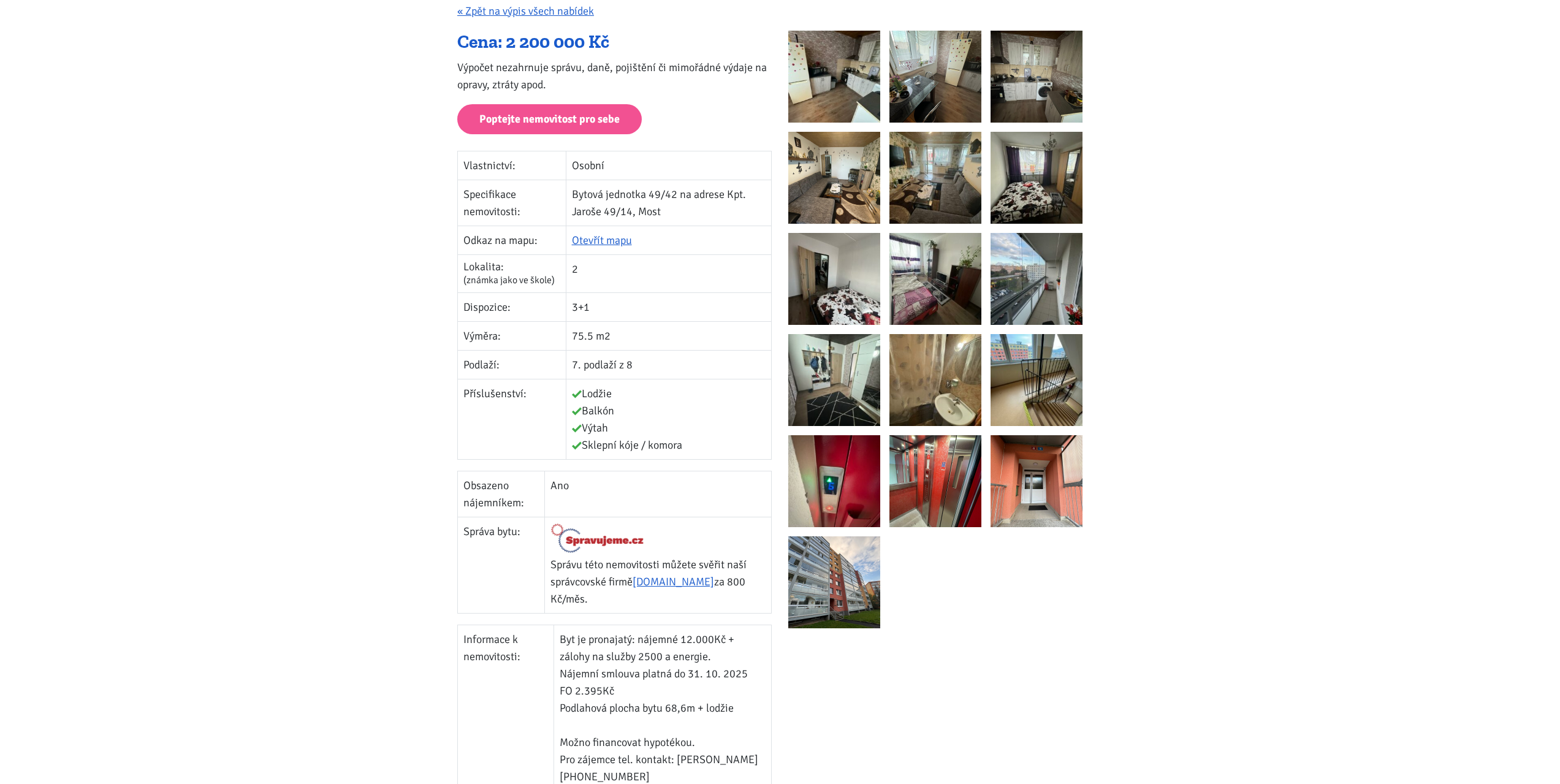
click at [487, 393] on td "Příslušenství:" at bounding box center [511, 419] width 108 height 80
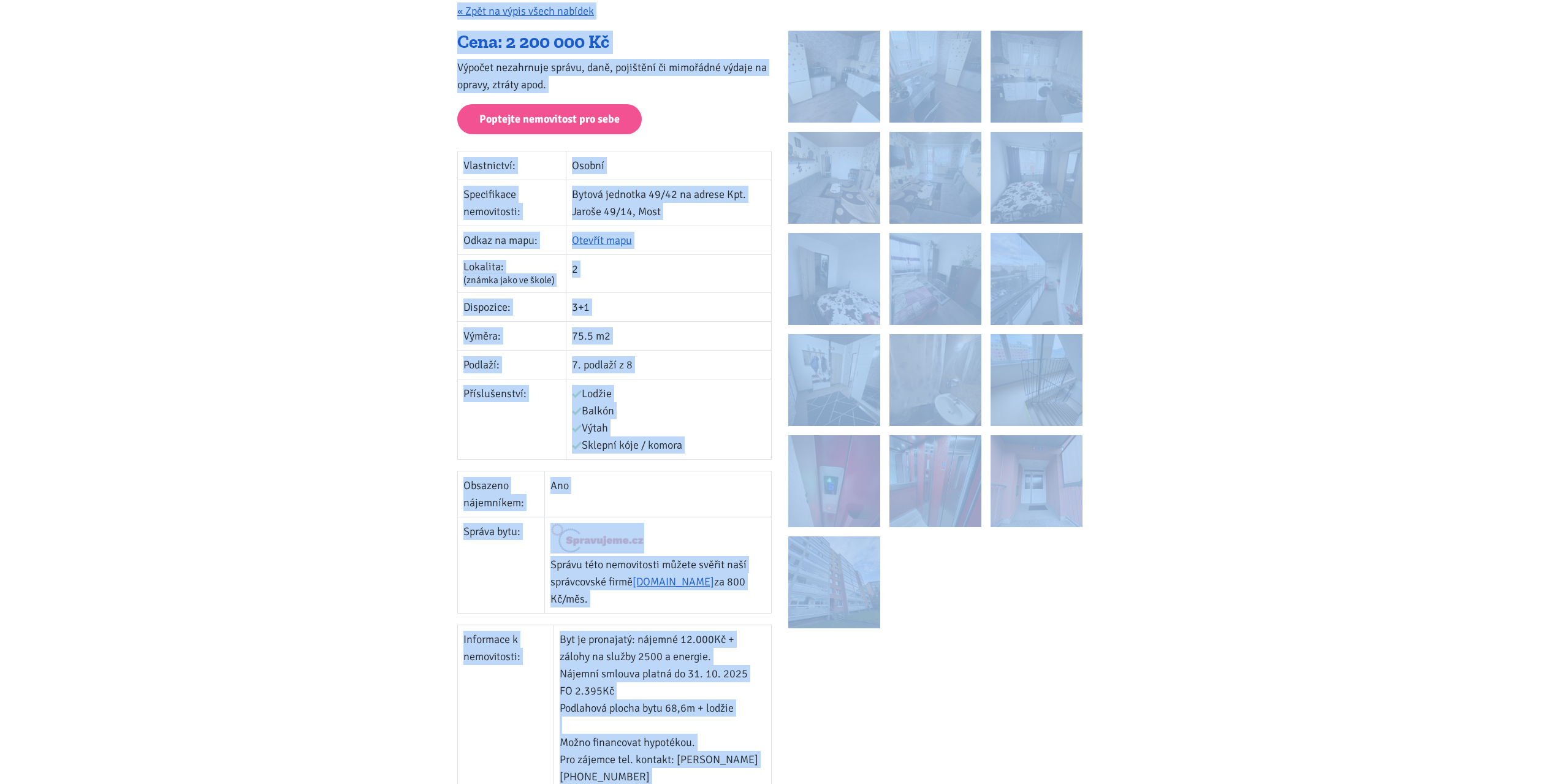
click at [487, 393] on td "Příslušenství:" at bounding box center [511, 419] width 108 height 80
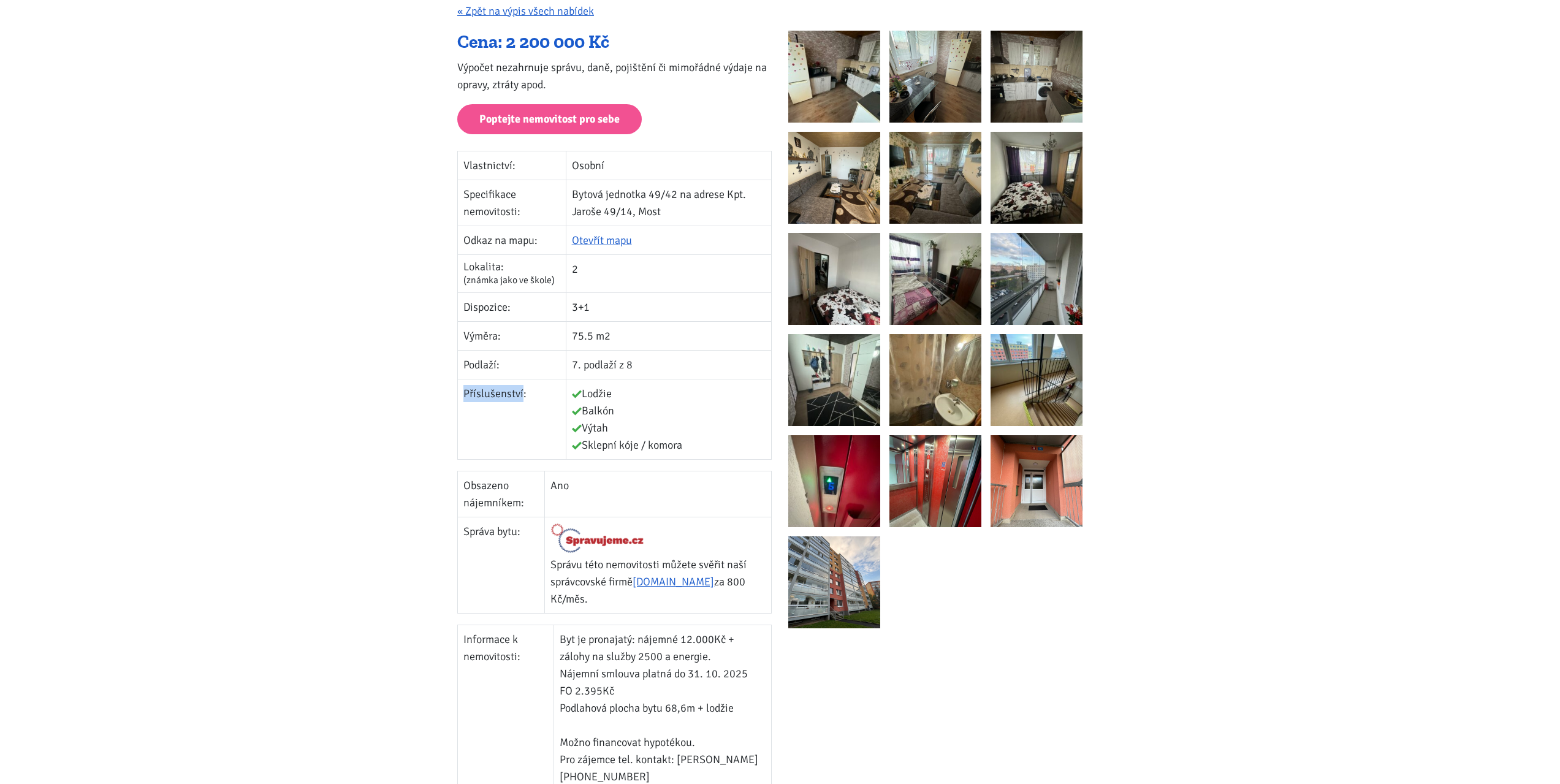
click at [487, 393] on td "Příslušenství:" at bounding box center [511, 419] width 108 height 80
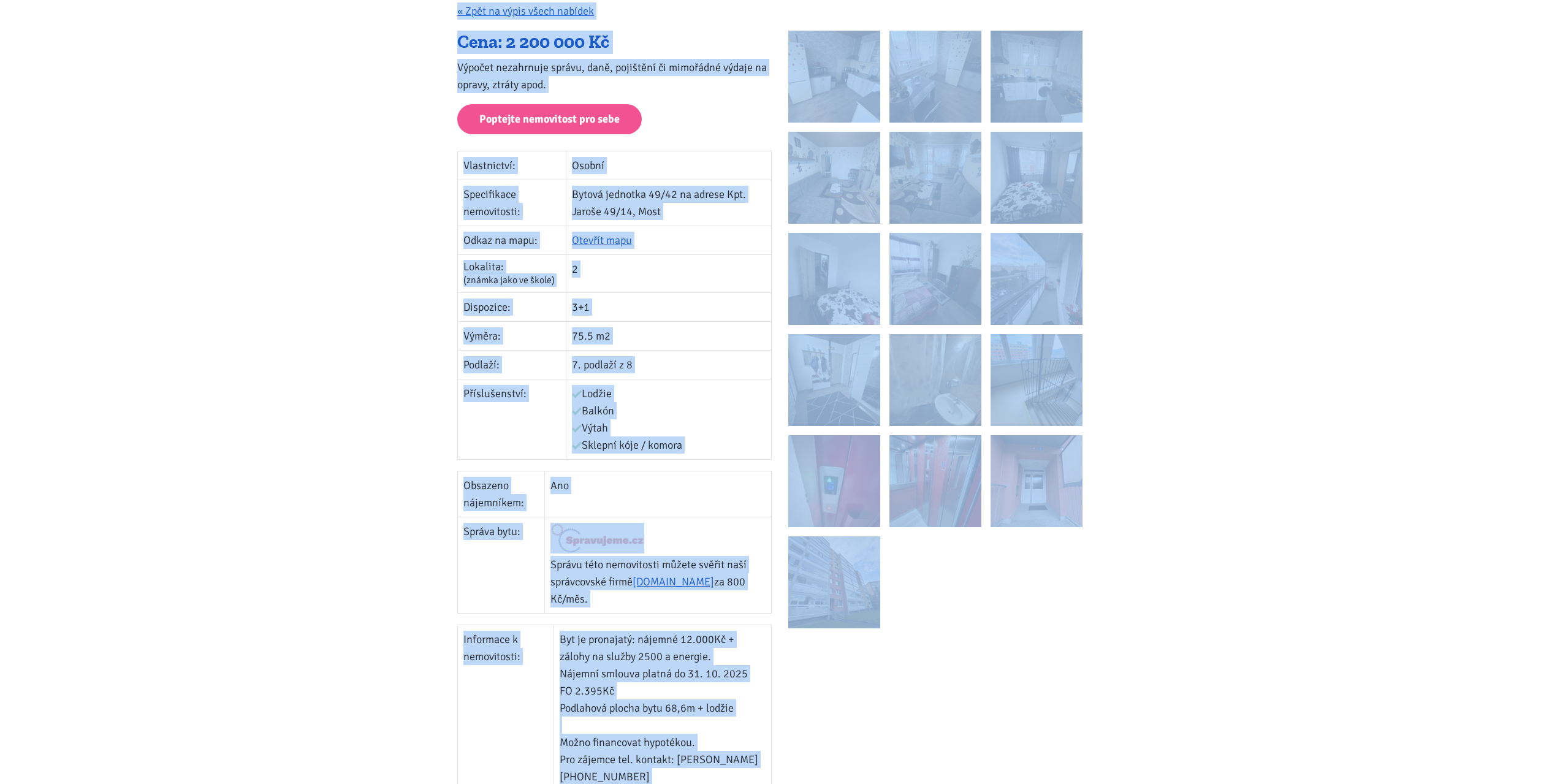
click at [487, 393] on td "Příslušenství:" at bounding box center [511, 419] width 108 height 80
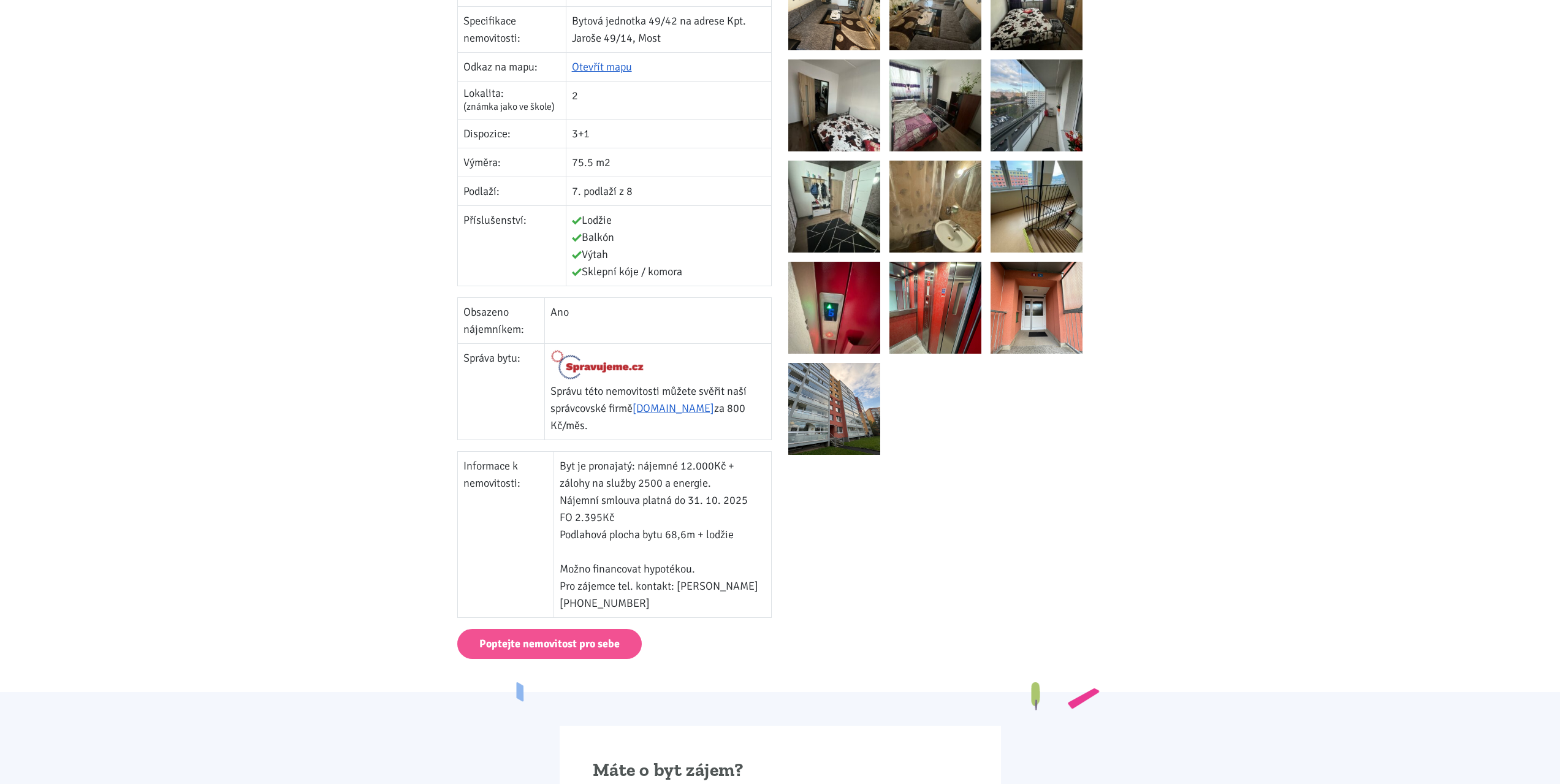
scroll to position [367, 0]
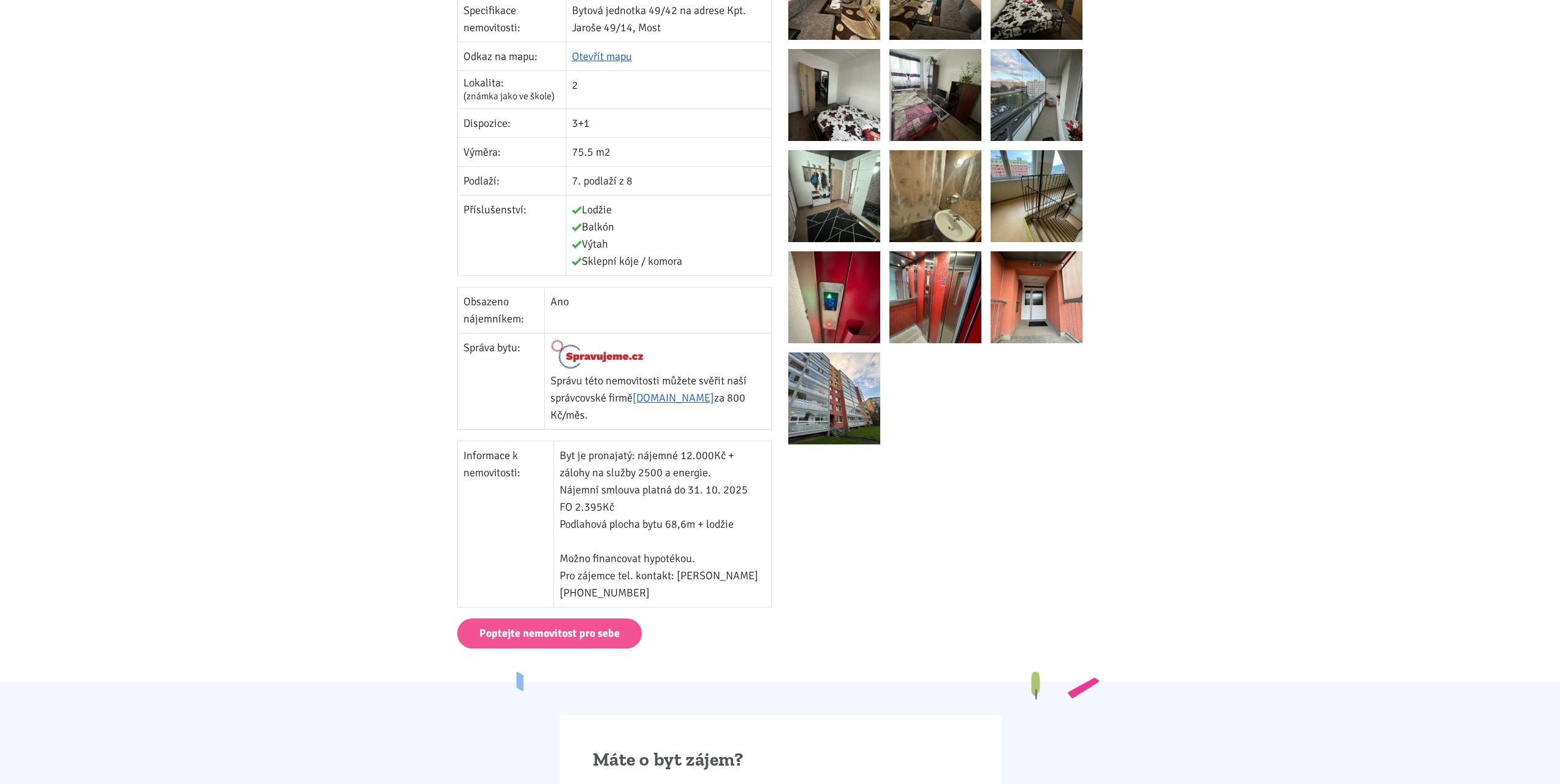
click at [476, 457] on td "Informace k nemovitosti:" at bounding box center [505, 525] width 96 height 166
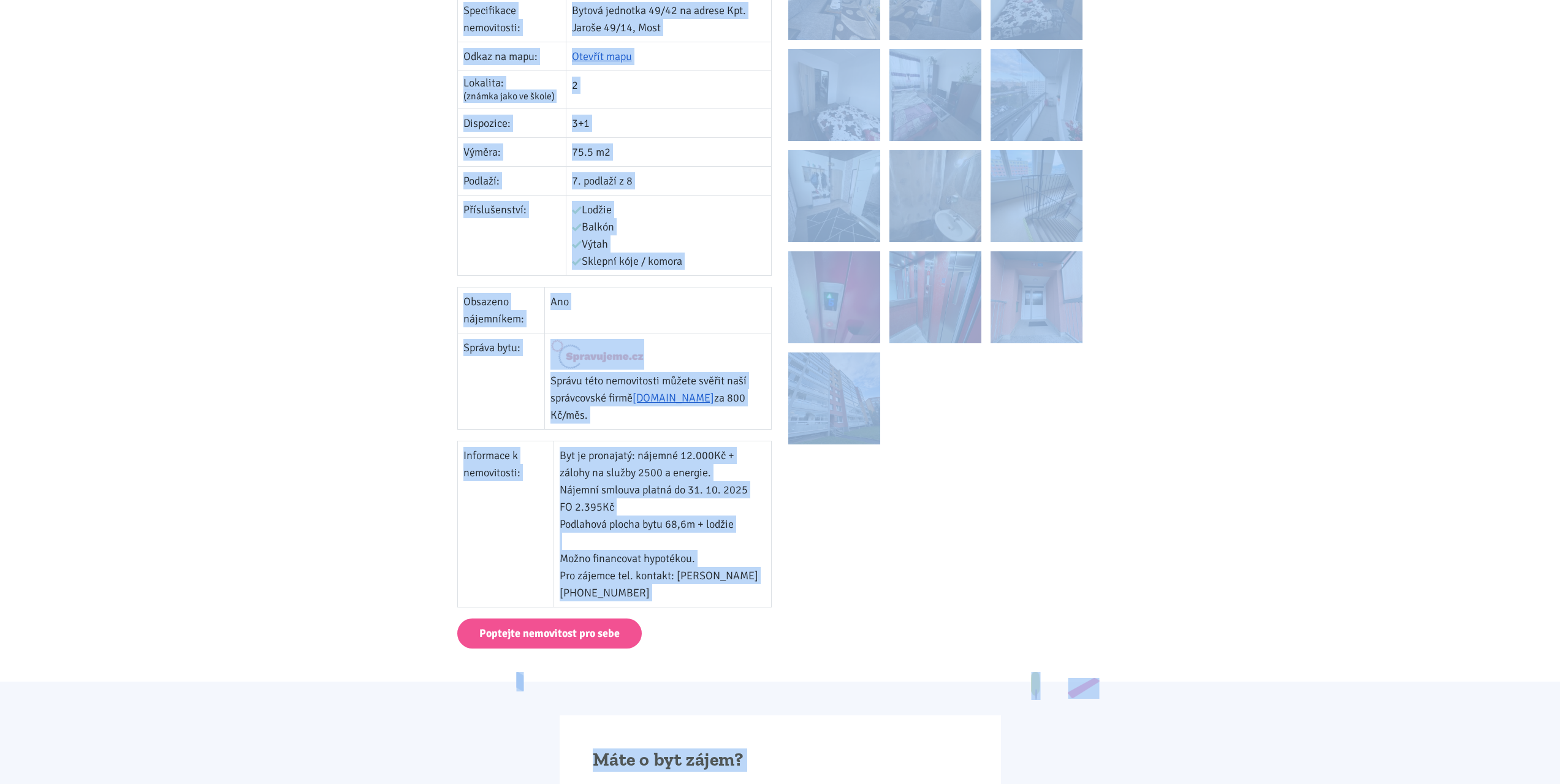
click at [476, 454] on td "Informace k nemovitosti:" at bounding box center [505, 525] width 96 height 166
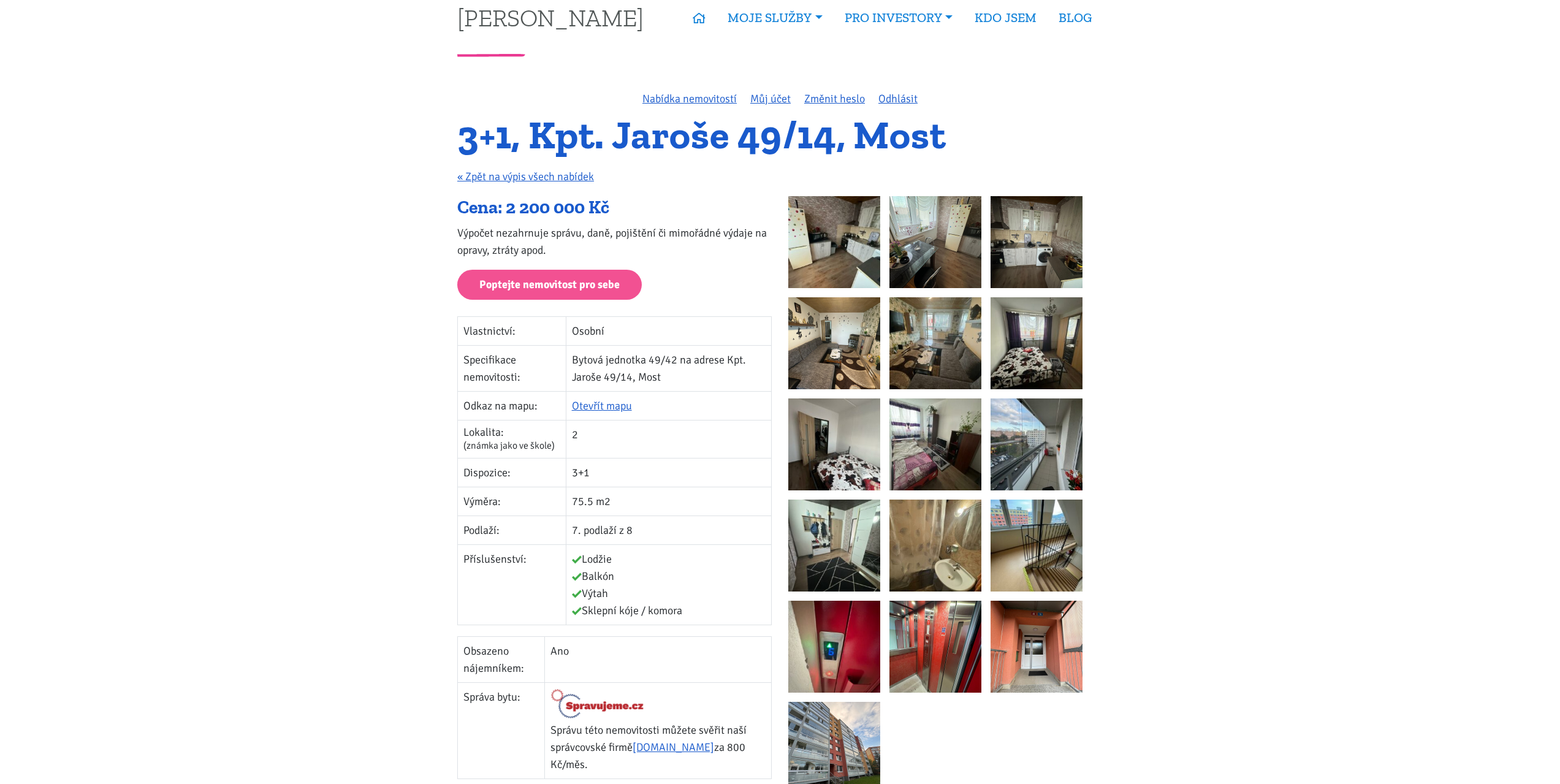
scroll to position [0, 0]
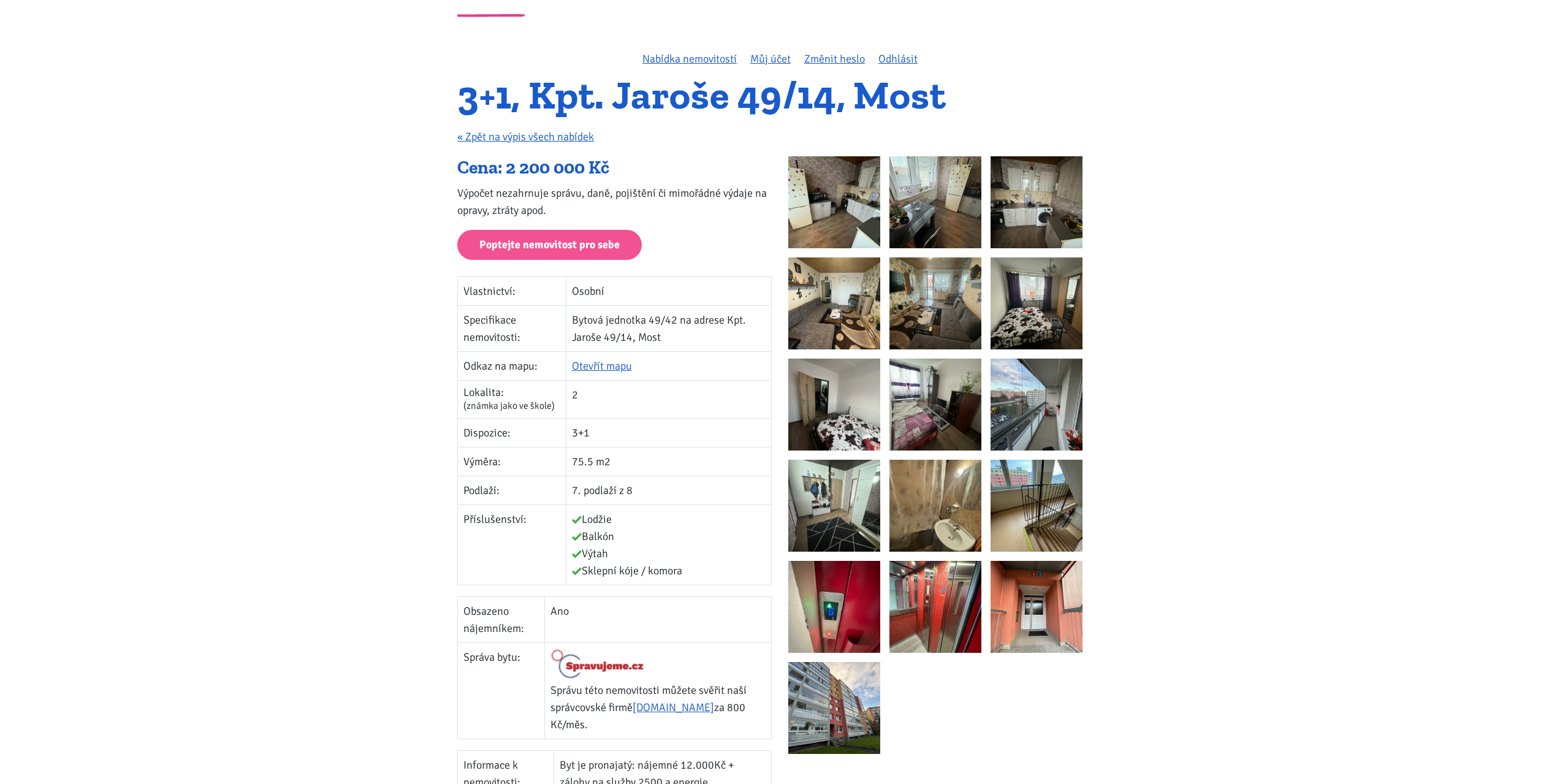
scroll to position [61, 0]
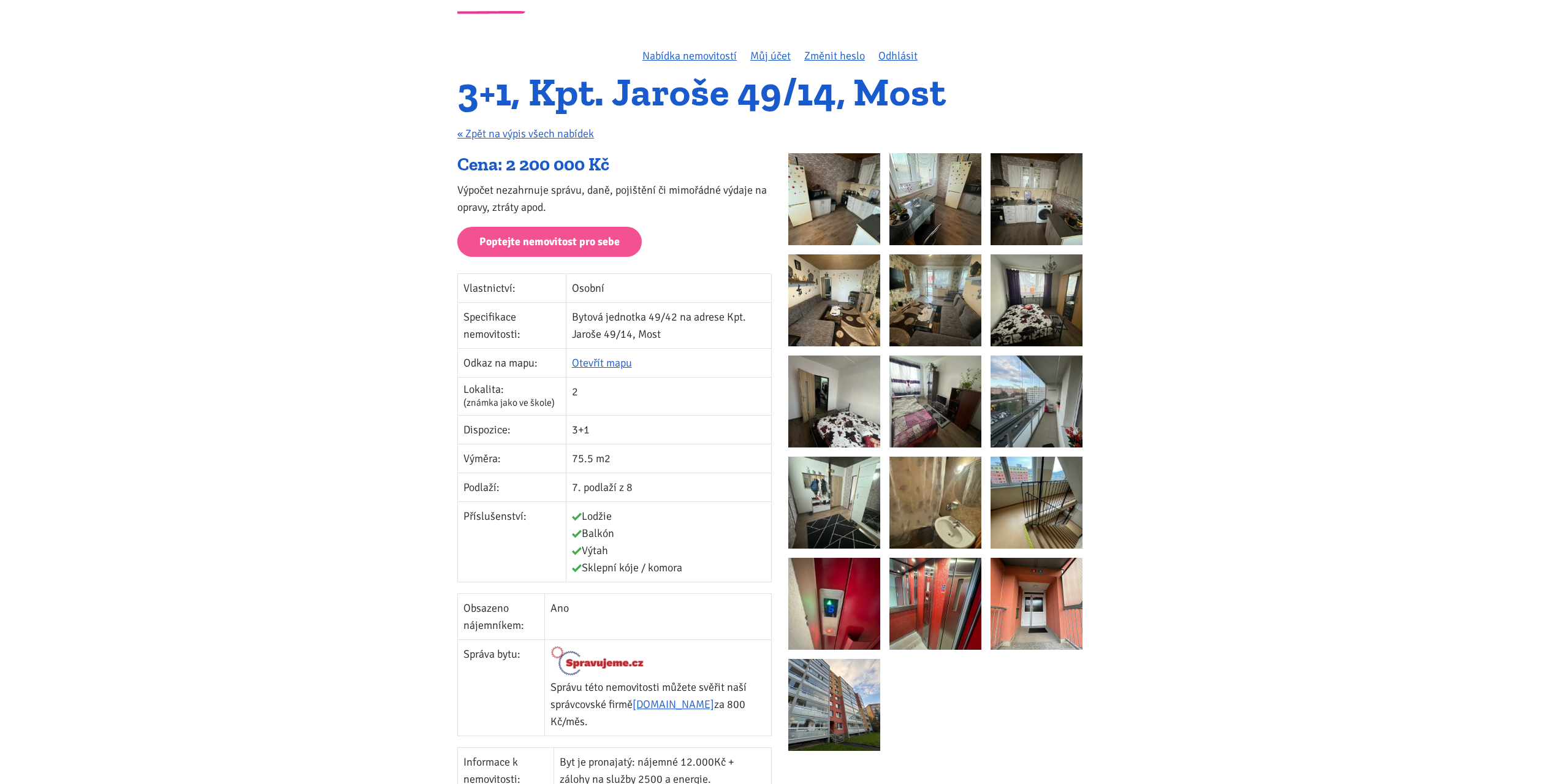
click at [678, 428] on td "3+1" at bounding box center [668, 429] width 206 height 29
